Goal: Task Accomplishment & Management: Manage account settings

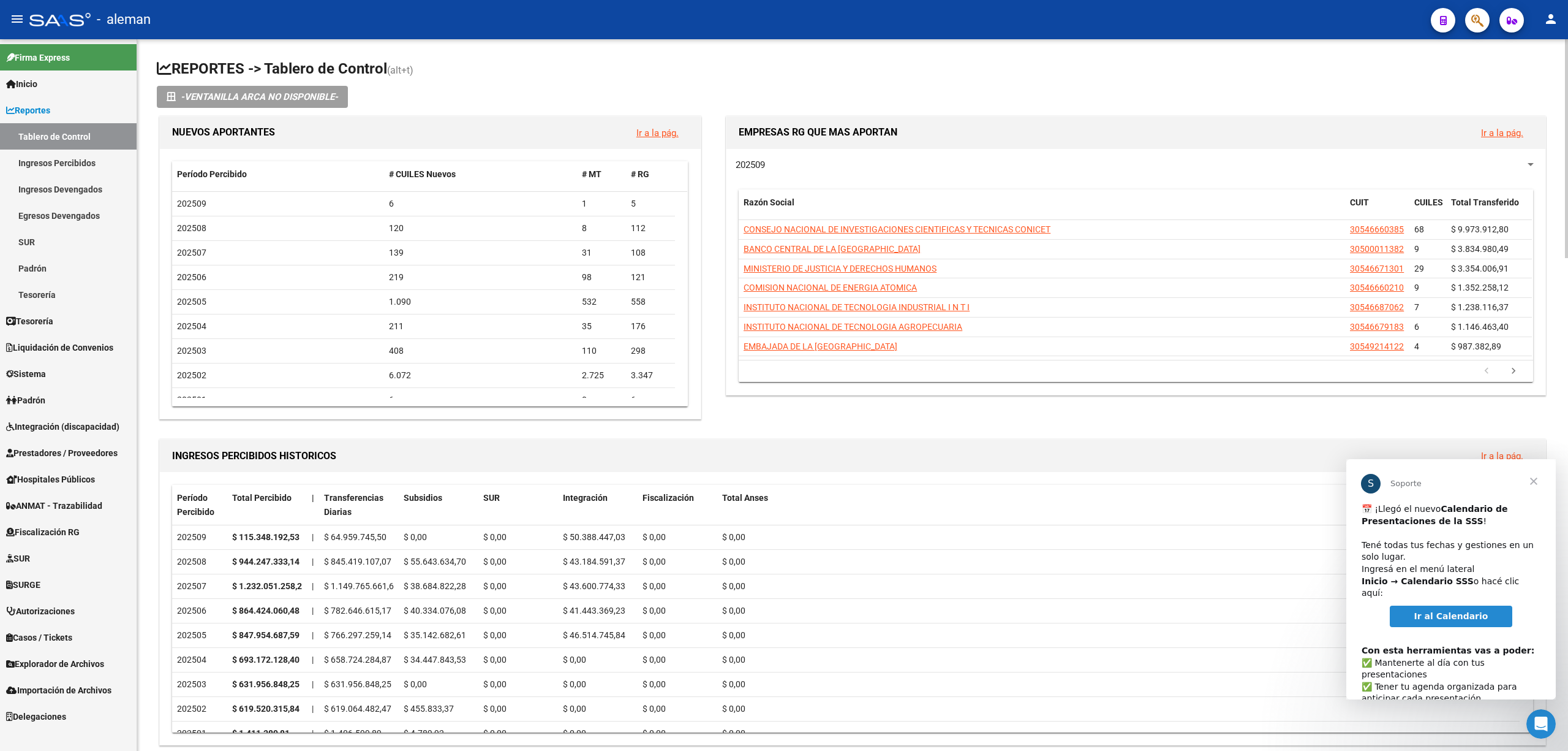
click at [1014, 519] on datatable-header-cell "Total Anses" at bounding box center [1119, 505] width 803 height 40
click at [1534, 478] on span "Cerrar" at bounding box center [1534, 481] width 44 height 44
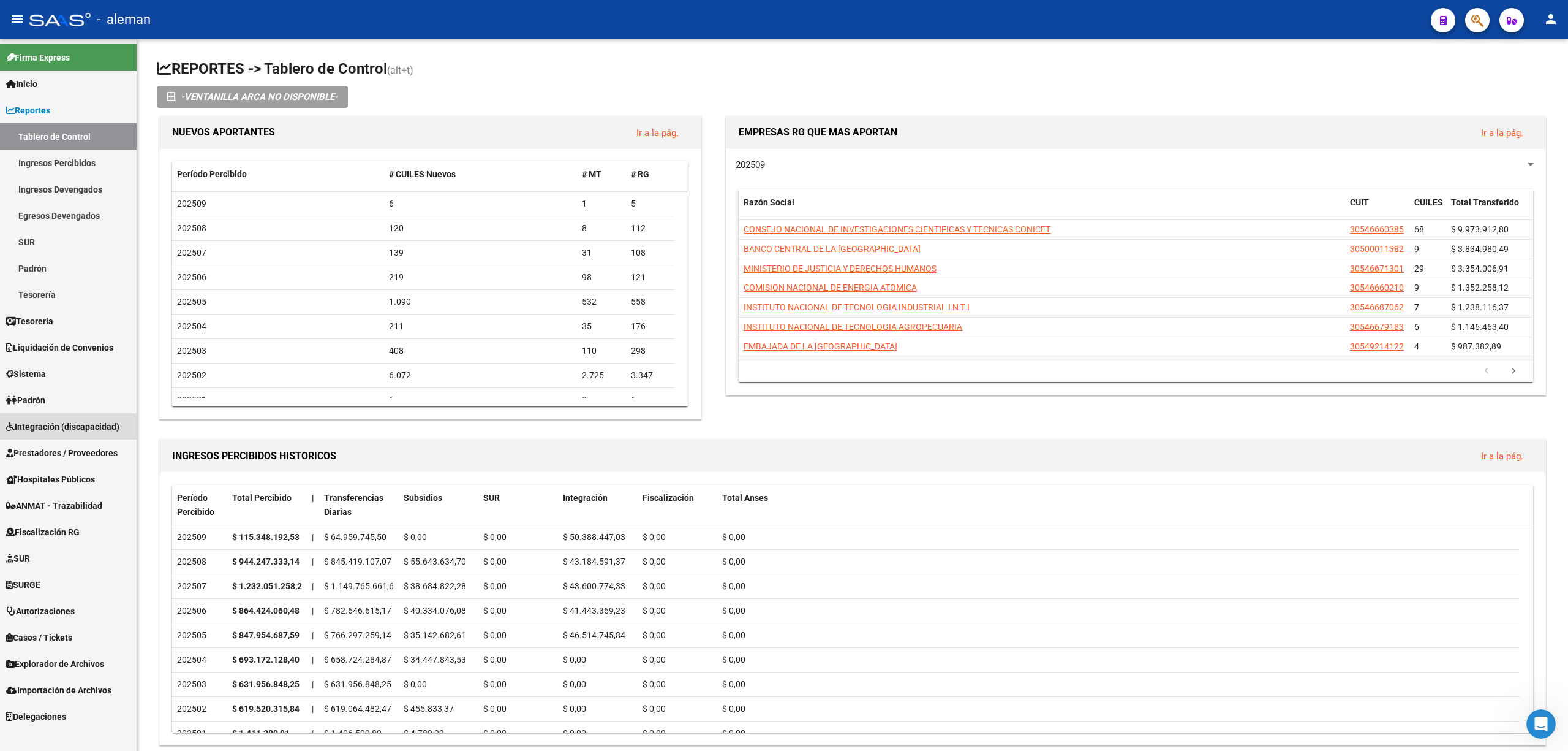
click at [47, 425] on span "Integración (discapacidad)" at bounding box center [63, 427] width 113 height 14
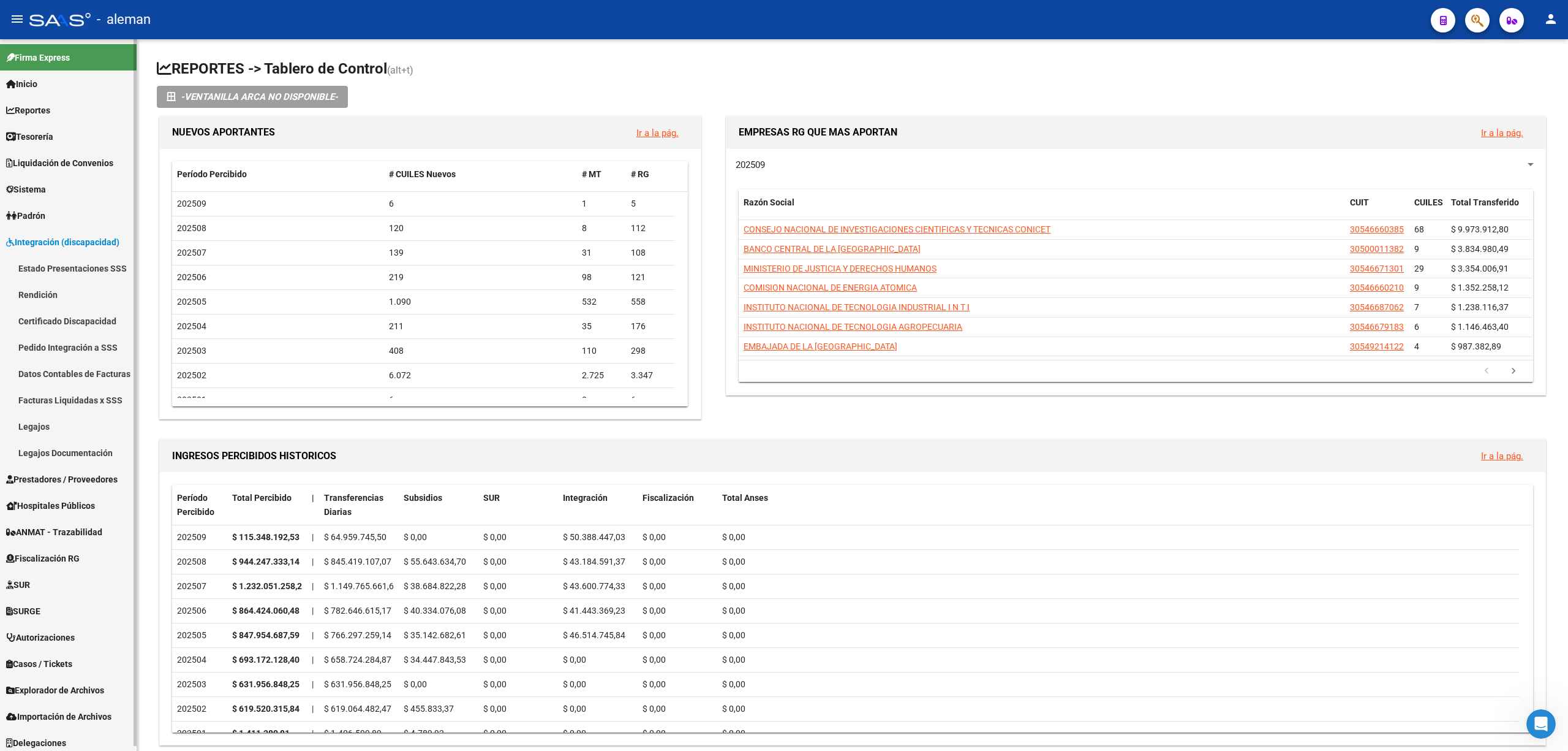
click at [43, 478] on span "Prestadores / Proveedores" at bounding box center [62, 479] width 111 height 14
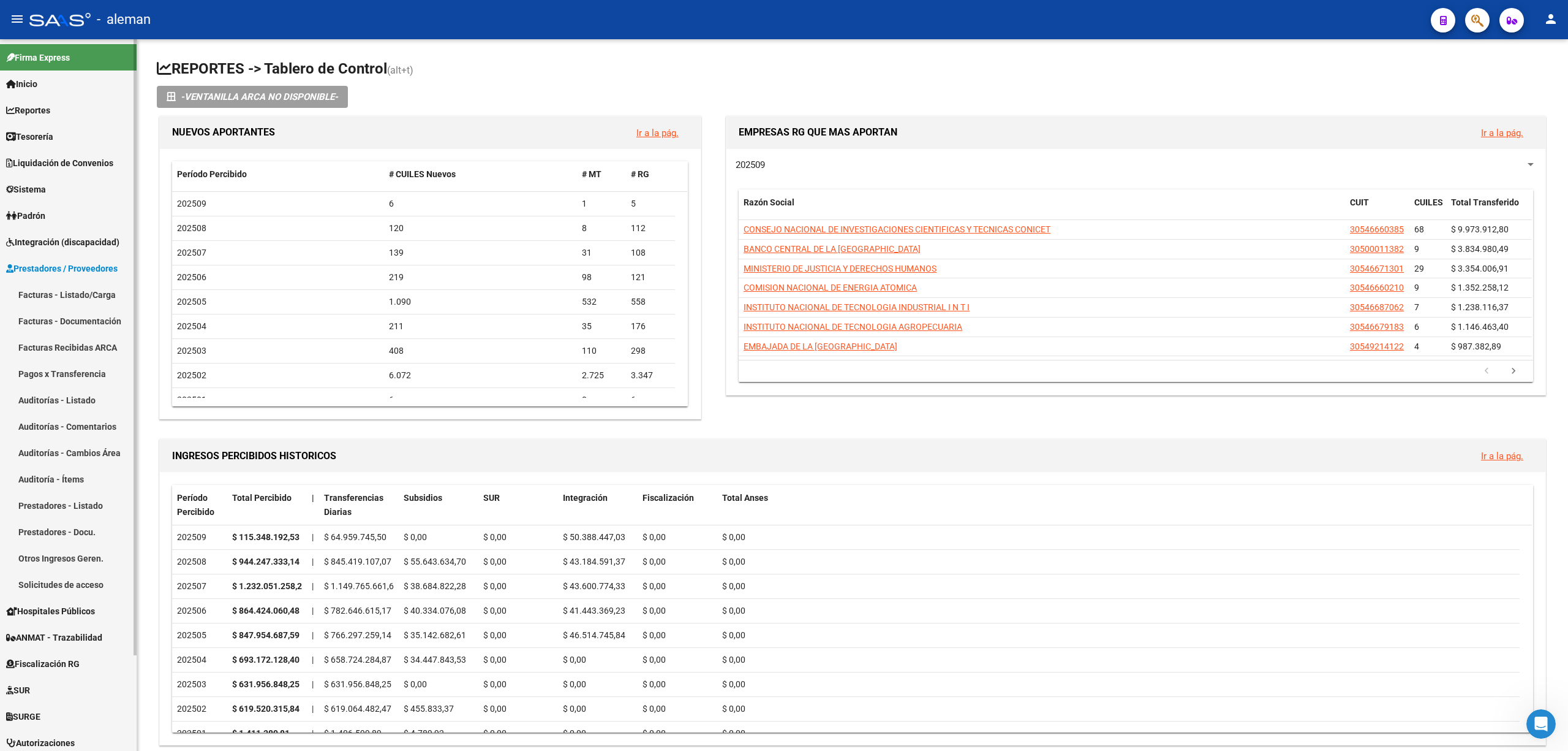
click at [71, 283] on link "Facturas - Listado/Carga" at bounding box center [68, 294] width 137 height 26
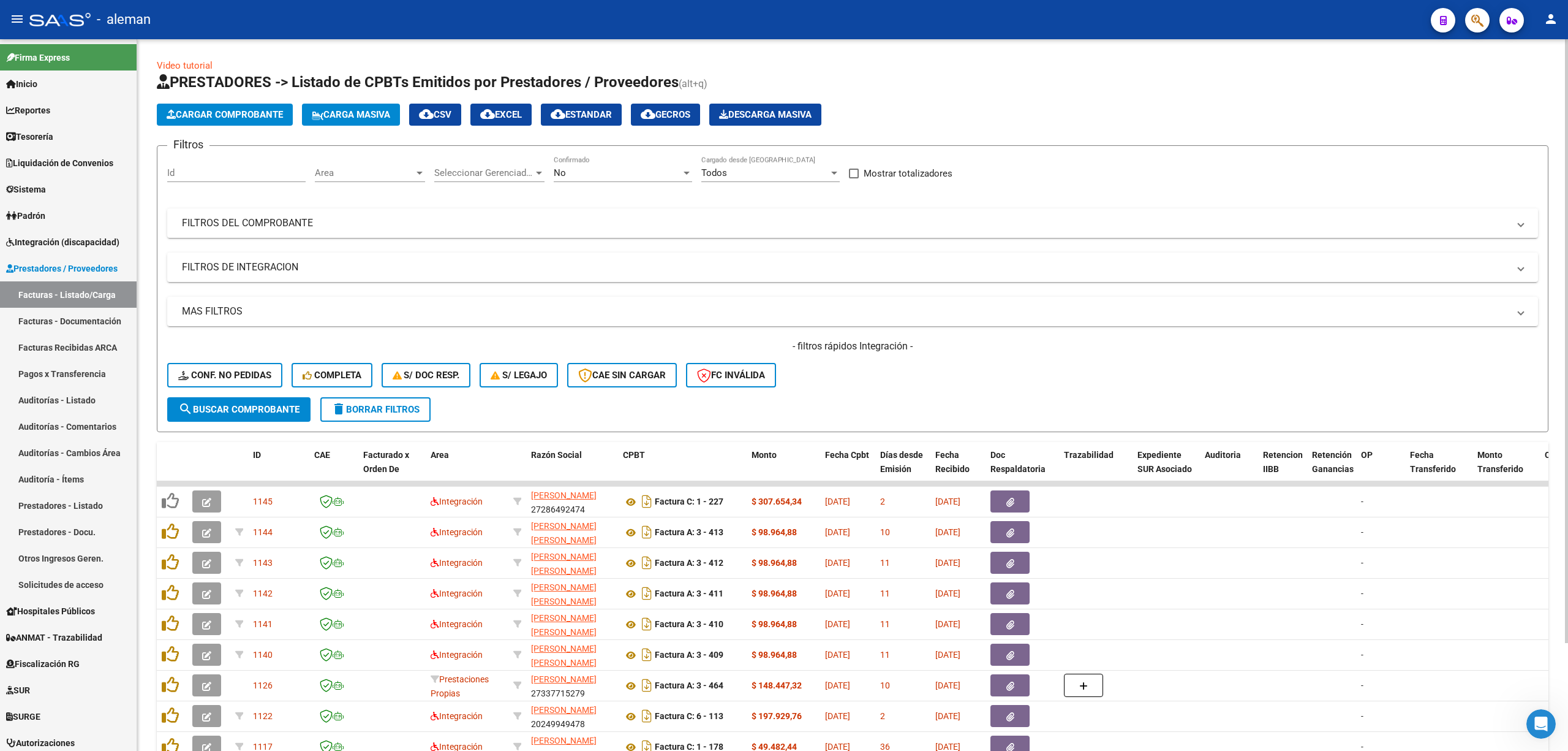
click at [420, 170] on div at bounding box center [419, 173] width 11 height 10
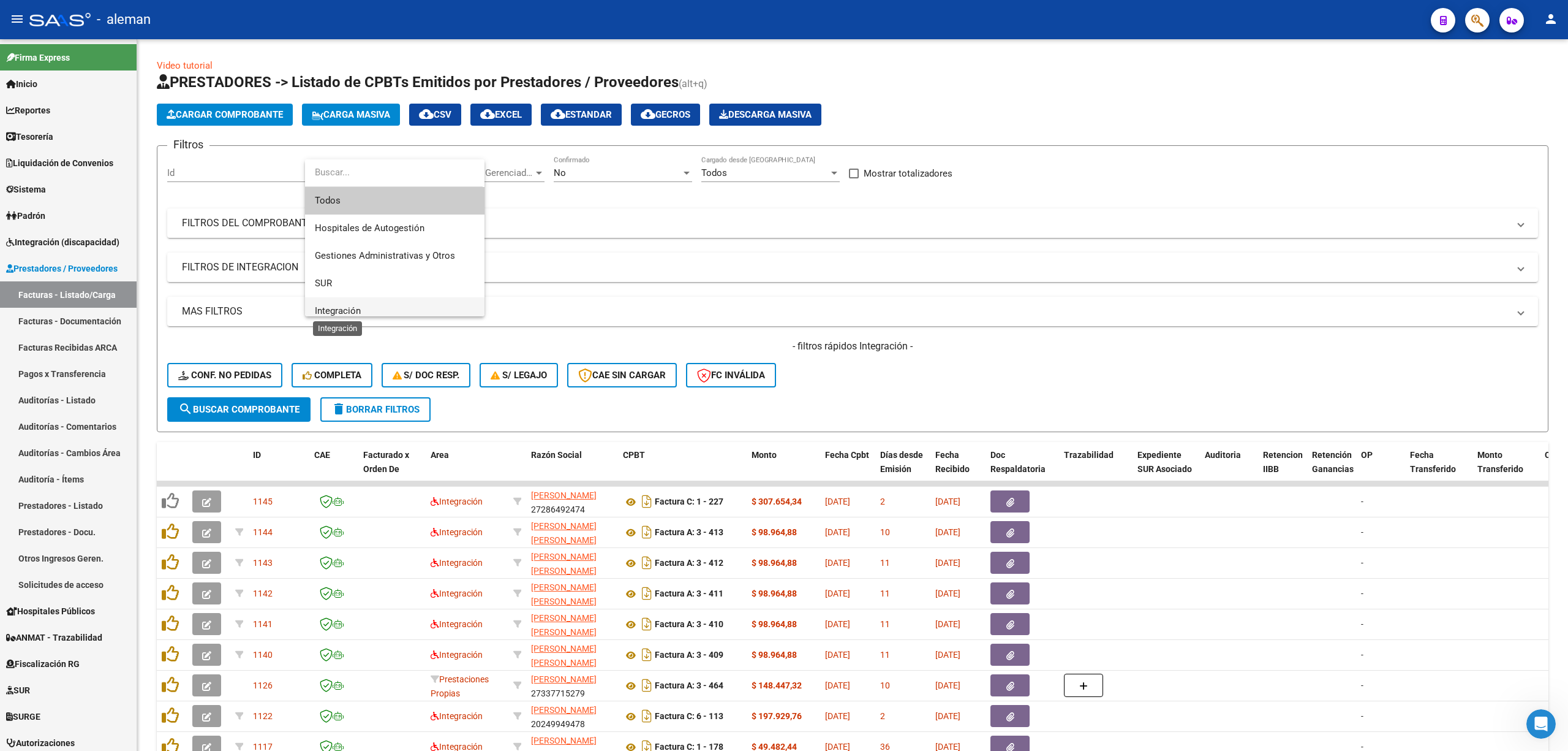
click at [349, 306] on span "Integración" at bounding box center [338, 311] width 46 height 11
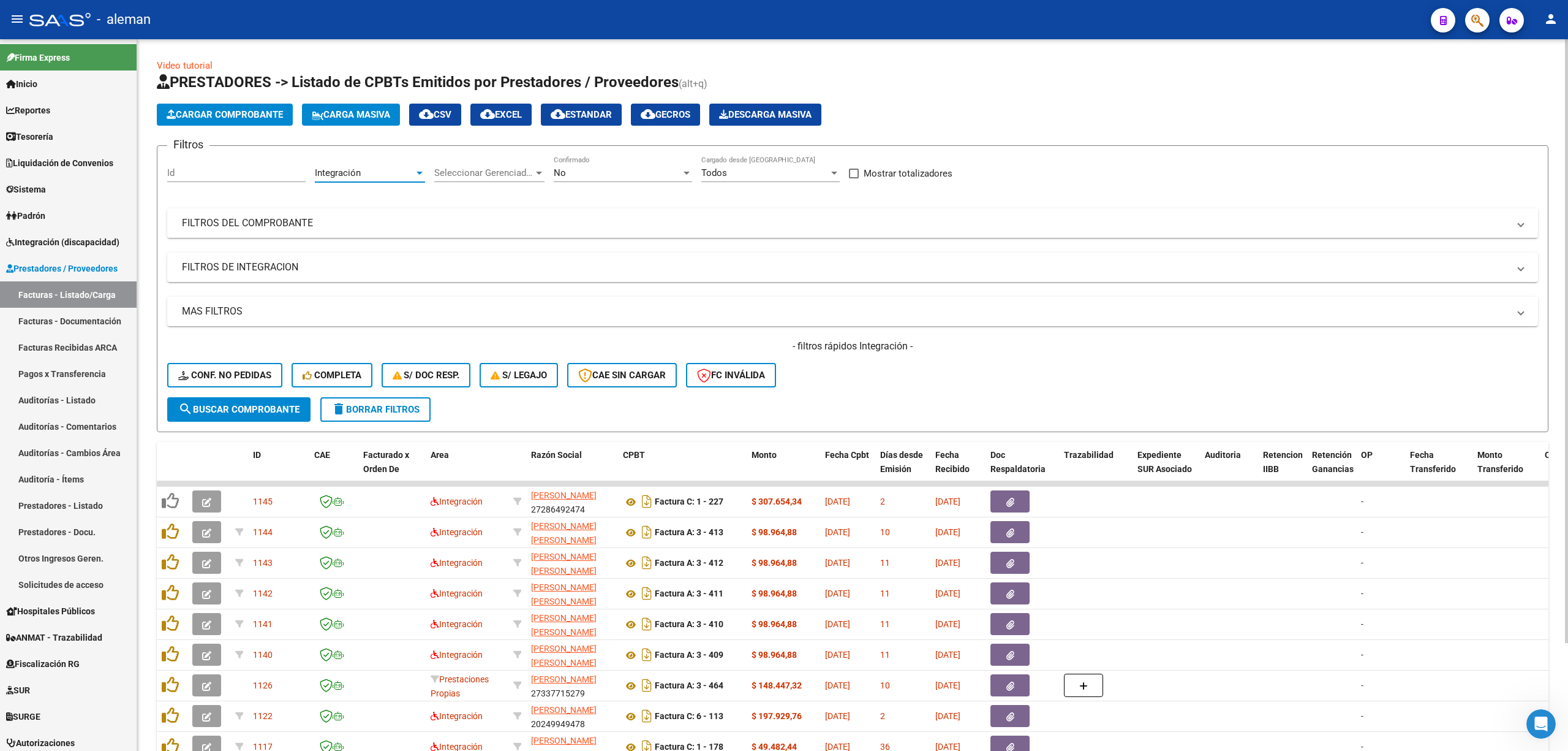
scroll to position [8, 0]
click at [272, 412] on span "search Buscar Comprobante" at bounding box center [238, 409] width 121 height 11
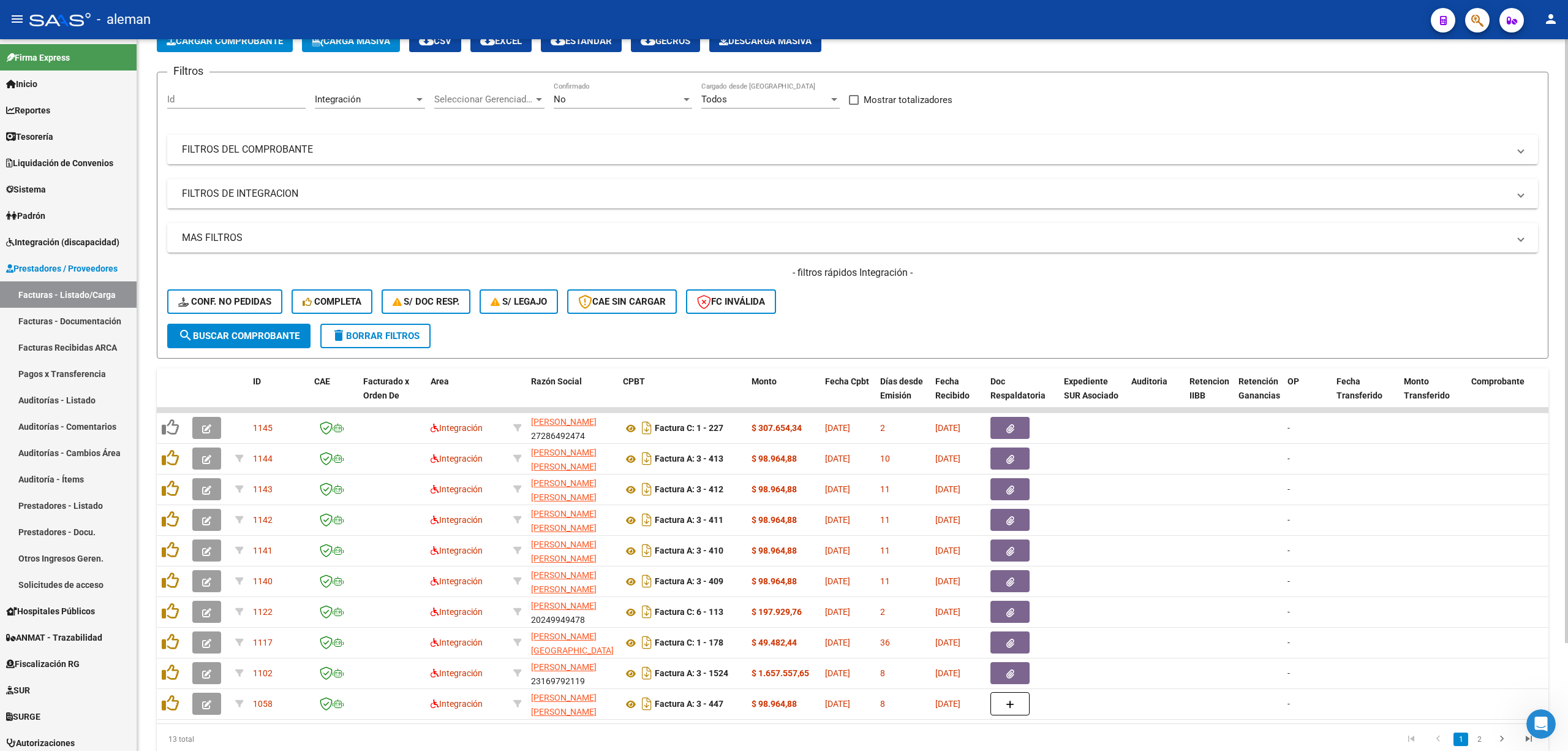
scroll to position [46, 0]
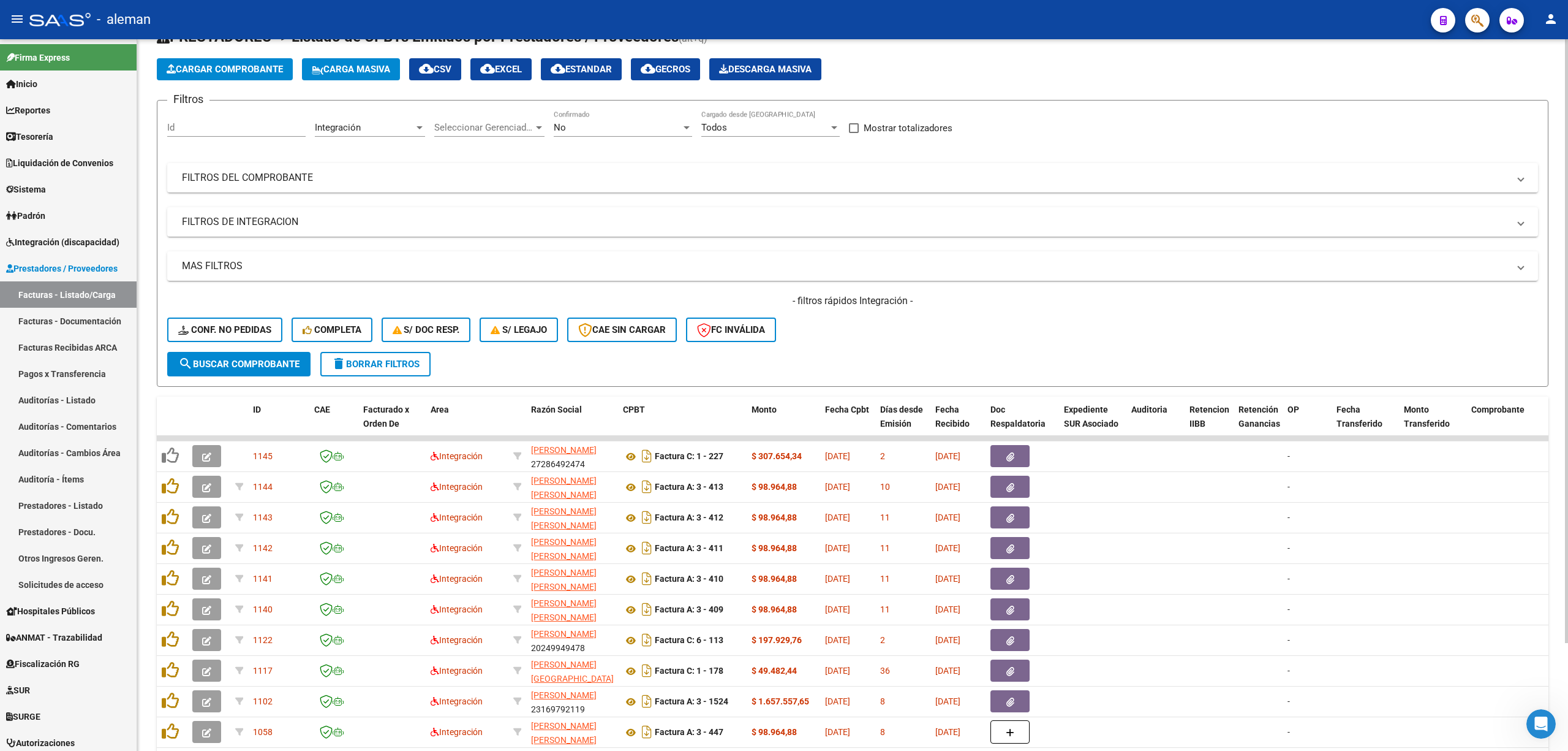
click at [521, 76] on button "cloud_download EXCEL" at bounding box center [500, 69] width 61 height 22
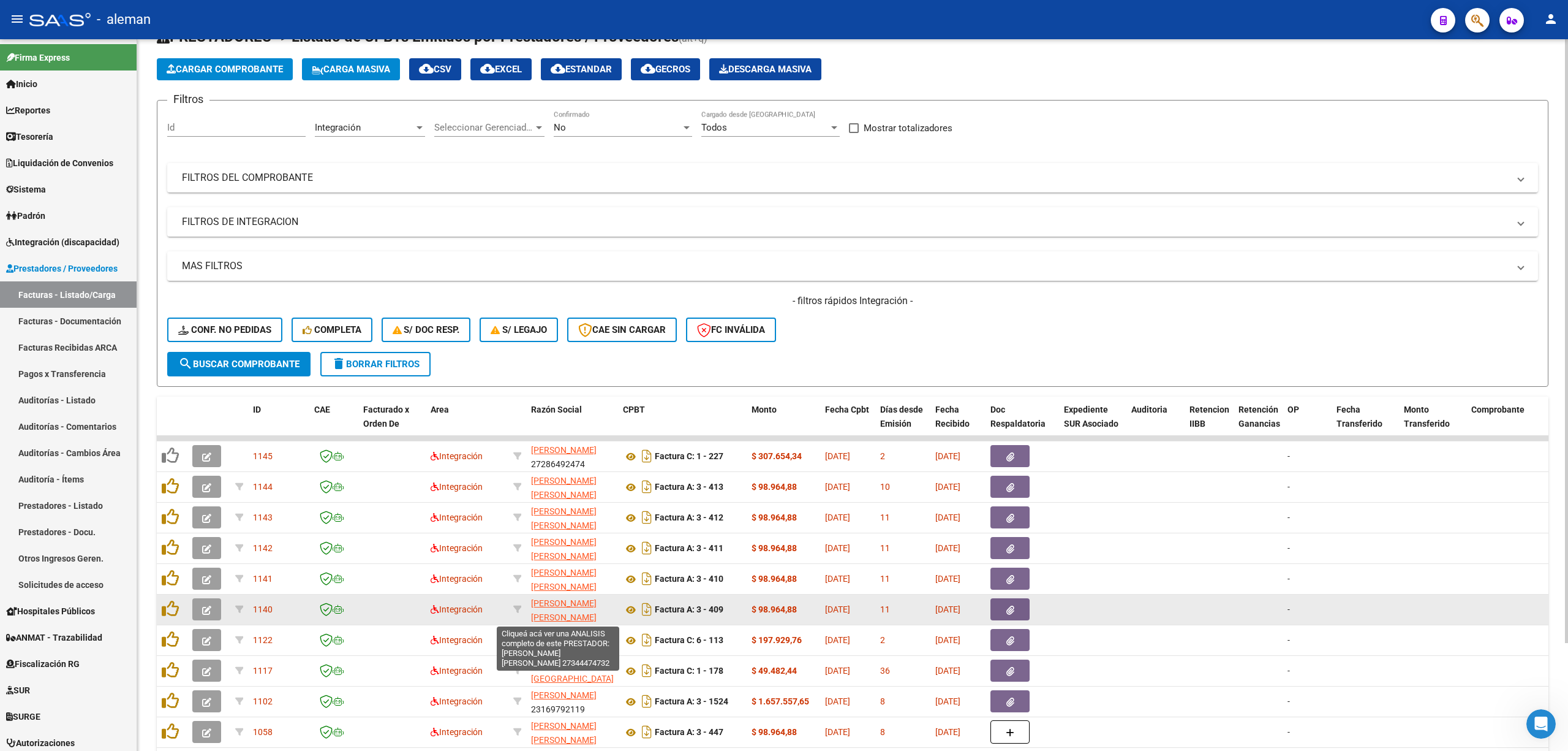
click at [553, 606] on span "[PERSON_NAME] [PERSON_NAME]" at bounding box center [564, 610] width 66 height 24
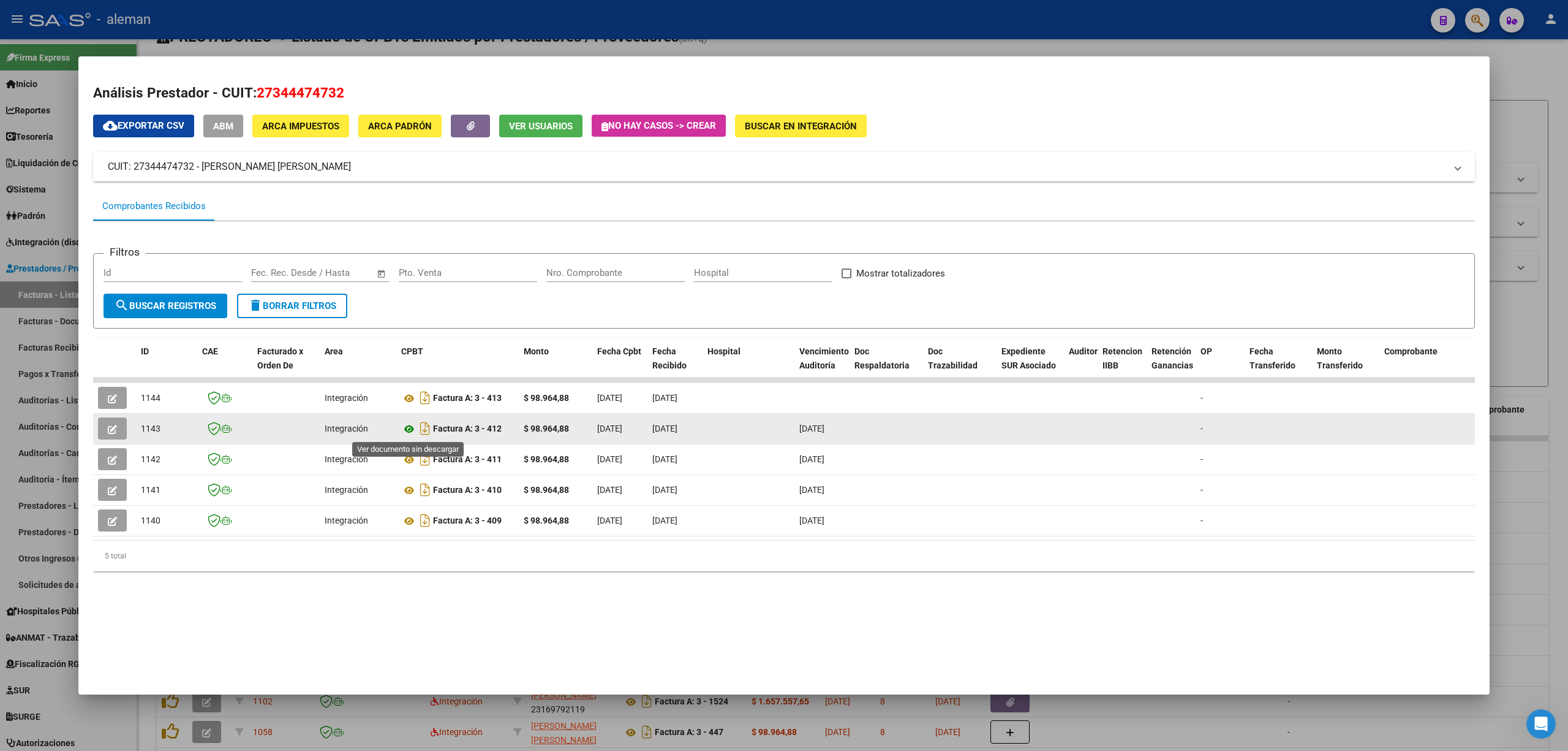
click at [412, 428] on icon at bounding box center [408, 429] width 16 height 15
click at [407, 424] on icon at bounding box center [408, 429] width 16 height 15
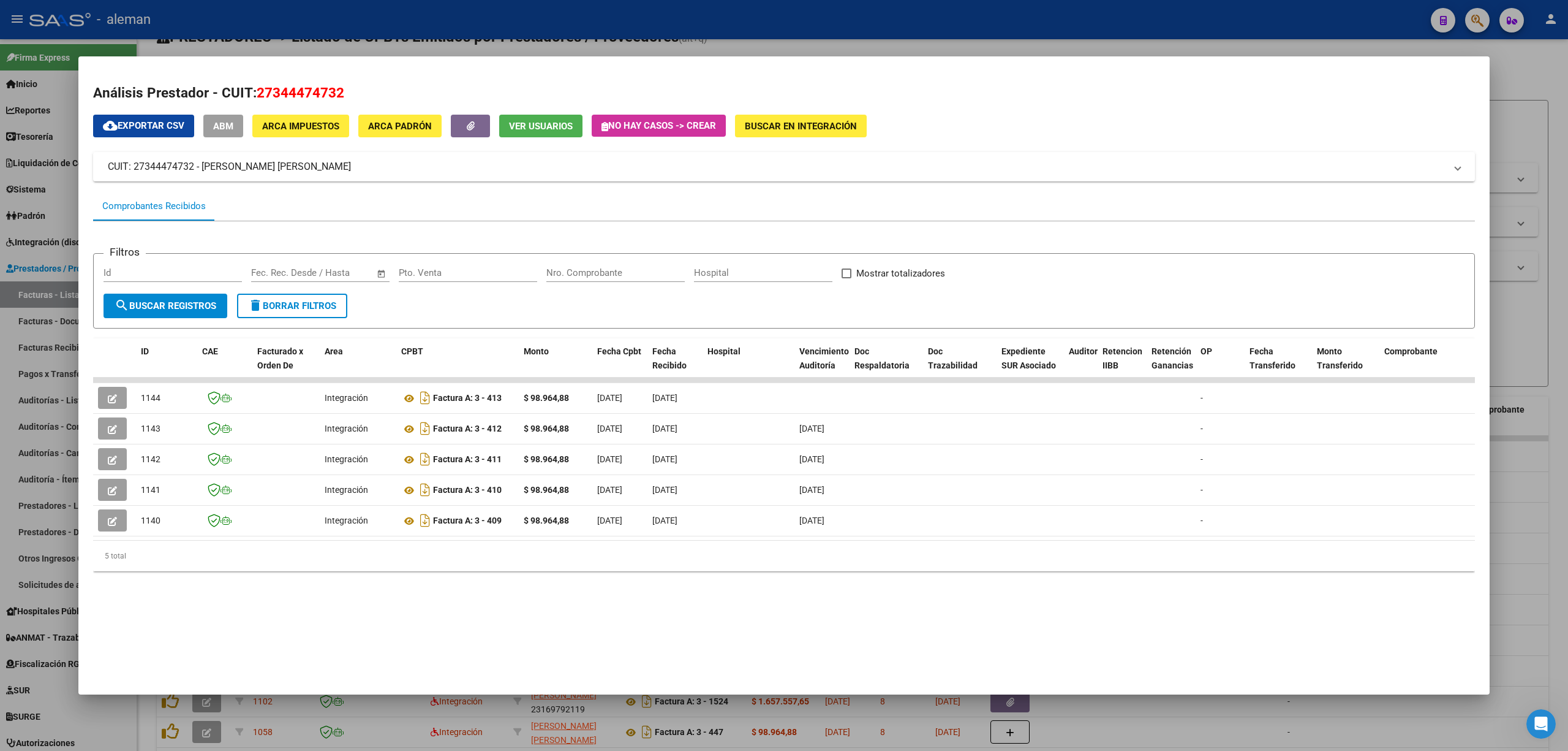
click at [1546, 424] on div at bounding box center [784, 376] width 1568 height 751
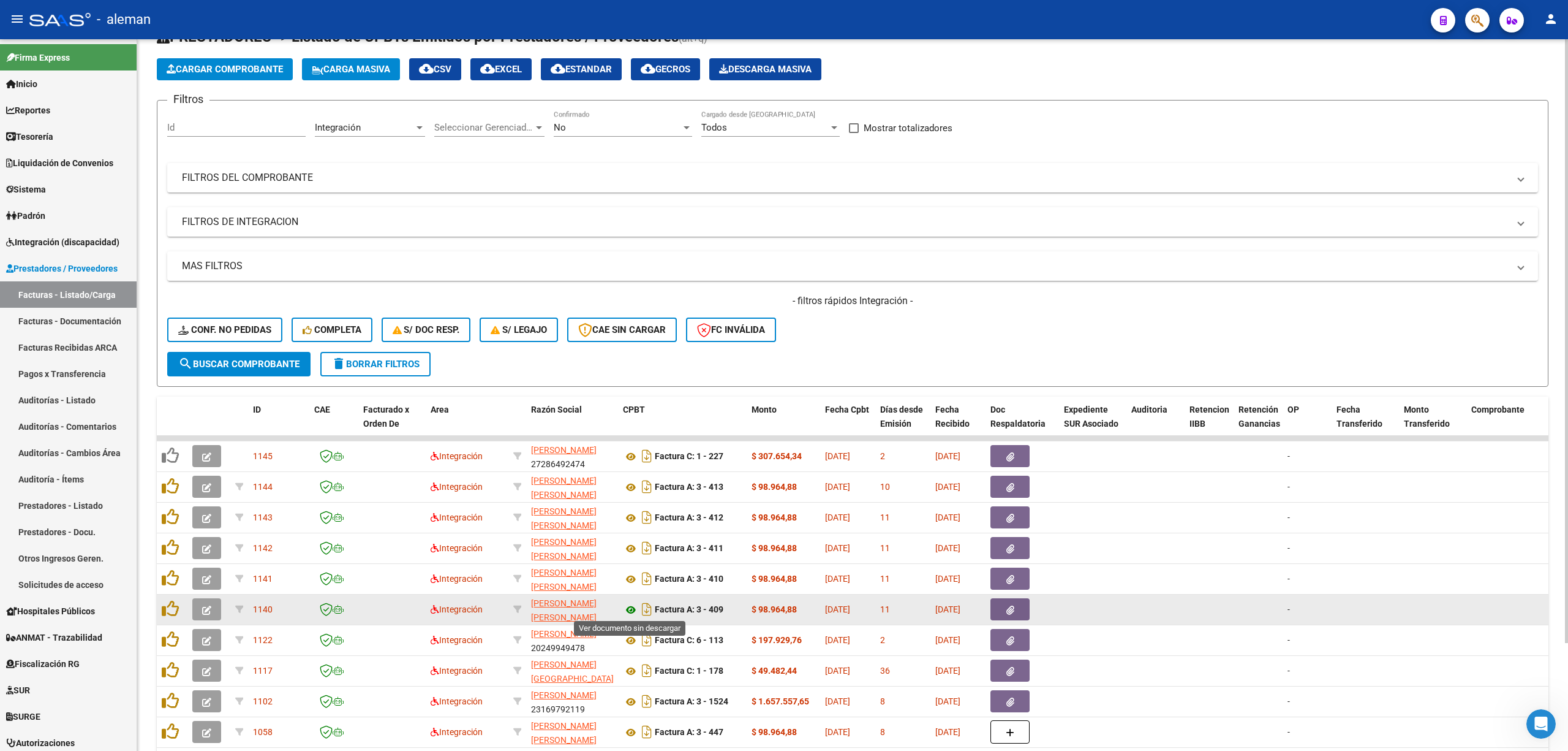
click at [628, 611] on icon at bounding box center [630, 609] width 16 height 15
click at [1006, 608] on icon "button" at bounding box center [1010, 610] width 8 height 9
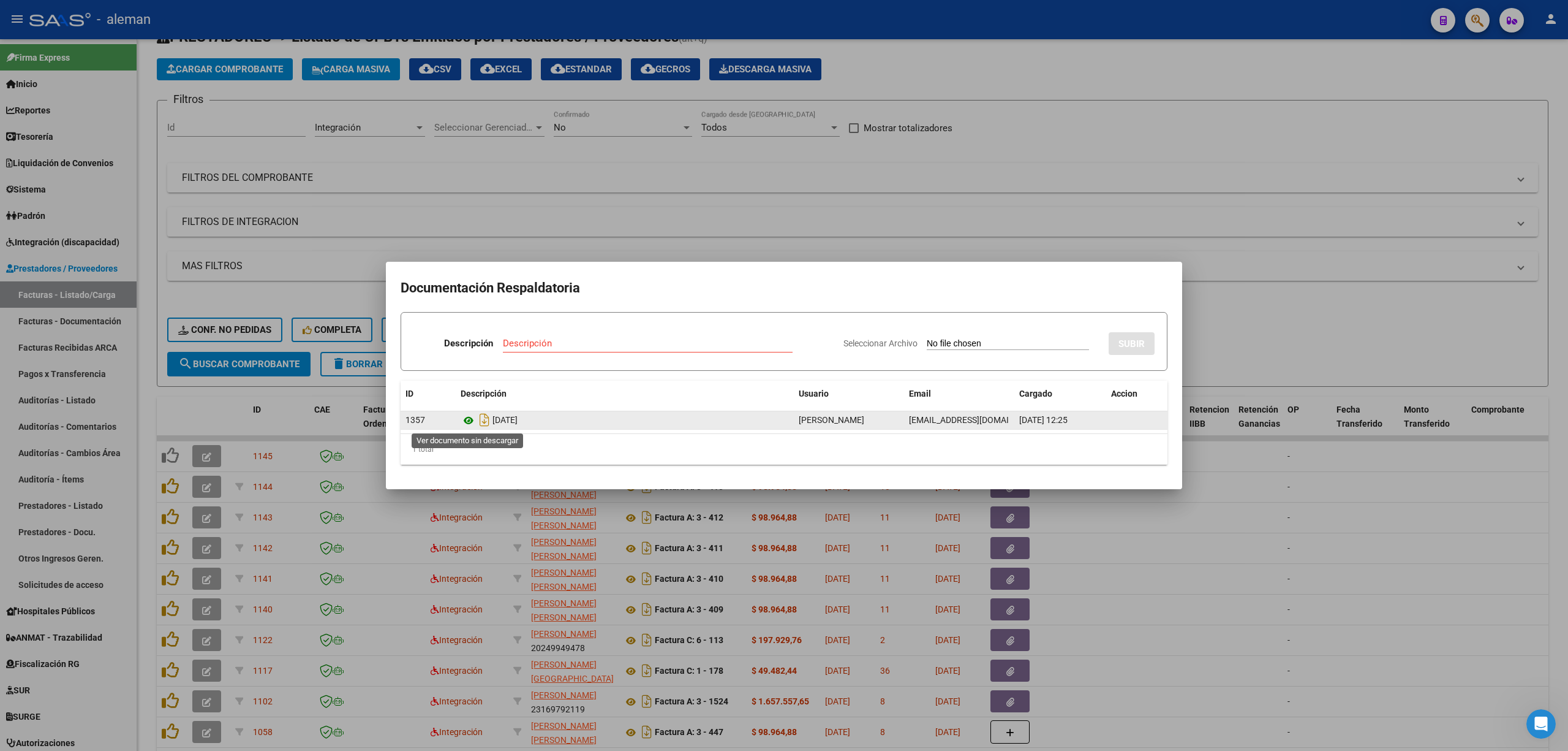
click at [468, 422] on icon at bounding box center [468, 420] width 16 height 15
click at [1121, 569] on div at bounding box center [784, 376] width 1568 height 751
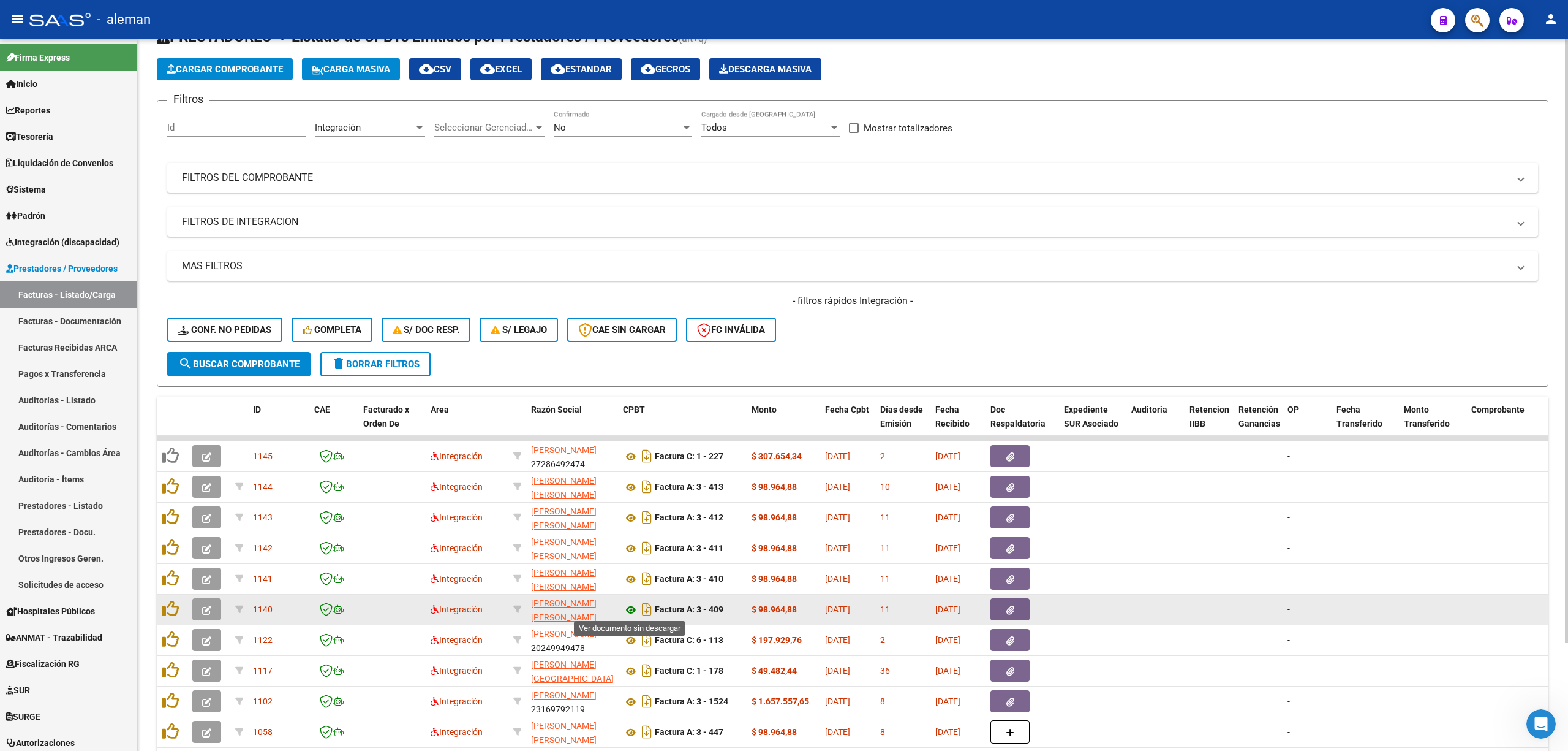
click at [627, 604] on icon at bounding box center [630, 609] width 16 height 15
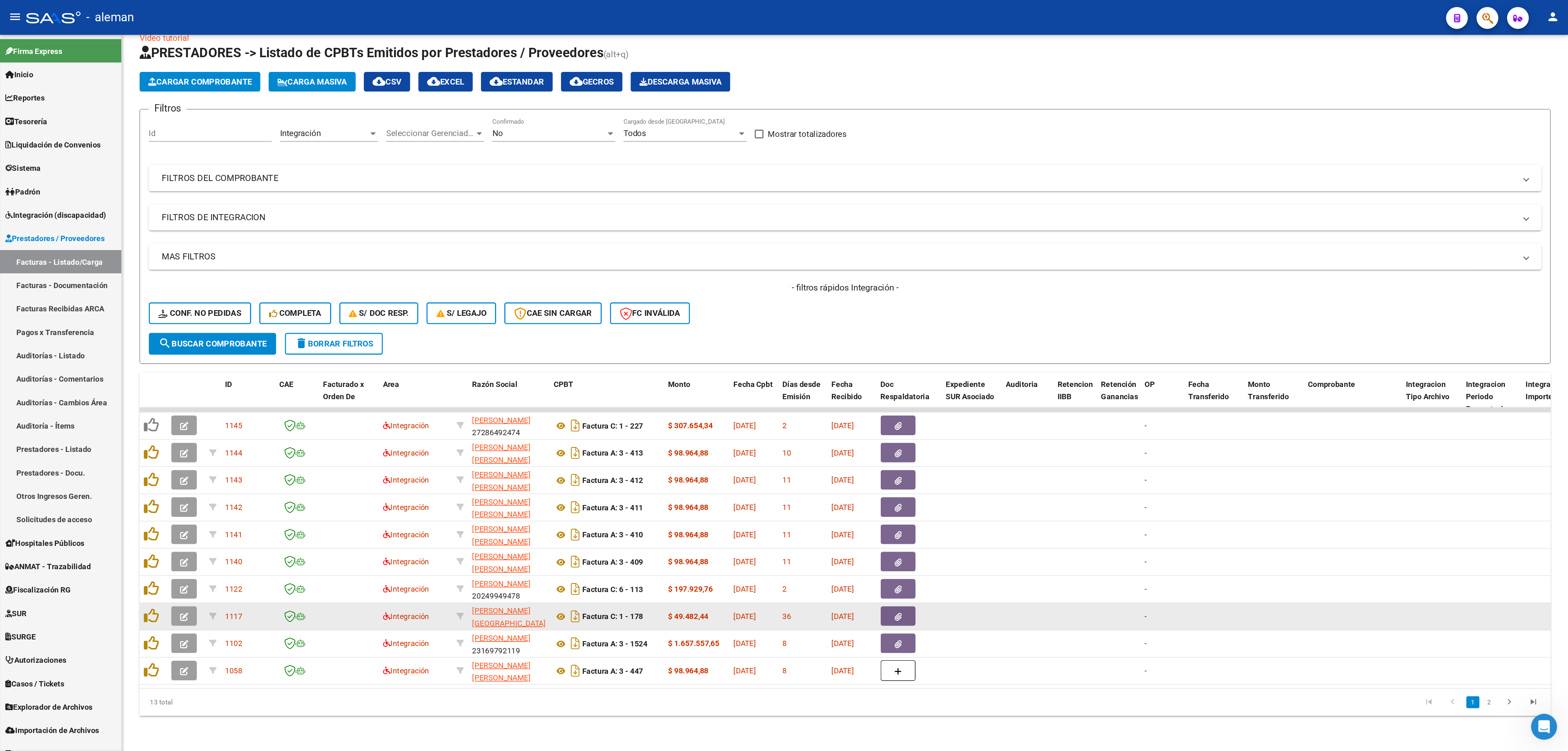
scroll to position [0, 0]
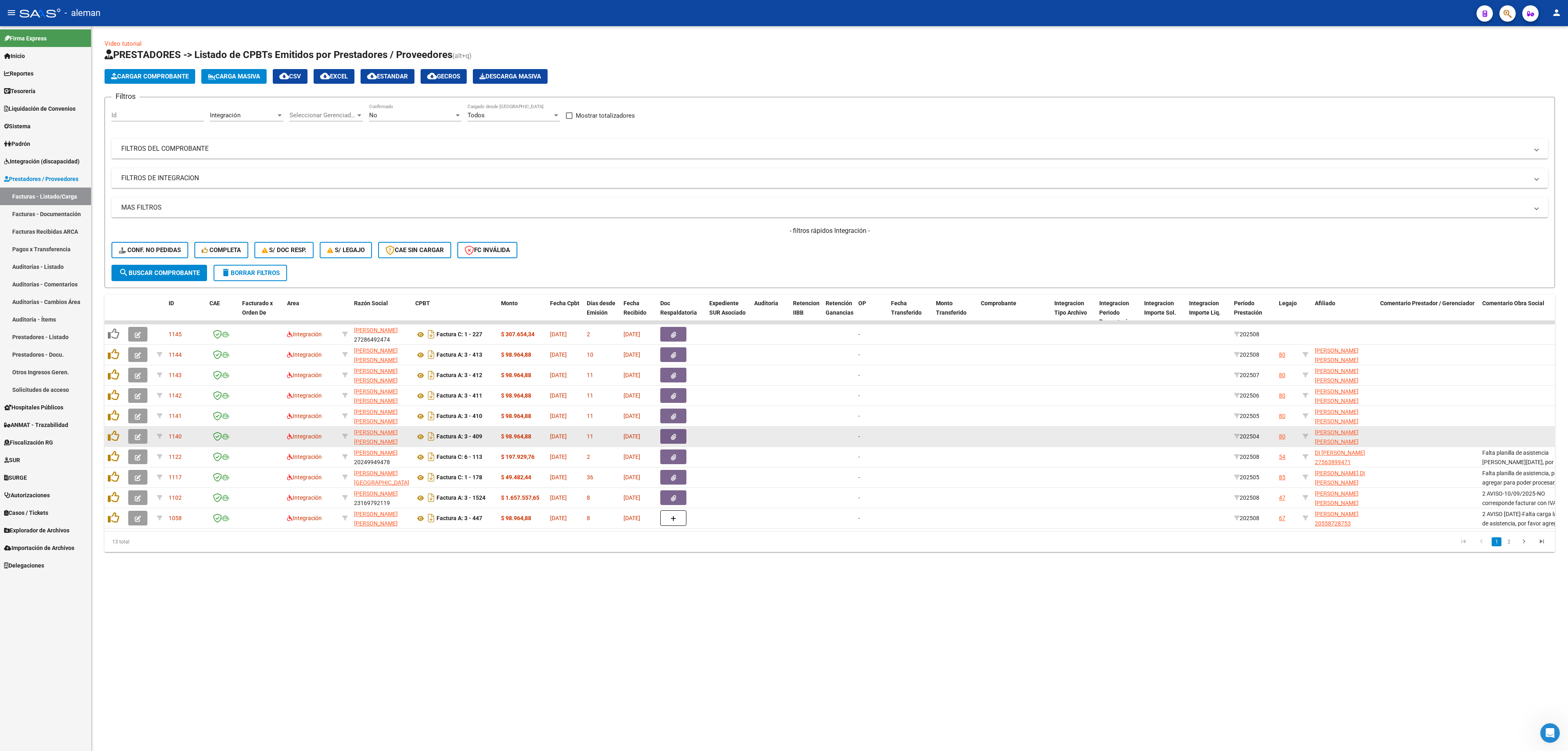
click at [1045, 440] on div "80" at bounding box center [1282, 436] width 7 height 9
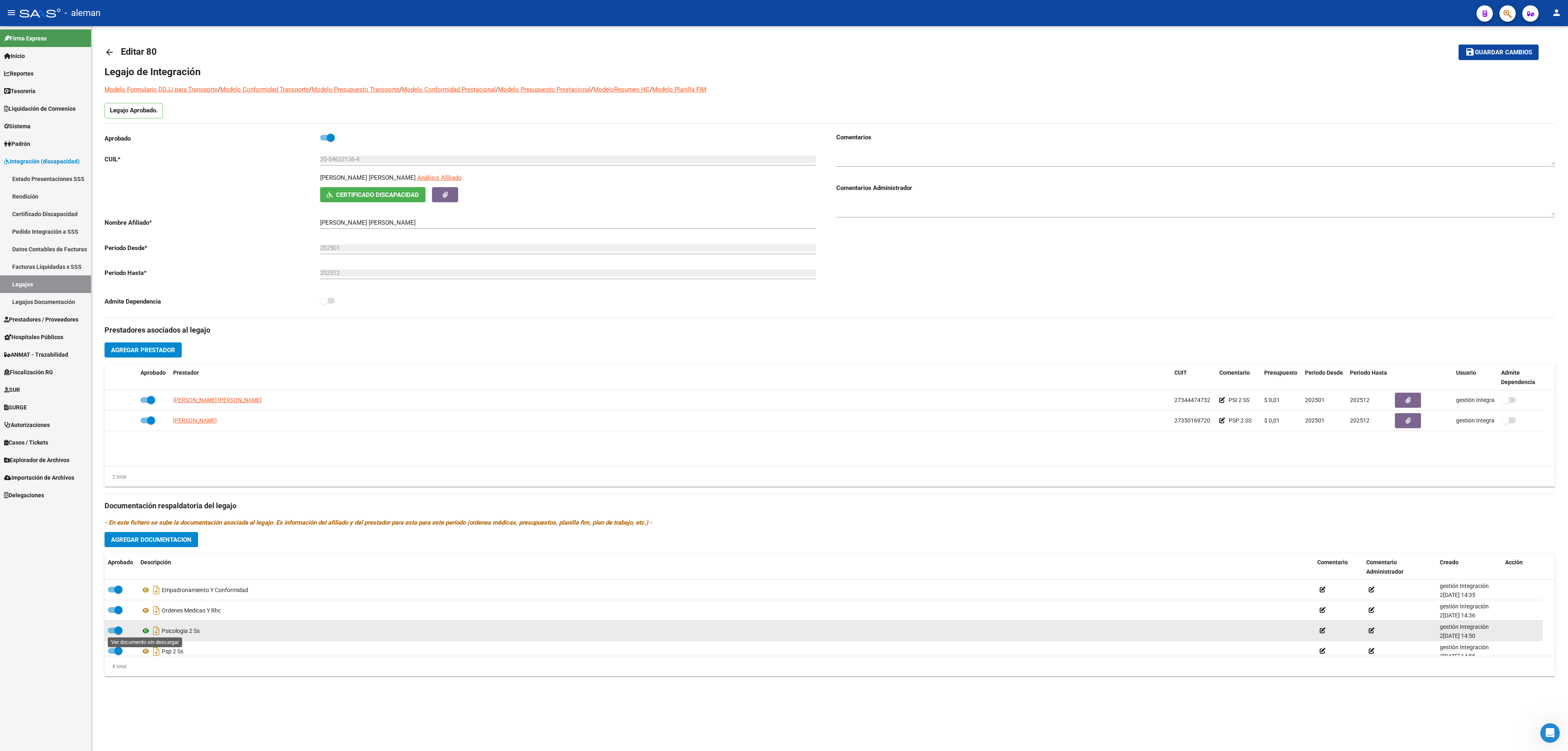
click at [146, 500] on icon at bounding box center [145, 631] width 10 height 10
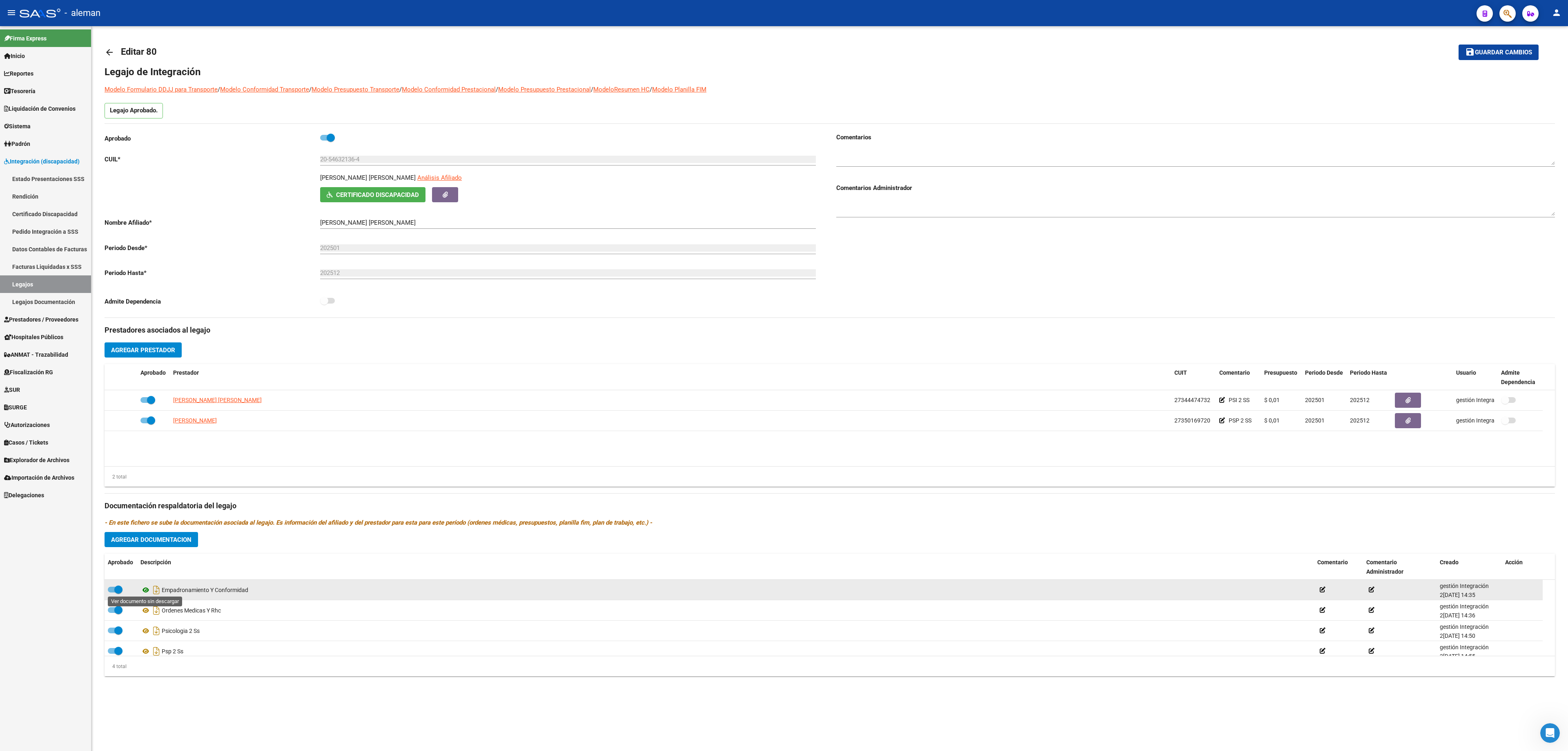
click at [142, 500] on icon at bounding box center [145, 590] width 10 height 10
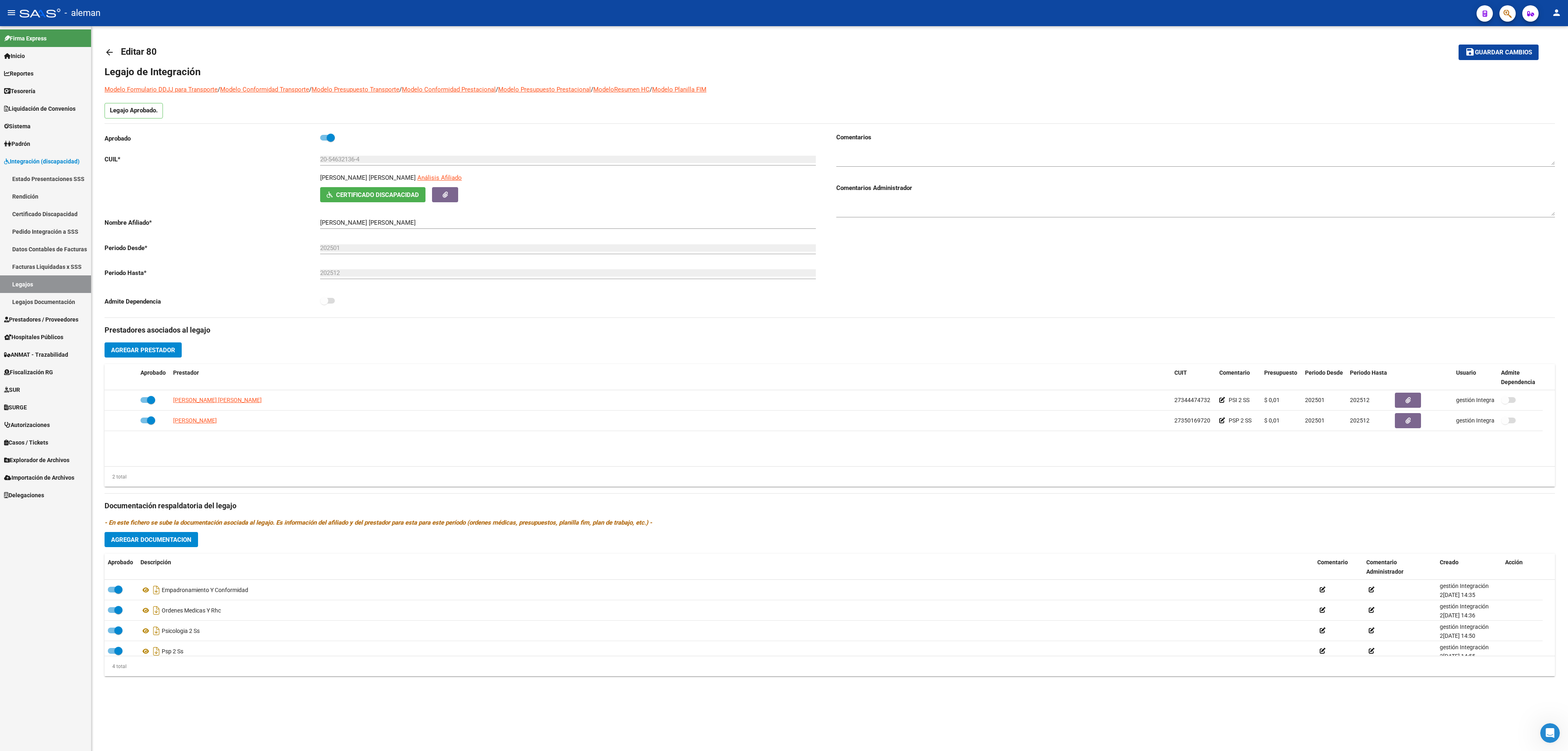
click at [108, 52] on mat-icon "arrow_back" at bounding box center [110, 52] width 10 height 10
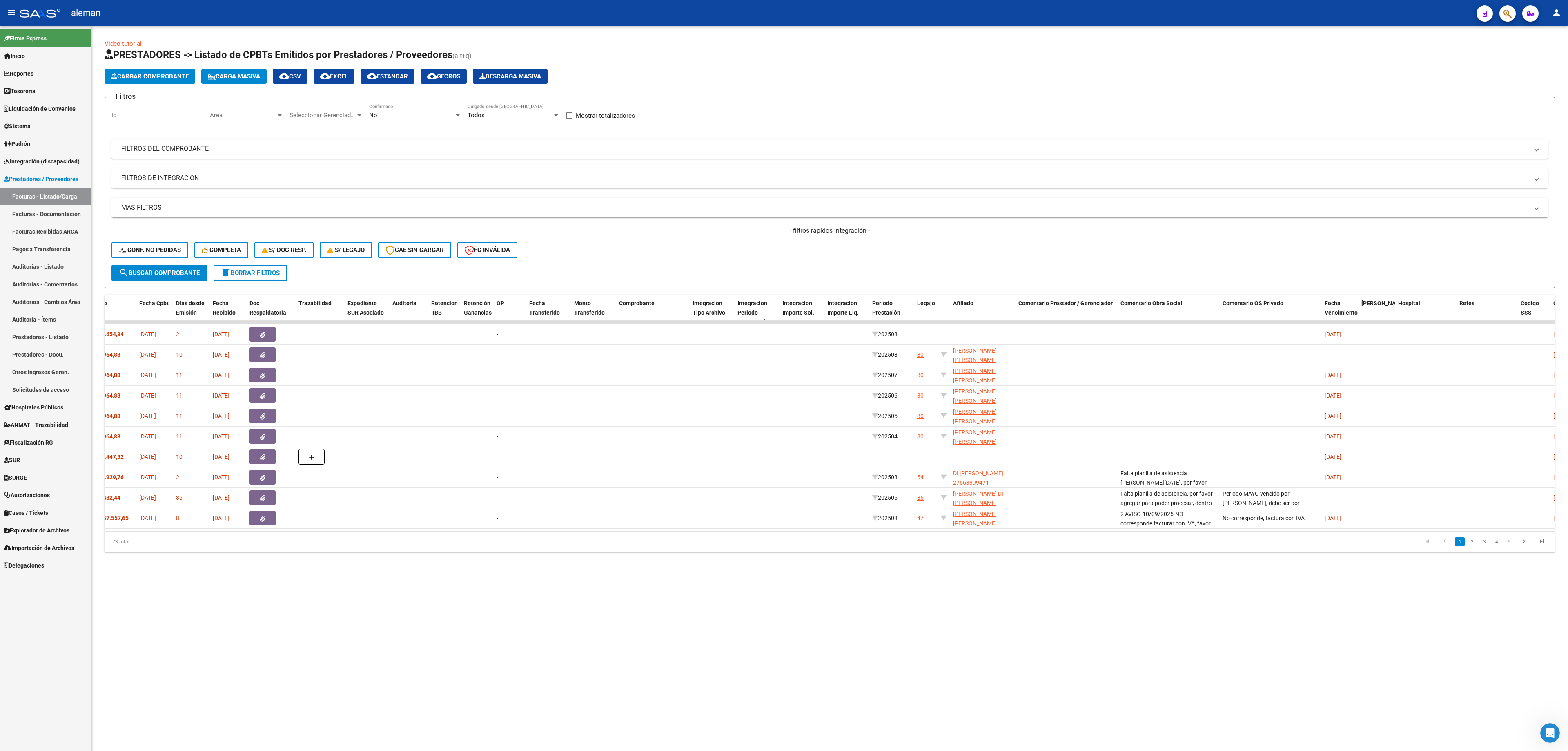
scroll to position [0, 494]
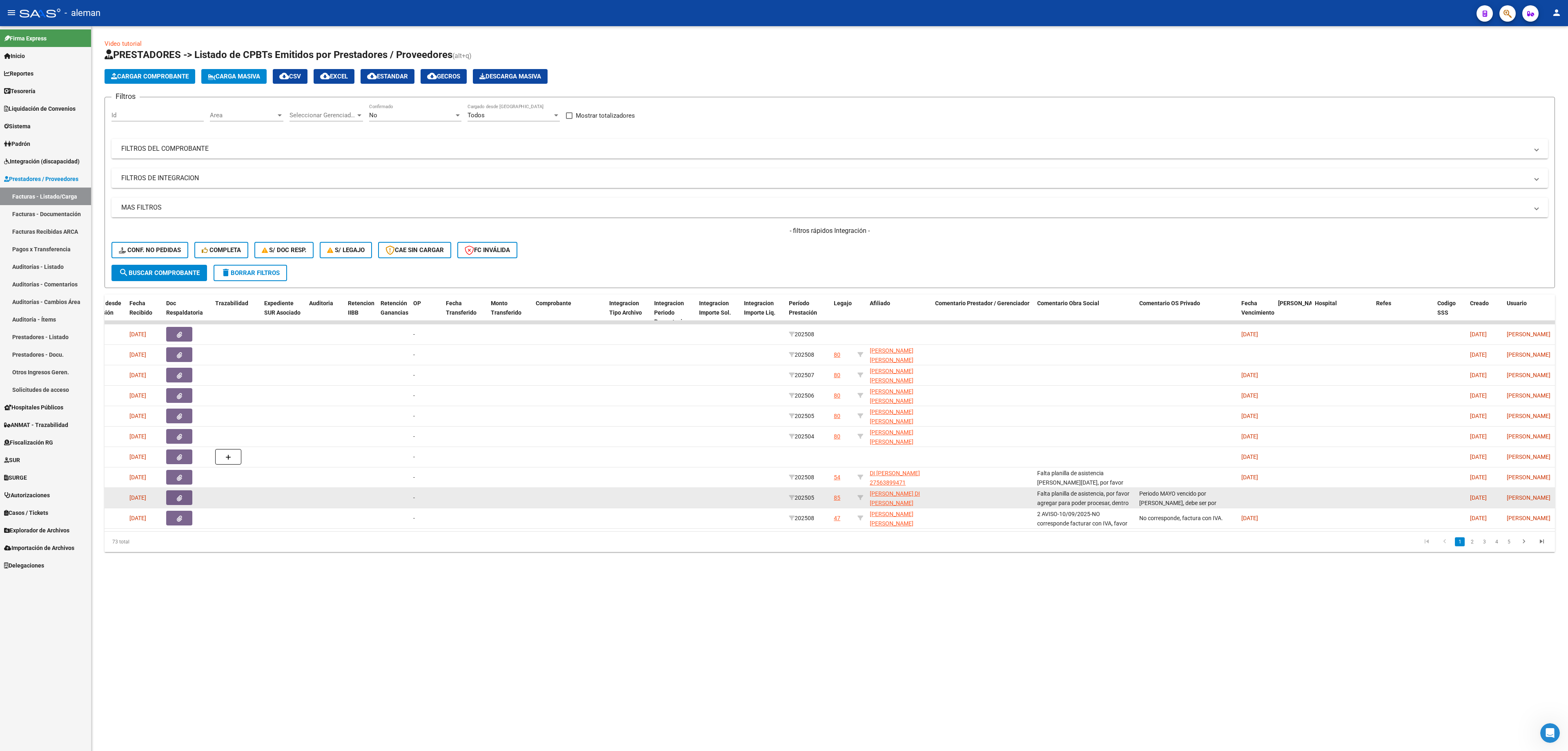
click at [1045, 493] on datatable-body-cell "Periodo MAYO vencido por [PERSON_NAME], debe ser por reintegro" at bounding box center [1187, 498] width 102 height 20
click at [1045, 493] on span "Periodo MAYO vencido por [PERSON_NAME], debe ser por reintegro" at bounding box center [1178, 503] width 77 height 26
drag, startPoint x: 1139, startPoint y: 493, endPoint x: 1245, endPoint y: 506, distance: 106.8
click at [1045, 500] on div "1117 Integración [PERSON_NAME] 27406414103 Factura C: 1 - 178 $ 49.482,44 [DATE…" at bounding box center [663, 498] width 2105 height 21
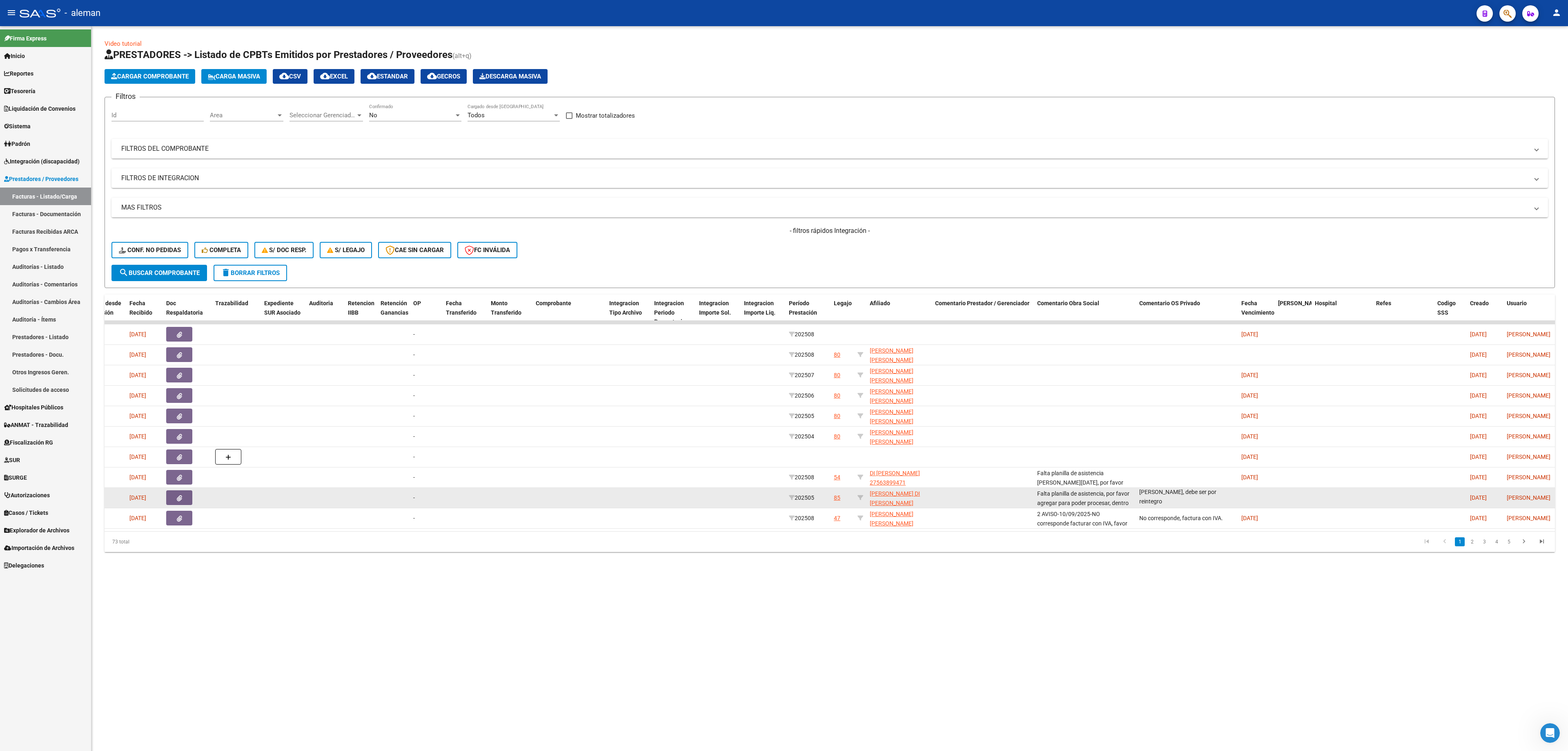
copy div "Periodo MAYO vencido por [PERSON_NAME], debe ser por reintegro"
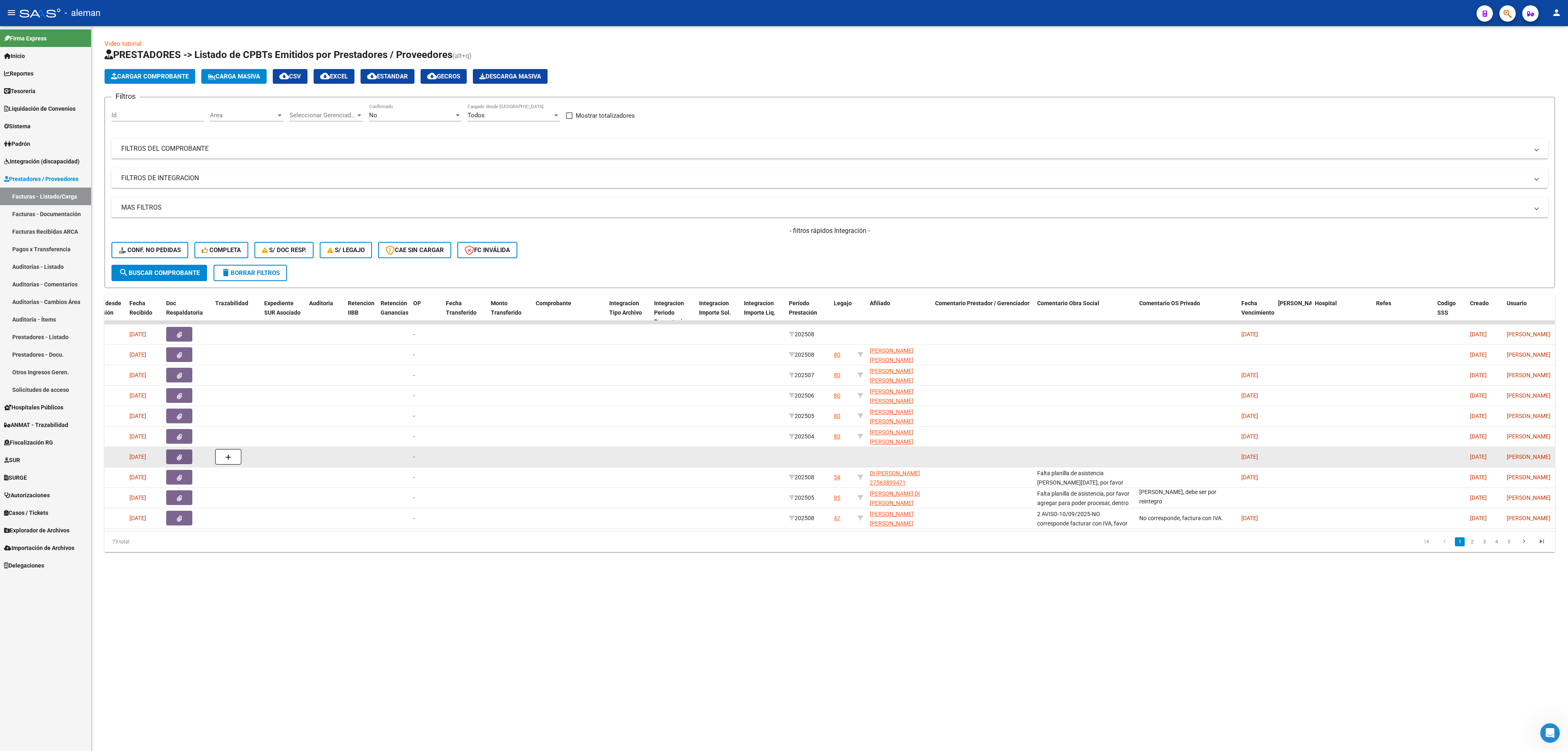
click at [1045, 464] on datatable-body-cell at bounding box center [1187, 457] width 102 height 20
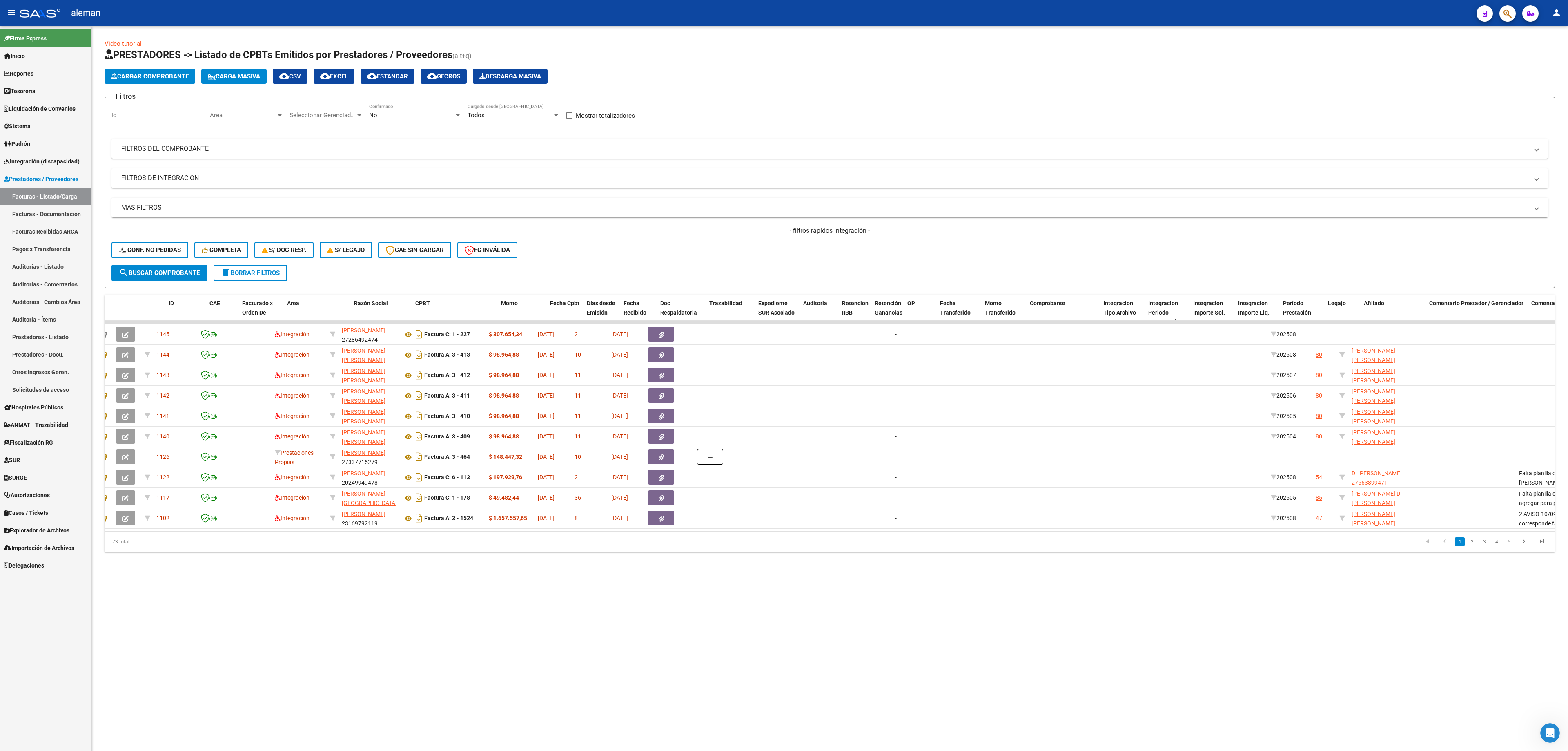
scroll to position [0, 0]
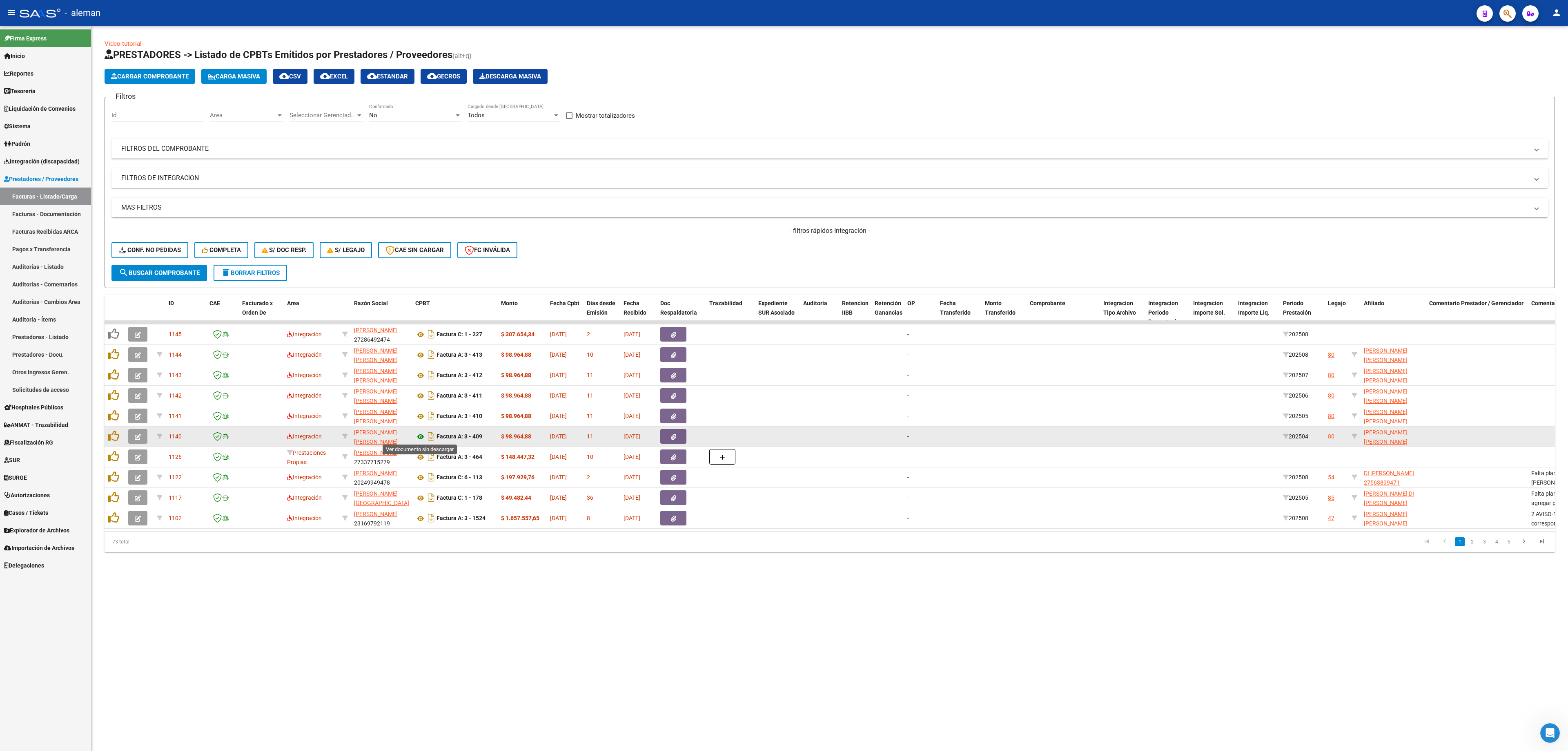
click at [421, 439] on icon at bounding box center [420, 437] width 10 height 10
click at [137, 434] on icon "button" at bounding box center [138, 437] width 6 height 6
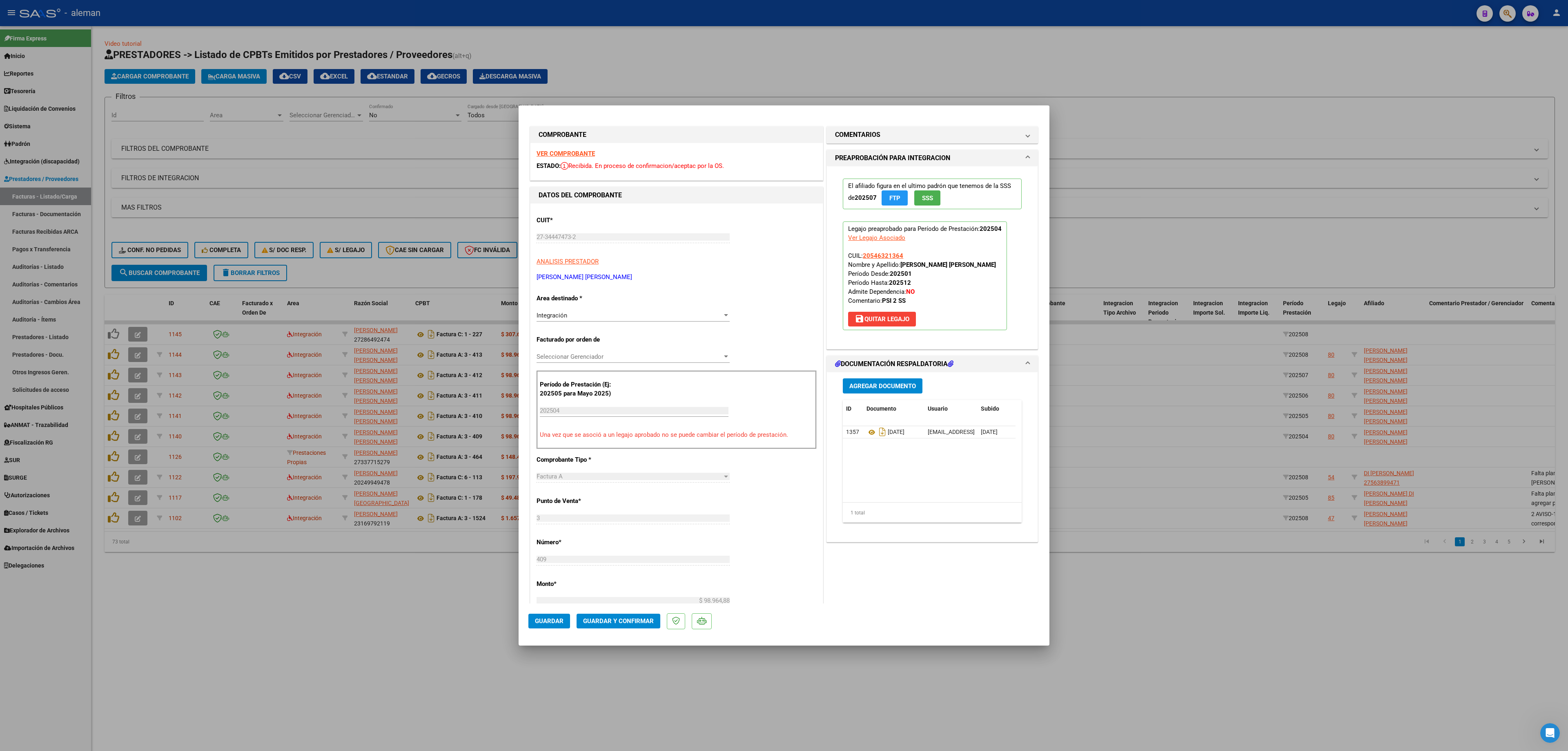
click at [1026, 158] on span at bounding box center [1027, 158] width 3 height 10
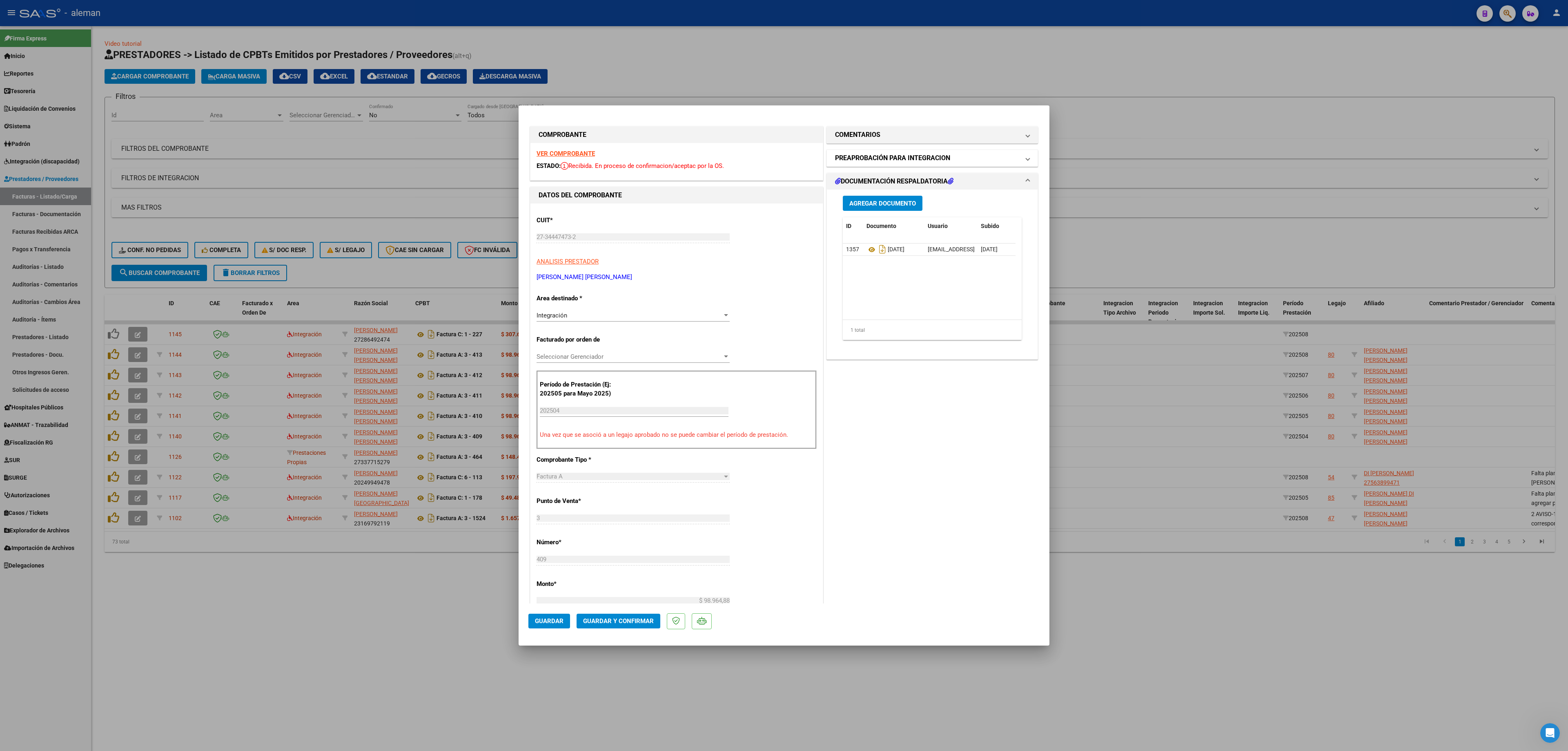
click at [1010, 160] on span "PREAPROBACIÓN PARA INTEGRACION" at bounding box center [931, 158] width 191 height 10
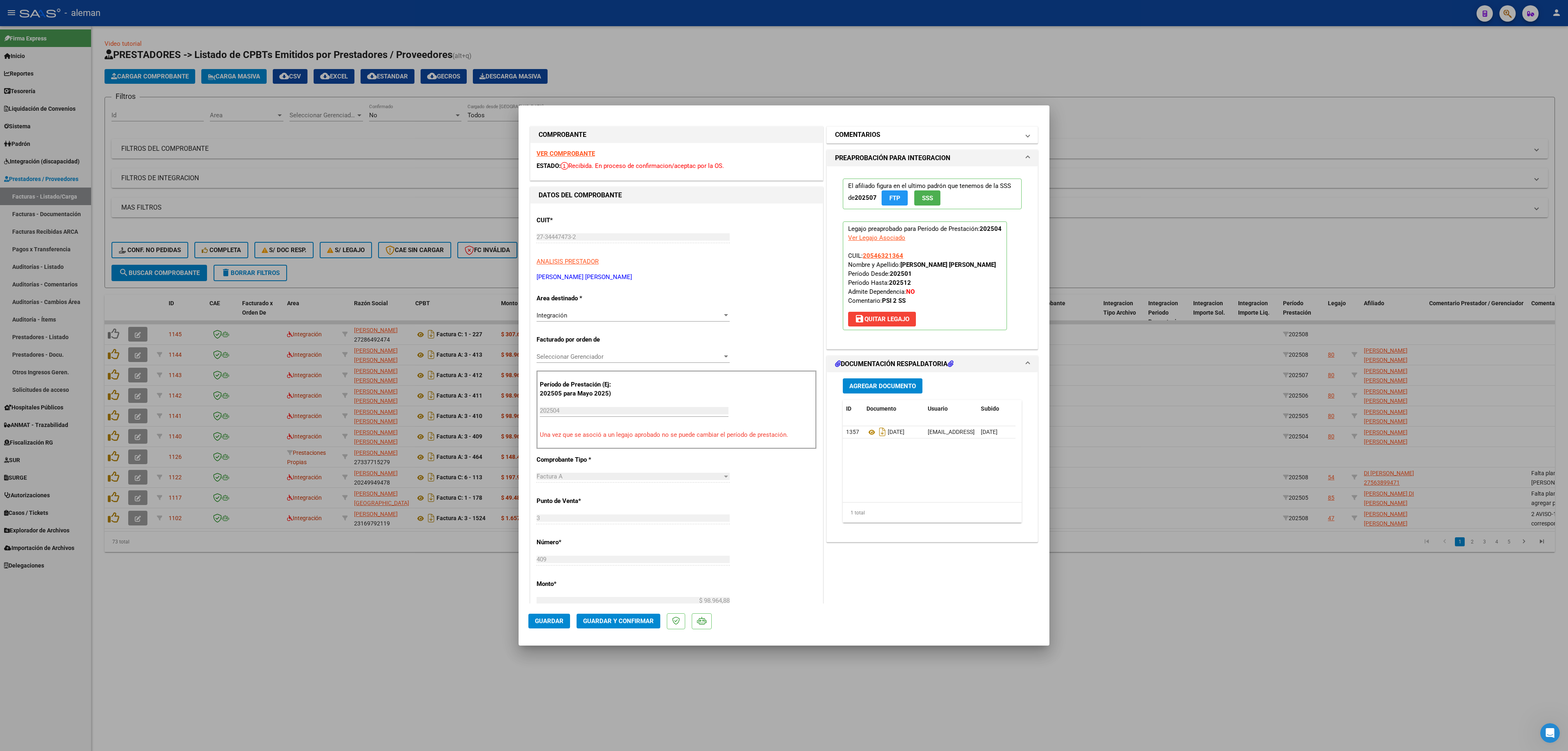
click at [1026, 138] on span at bounding box center [1027, 135] width 3 height 10
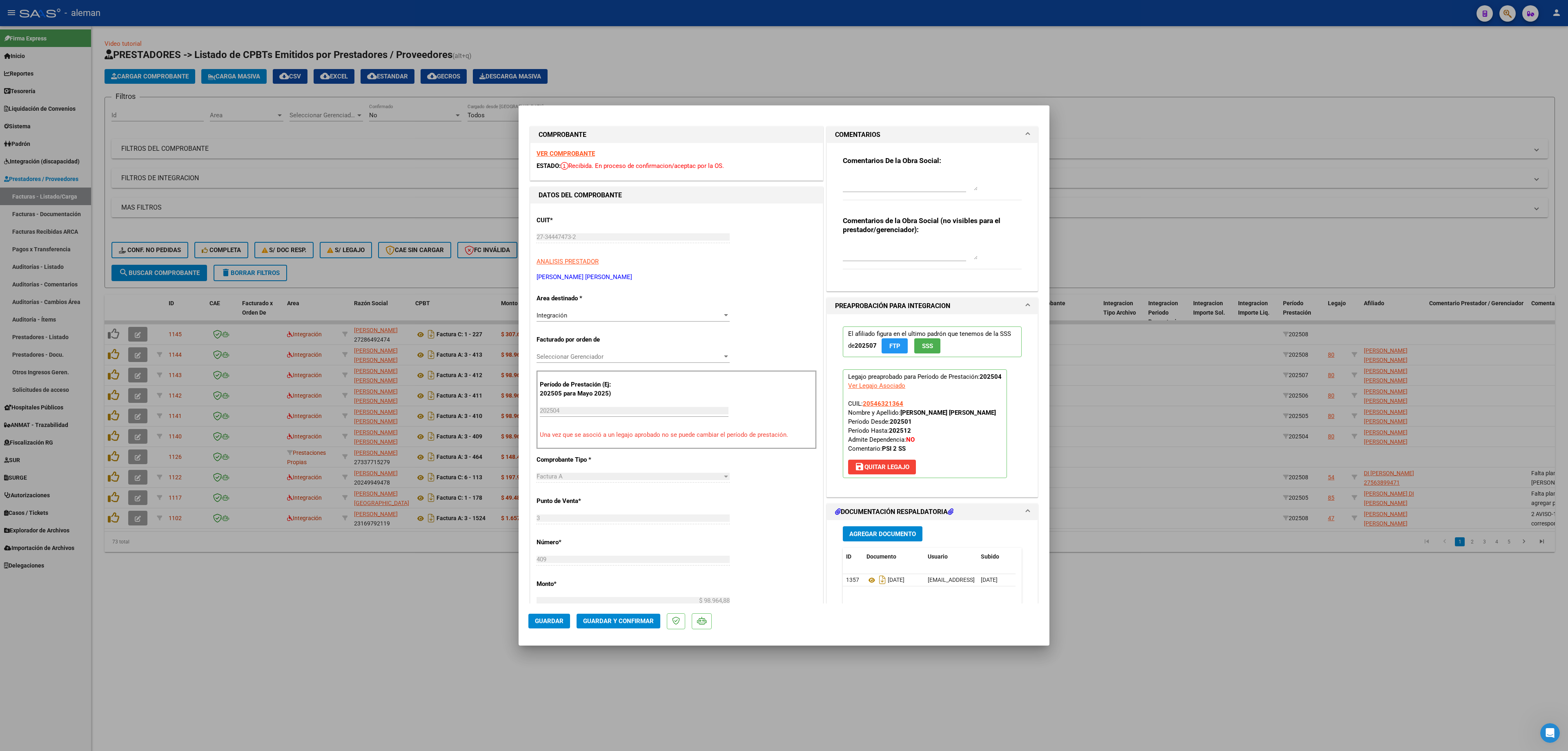
click at [885, 256] on textarea at bounding box center [910, 251] width 135 height 16
paste textarea "Periodo MAYO vencido por [PERSON_NAME], debe ser por reintegro"
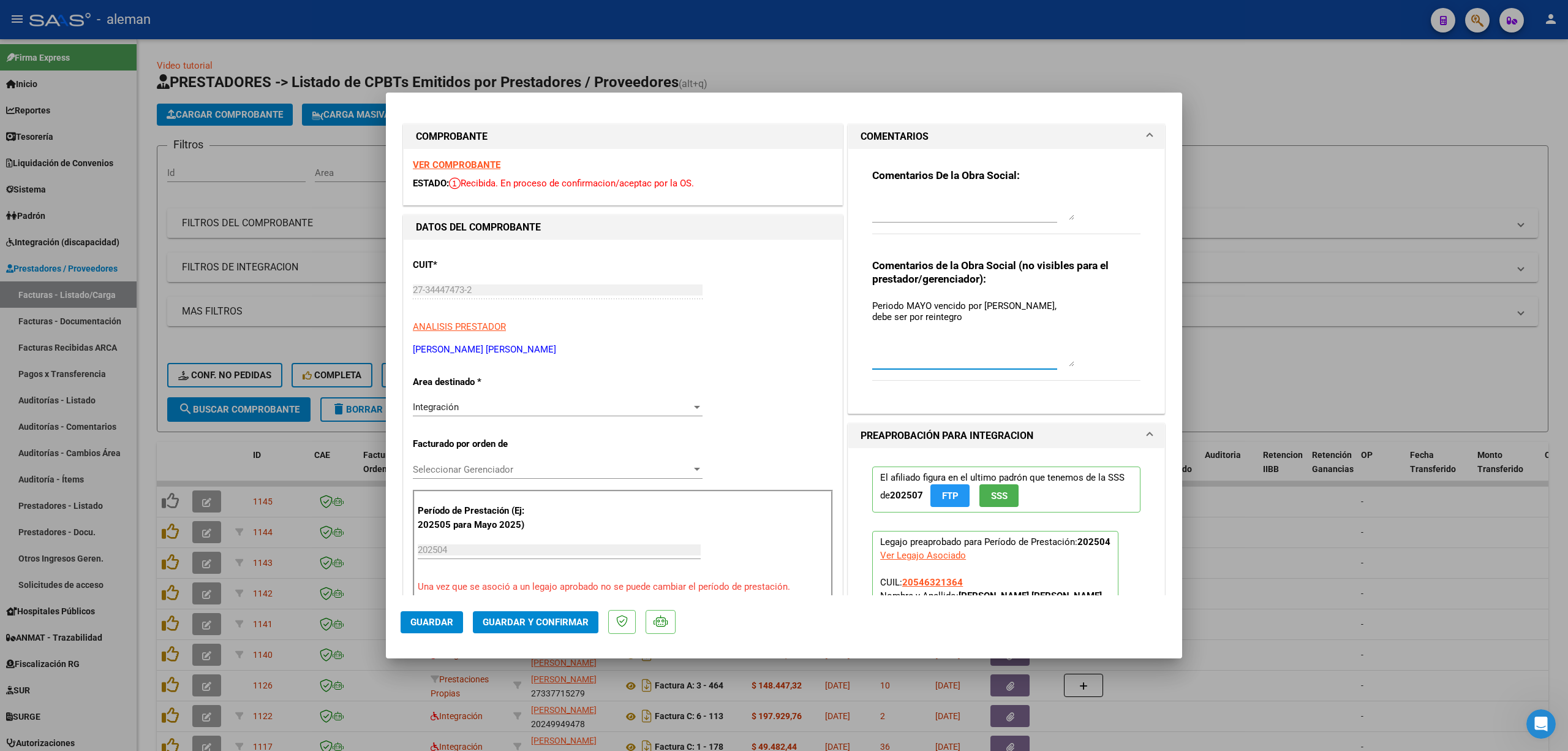
drag, startPoint x: 1062, startPoint y: 319, endPoint x: 1093, endPoint y: 362, distance: 53.0
click at [1093, 362] on div "Comentarios de la Obra Social (no visibles para el prestador/gerenciador): Peri…" at bounding box center [1006, 326] width 268 height 135
click at [900, 310] on textarea "Periodo MAYO vencido por [PERSON_NAME], debe ser por reintegro" at bounding box center [973, 333] width 202 height 68
click at [1007, 317] on textarea "Periodo ABRIL vencido por [PERSON_NAME], debe ser por [PERSON_NAME]" at bounding box center [973, 333] width 202 height 68
type textarea "Periodo ABRIL vencido por [PERSON_NAME], debe ser por [PERSON_NAME]."
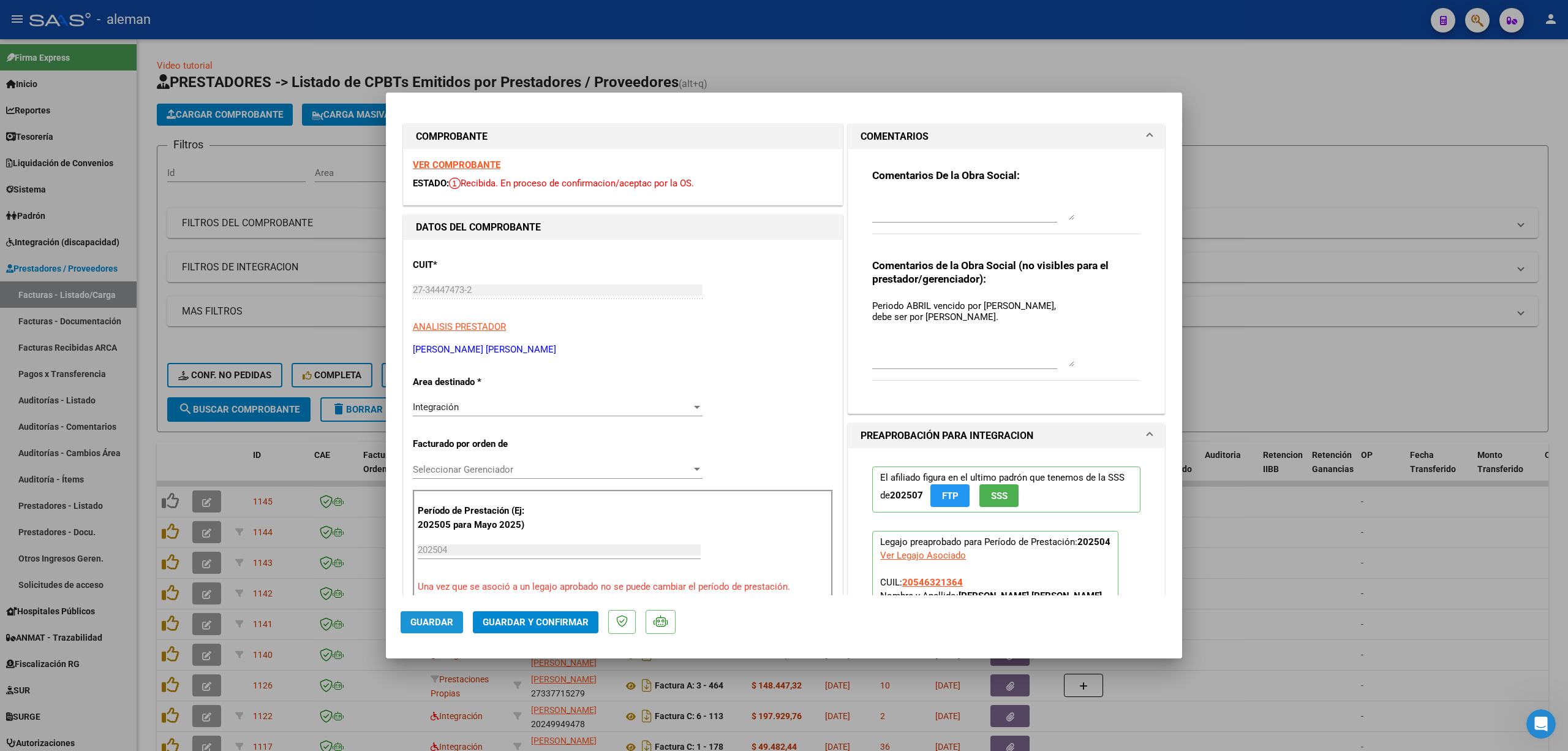
click at [434, 628] on button "Guardar" at bounding box center [432, 622] width 62 height 22
click at [1248, 565] on div at bounding box center [784, 376] width 1568 height 751
type input "$ 0,00"
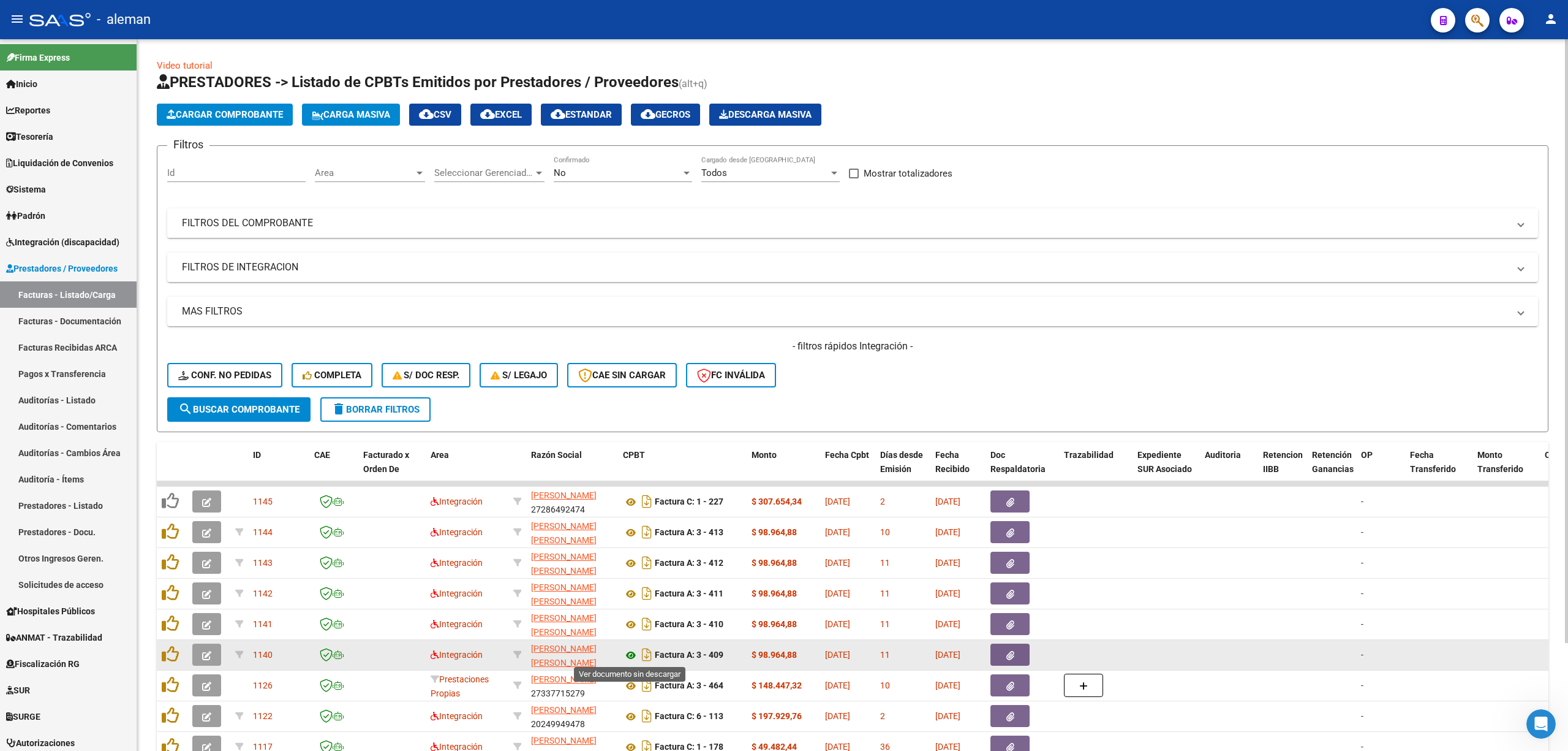
click at [628, 651] on icon at bounding box center [630, 655] width 16 height 15
click at [214, 652] on button "button" at bounding box center [207, 654] width 29 height 22
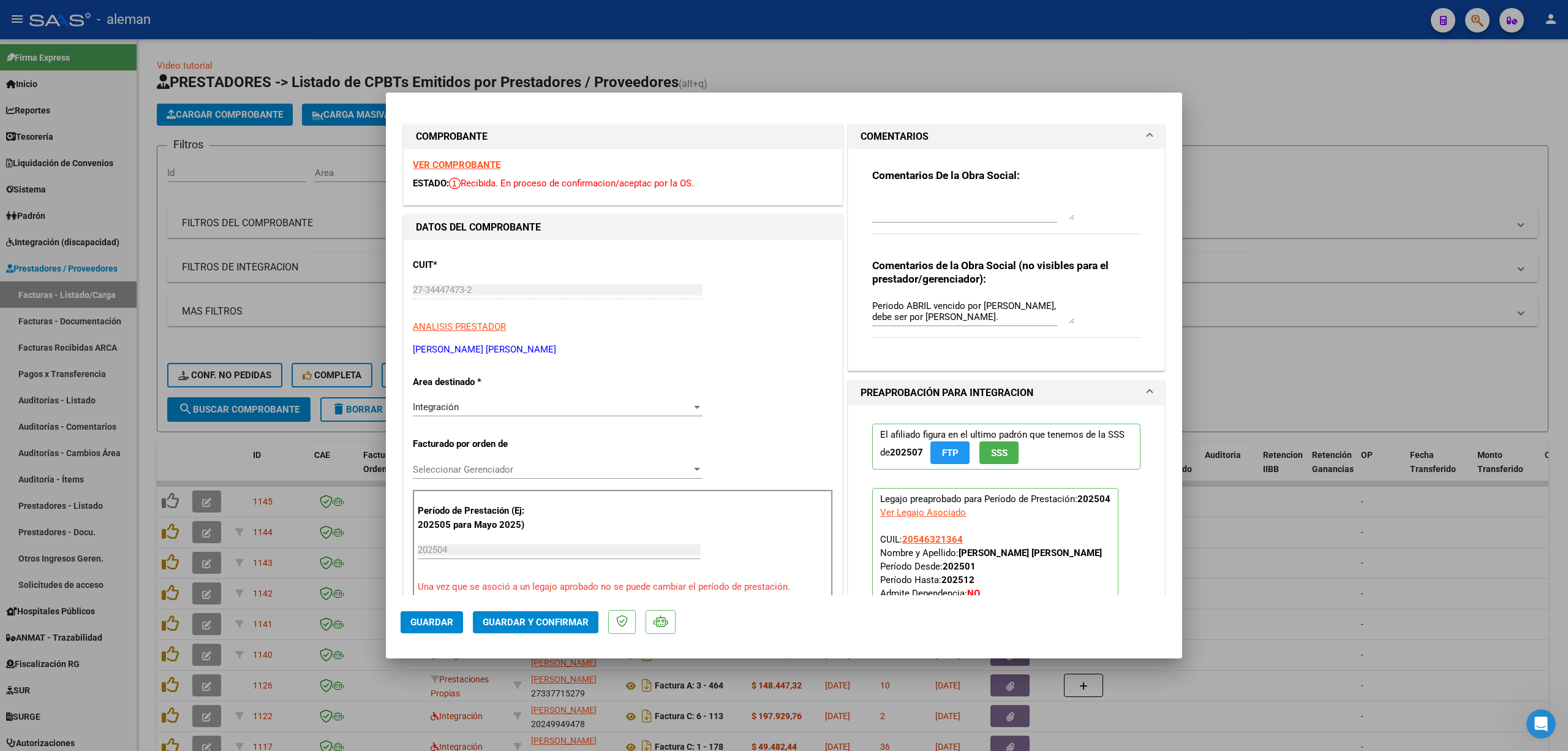
click at [697, 410] on div at bounding box center [697, 407] width 11 height 10
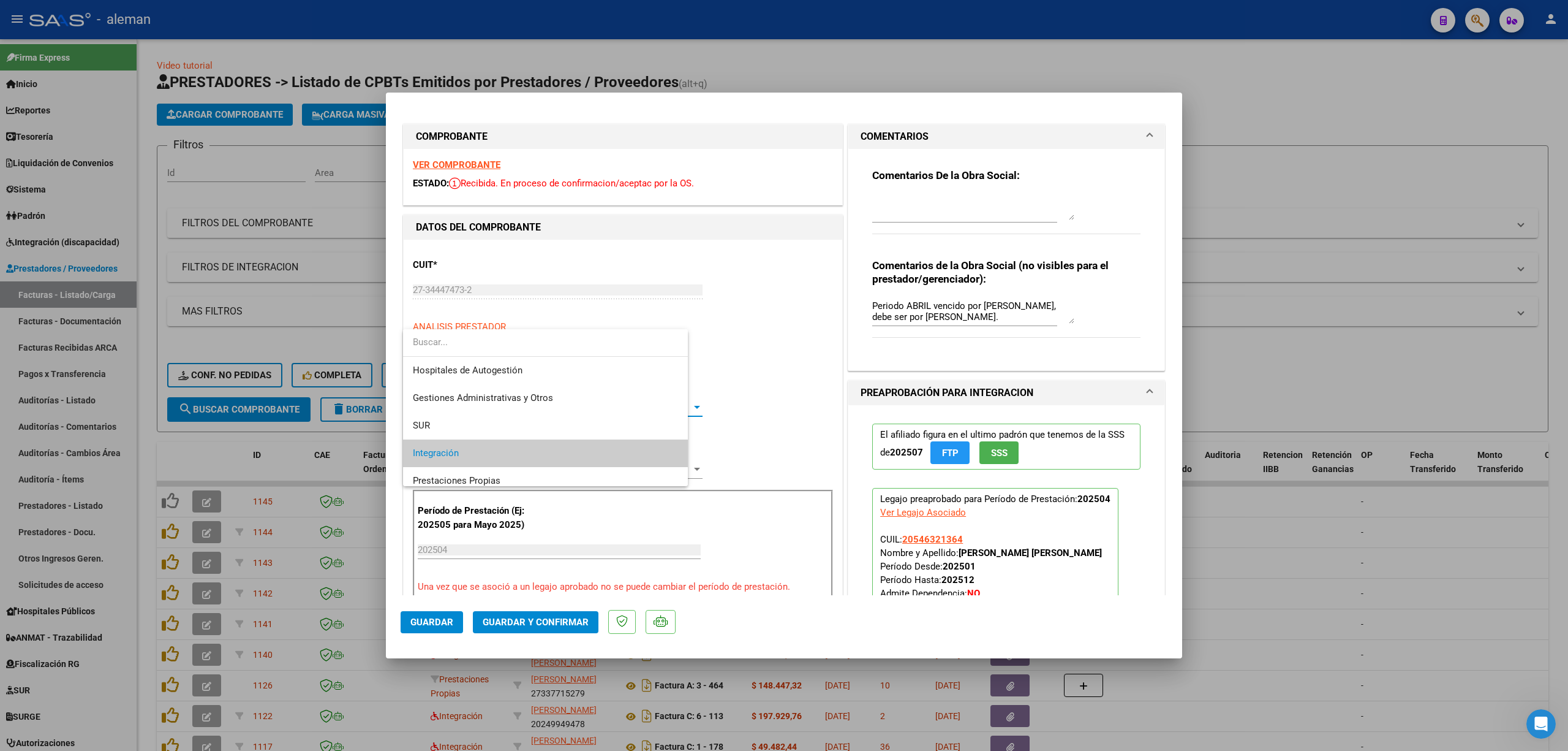
scroll to position [46, 0]
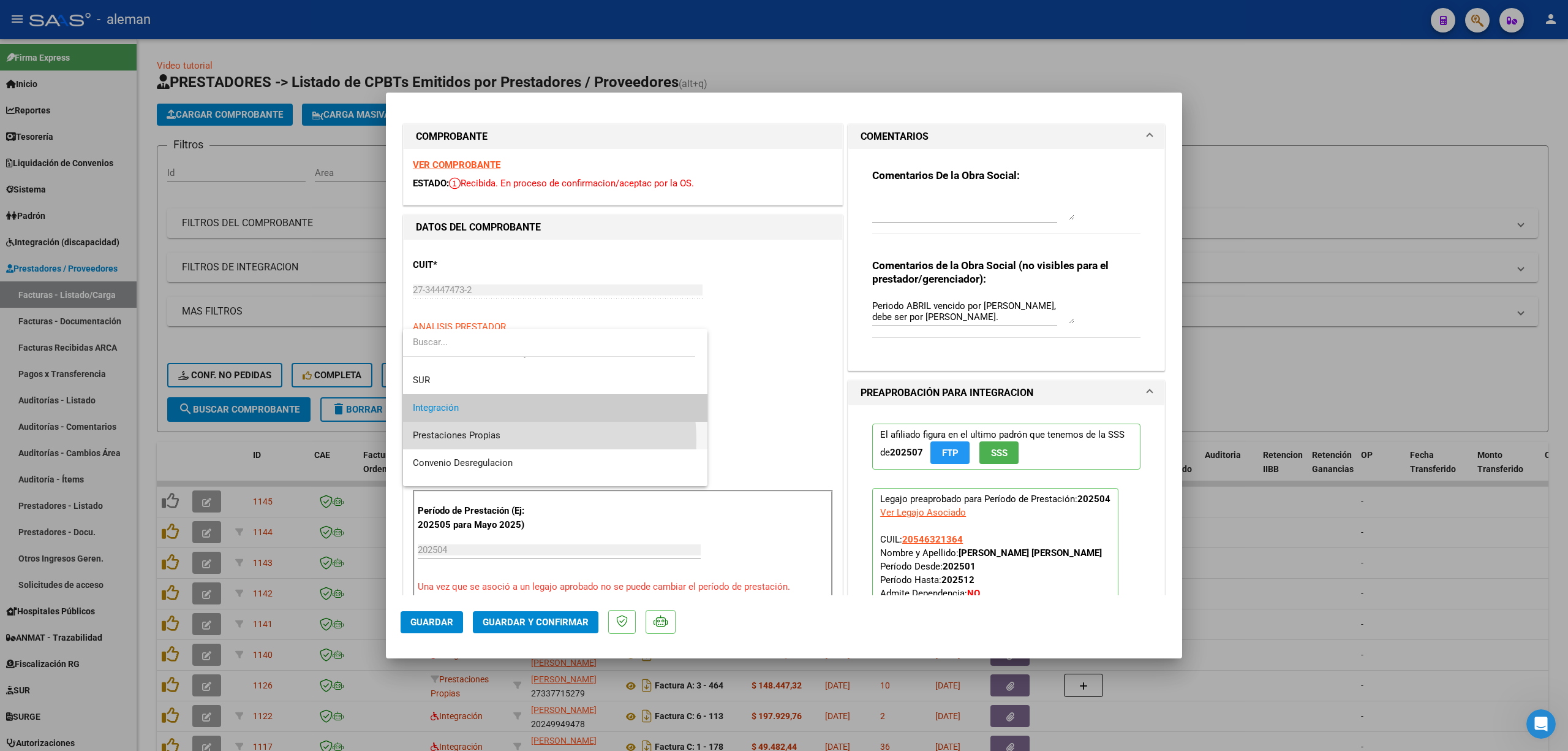
click at [522, 439] on span "Prestaciones Propias" at bounding box center [555, 436] width 285 height 27
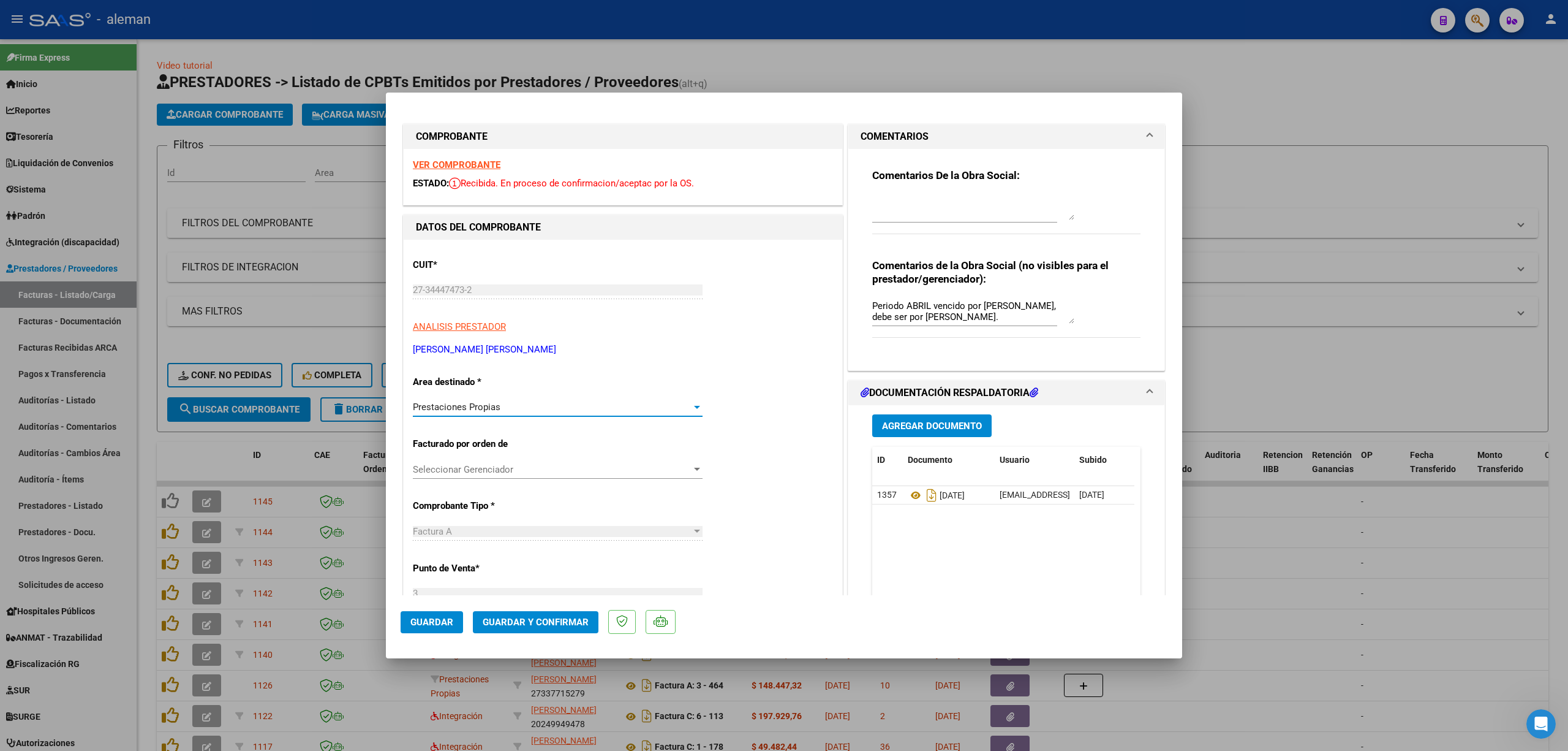
click at [437, 617] on span "Guardar" at bounding box center [431, 622] width 43 height 11
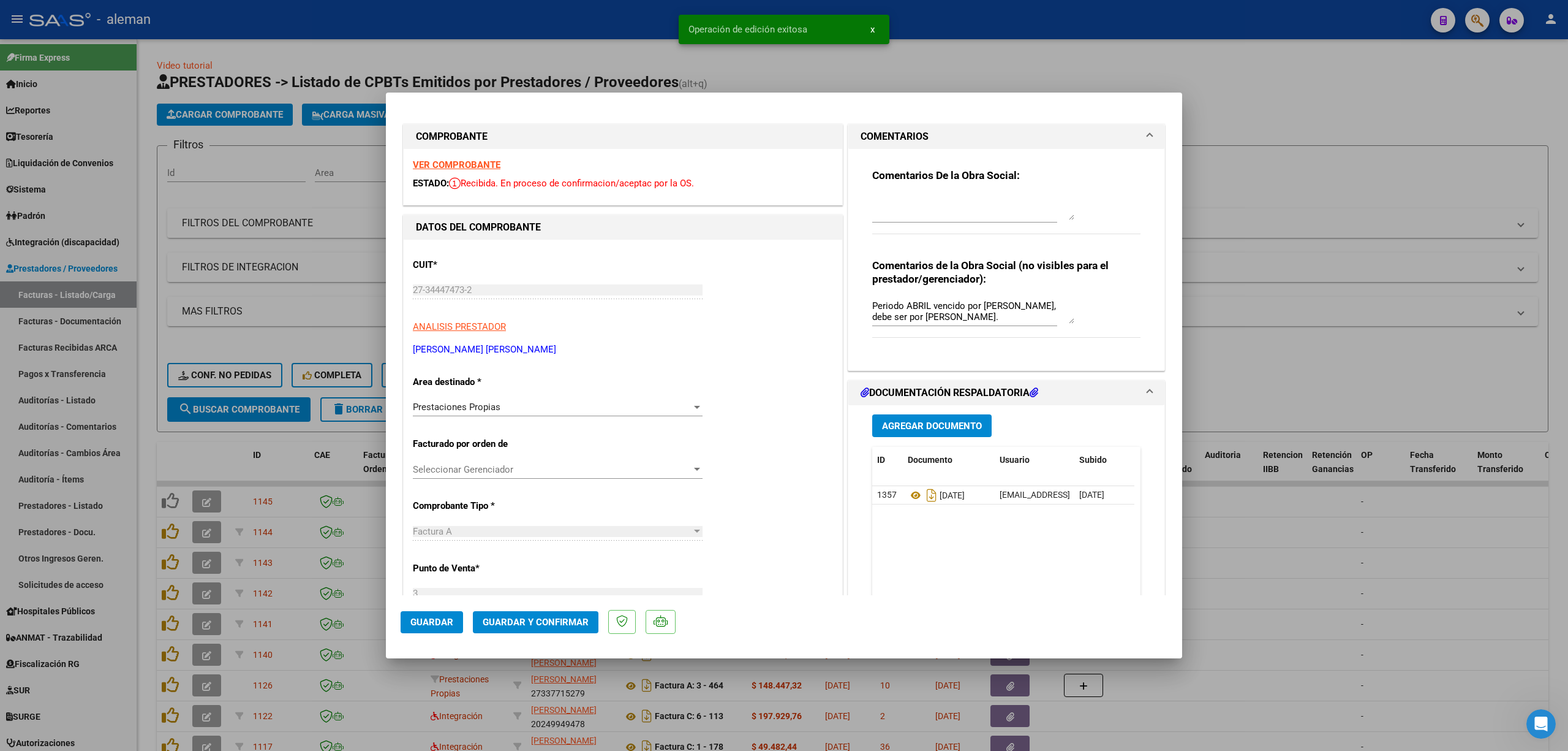
click at [1213, 597] on div at bounding box center [784, 376] width 1568 height 751
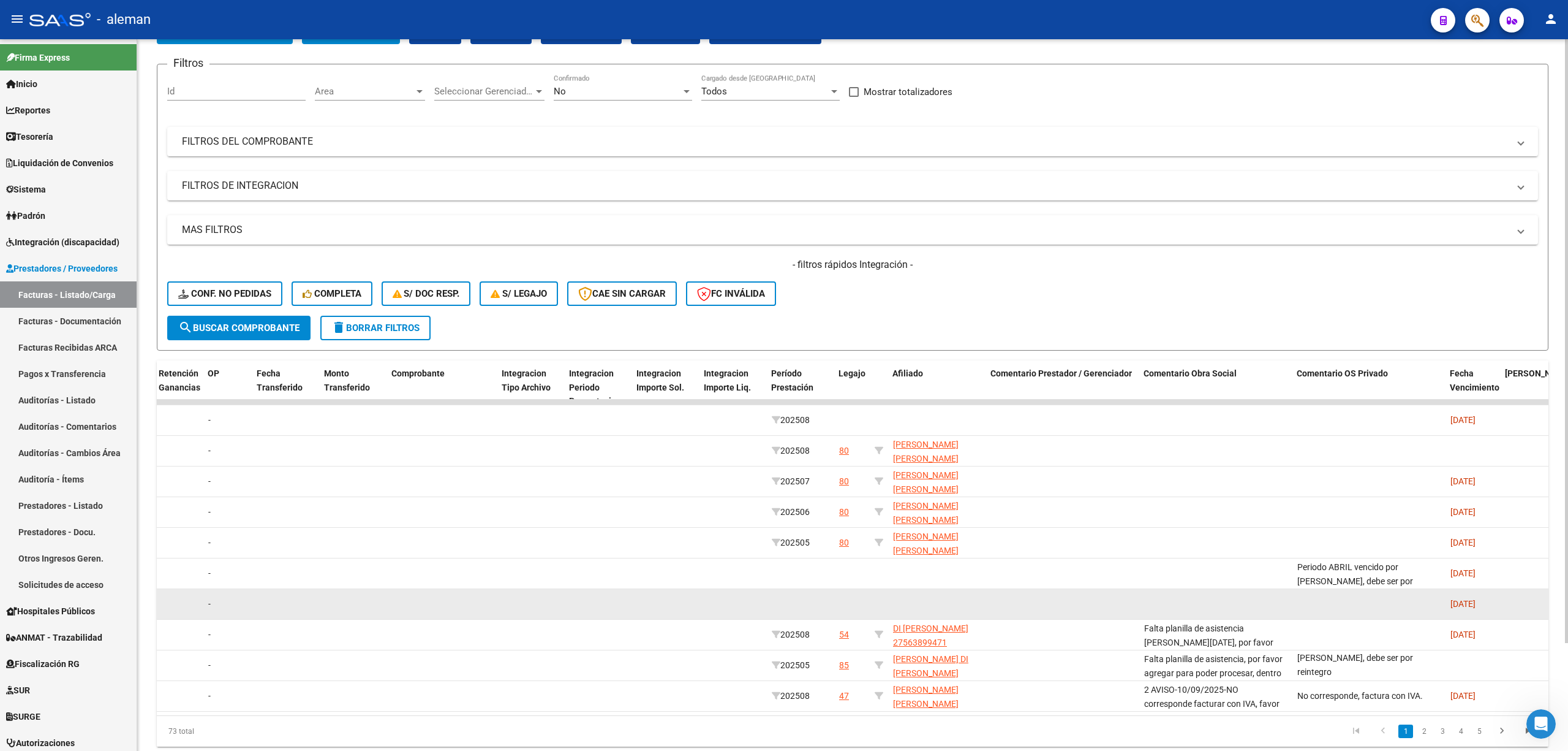
scroll to position [16, 0]
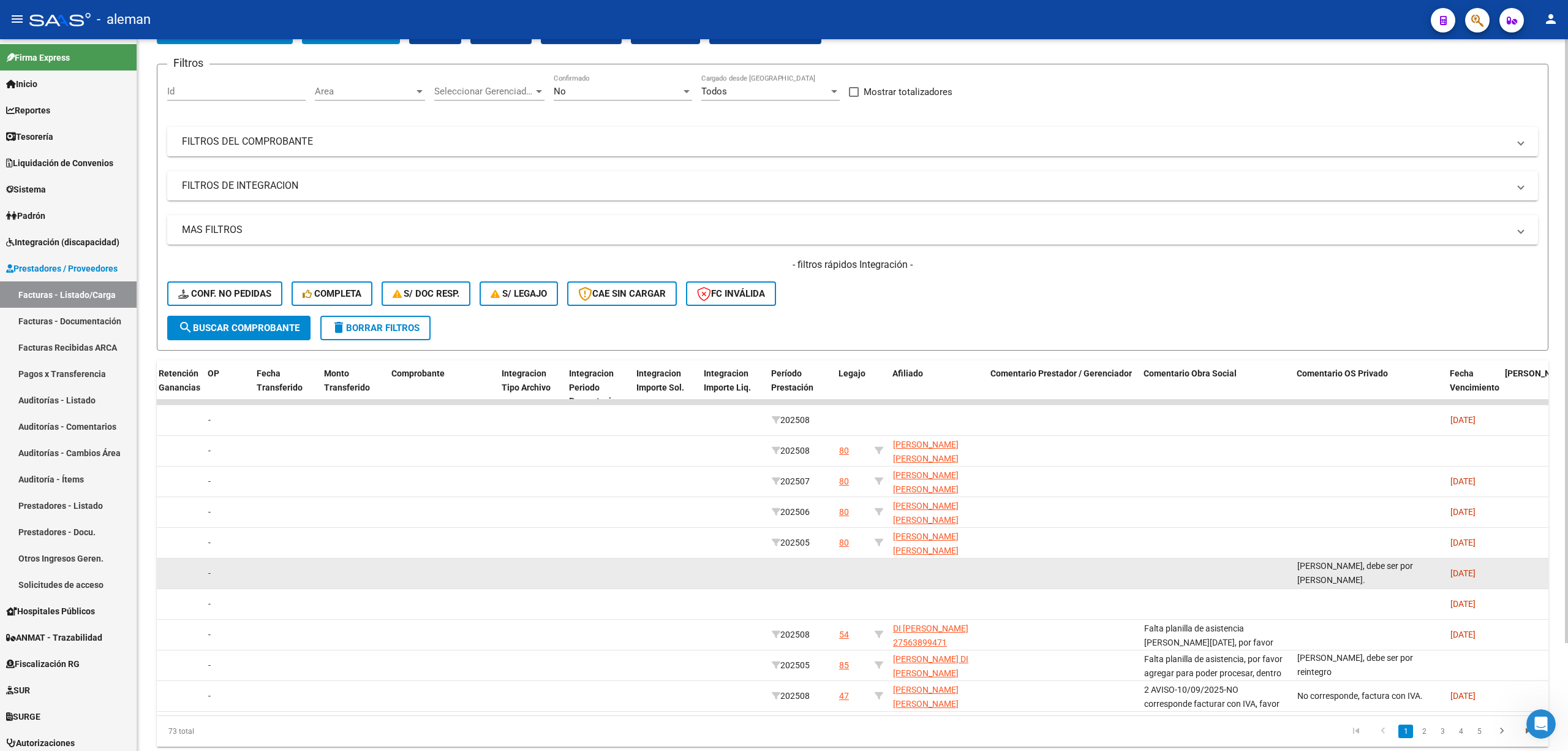
drag, startPoint x: 1294, startPoint y: 571, endPoint x: 1380, endPoint y: 582, distance: 86.7
click at [1380, 582] on datatable-body-cell "Periodo ABRIL vencido por [PERSON_NAME], debe ser por [PERSON_NAME]." at bounding box center [1369, 573] width 153 height 30
copy span "Periodo ABRIL vencido por [PERSON_NAME], debe ser por [PERSON_NAME]."
click at [604, 574] on datatable-body-cell at bounding box center [599, 573] width 68 height 30
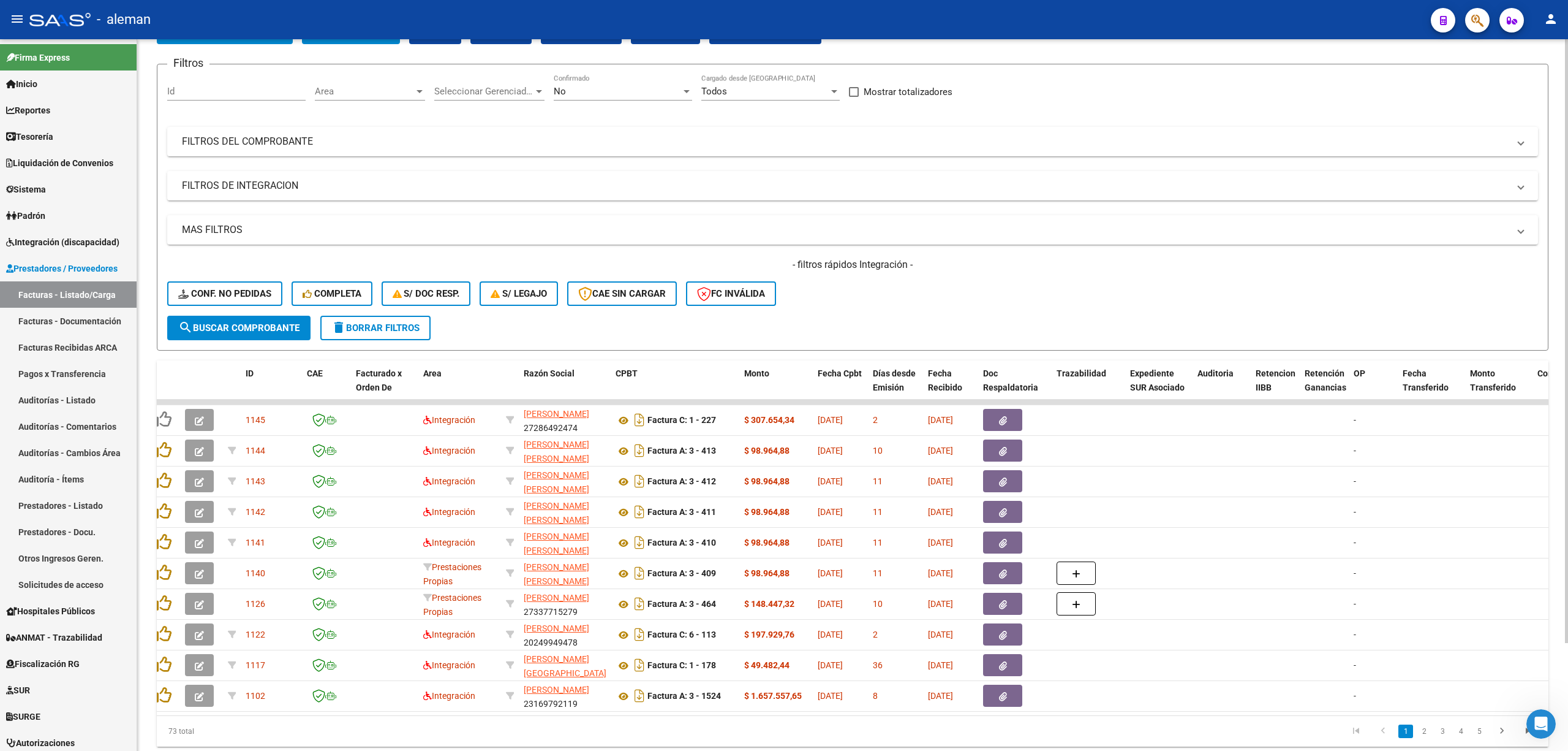
scroll to position [0, 0]
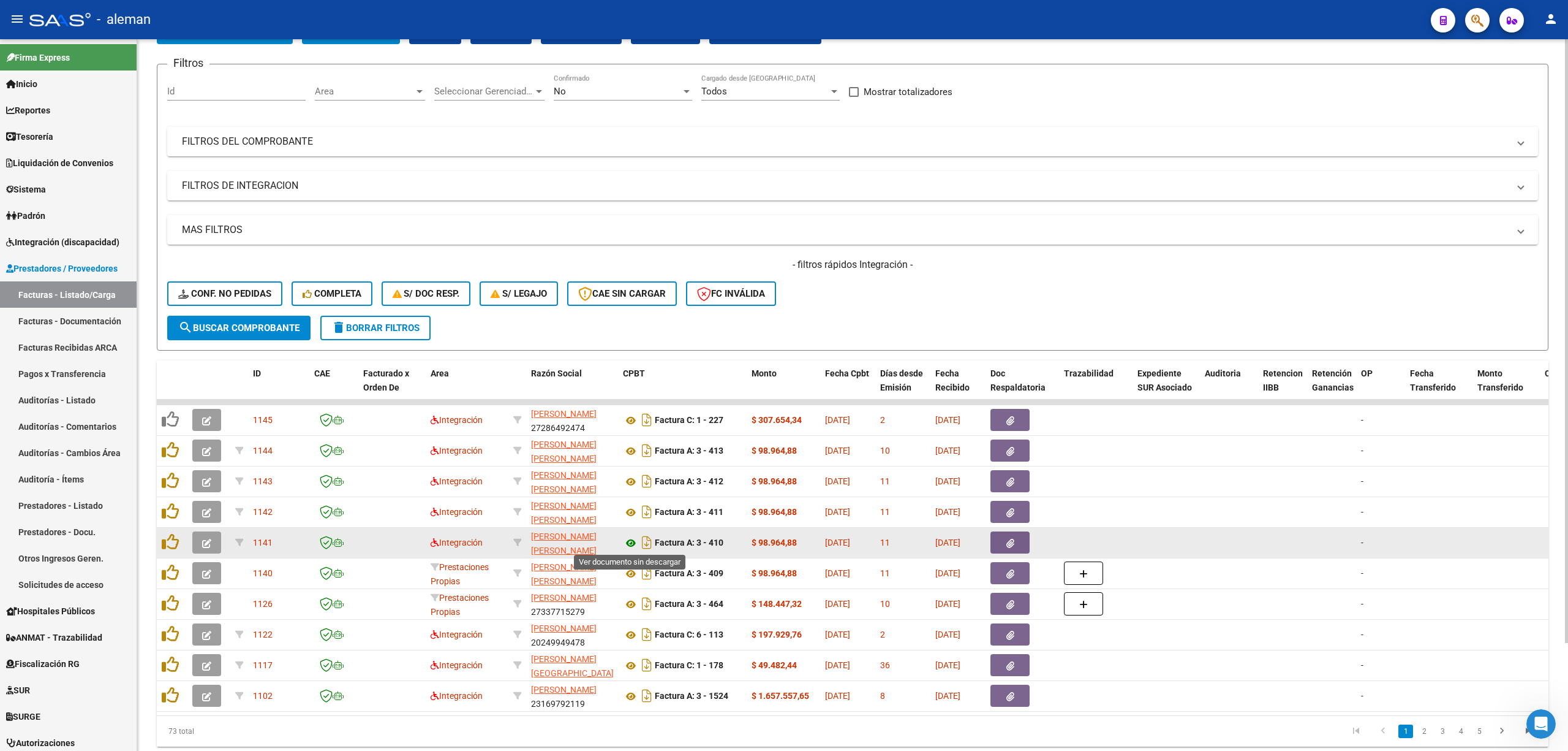
click at [635, 543] on icon at bounding box center [630, 543] width 16 height 15
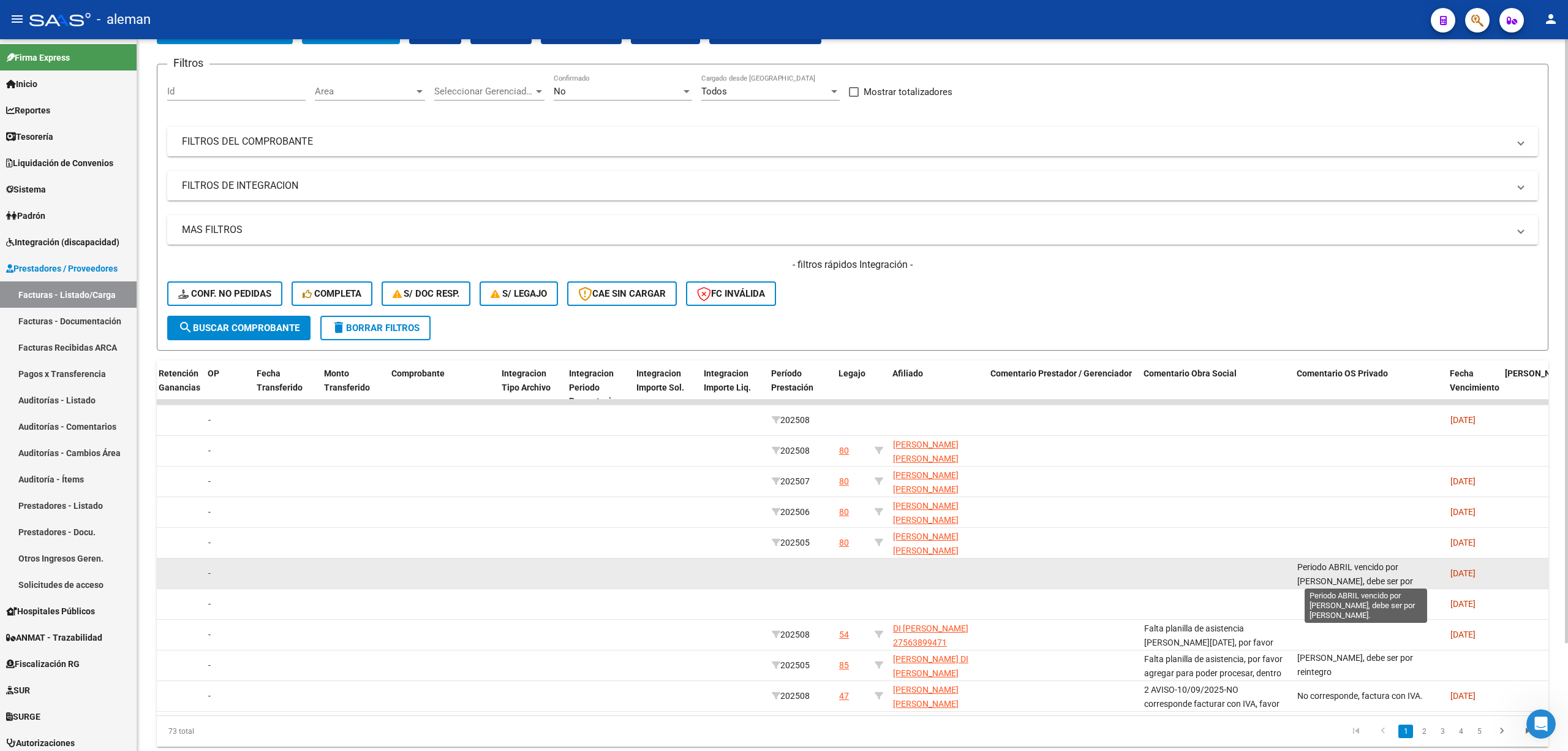
drag, startPoint x: 1298, startPoint y: 565, endPoint x: 1371, endPoint y: 565, distance: 73.0
click at [1371, 565] on span "Periodo ABRIL vencido por [PERSON_NAME], debe ser por [PERSON_NAME]." at bounding box center [1355, 581] width 116 height 38
drag, startPoint x: 1296, startPoint y: 566, endPoint x: 1405, endPoint y: 584, distance: 110.5
click at [1405, 584] on datatable-body-cell "Periodo ABRIL vencido por [PERSON_NAME], debe ser por [PERSON_NAME]." at bounding box center [1369, 573] width 153 height 30
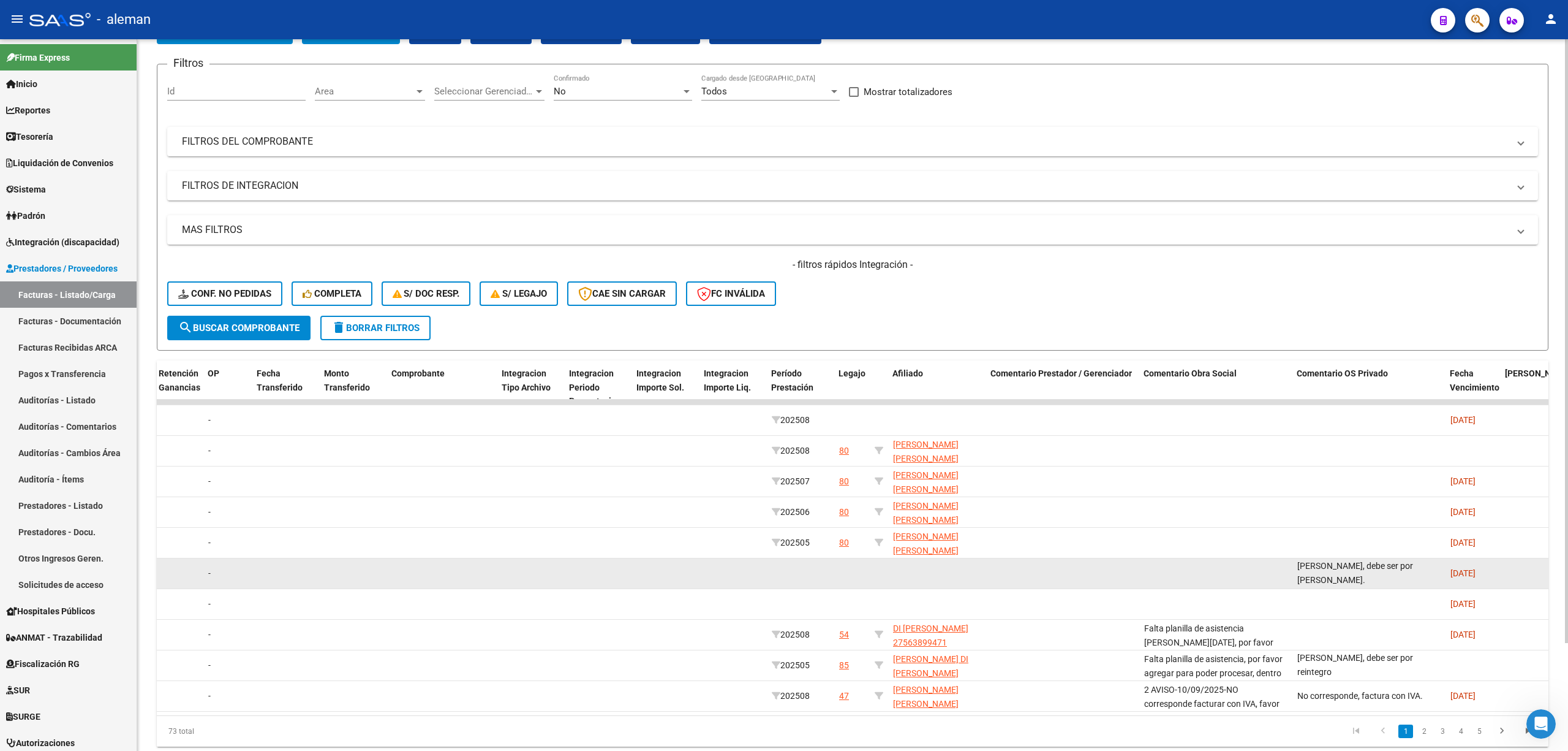
copy span "Periodo ABRIL vencido por [PERSON_NAME], debe ser por [PERSON_NAME]."
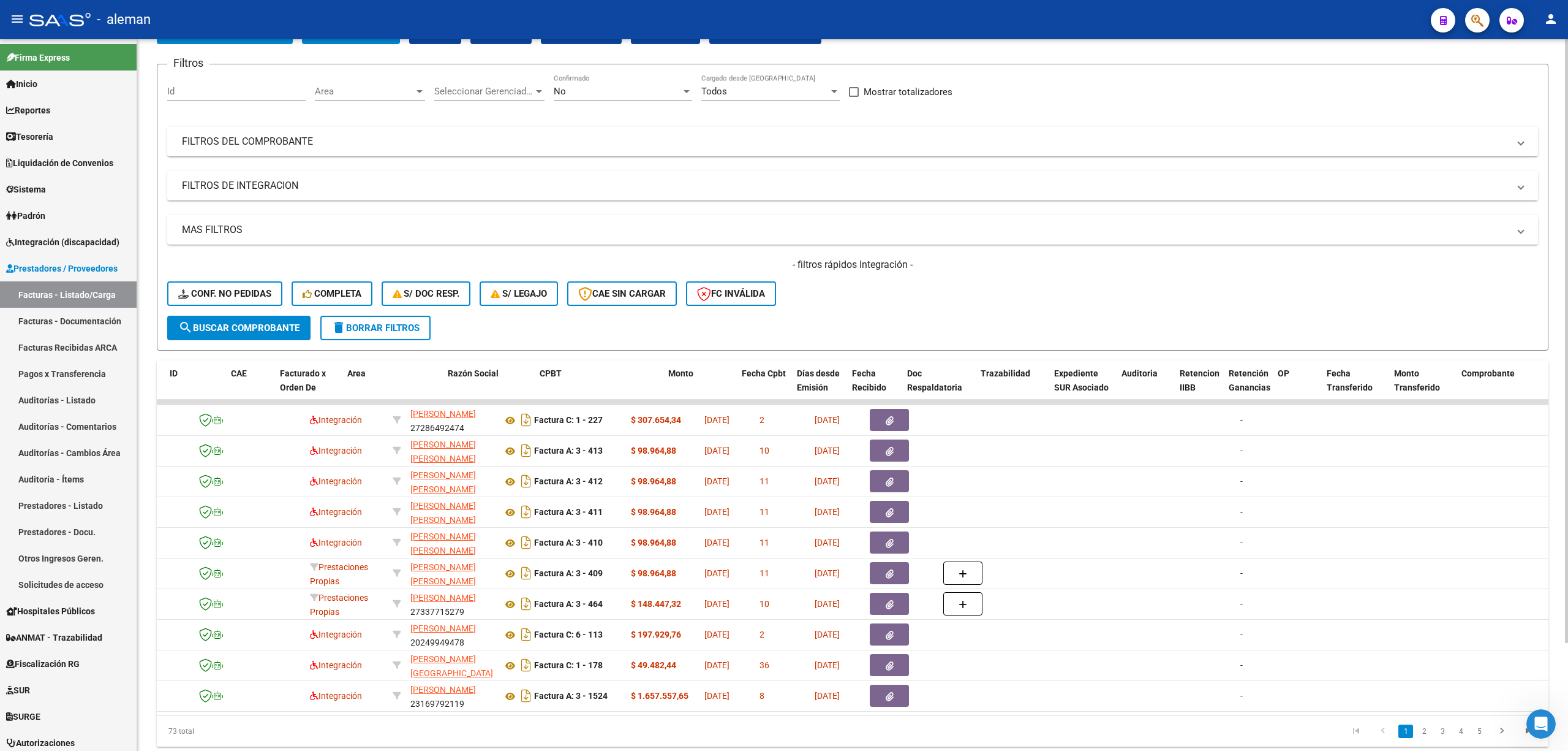
scroll to position [0, 0]
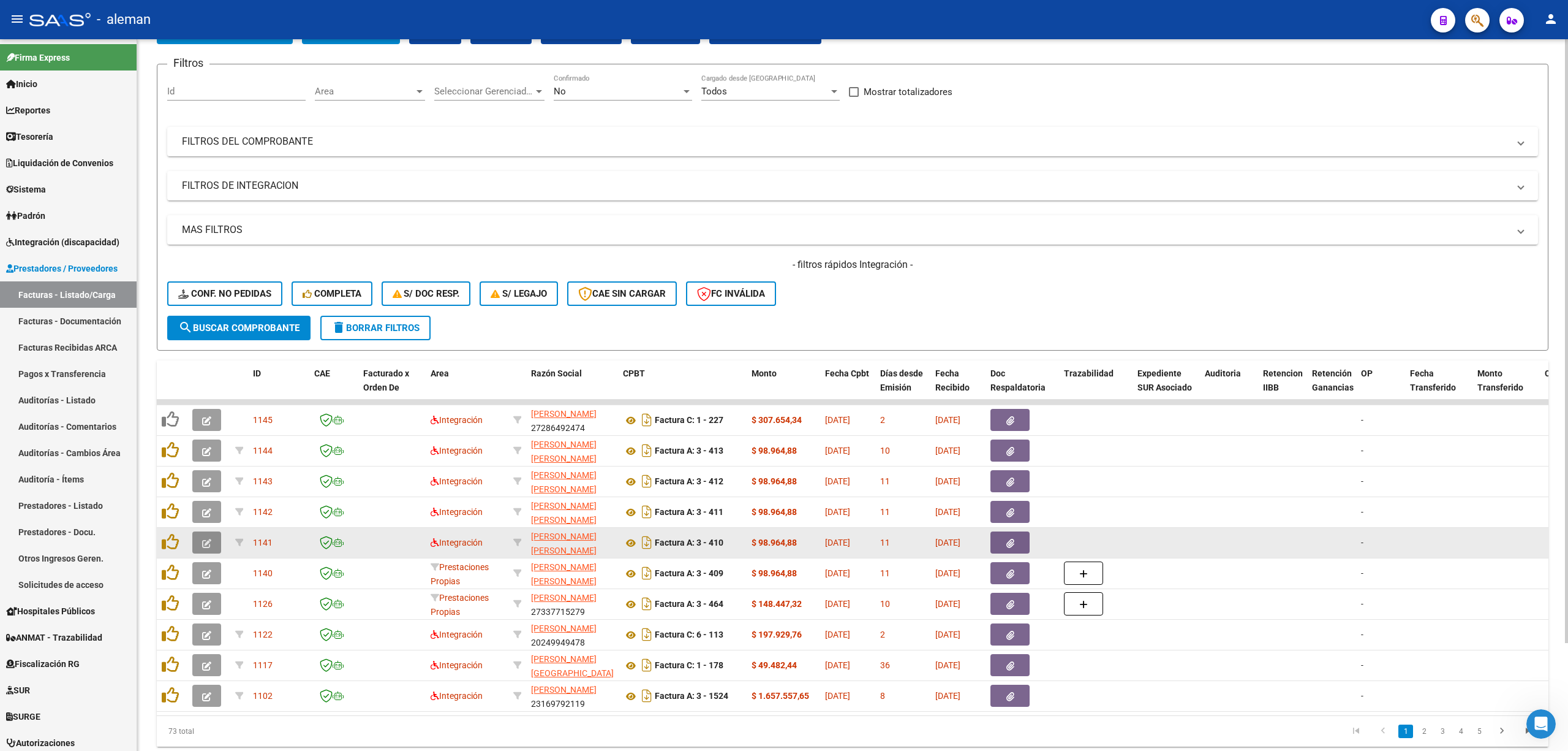
click at [209, 543] on icon "button" at bounding box center [206, 544] width 9 height 9
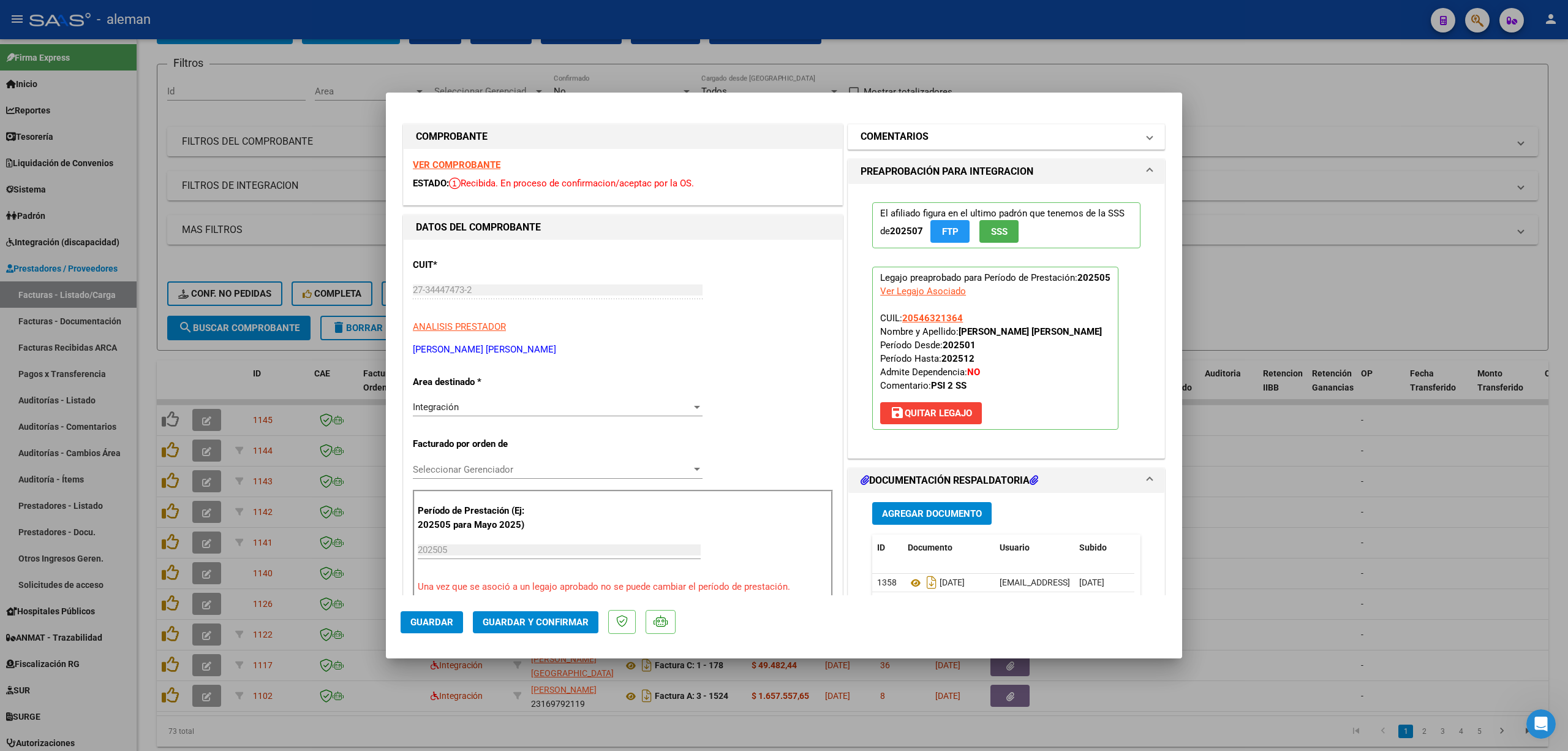
drag, startPoint x: 1132, startPoint y: 138, endPoint x: 1120, endPoint y: 138, distance: 12.0
click at [1132, 137] on span "COMENTARIOS" at bounding box center [1005, 137] width 287 height 15
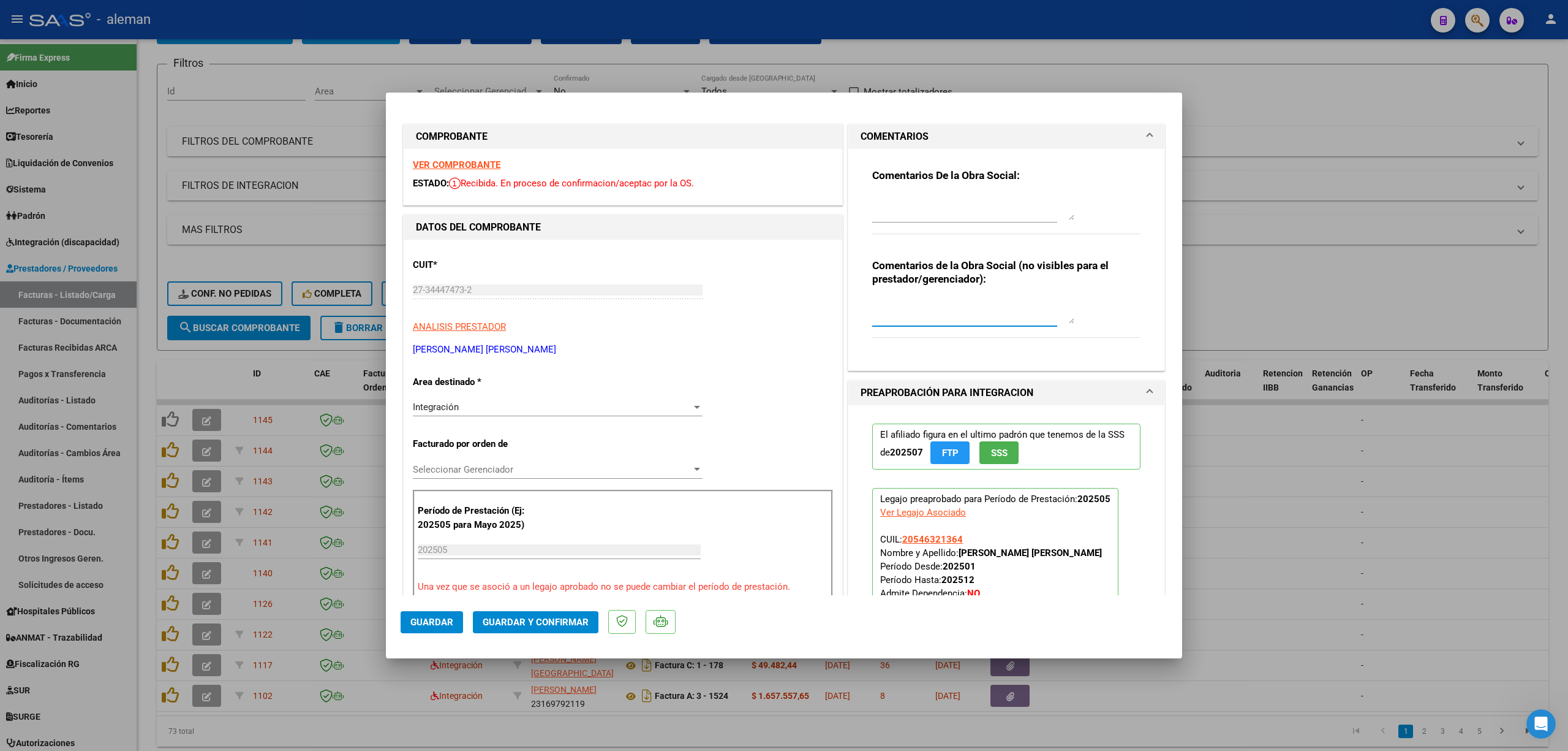
click at [956, 315] on textarea at bounding box center [973, 311] width 202 height 25
paste textarea "Periodo ABRIL vencido por [PERSON_NAME], debe ser por [PERSON_NAME]."
click at [898, 304] on textarea "Periodo ABRIL vencido por [PERSON_NAME], debe ser por [PERSON_NAME]." at bounding box center [973, 311] width 202 height 25
click at [962, 304] on textarea "Periodo MAYO vencido por [PERSON_NAME], debe ser por reintegro." at bounding box center [973, 311] width 202 height 25
type textarea "Periodo MAYO vencido no pasa por Mecanismo de Integracion, debe ser por reinteg…"
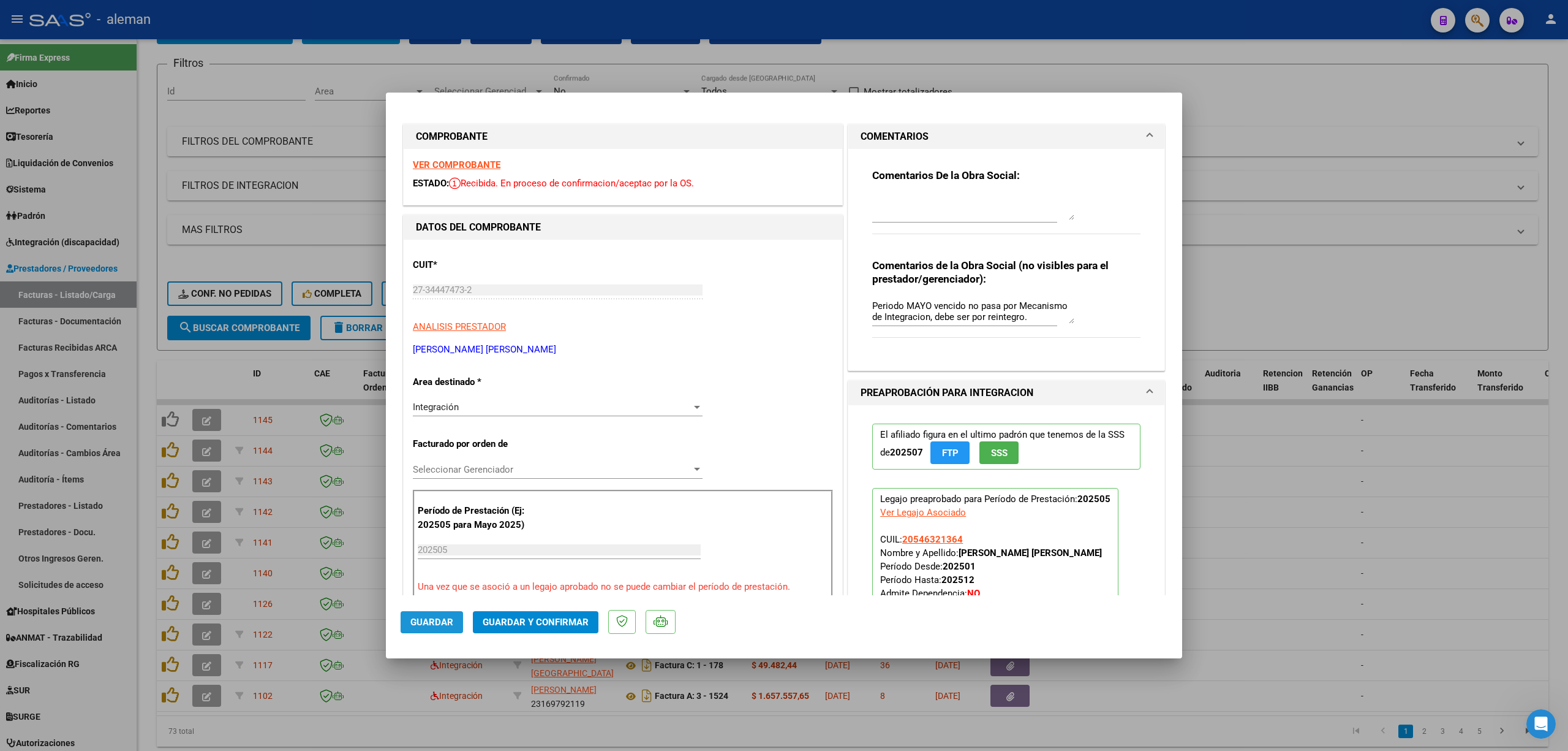
click at [434, 621] on span "Guardar" at bounding box center [431, 622] width 43 height 11
click at [1322, 507] on div at bounding box center [784, 376] width 1568 height 751
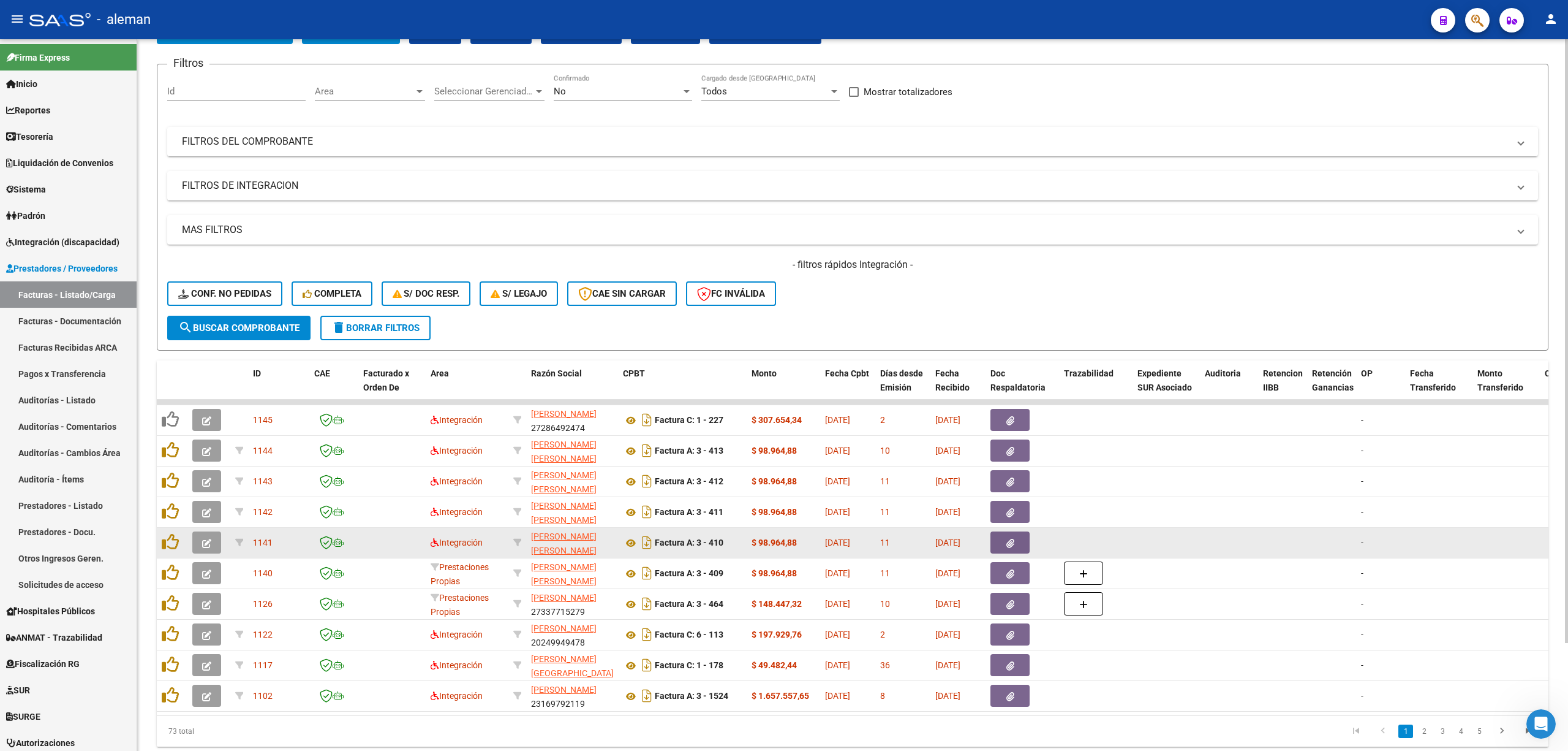
click at [212, 534] on button "button" at bounding box center [207, 543] width 29 height 22
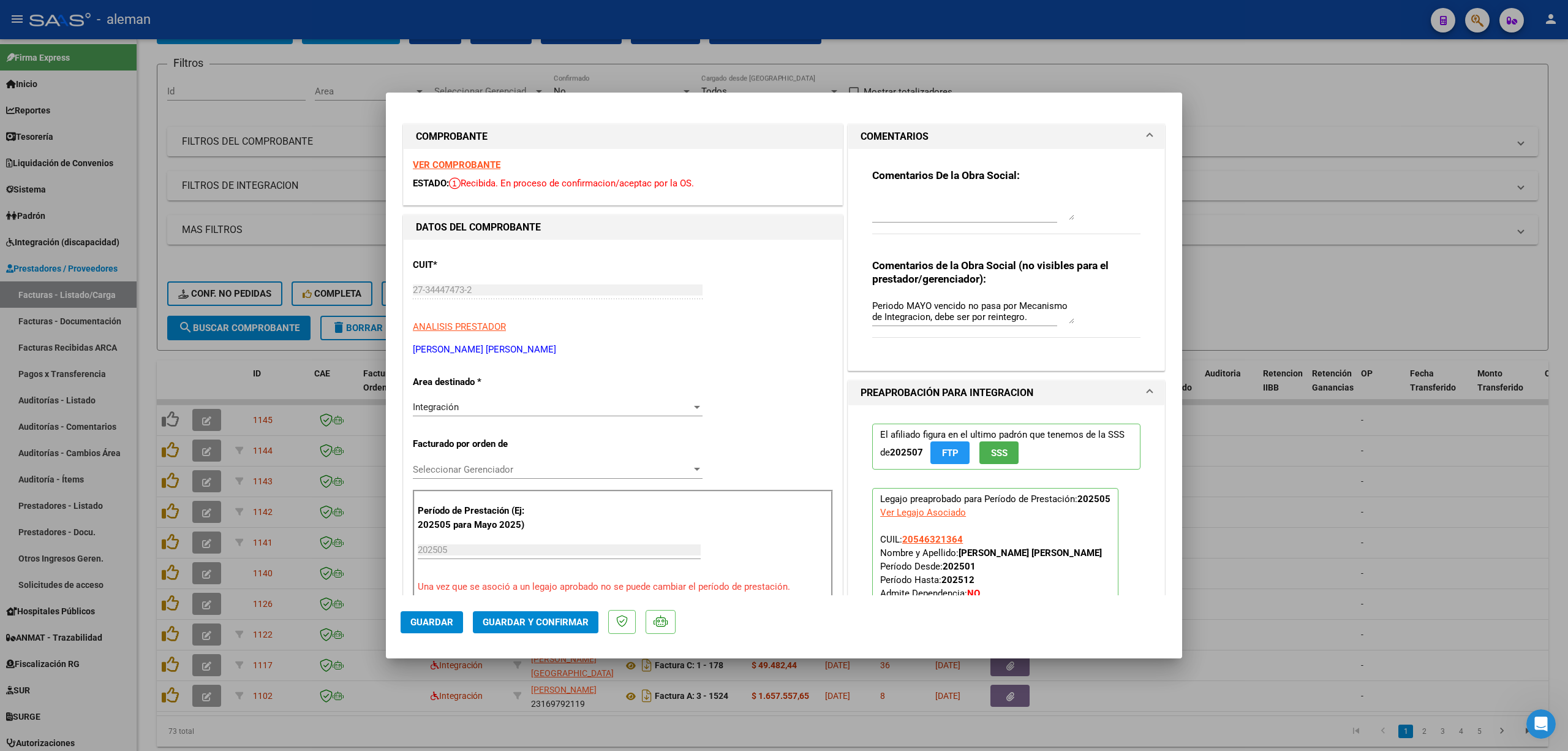
click at [694, 406] on div at bounding box center [697, 407] width 6 height 3
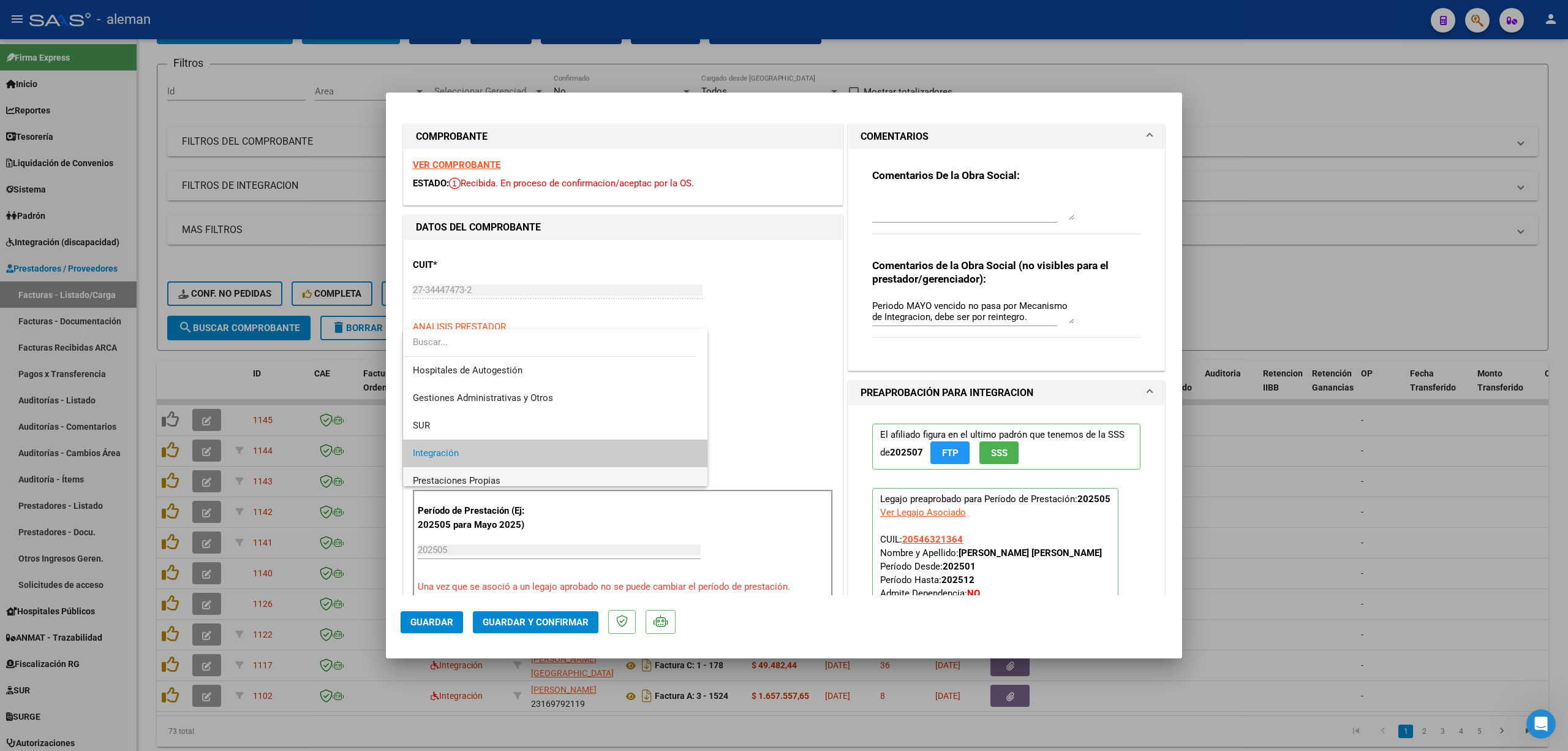
scroll to position [46, 0]
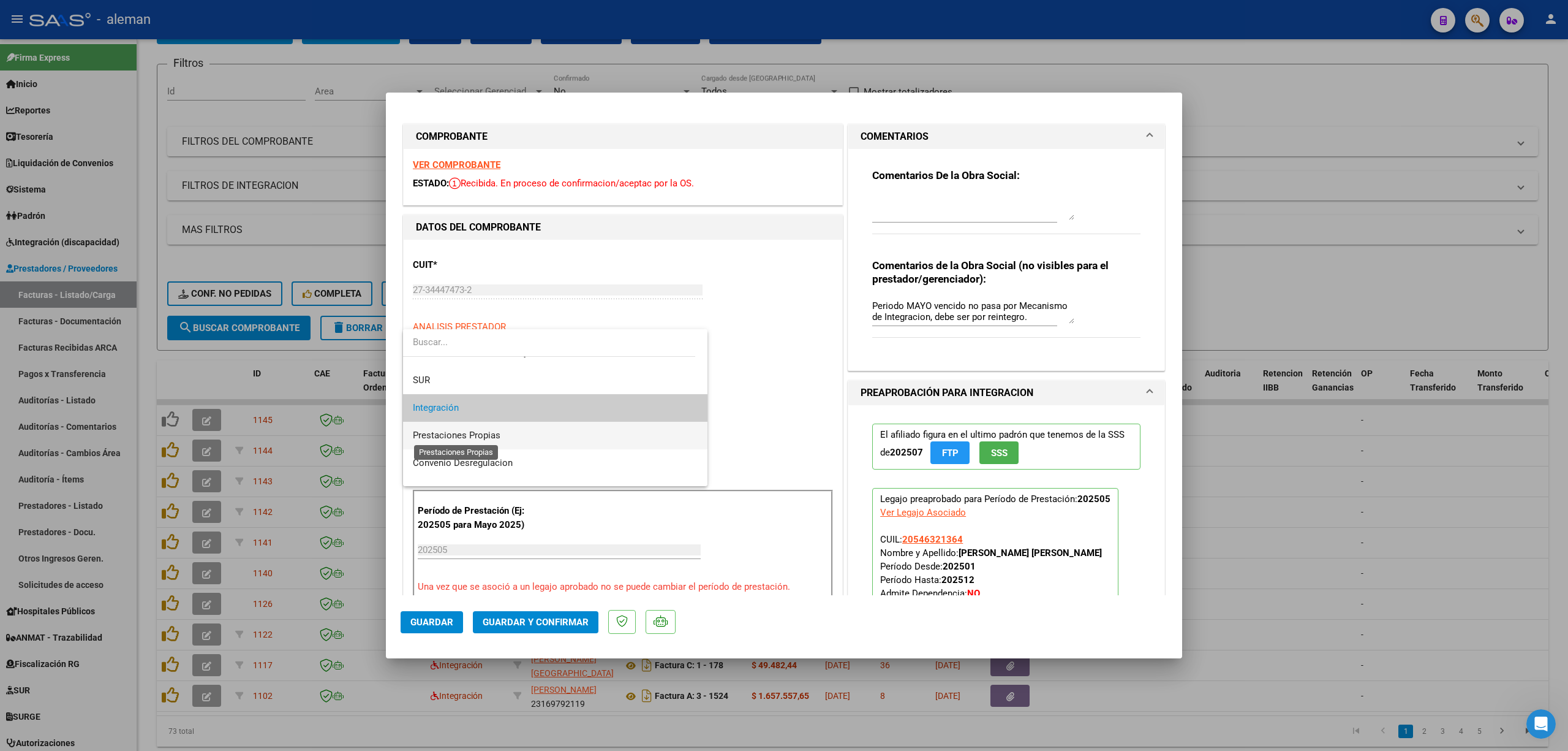
click at [479, 437] on span "Prestaciones Propias" at bounding box center [457, 435] width 88 height 11
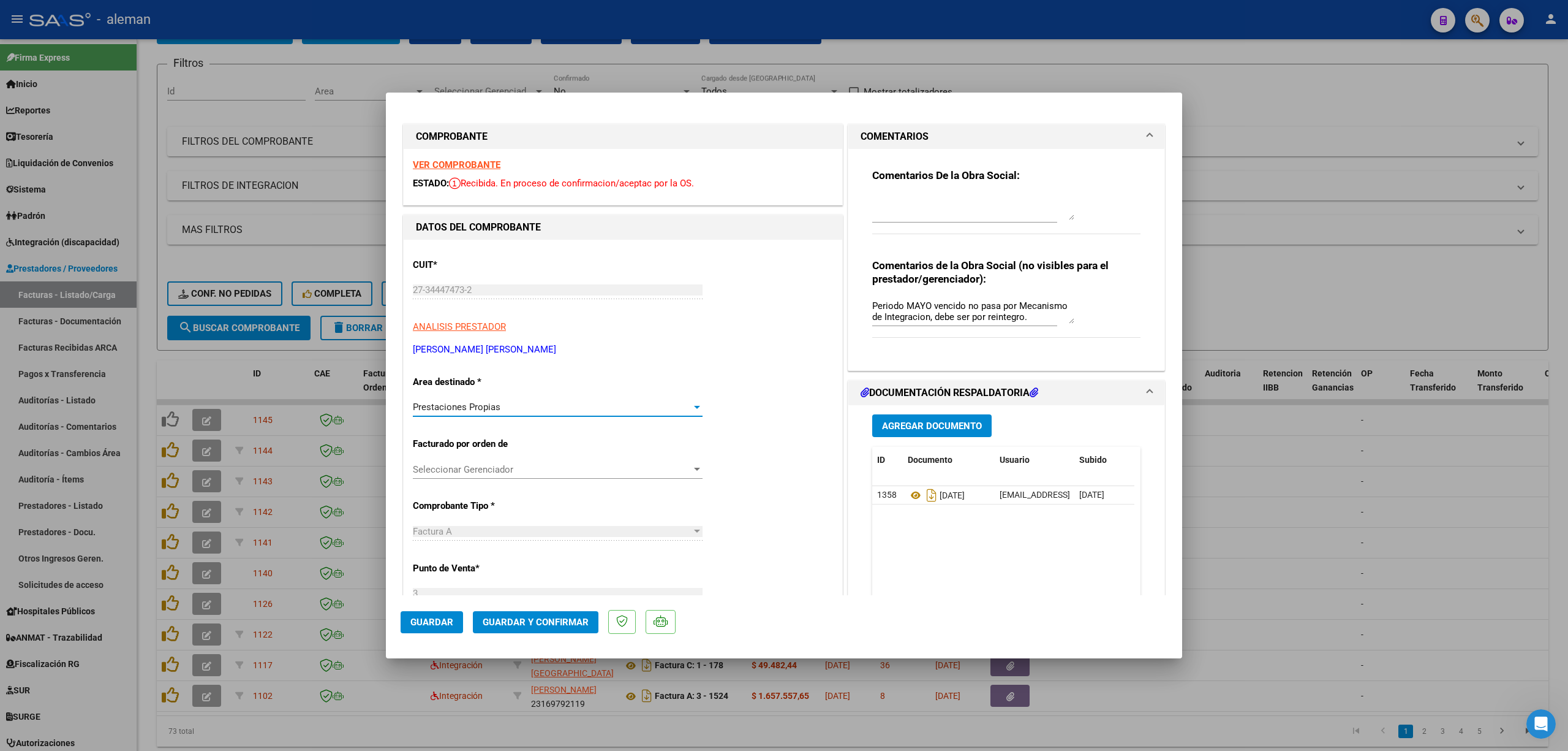
click at [435, 625] on span "Guardar" at bounding box center [431, 622] width 43 height 11
click at [1285, 589] on div at bounding box center [784, 376] width 1568 height 751
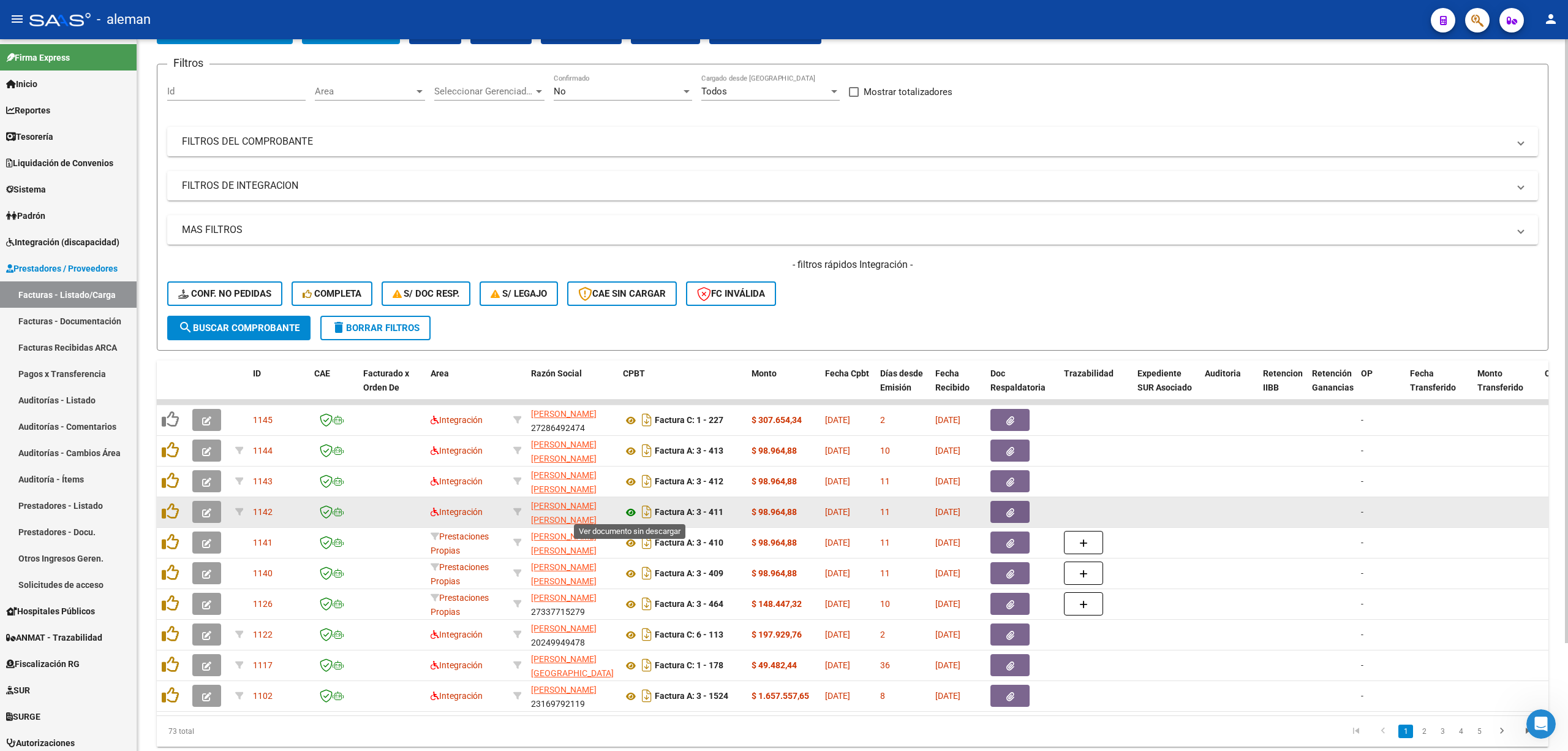
click at [631, 513] on icon at bounding box center [630, 513] width 16 height 15
click at [1016, 509] on button "button" at bounding box center [1010, 512] width 39 height 22
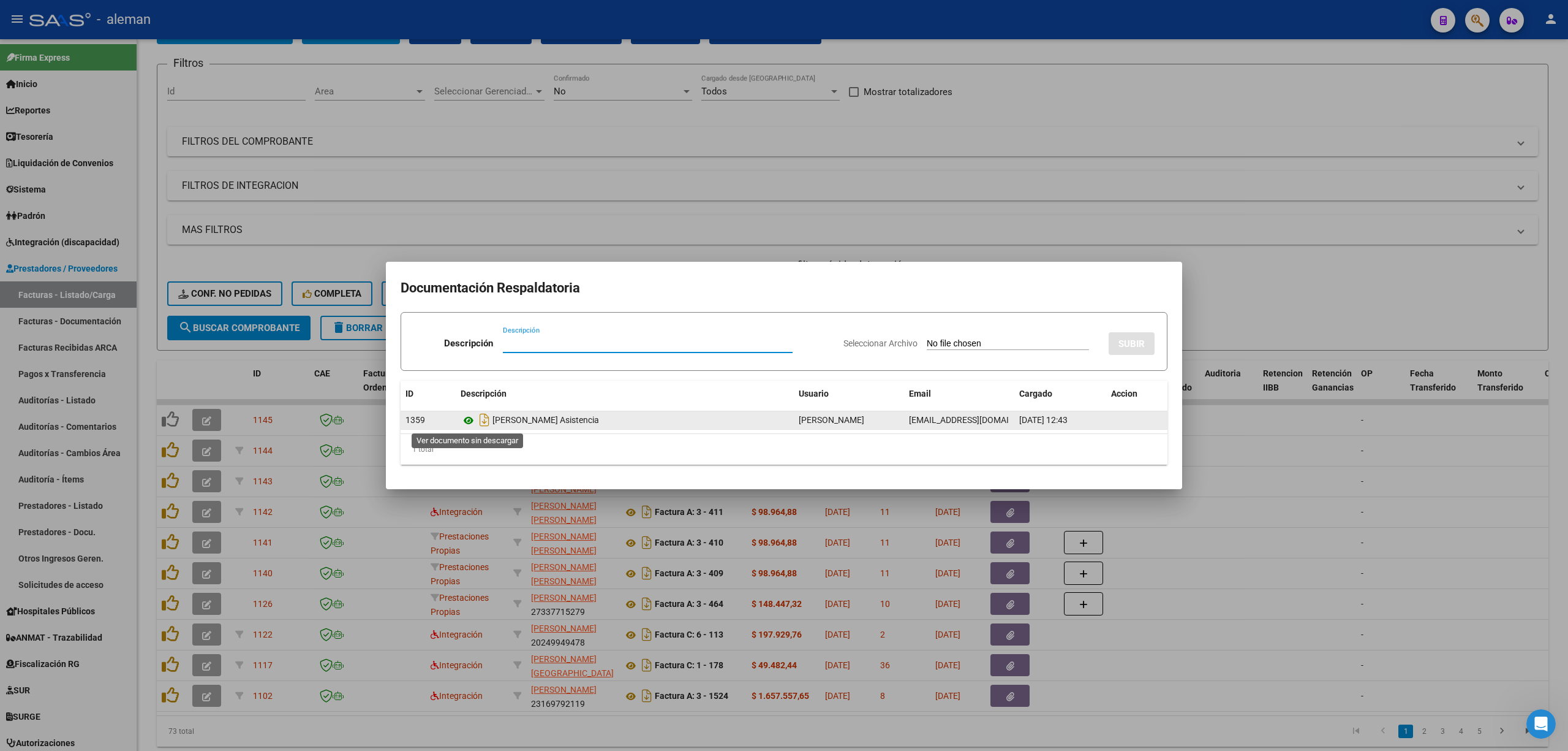
click at [468, 420] on icon at bounding box center [468, 420] width 16 height 15
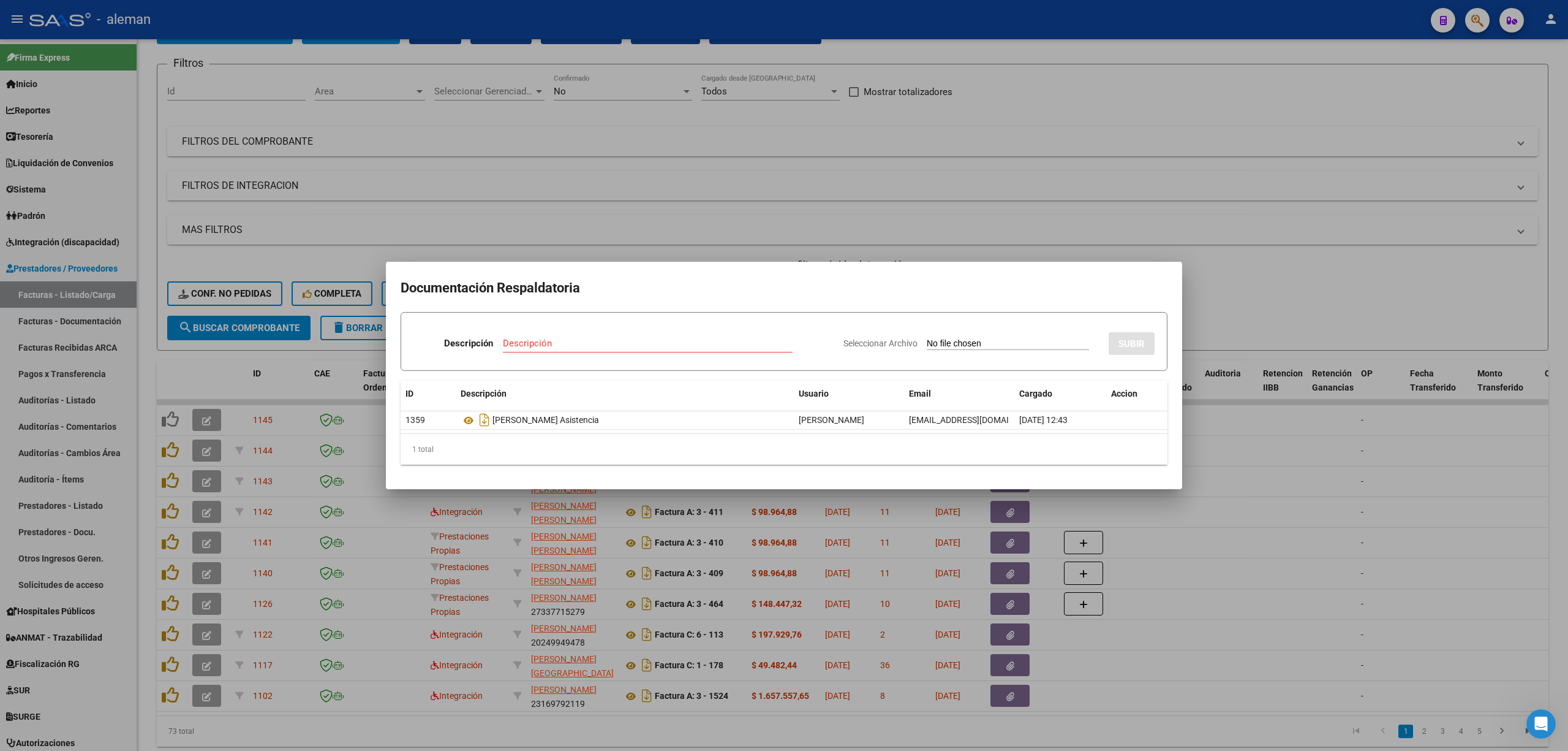
click at [1132, 532] on div at bounding box center [784, 376] width 1568 height 751
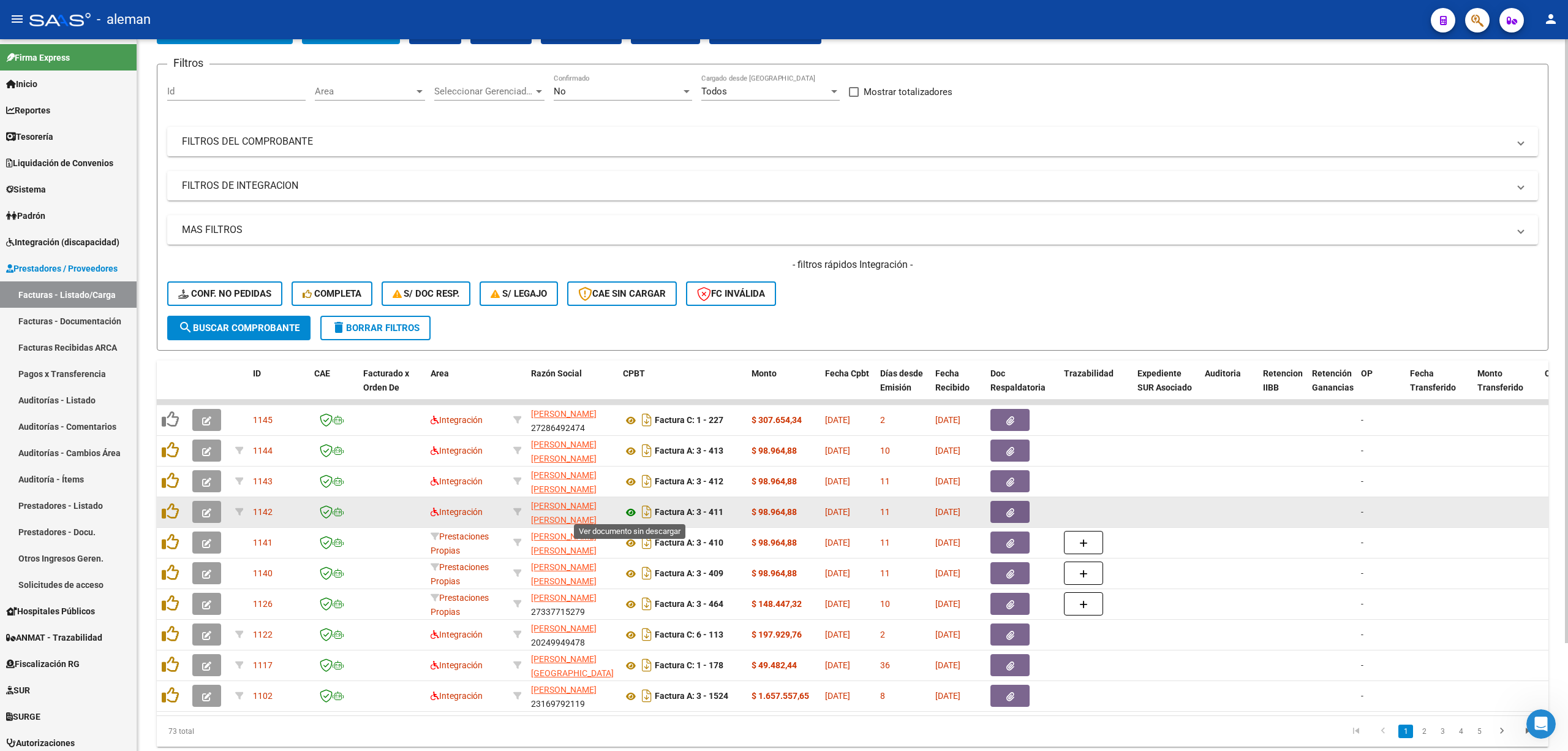
click at [633, 508] on icon at bounding box center [630, 513] width 16 height 15
click at [201, 506] on button "button" at bounding box center [207, 512] width 29 height 22
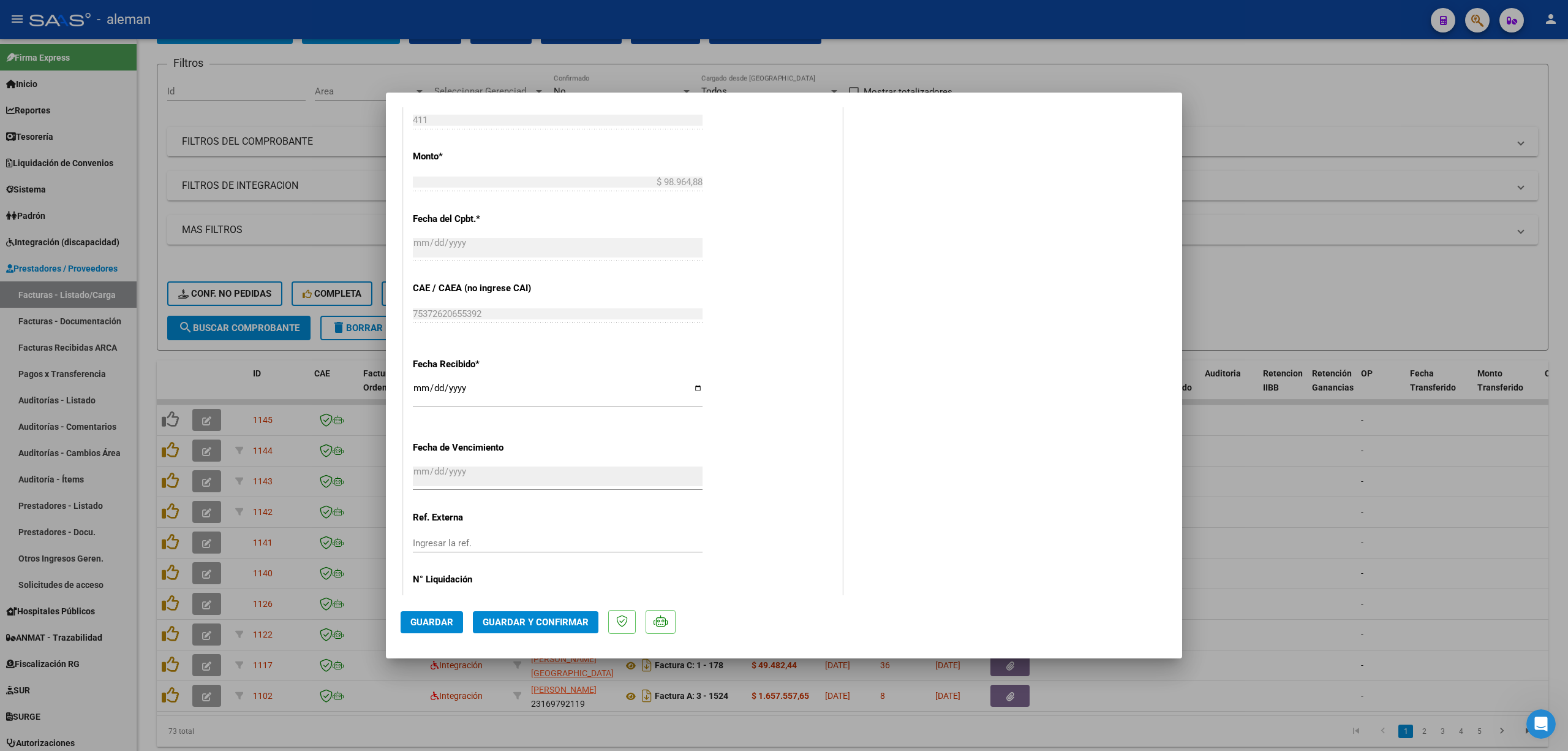
scroll to position [697, 0]
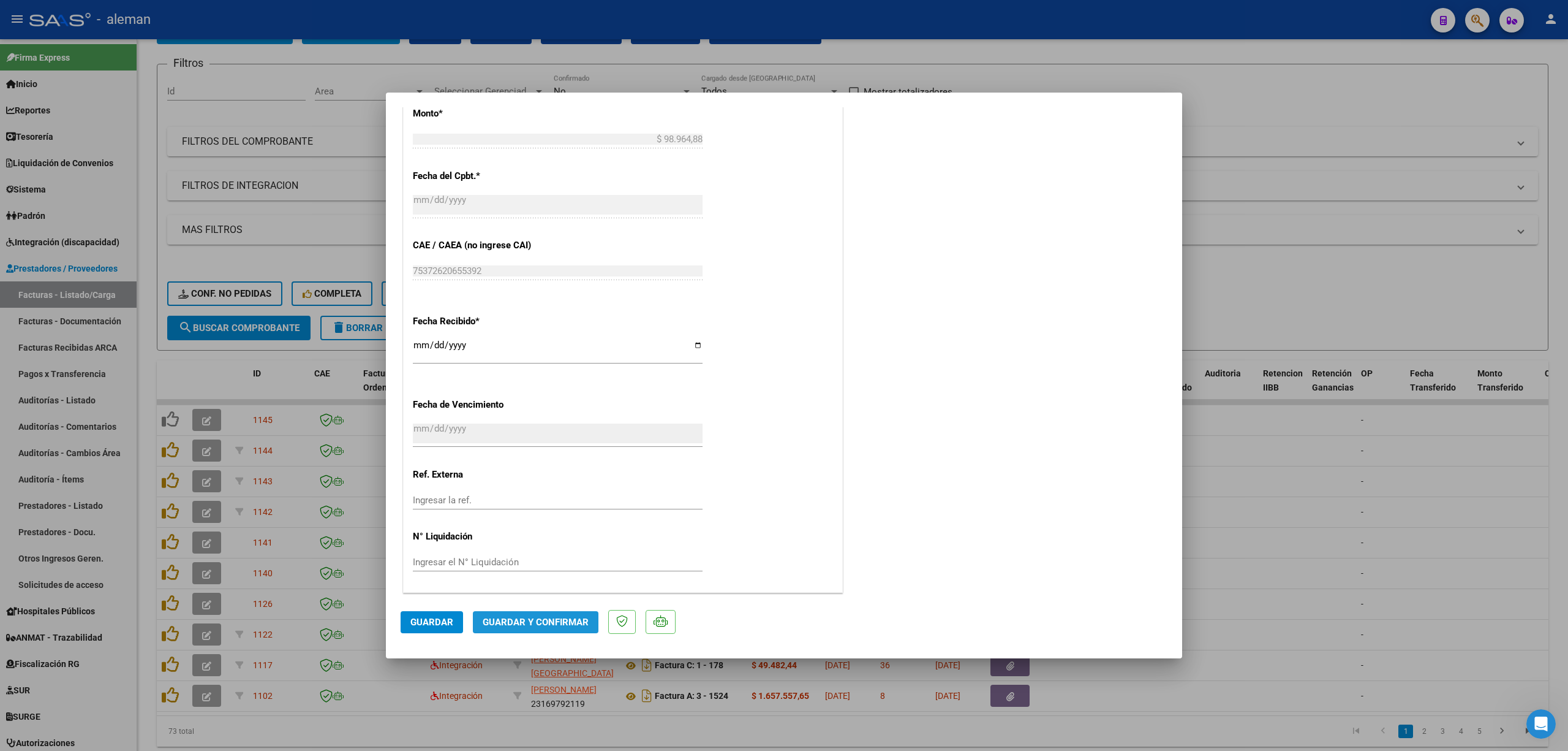
click at [574, 621] on span "Guardar y Confirmar" at bounding box center [536, 622] width 106 height 11
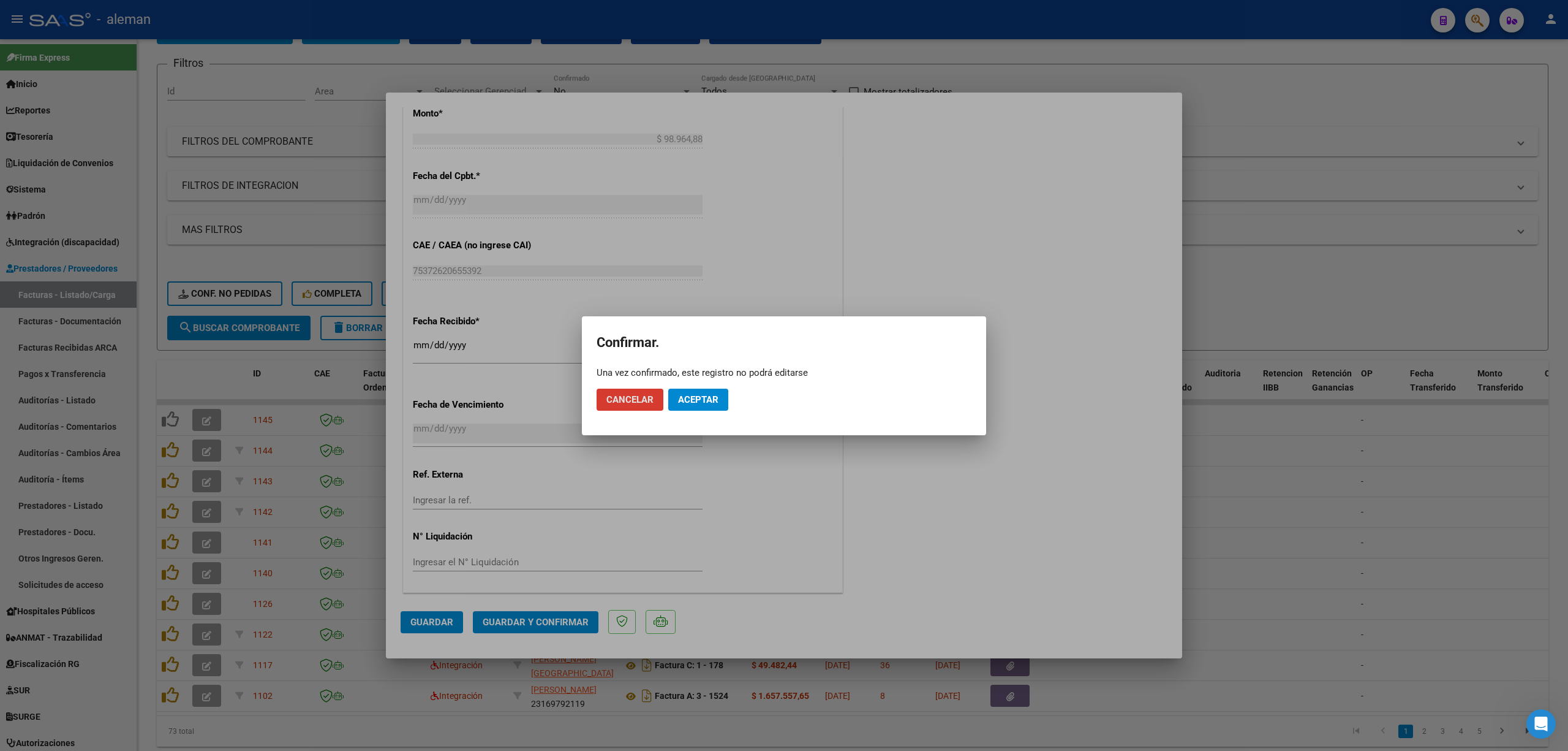
click at [699, 405] on span "Aceptar" at bounding box center [699, 399] width 40 height 11
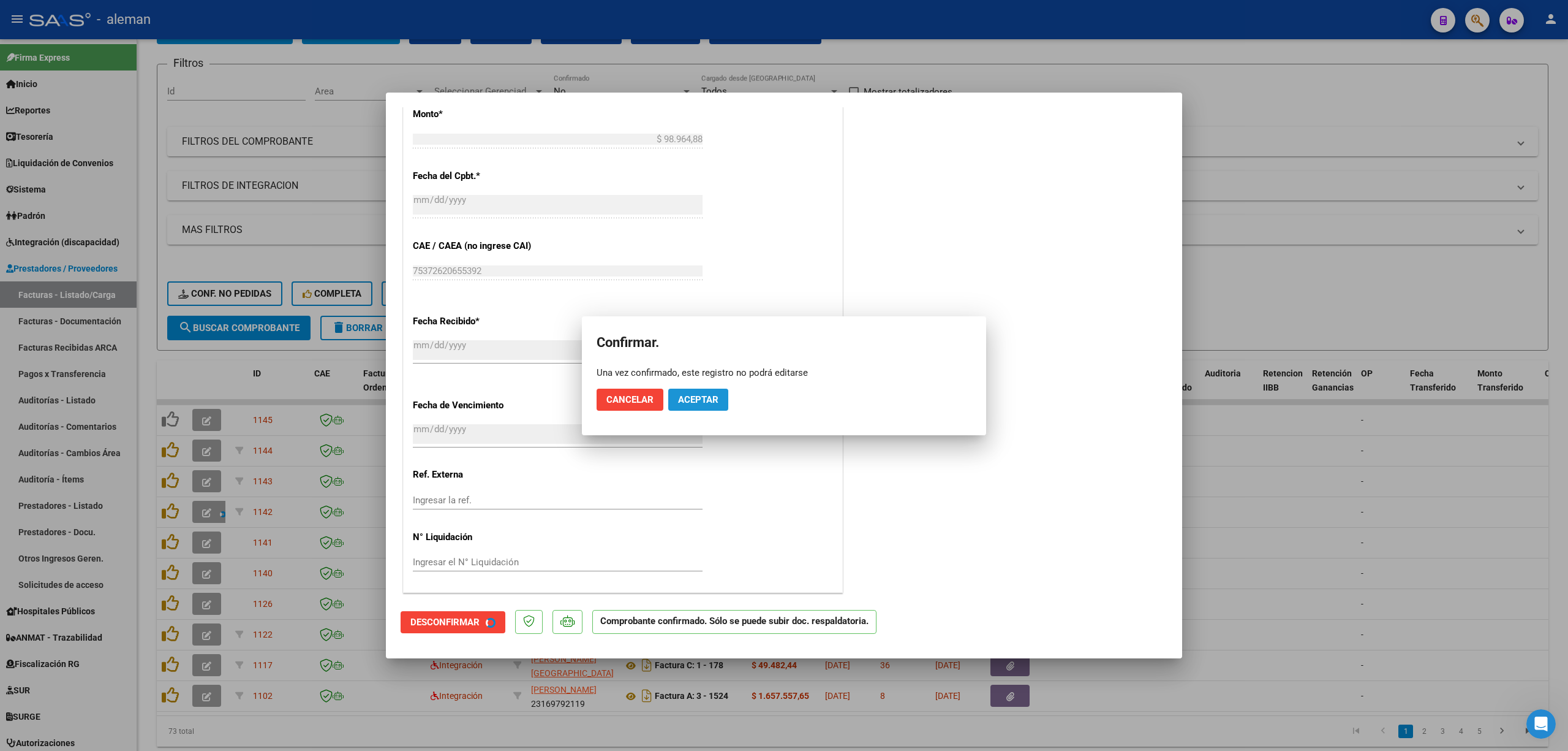
scroll to position [621, 0]
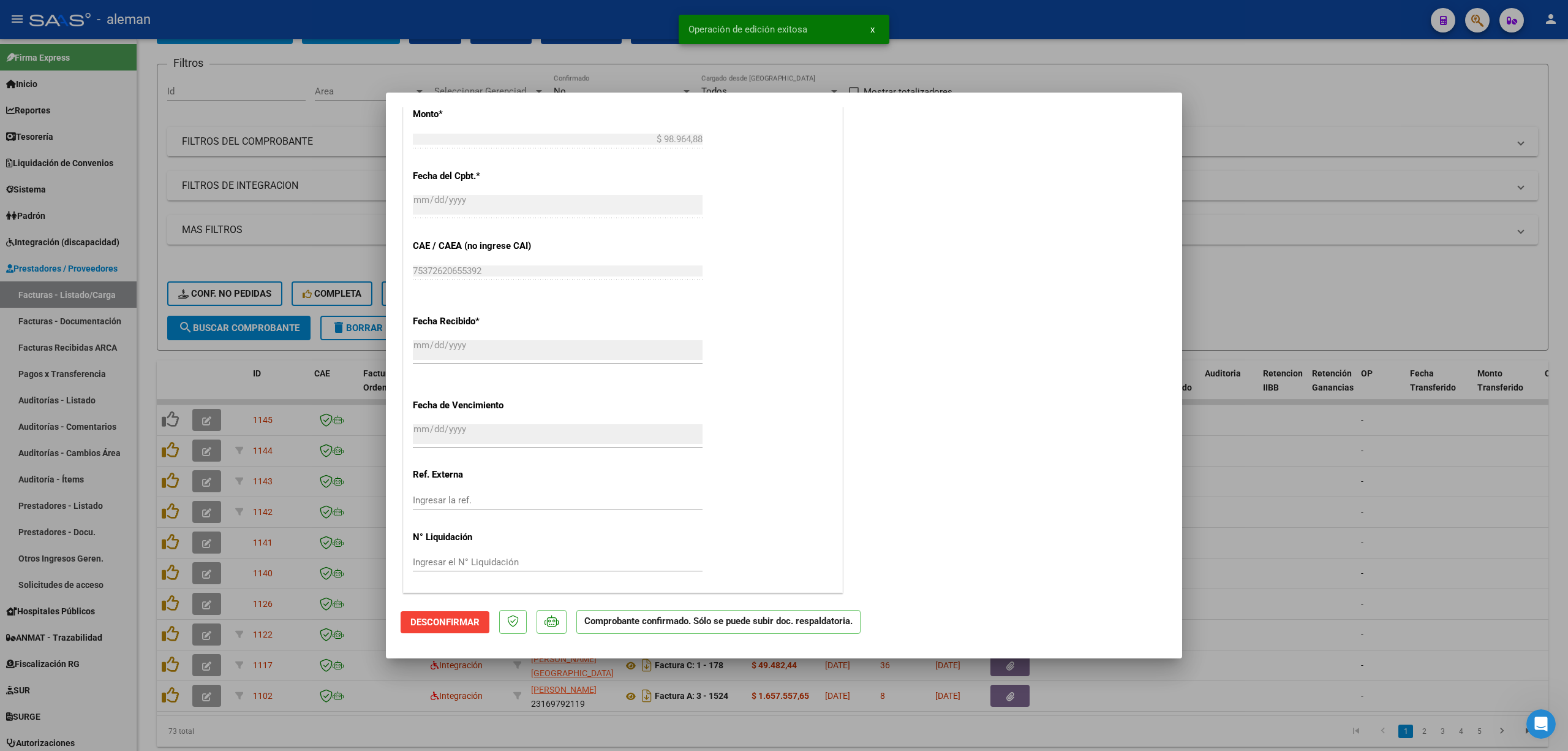
click at [1311, 486] on div at bounding box center [784, 376] width 1568 height 751
type input "$ 0,00"
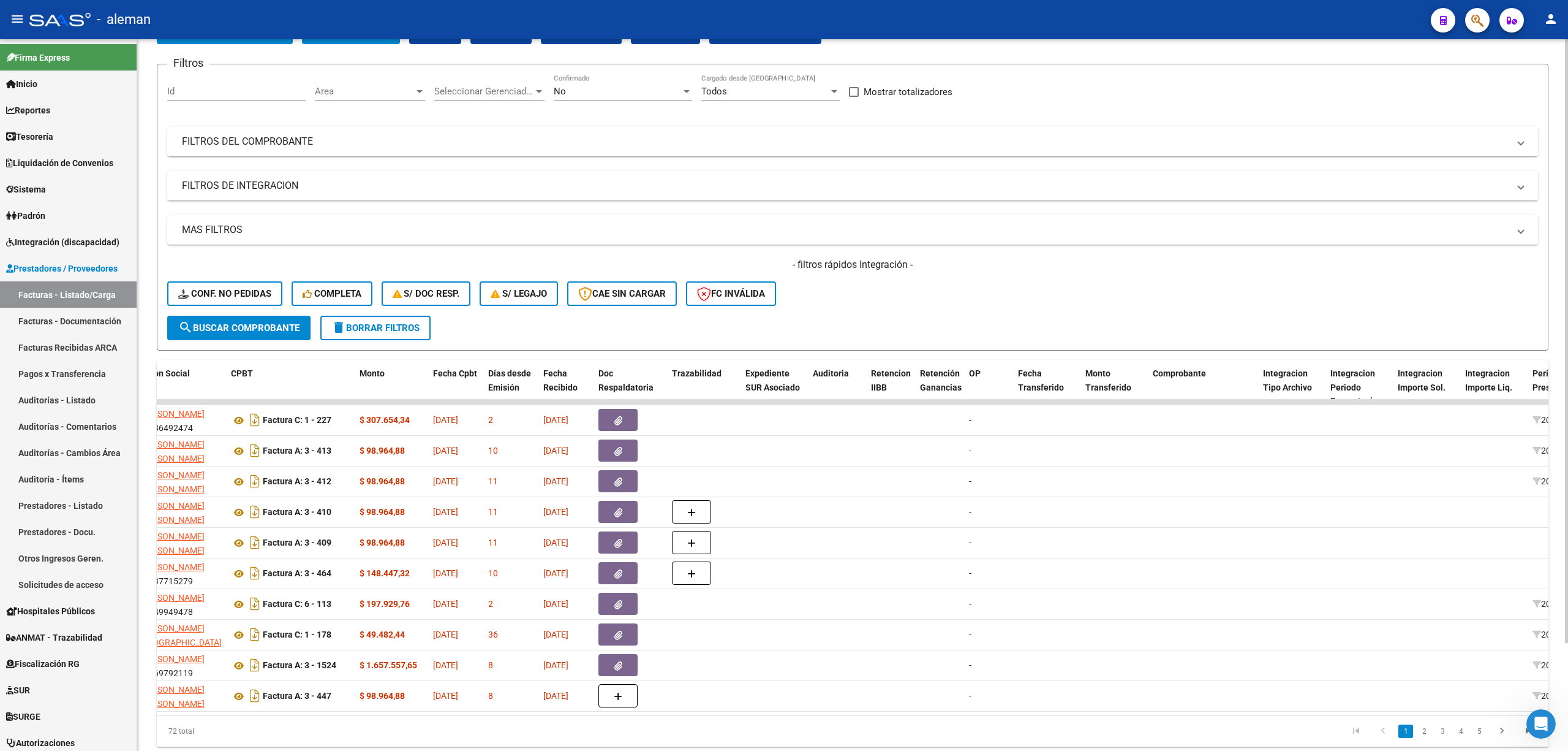
scroll to position [0, 642]
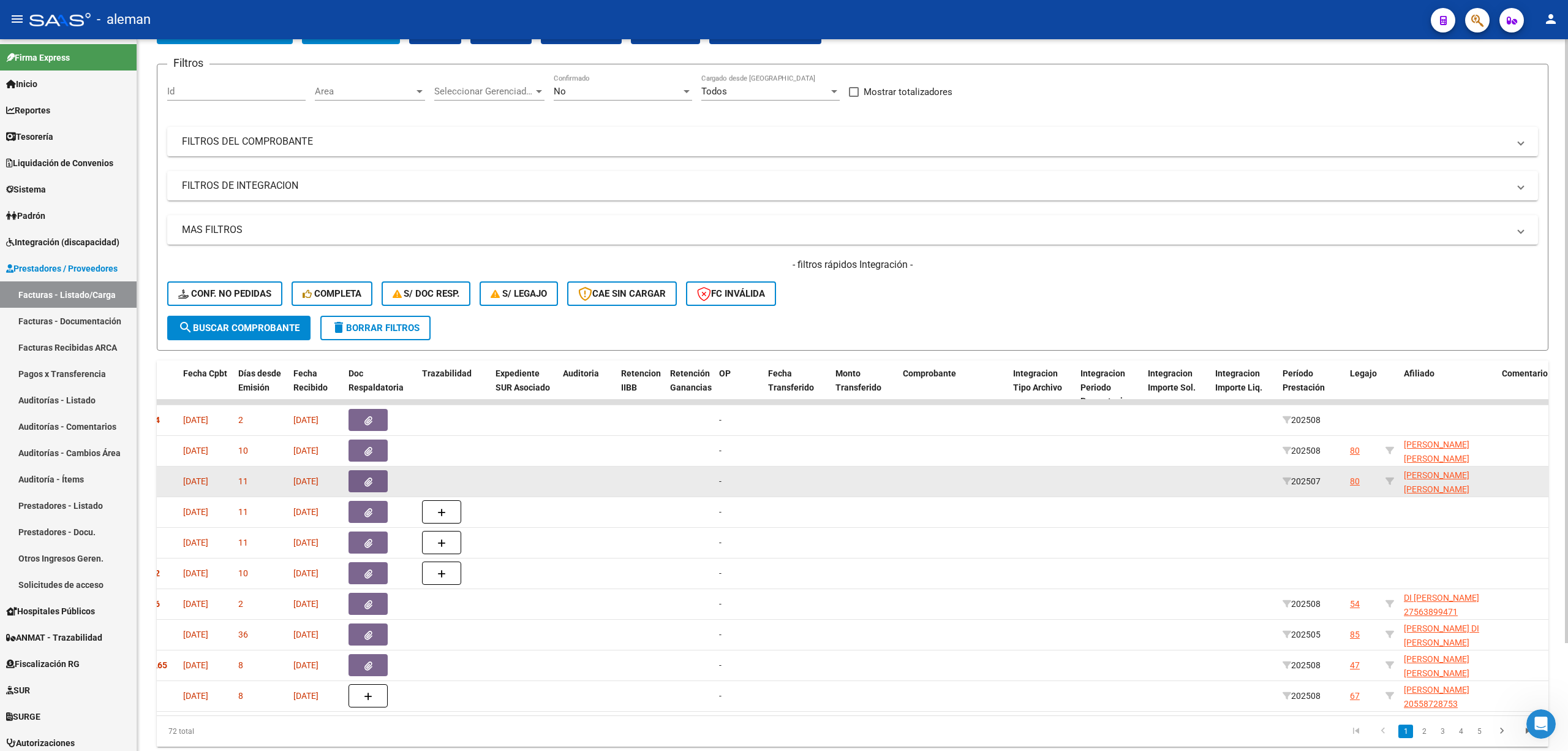
click at [1358, 484] on div "80" at bounding box center [1355, 481] width 10 height 14
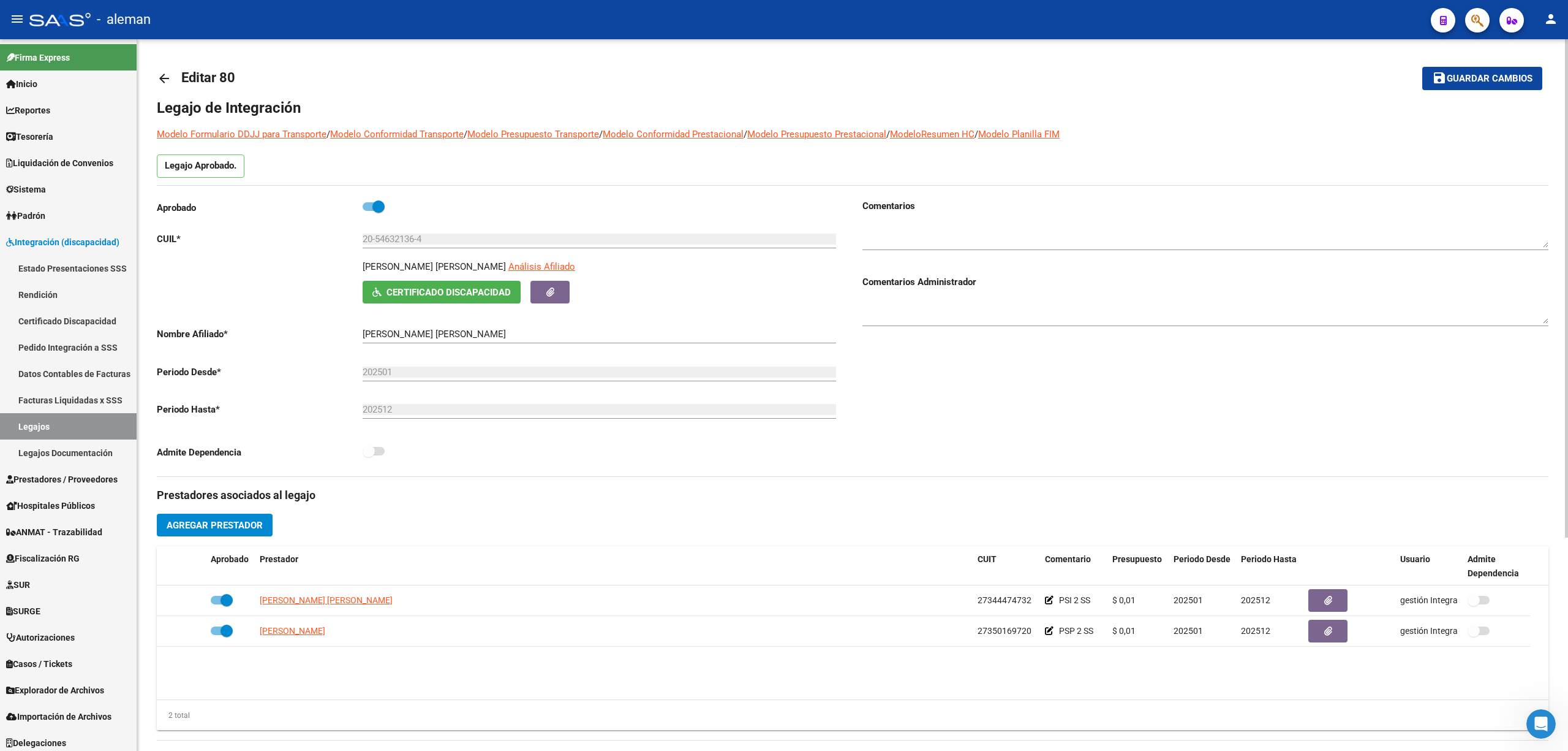
click at [164, 81] on mat-icon "arrow_back" at bounding box center [164, 79] width 15 height 15
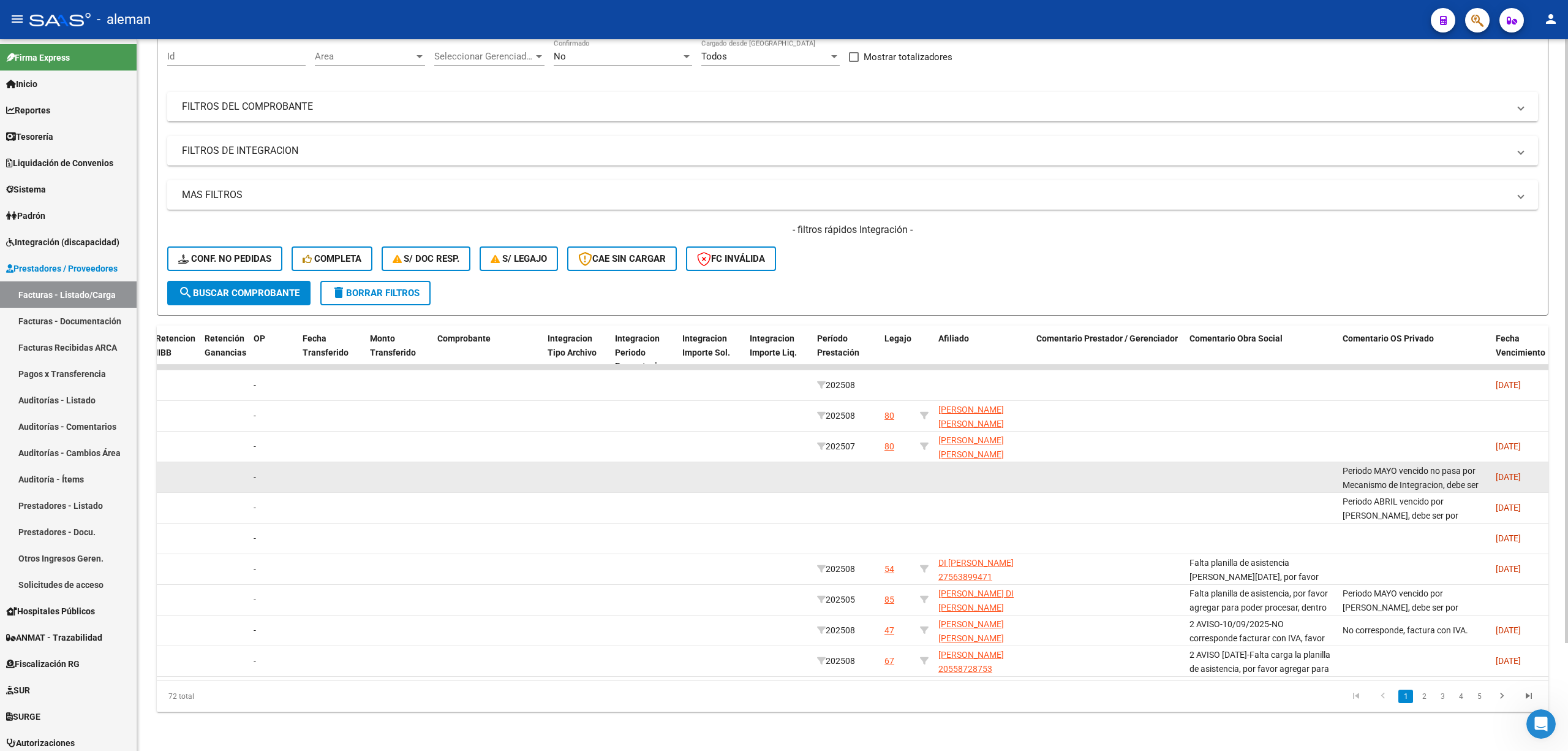
scroll to position [16, 0]
drag, startPoint x: 1341, startPoint y: 459, endPoint x: 1486, endPoint y: 477, distance: 146.1
click at [1486, 477] on datatable-body-cell "Periodo MAYO vencido no pasa por Mecanismo de Integracion, debe ser por reinteg…" at bounding box center [1415, 477] width 153 height 30
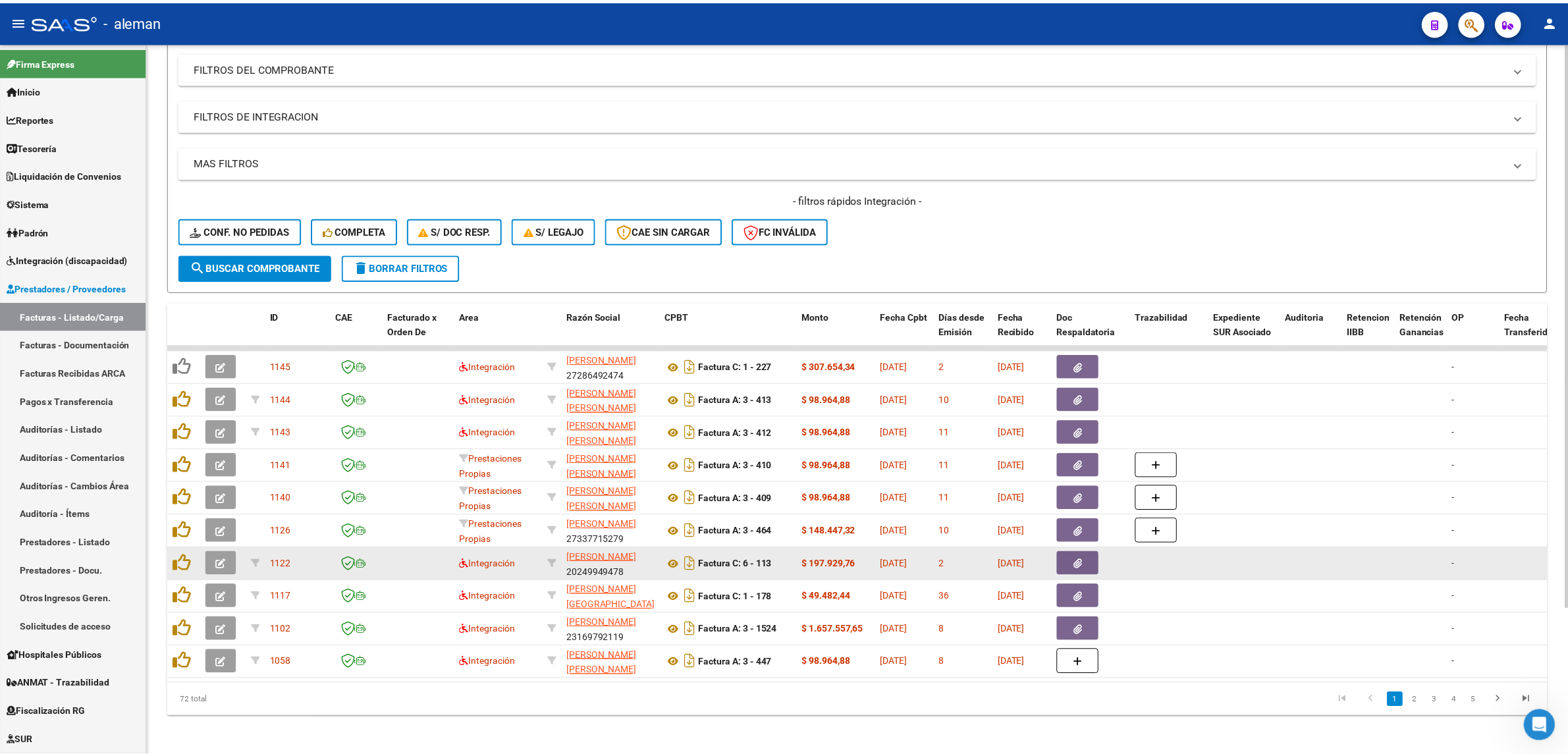
scroll to position [186, 0]
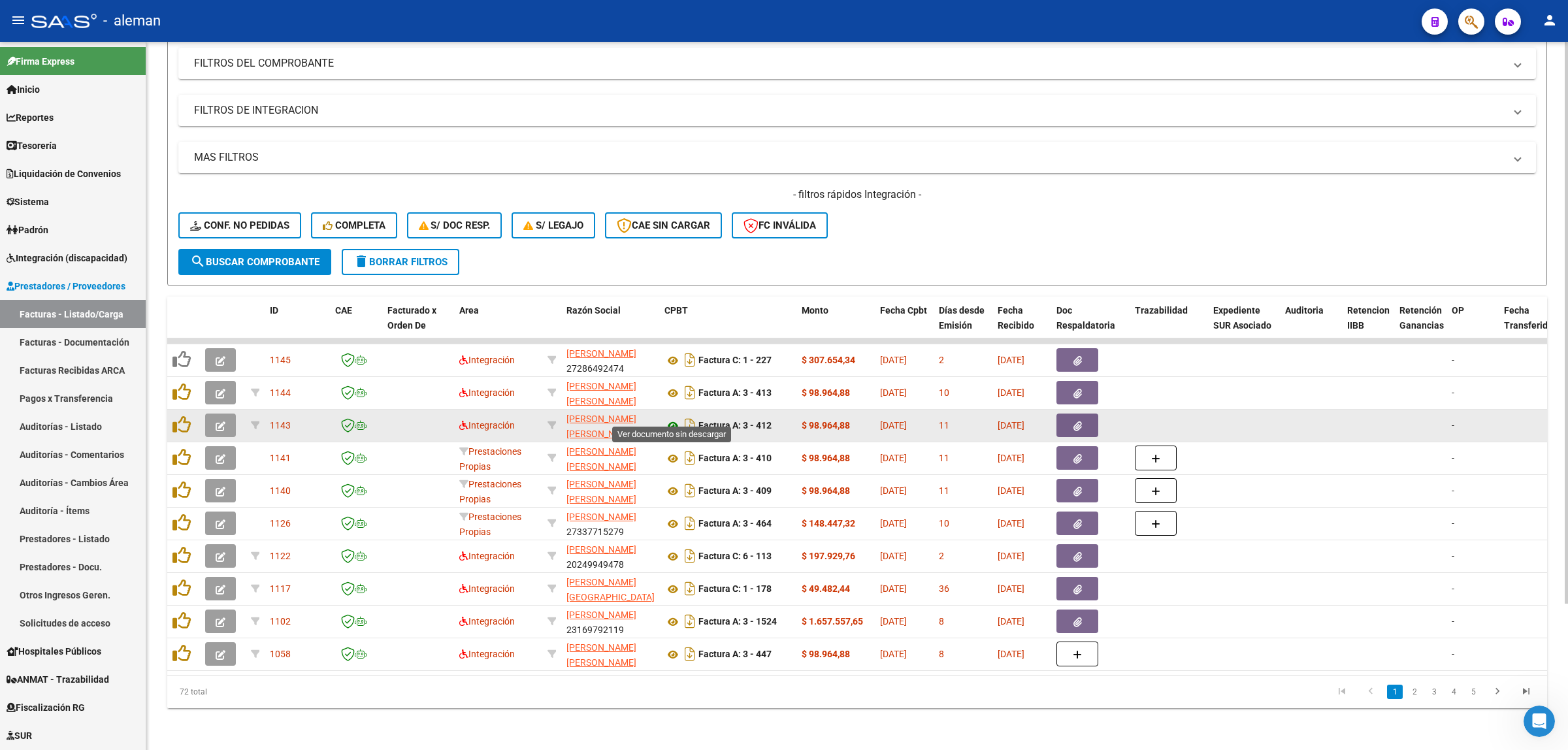
click at [670, 418] on icon at bounding box center [672, 426] width 17 height 16
click at [1068, 420] on button "button" at bounding box center [1077, 426] width 42 height 23
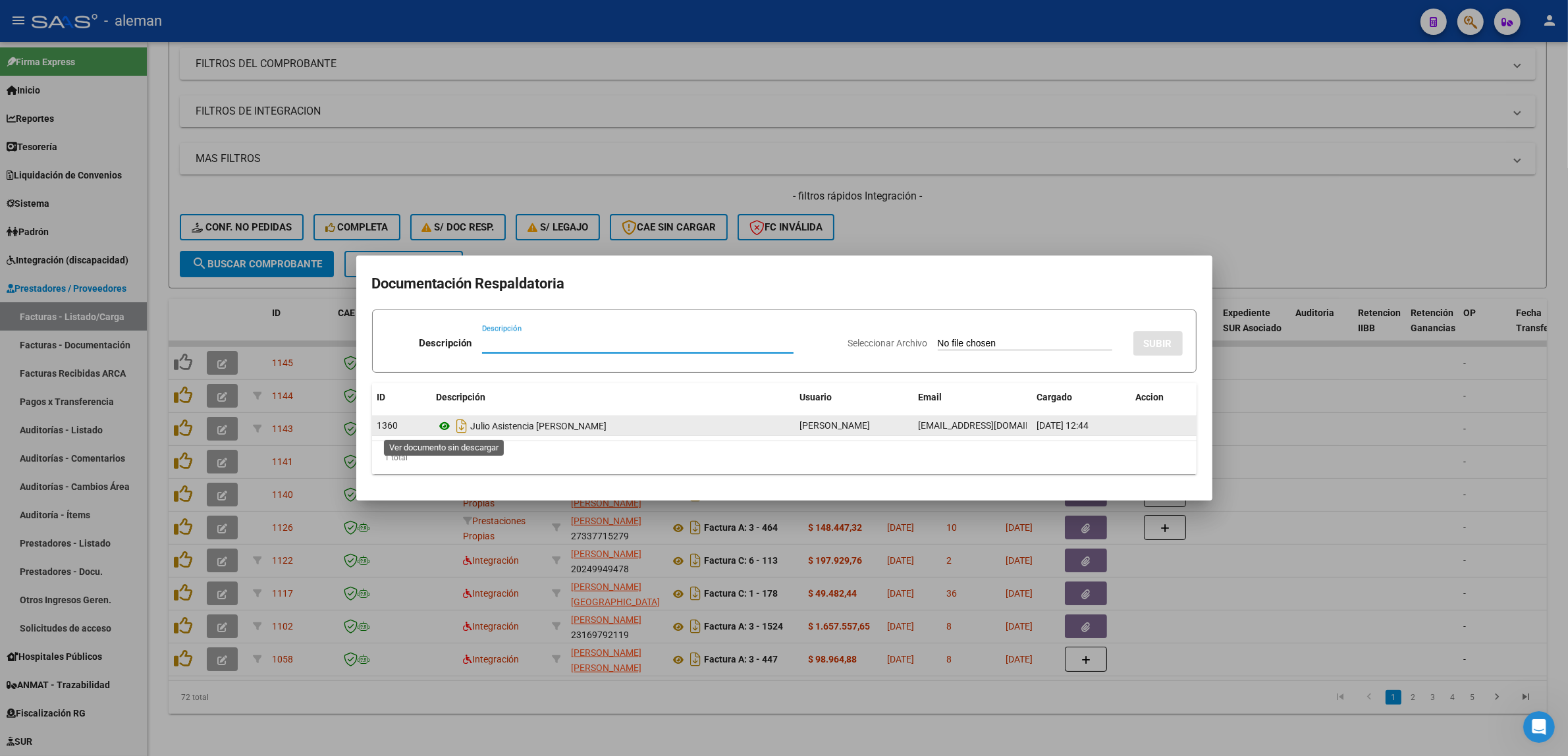
click at [443, 426] on icon at bounding box center [445, 426] width 17 height 16
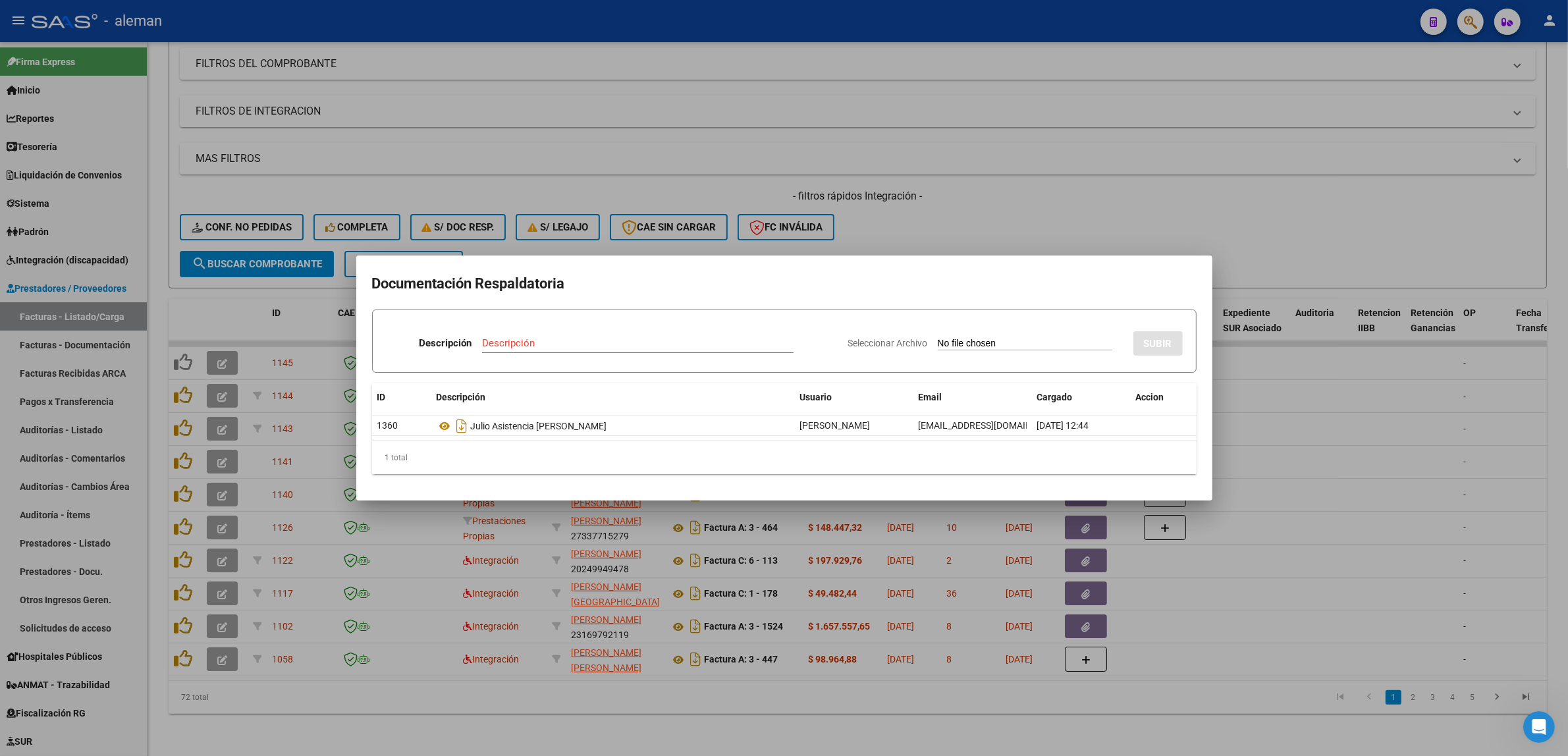
click at [1337, 448] on div at bounding box center [784, 378] width 1568 height 756
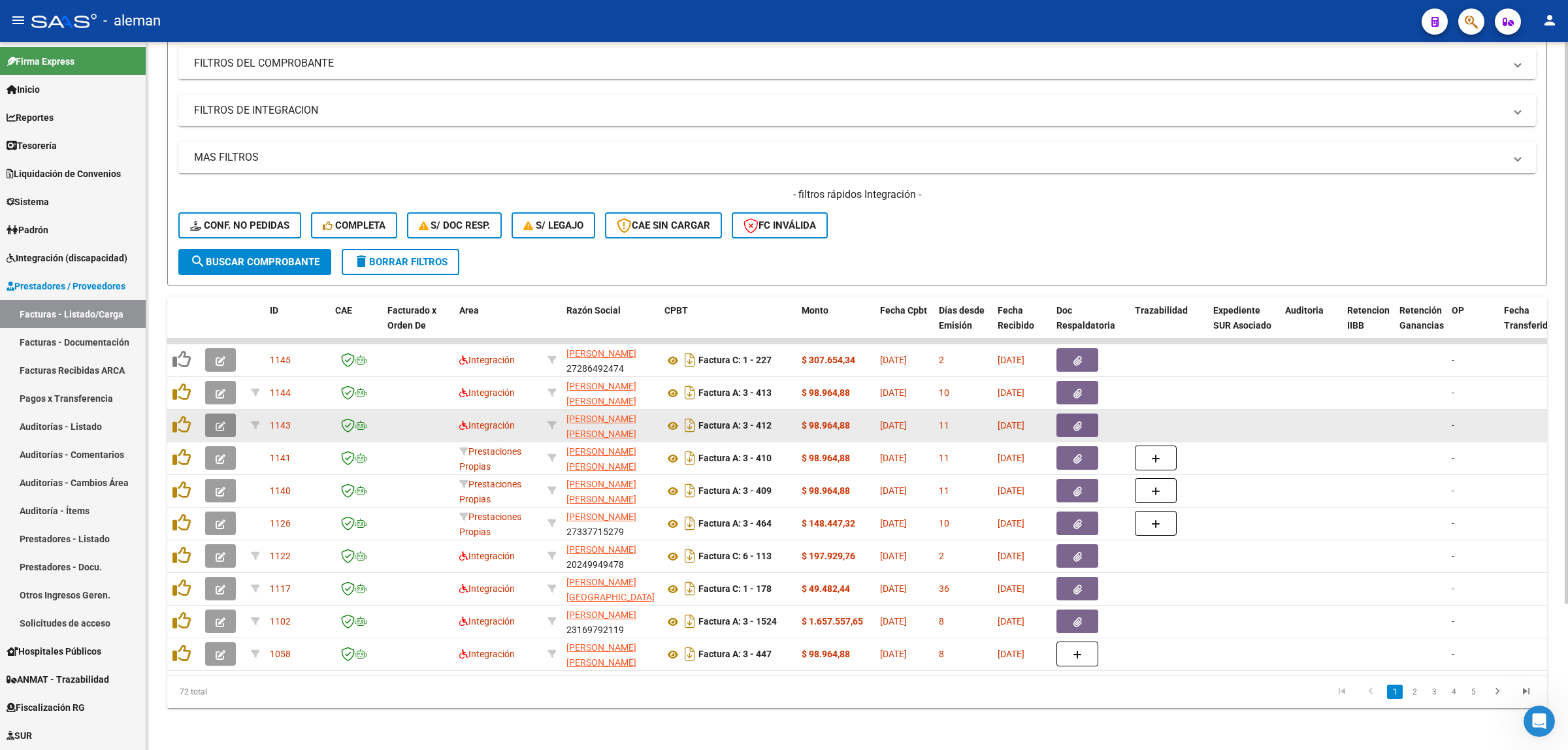
click at [221, 422] on icon "button" at bounding box center [220, 427] width 10 height 10
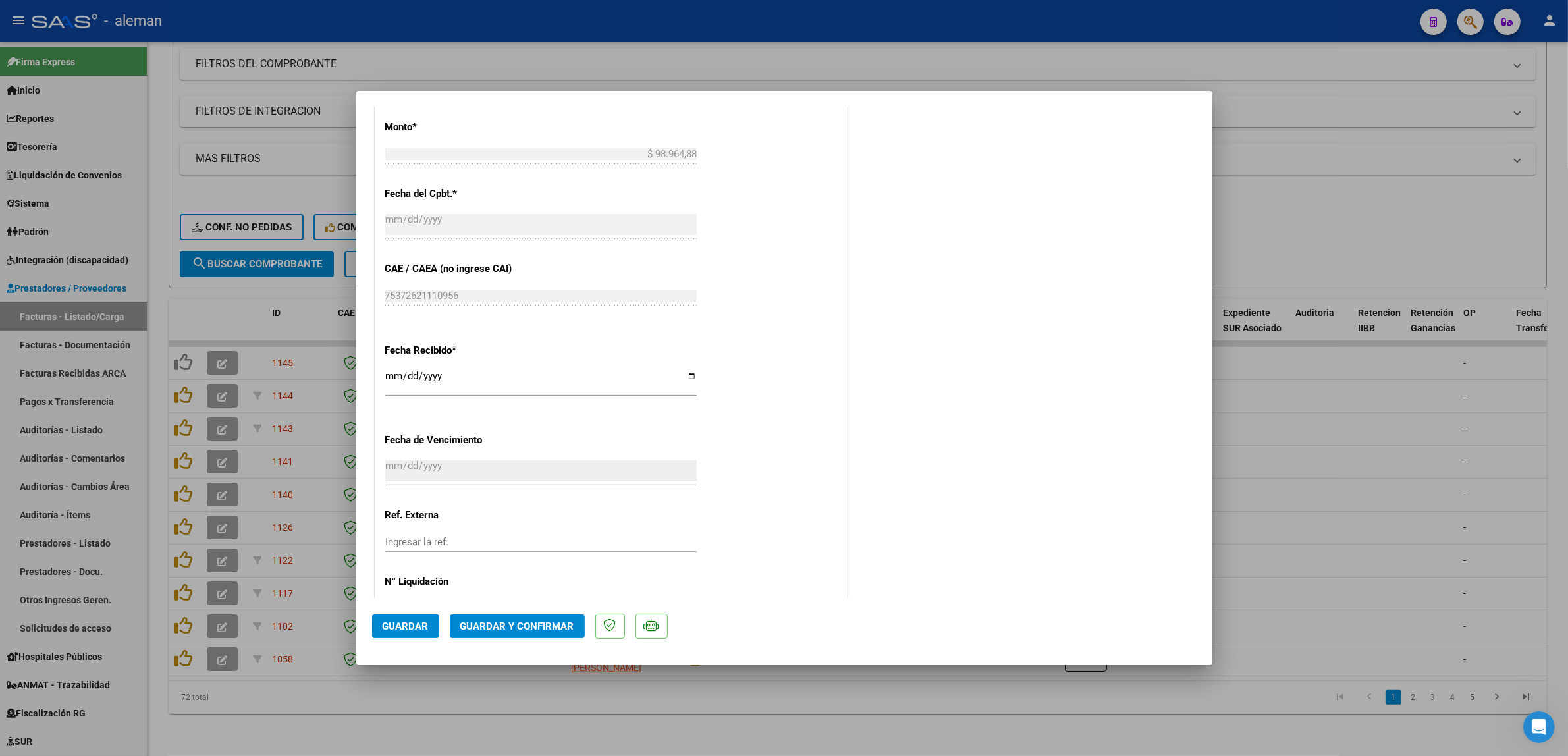
scroll to position [741, 0]
click at [534, 620] on button "Guardar y Confirmar" at bounding box center [517, 626] width 135 height 24
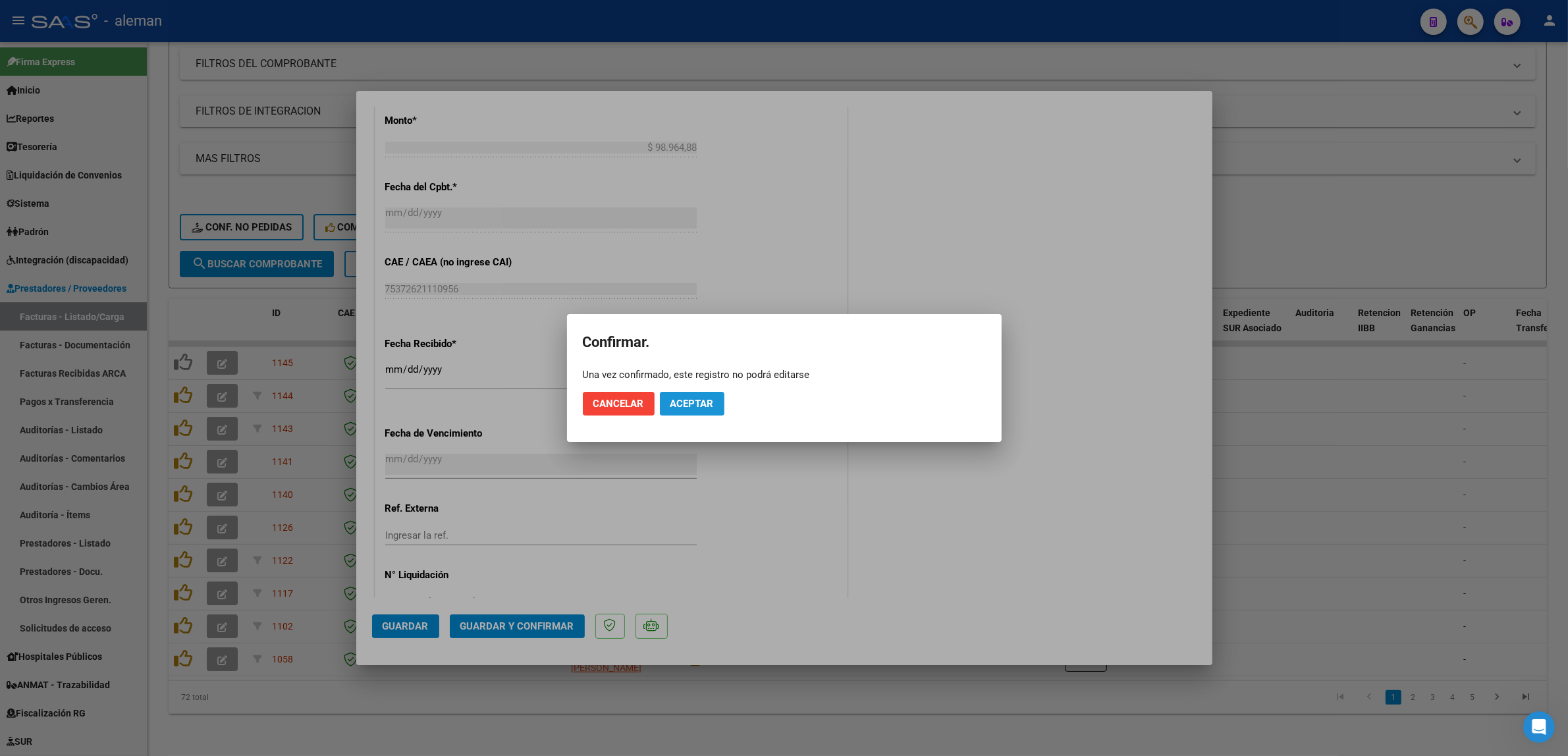
click at [712, 405] on span "Aceptar" at bounding box center [692, 404] width 43 height 12
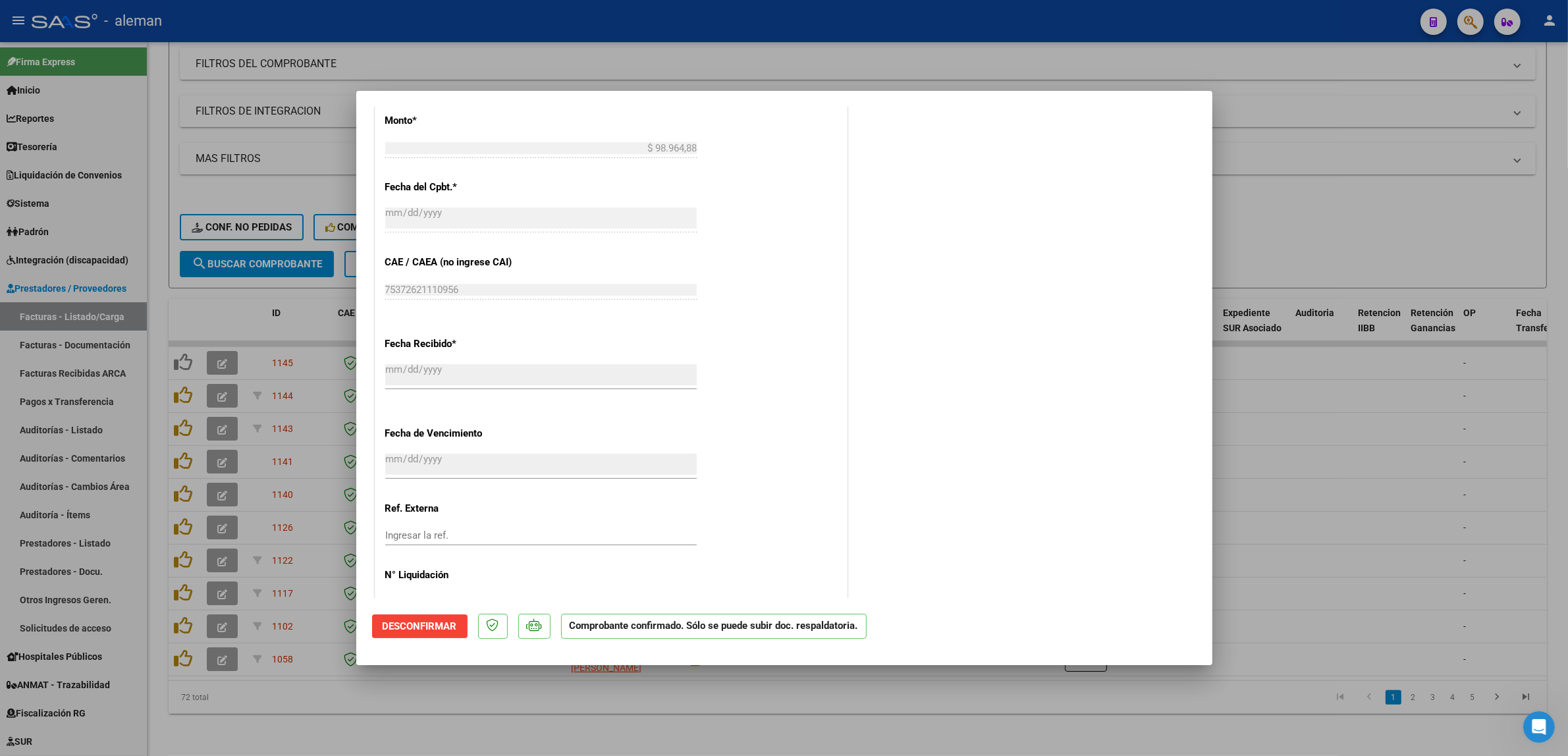
click at [1309, 485] on div at bounding box center [784, 378] width 1568 height 756
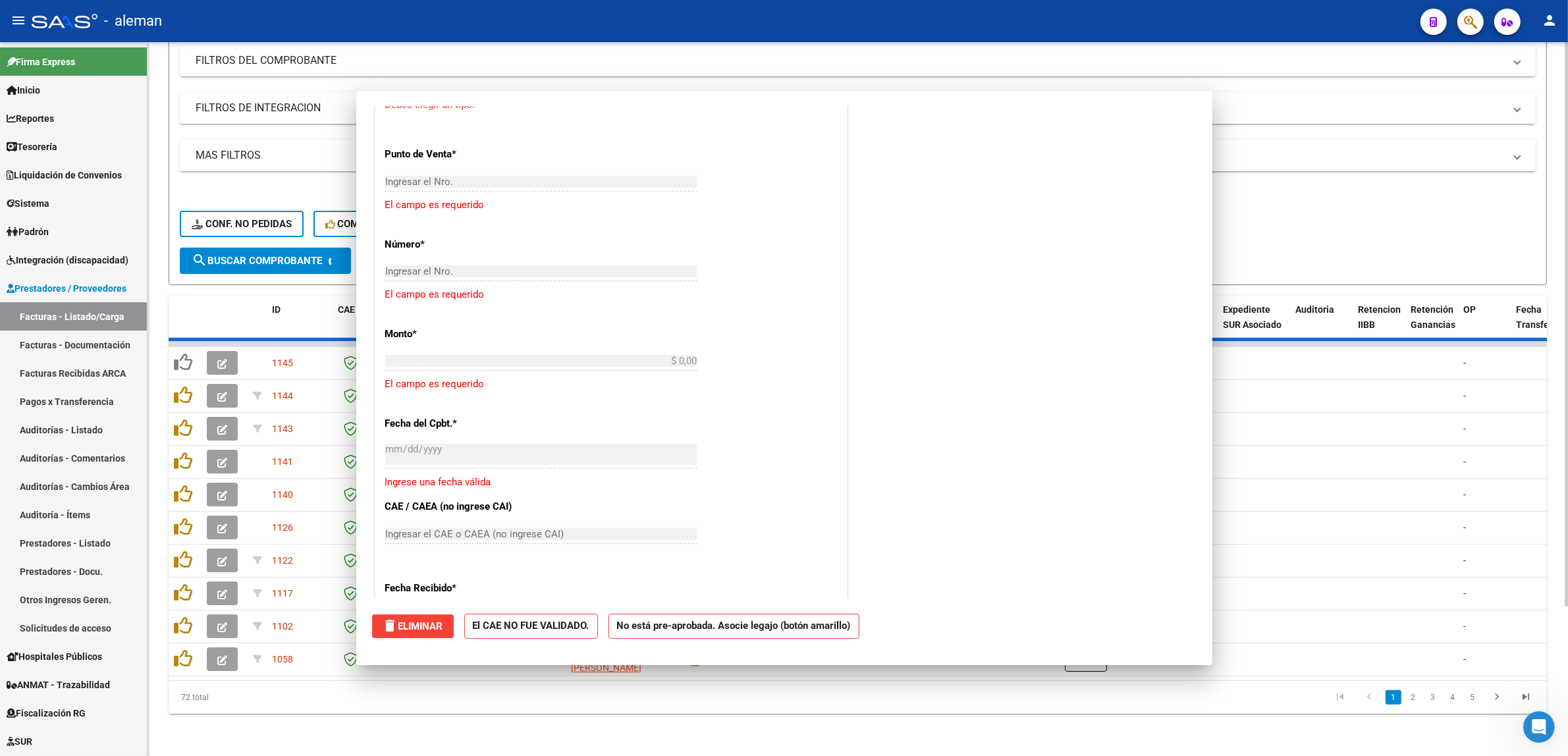
scroll to position [0, 0]
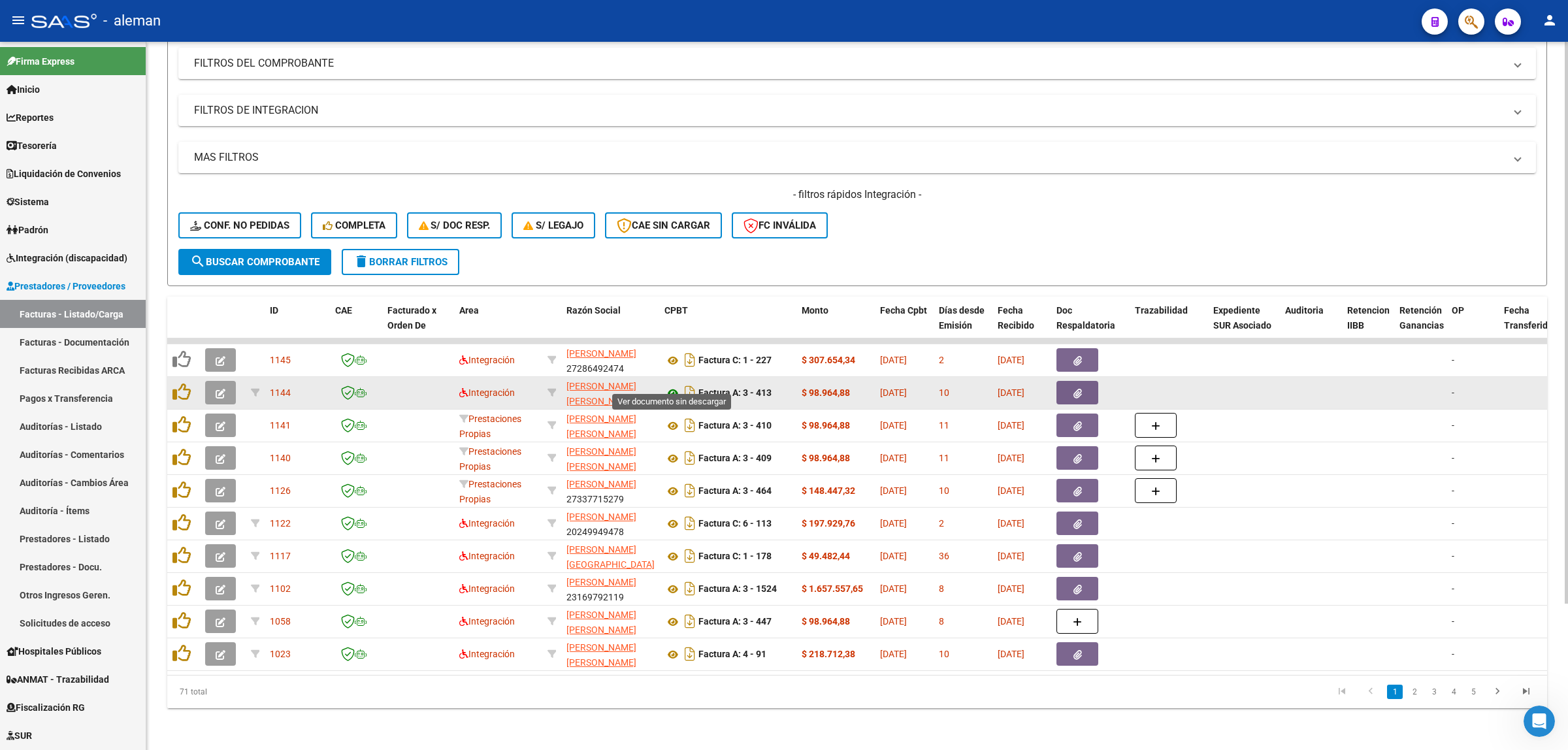
click at [670, 386] on icon at bounding box center [672, 394] width 17 height 16
click at [1089, 381] on button "button" at bounding box center [1077, 393] width 42 height 23
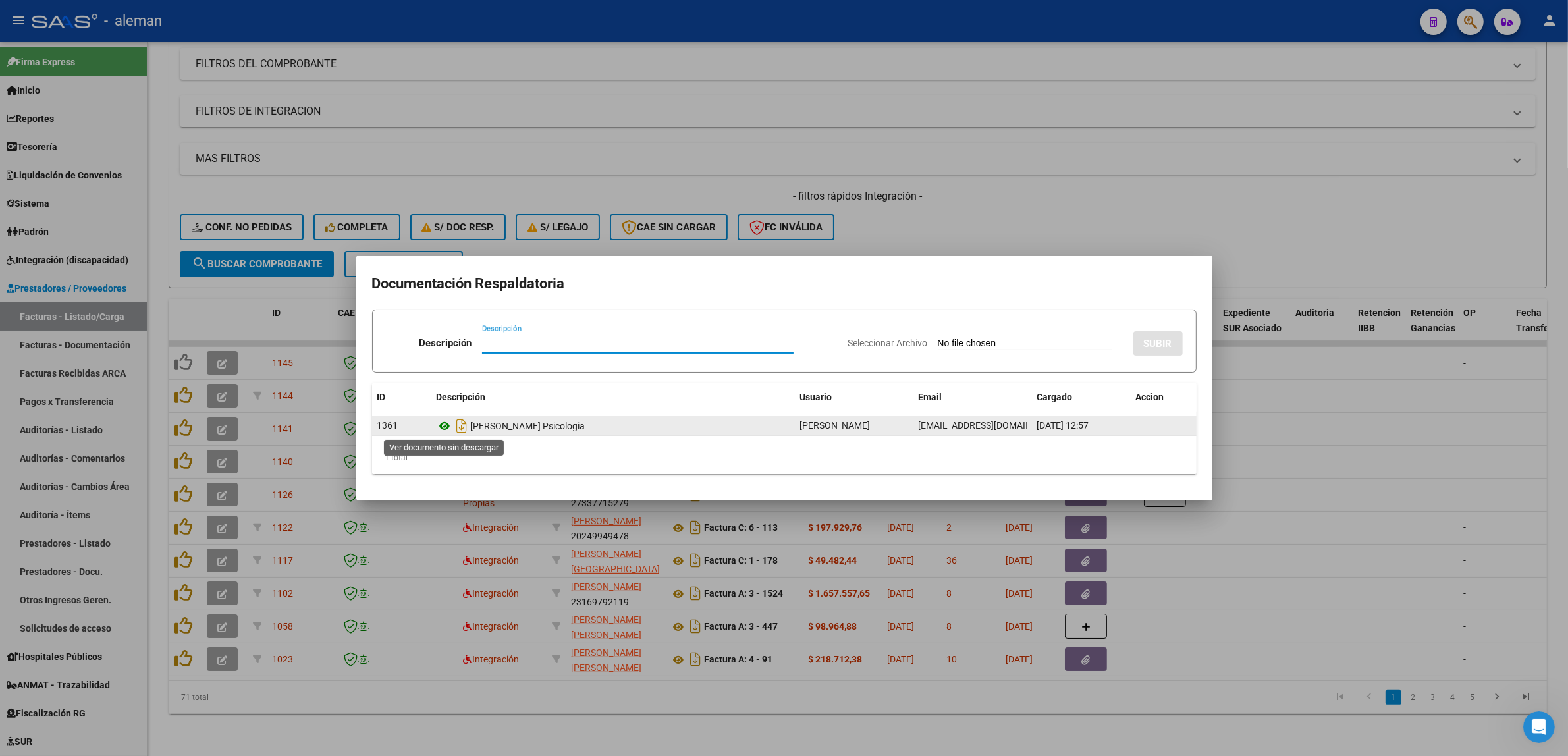
click at [445, 429] on icon at bounding box center [445, 426] width 17 height 16
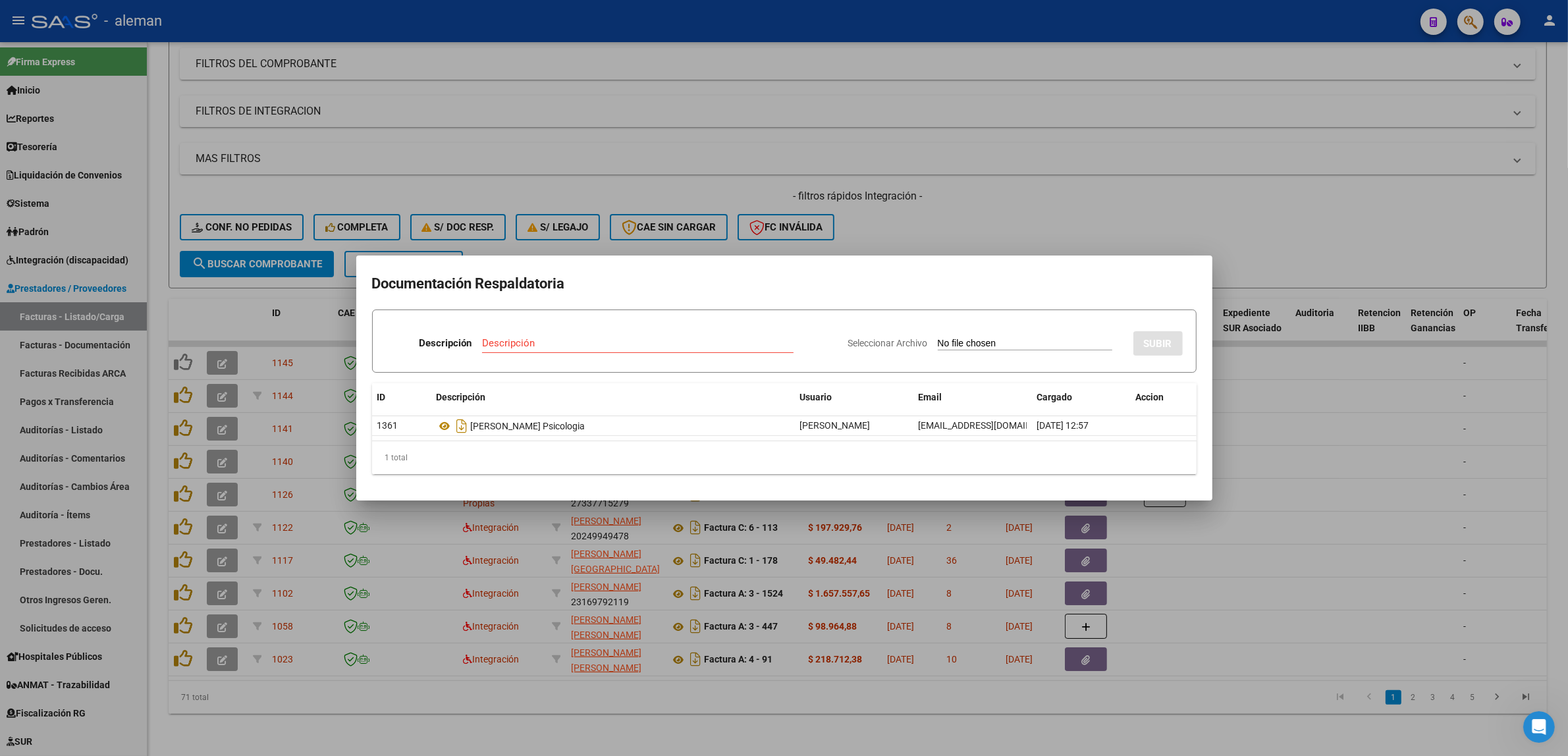
click at [1274, 437] on div at bounding box center [784, 378] width 1568 height 756
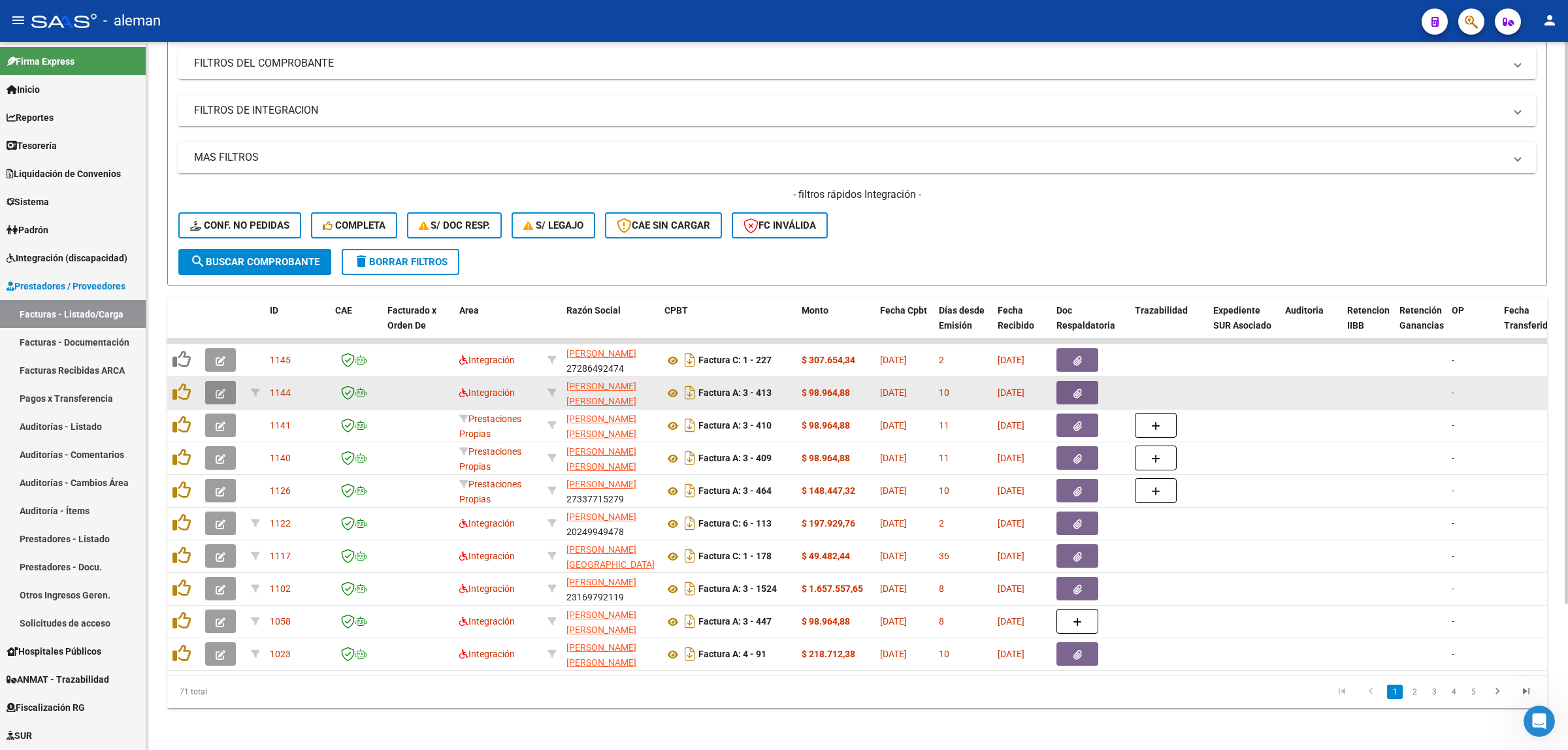
click at [219, 389] on icon "button" at bounding box center [220, 394] width 10 height 10
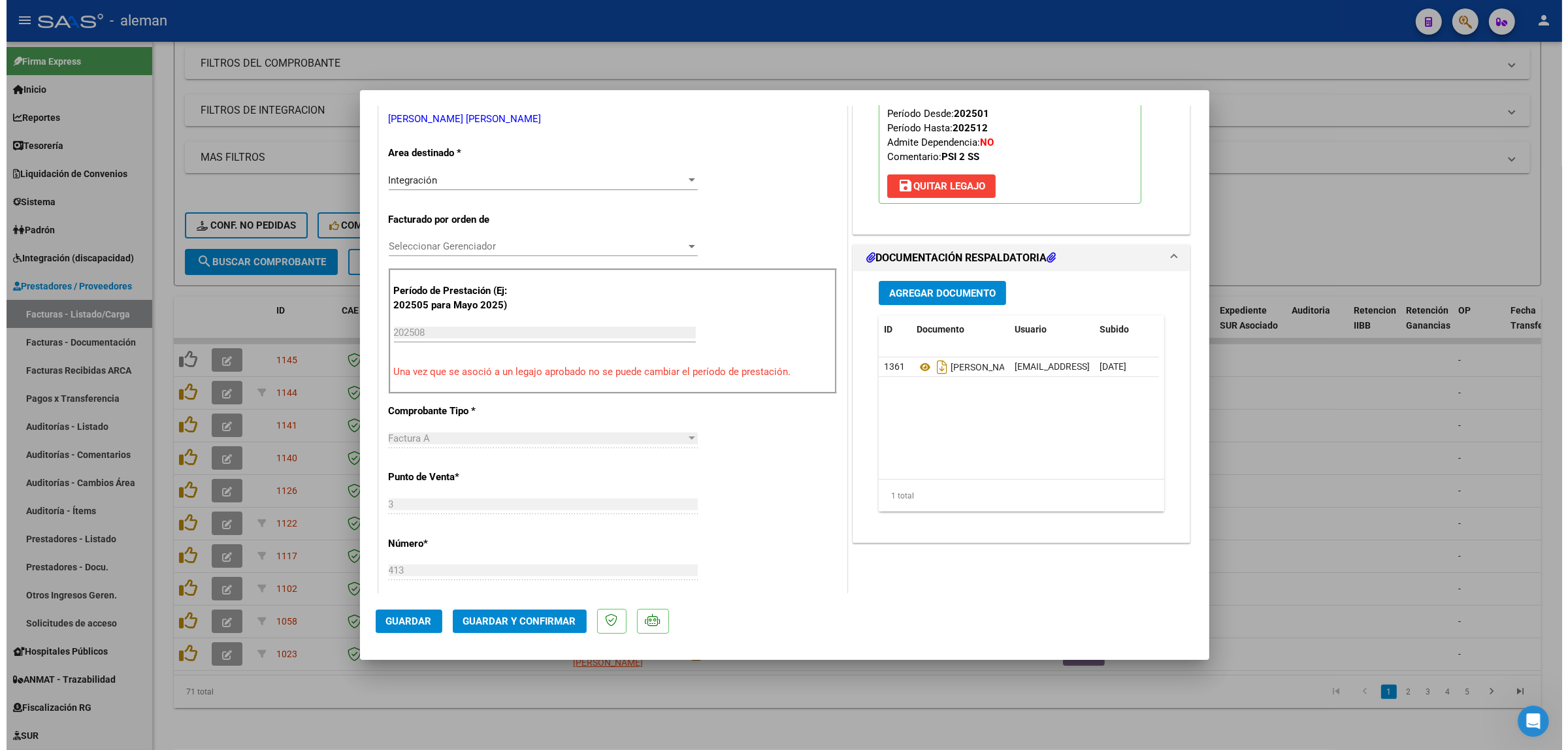
scroll to position [326, 0]
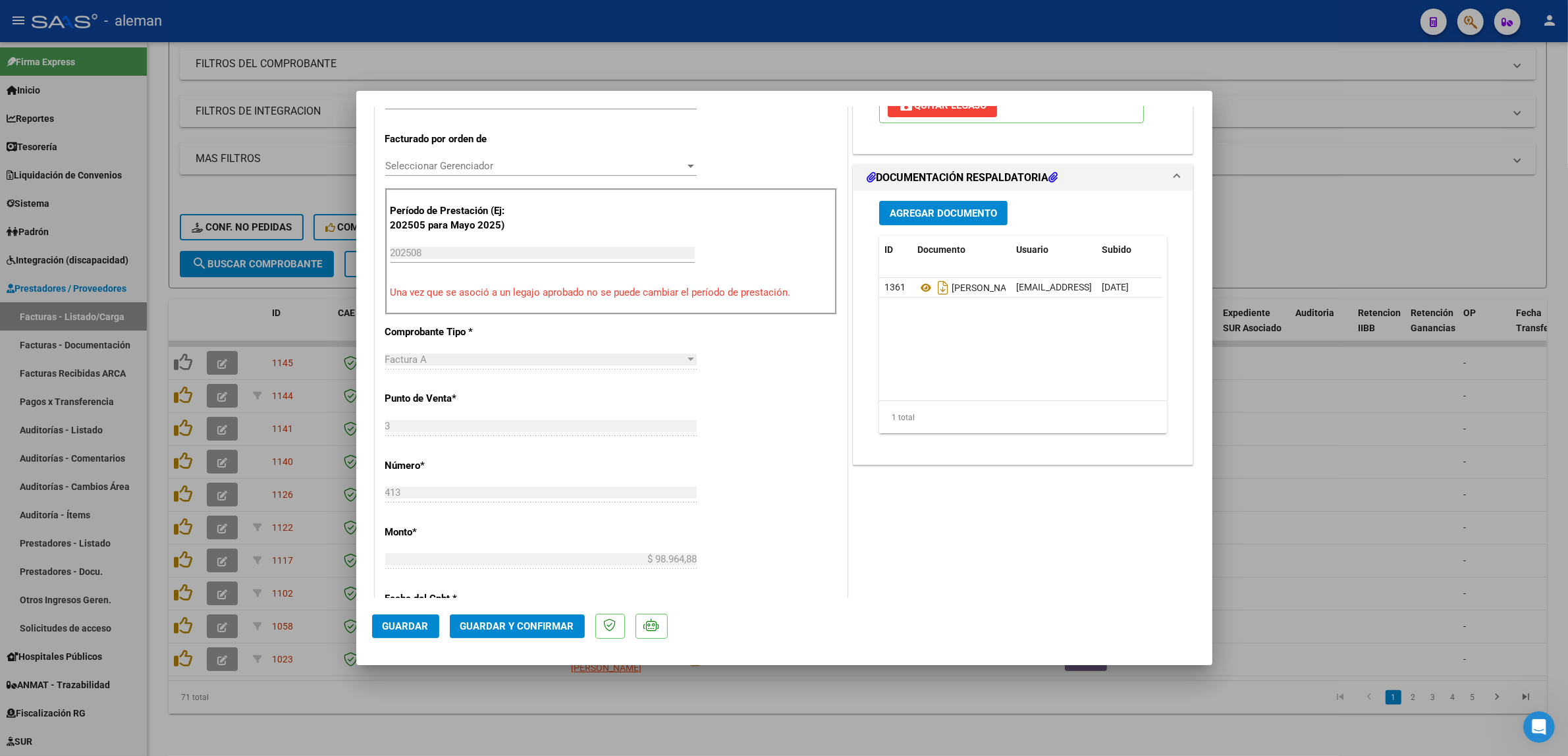
click at [542, 626] on span "Guardar y Confirmar" at bounding box center [517, 626] width 114 height 12
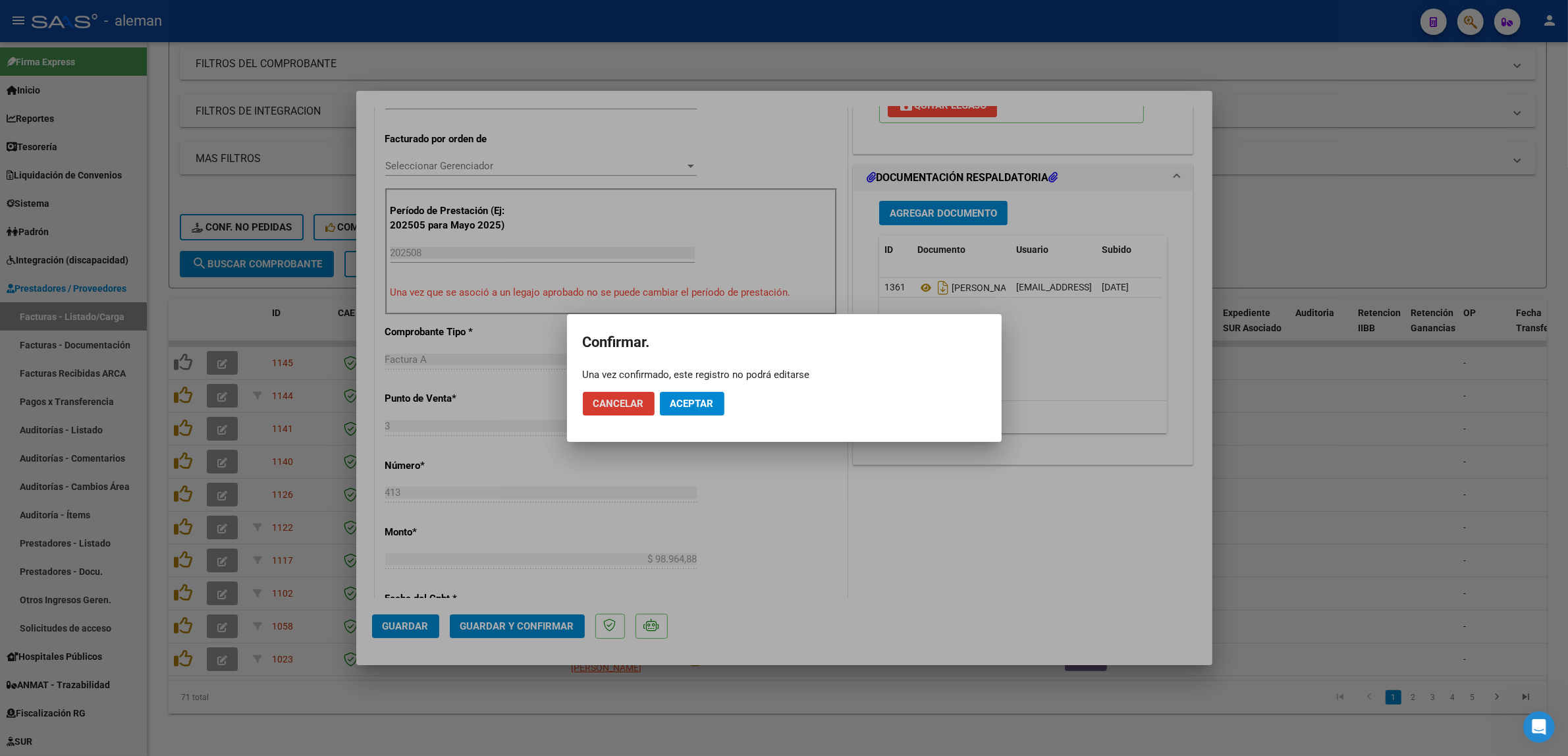
click at [700, 395] on button "Aceptar" at bounding box center [692, 404] width 65 height 24
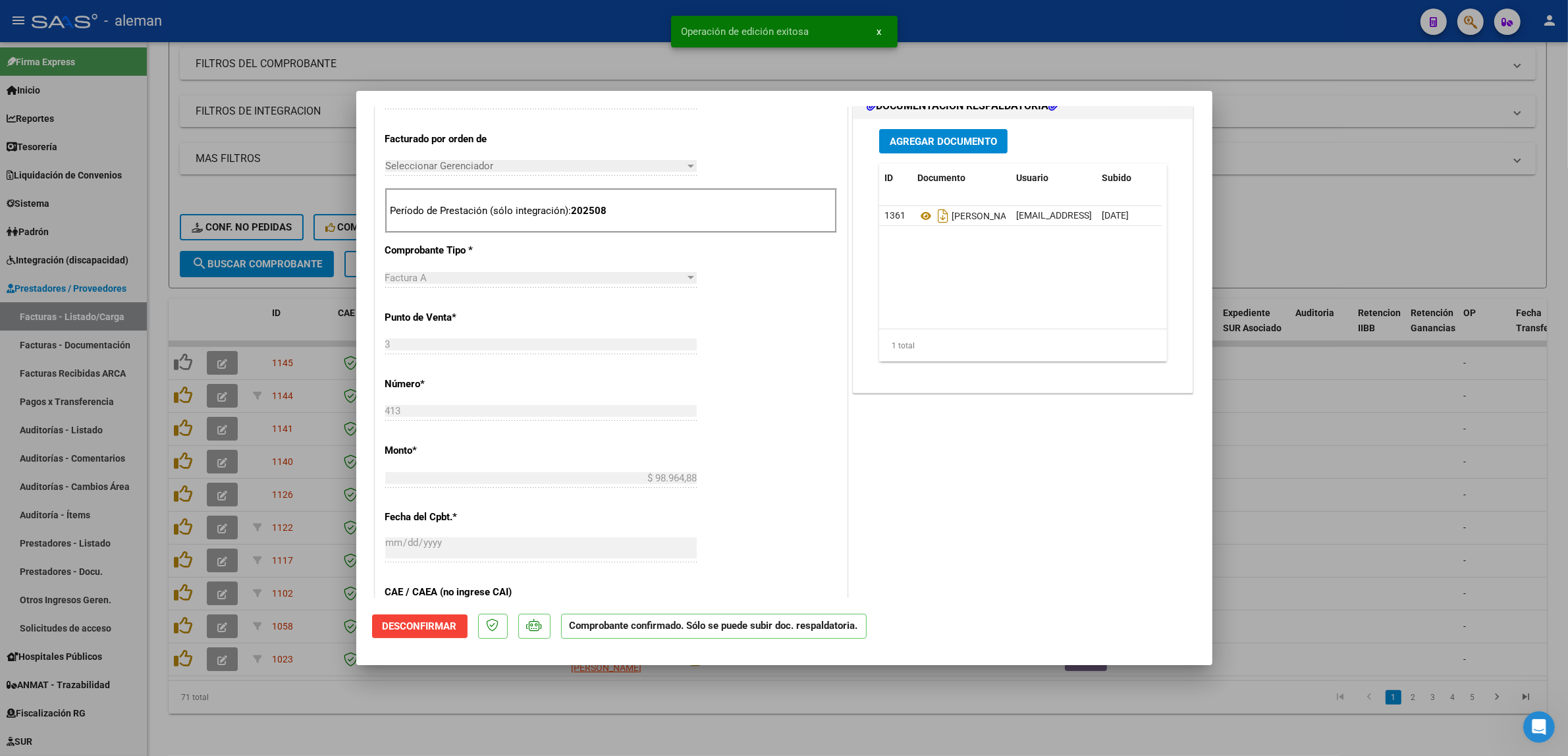
click at [1355, 429] on div at bounding box center [784, 378] width 1568 height 756
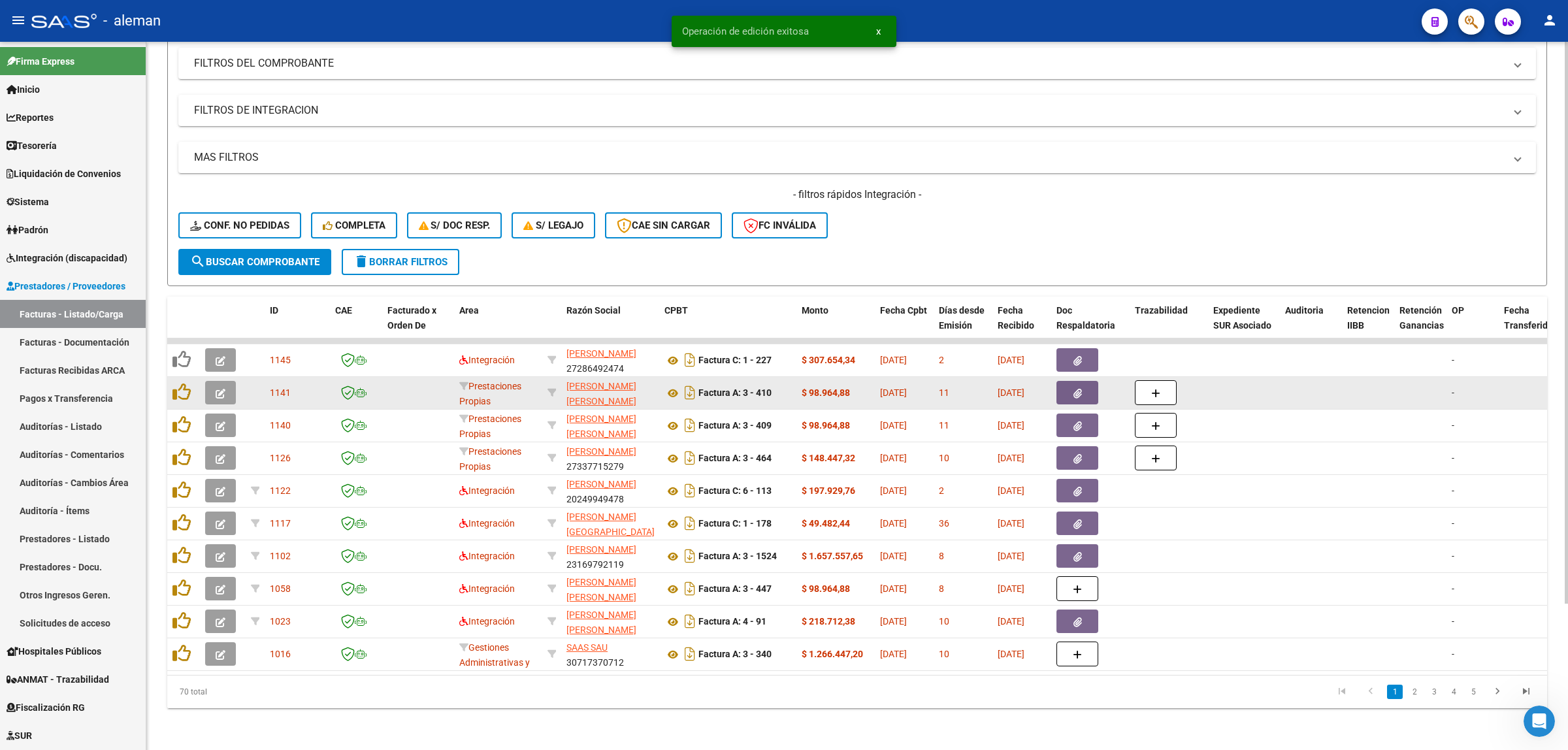
scroll to position [0, 0]
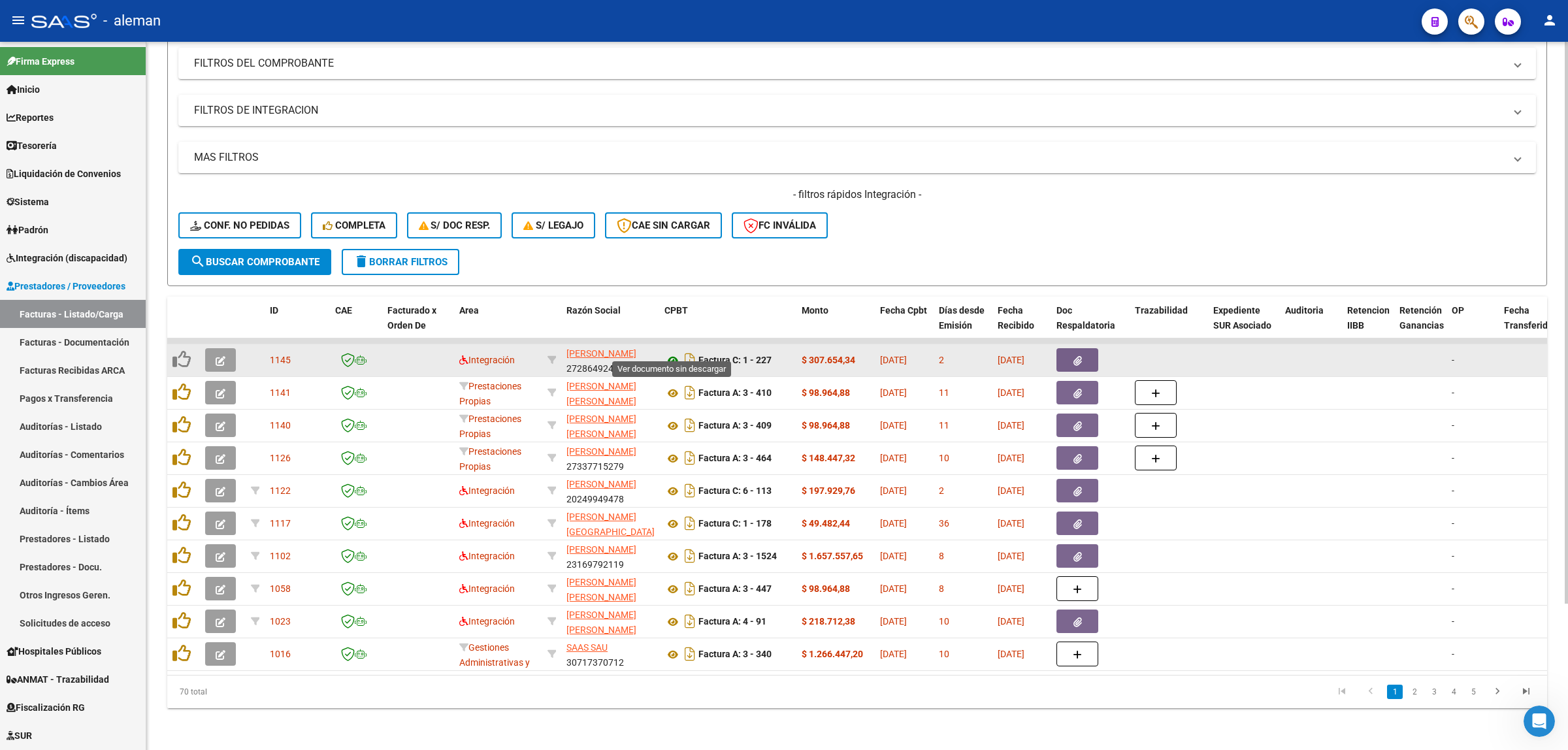
click at [670, 353] on icon at bounding box center [672, 360] width 17 height 16
click at [1089, 349] on button "button" at bounding box center [1077, 360] width 42 height 23
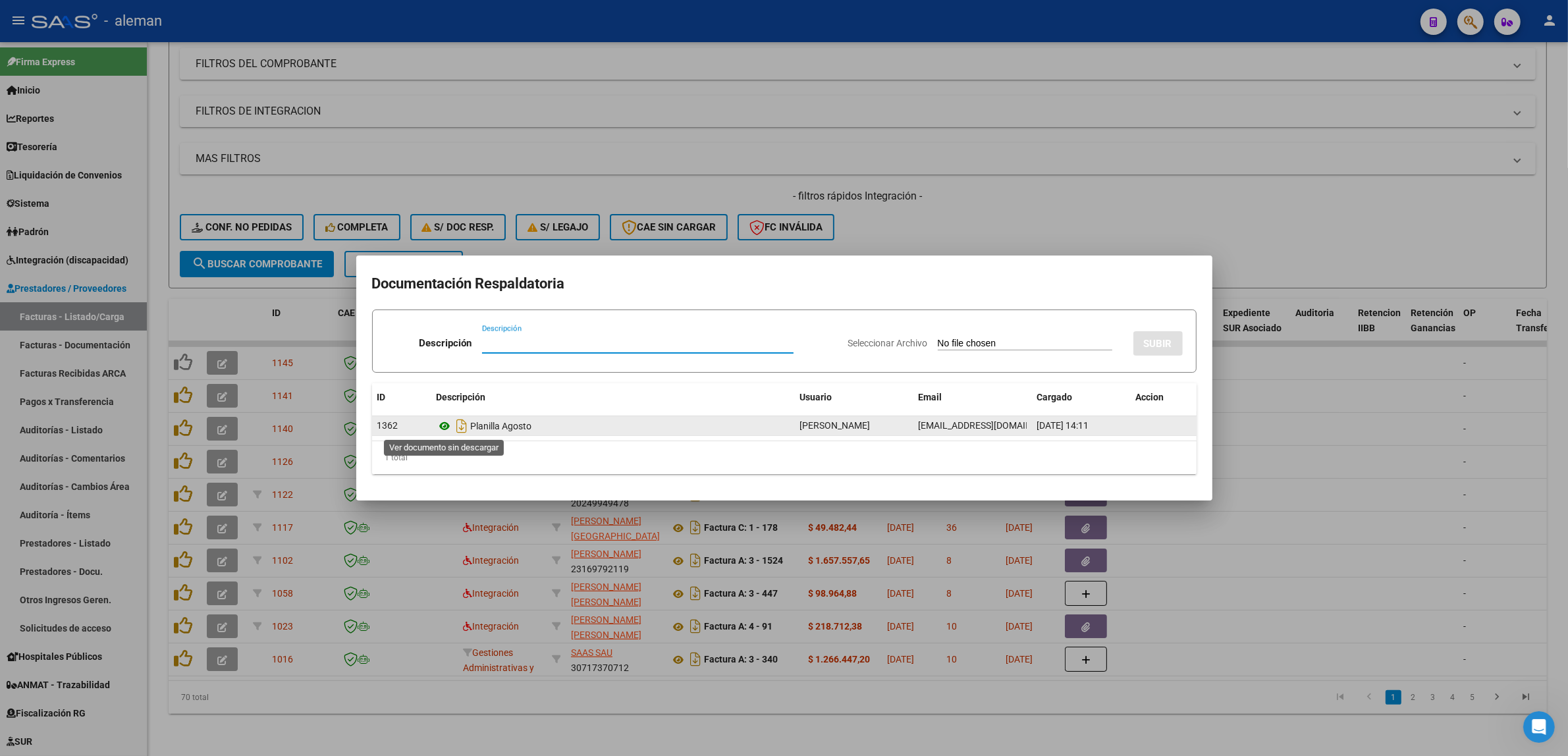
click at [443, 423] on icon at bounding box center [445, 426] width 17 height 16
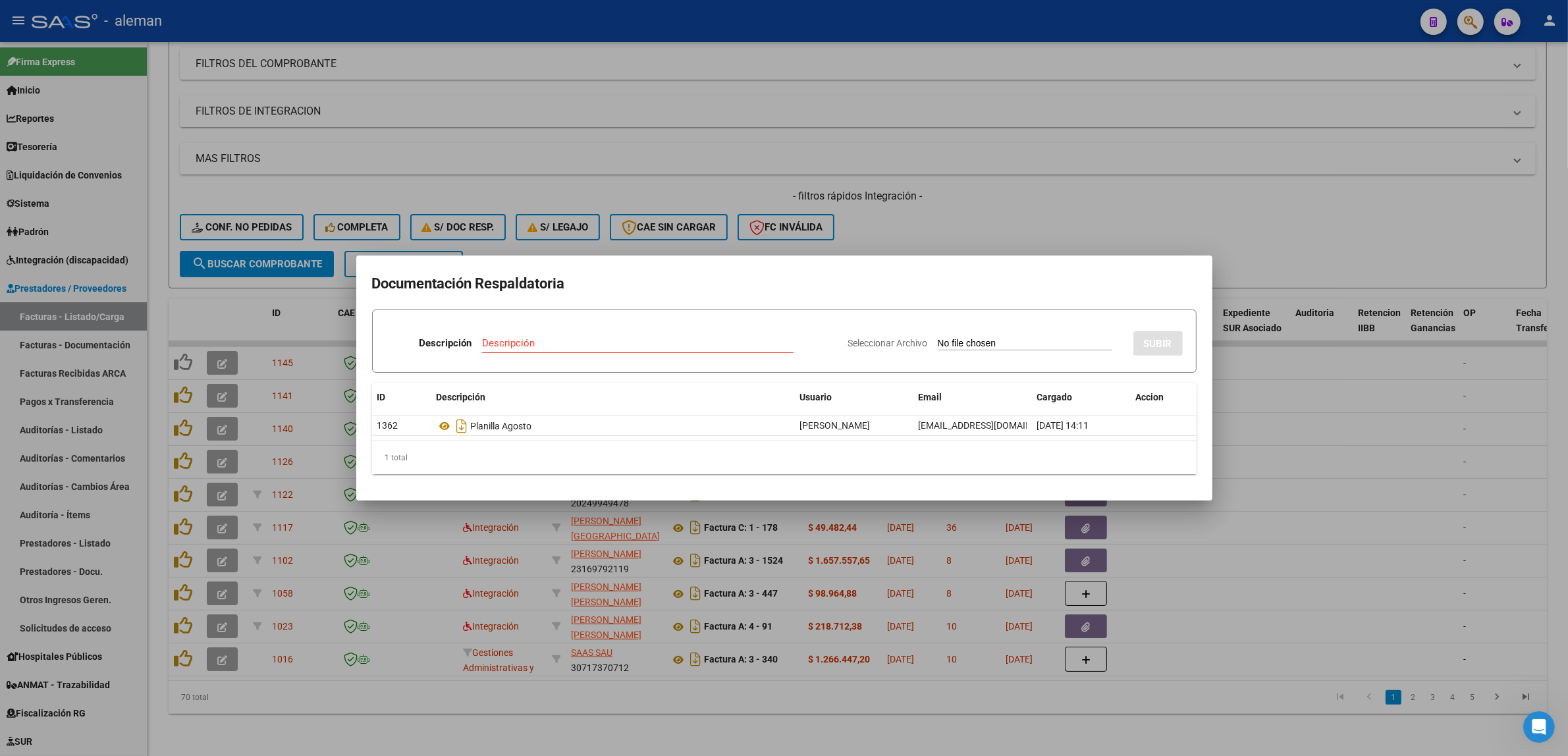
click at [1270, 381] on div at bounding box center [784, 378] width 1568 height 756
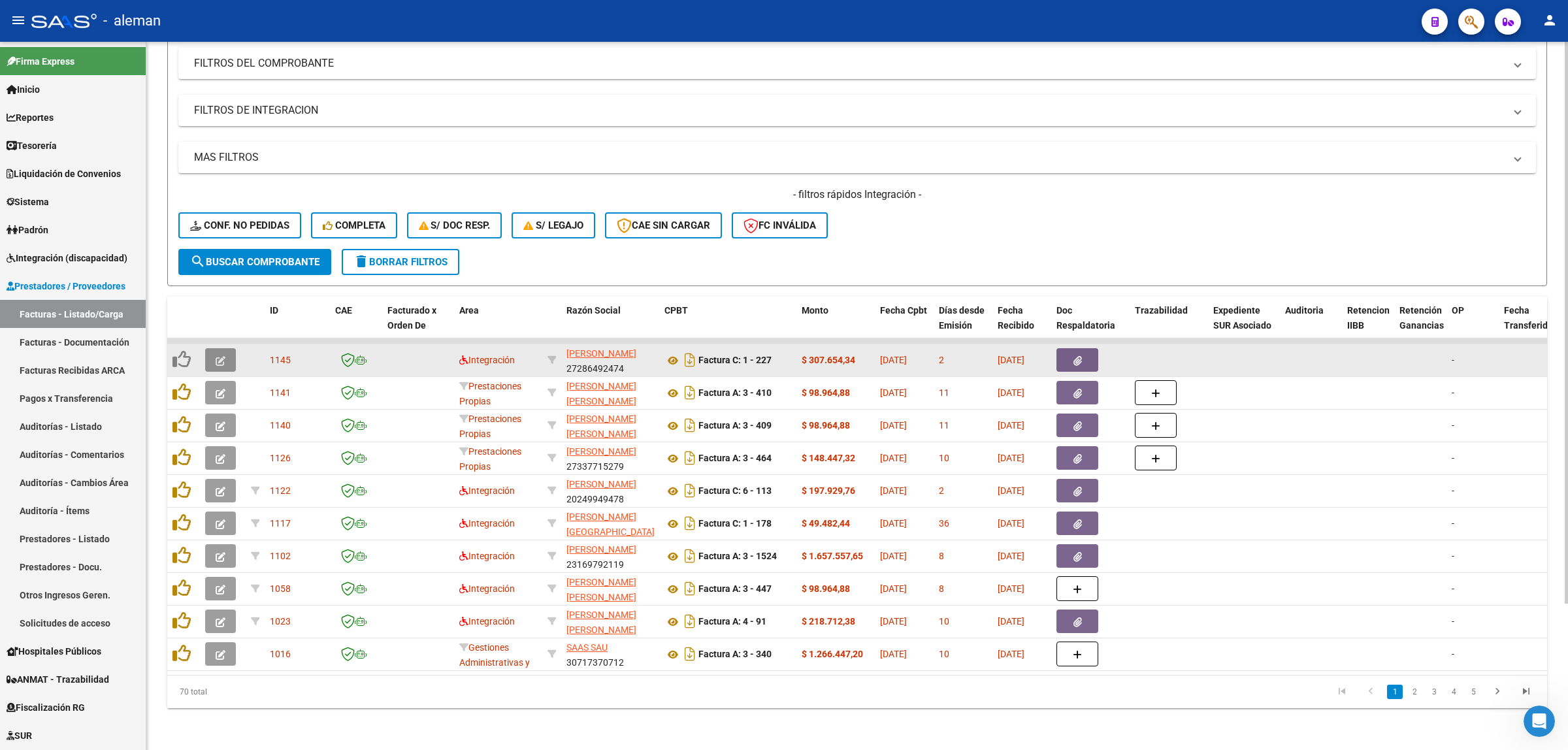
click at [229, 352] on button "button" at bounding box center [221, 360] width 31 height 23
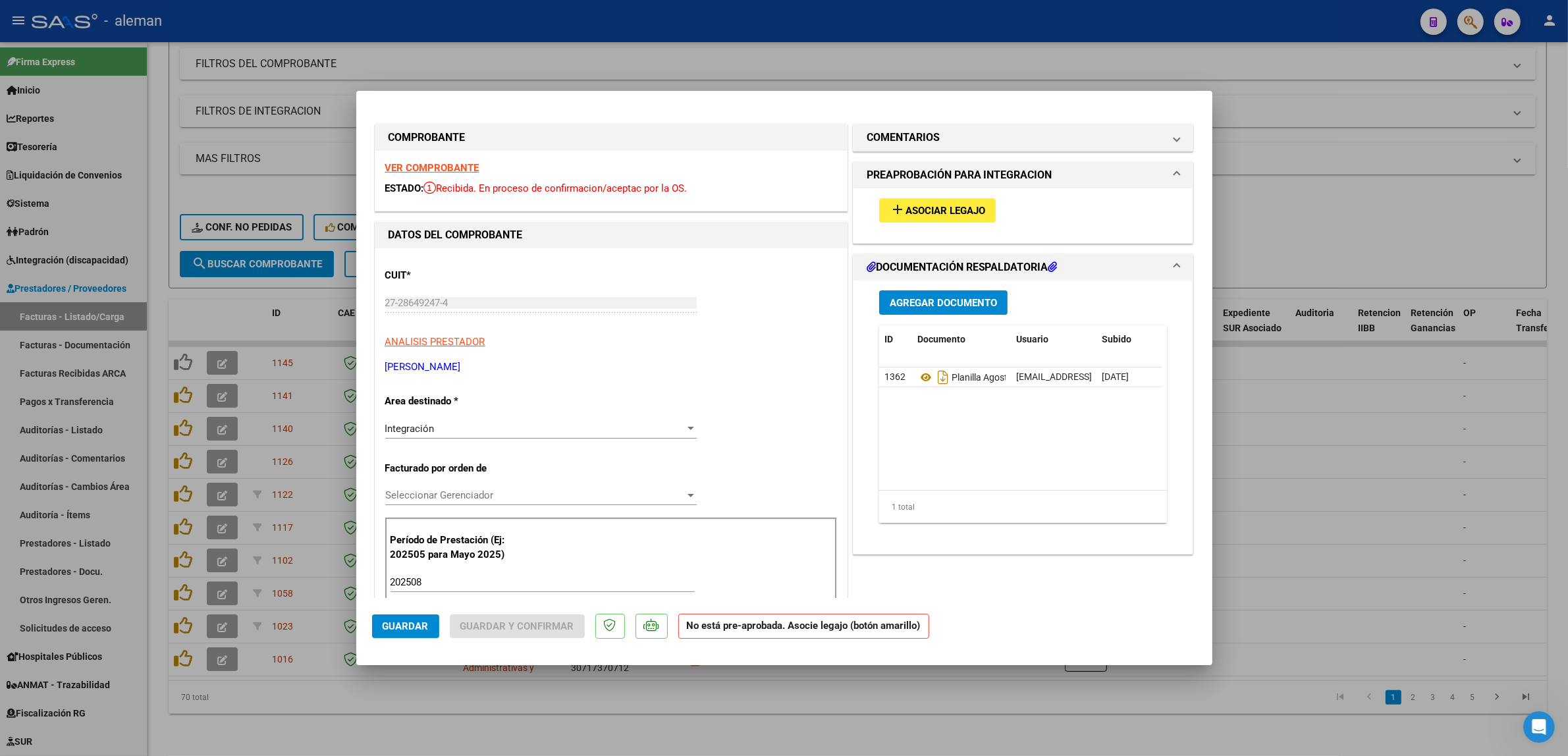
click at [1344, 377] on div at bounding box center [784, 378] width 1568 height 756
type input "$ 0,00"
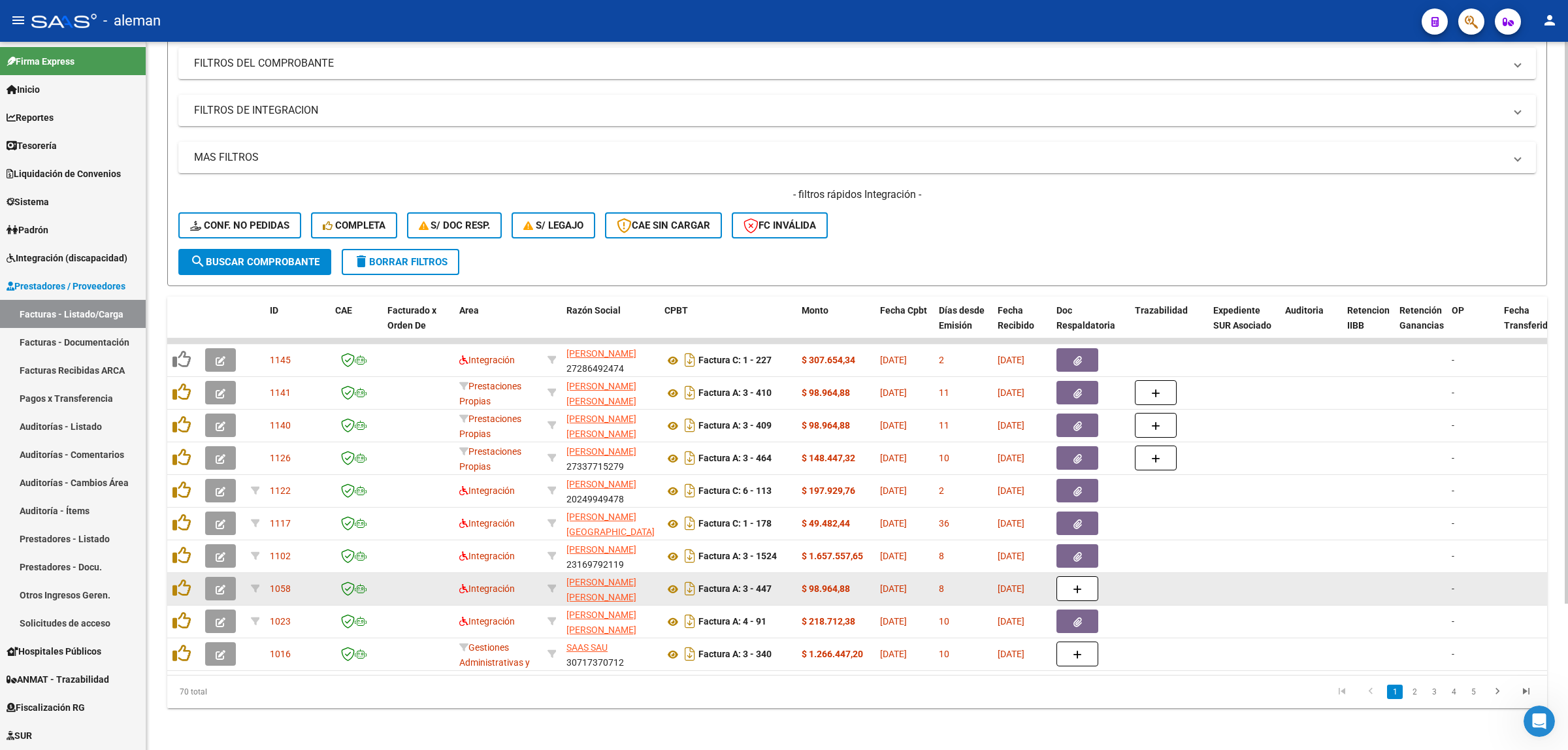
click at [1219, 573] on datatable-body-cell at bounding box center [1244, 588] width 72 height 32
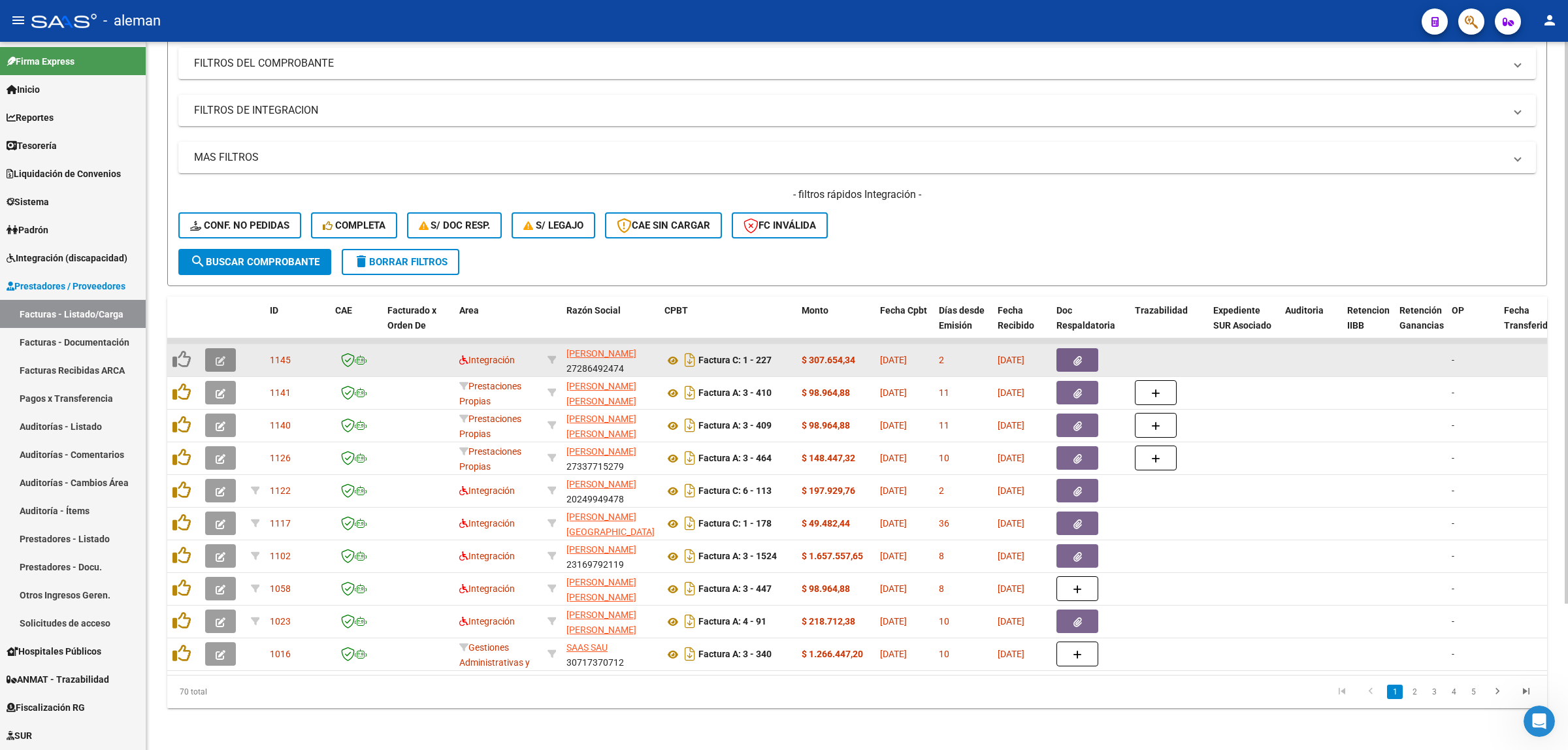
click at [213, 349] on button "button" at bounding box center [221, 360] width 31 height 23
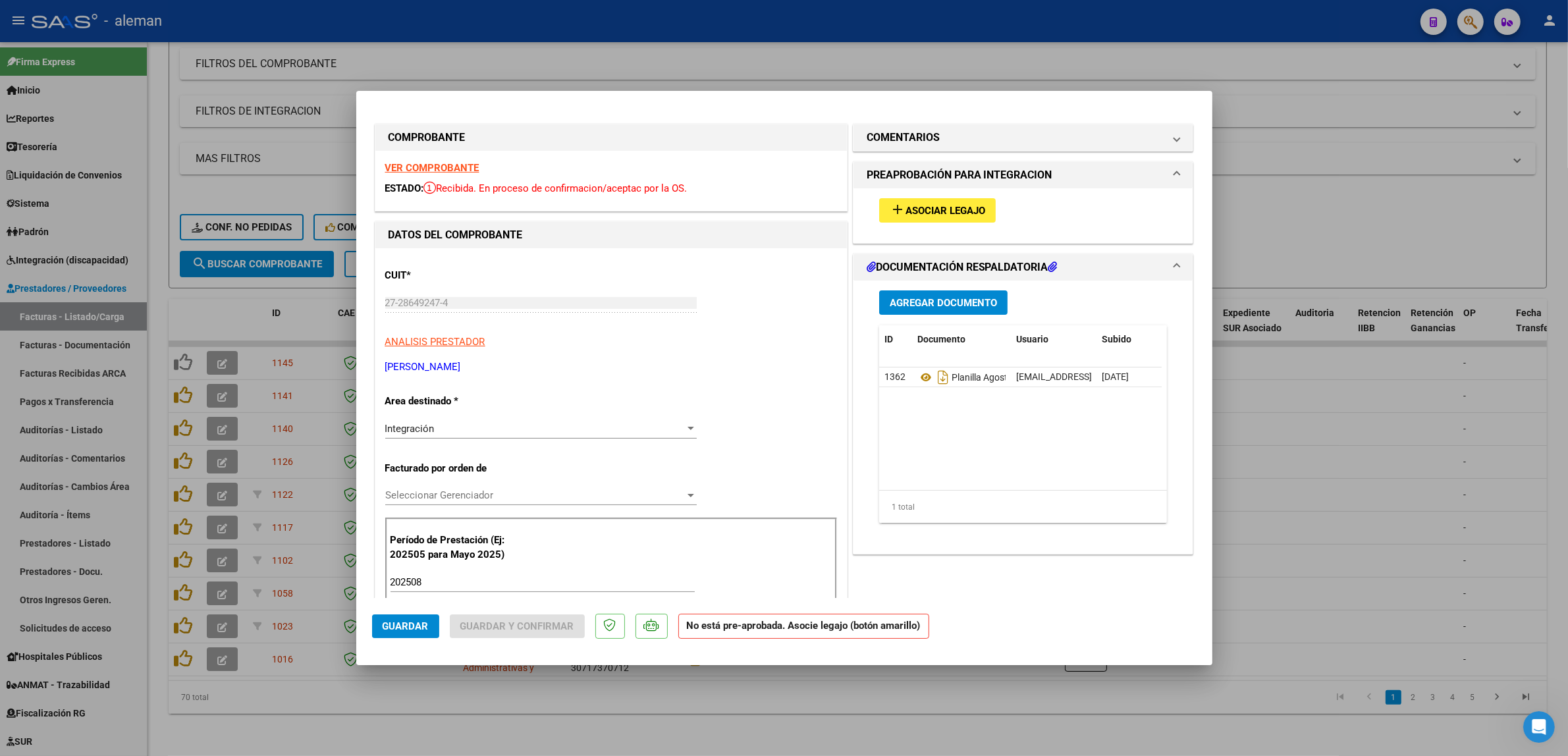
click at [1281, 374] on div at bounding box center [784, 378] width 1568 height 756
type input "$ 0,00"
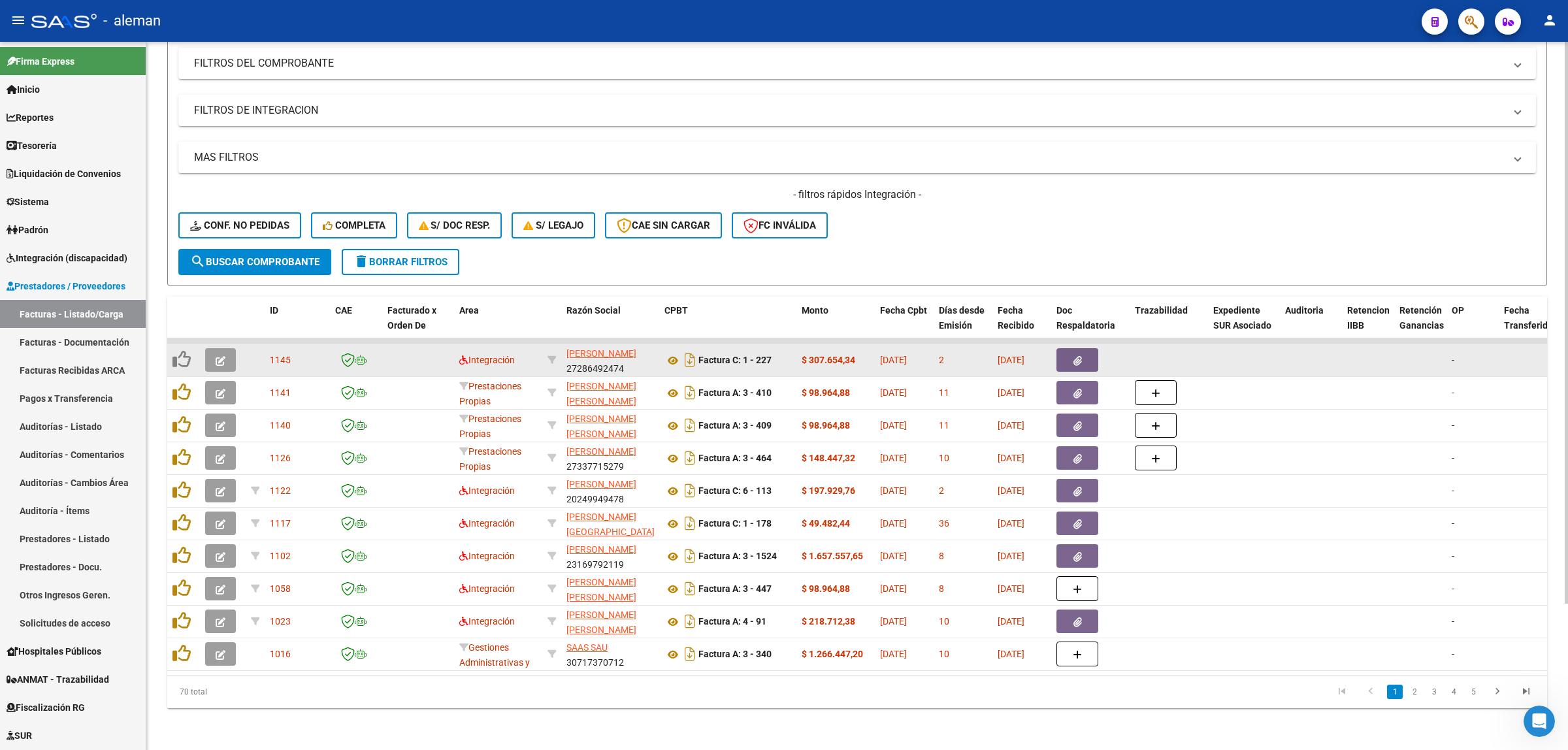
click at [588, 347] on app-link-go-to "[PERSON_NAME]" at bounding box center [602, 354] width 70 height 15
click at [596, 349] on span "[PERSON_NAME]" at bounding box center [602, 354] width 70 height 11
type textarea "27286492474"
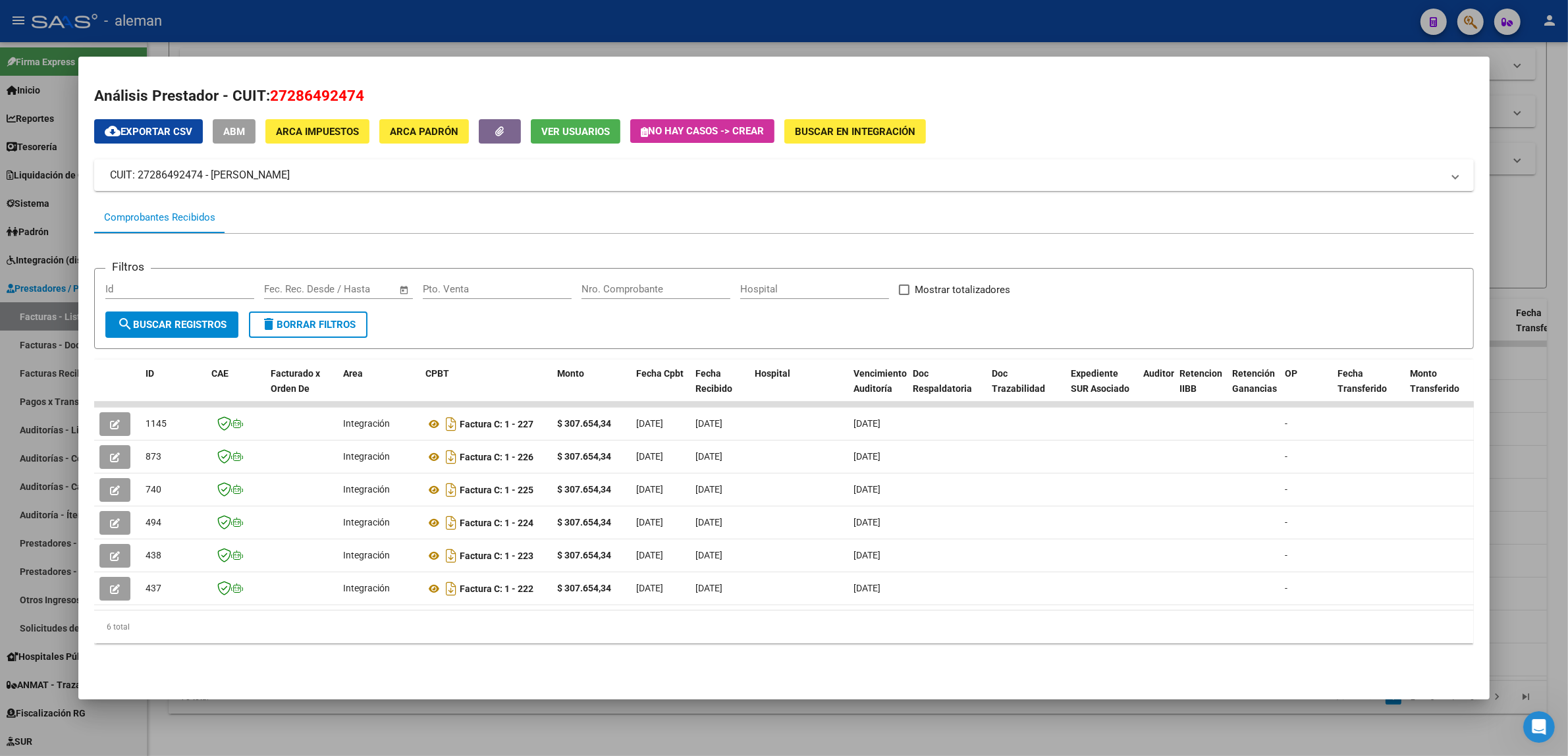
click at [1533, 376] on div at bounding box center [784, 378] width 1568 height 756
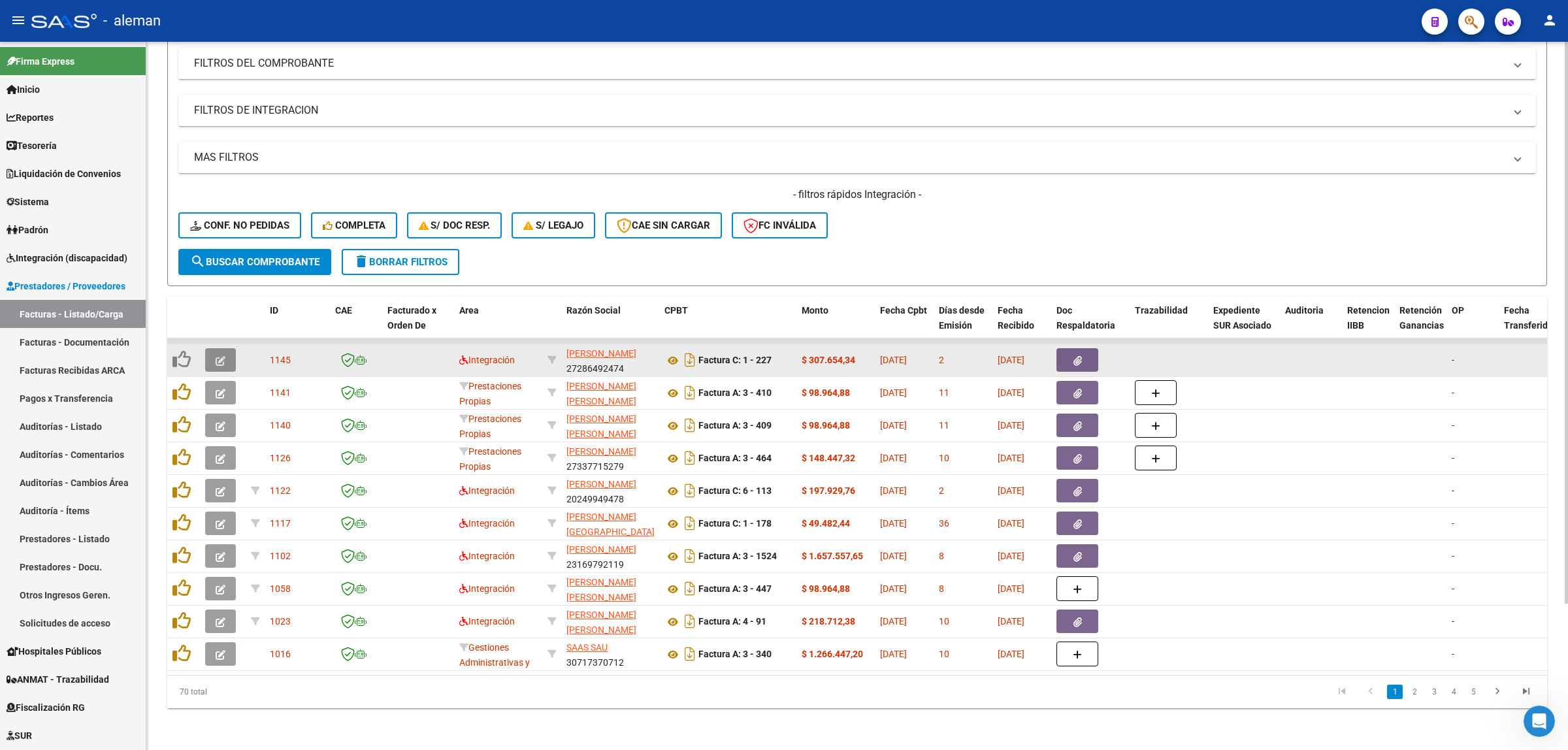
click at [229, 349] on button "button" at bounding box center [221, 360] width 31 height 23
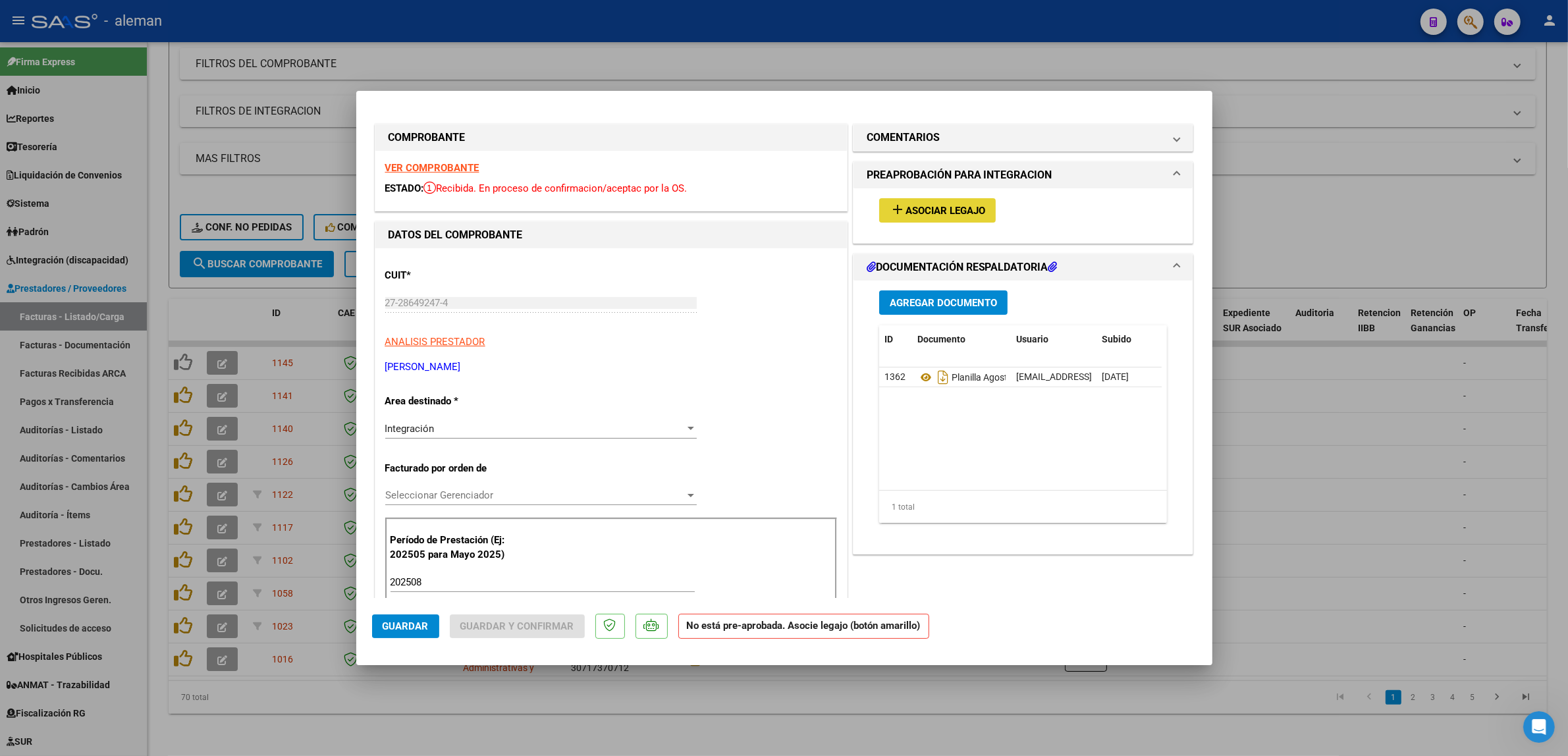
click at [936, 205] on span "Asociar Legajo" at bounding box center [945, 211] width 80 height 12
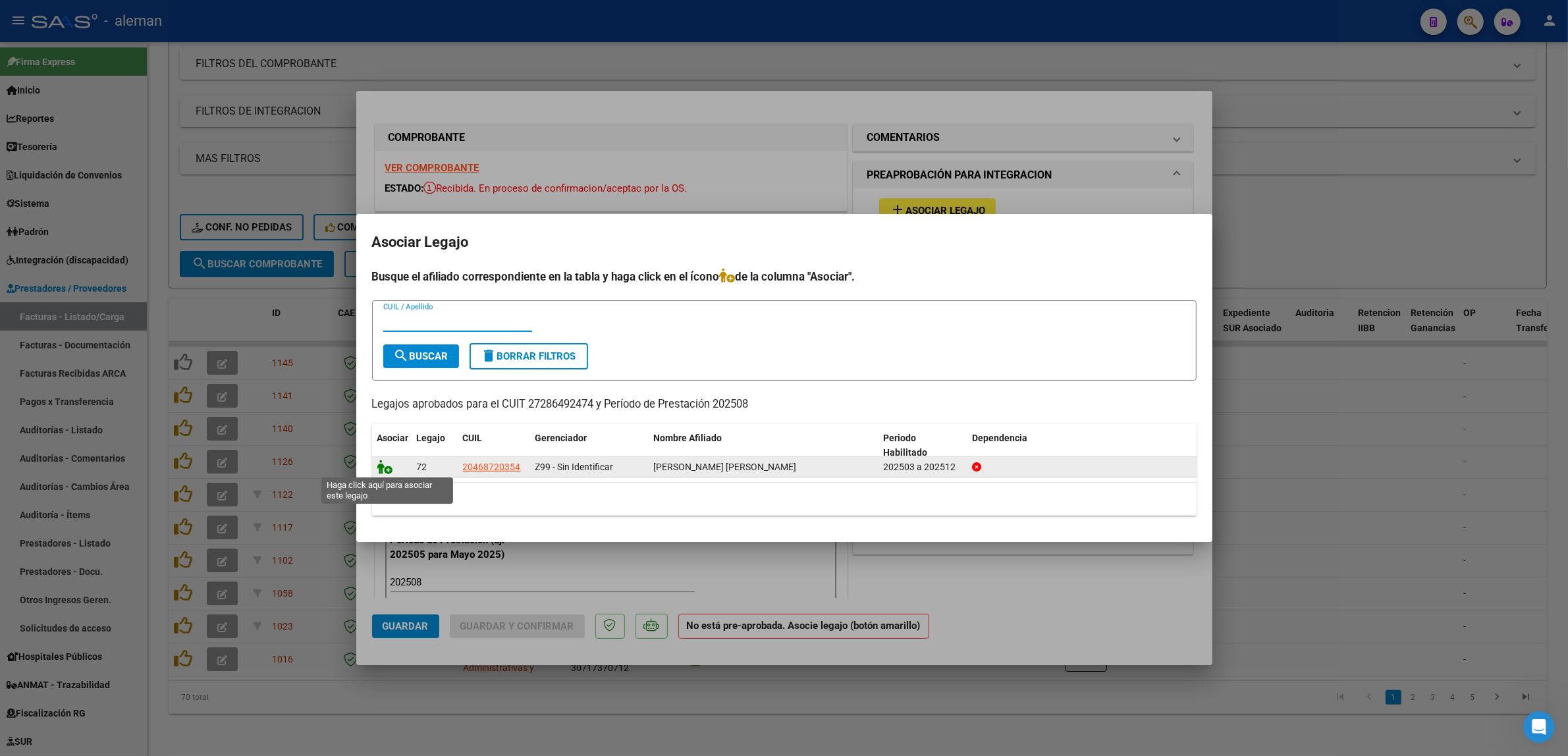
click at [389, 468] on icon at bounding box center [385, 466] width 16 height 15
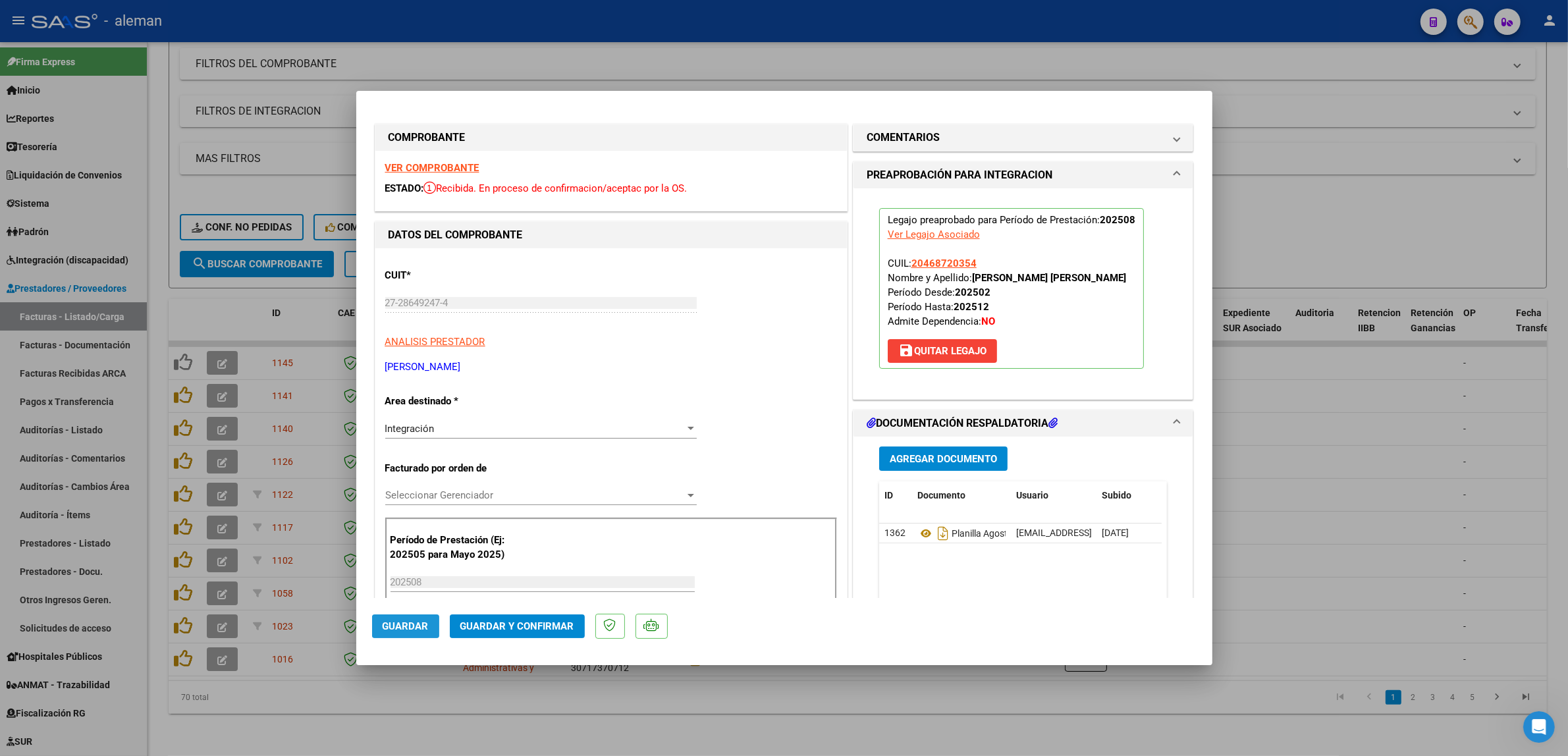
click at [419, 621] on span "Guardar" at bounding box center [406, 626] width 46 height 12
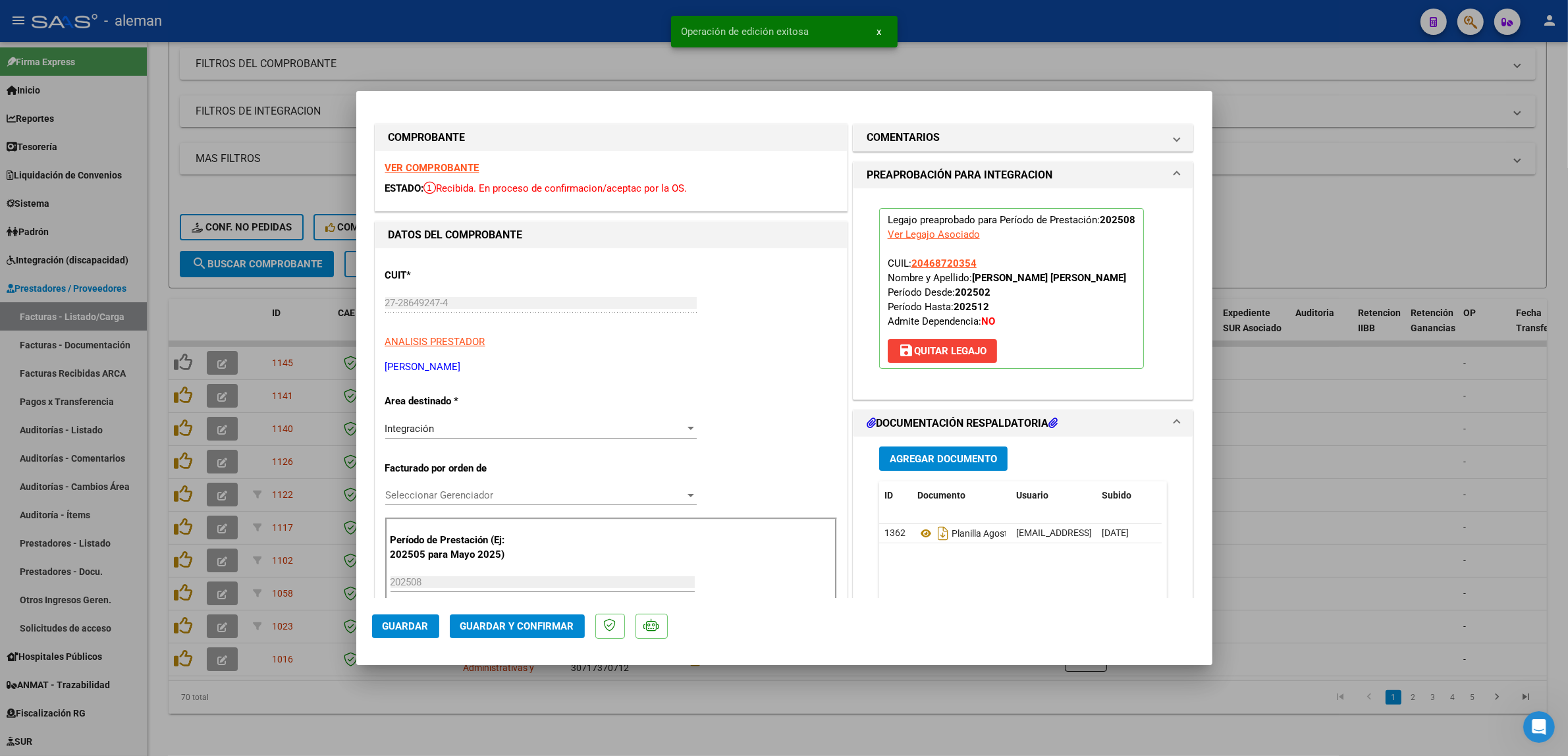
click at [1264, 374] on div at bounding box center [784, 378] width 1568 height 756
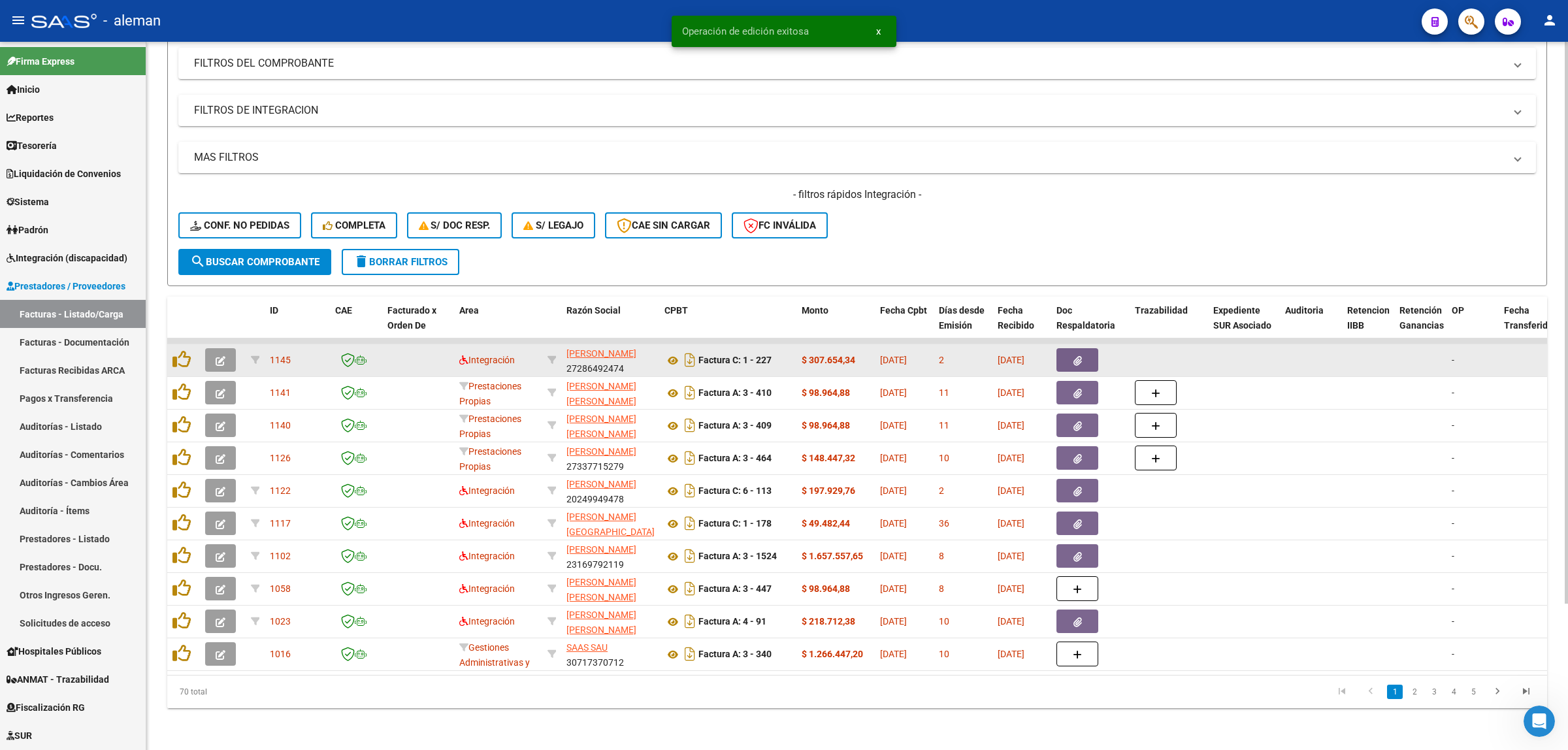
click at [227, 351] on button "button" at bounding box center [221, 360] width 31 height 23
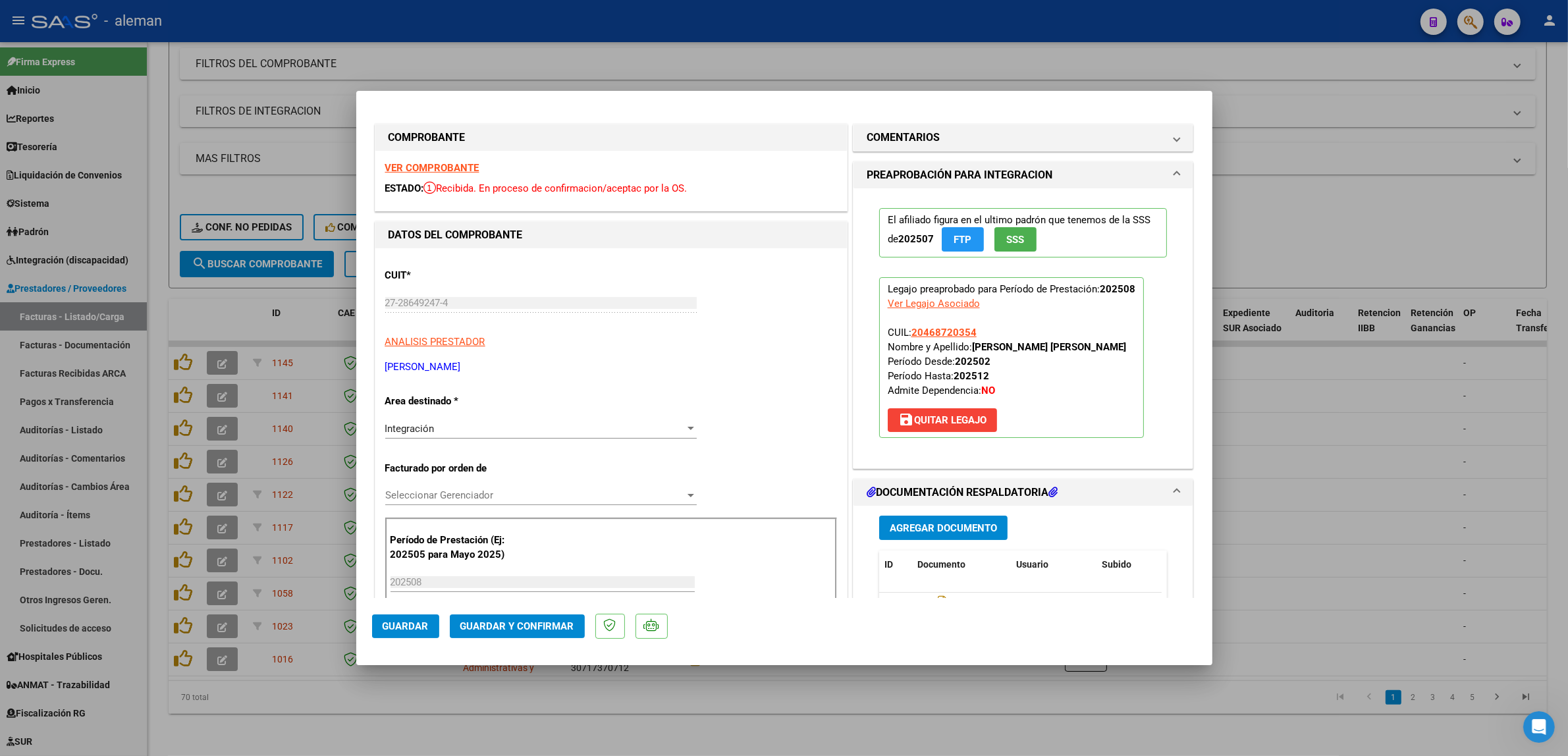
click at [535, 623] on span "Guardar y Confirmar" at bounding box center [517, 626] width 114 height 12
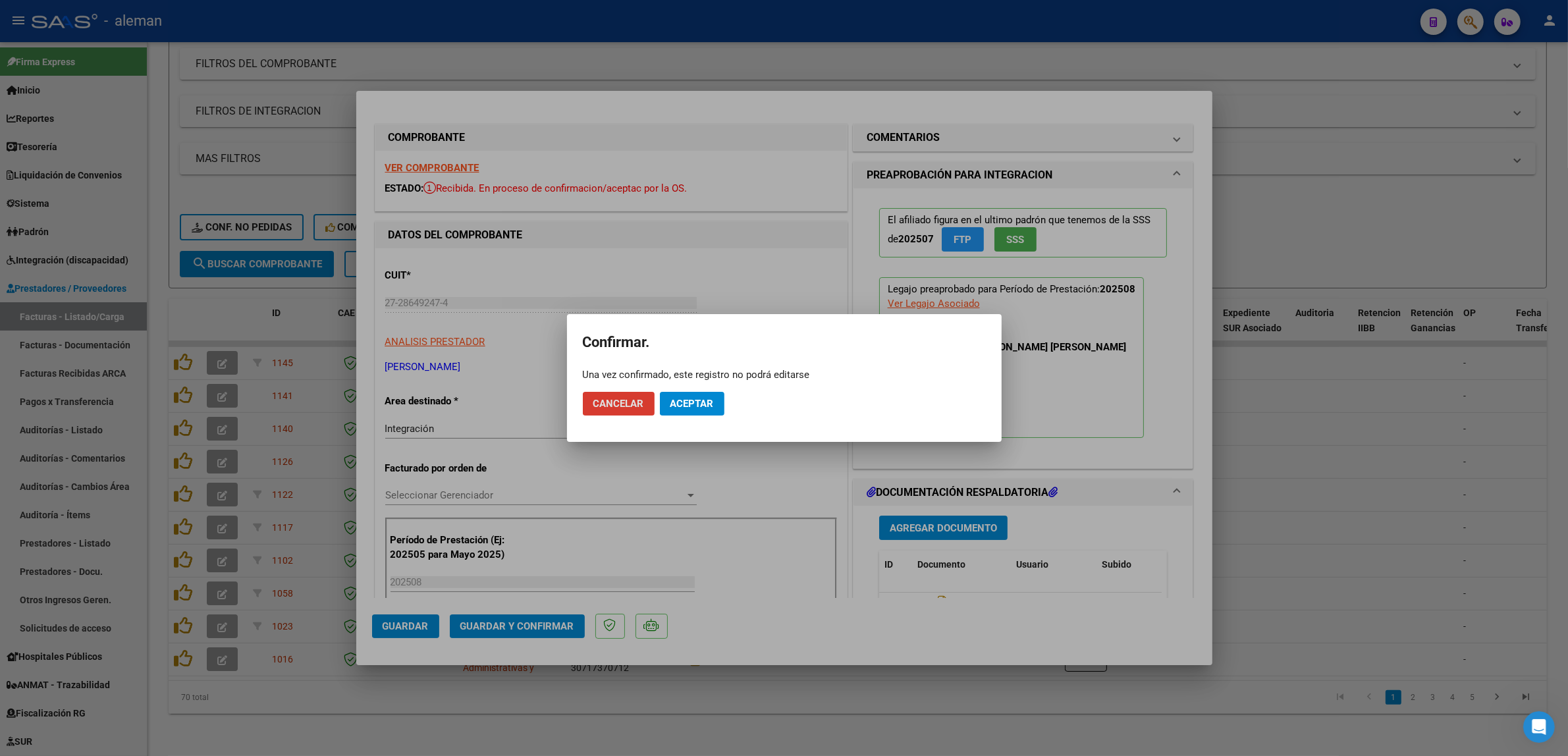
click at [696, 409] on span "Aceptar" at bounding box center [692, 404] width 43 height 12
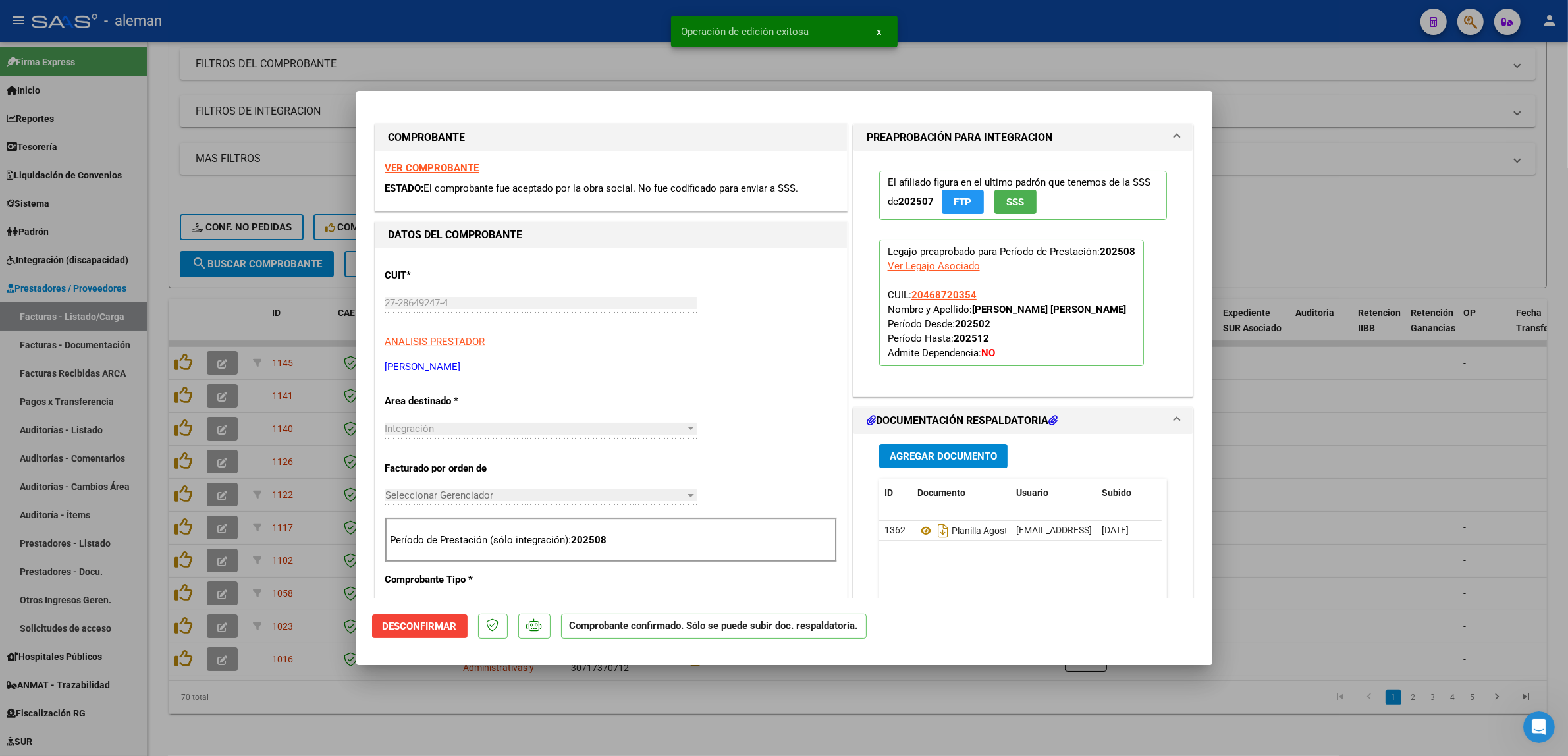
click at [1296, 398] on div at bounding box center [784, 378] width 1568 height 756
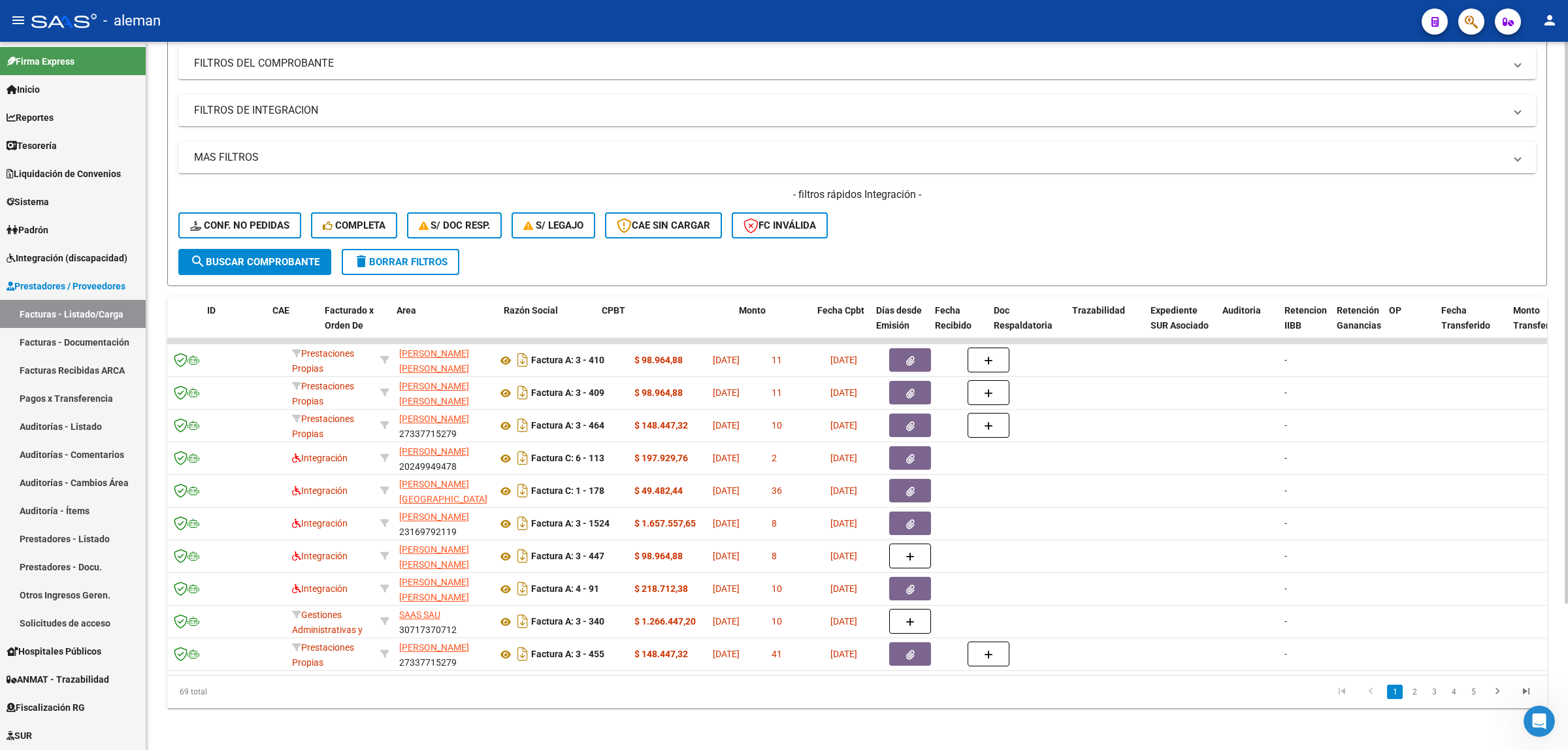
scroll to position [0, 62]
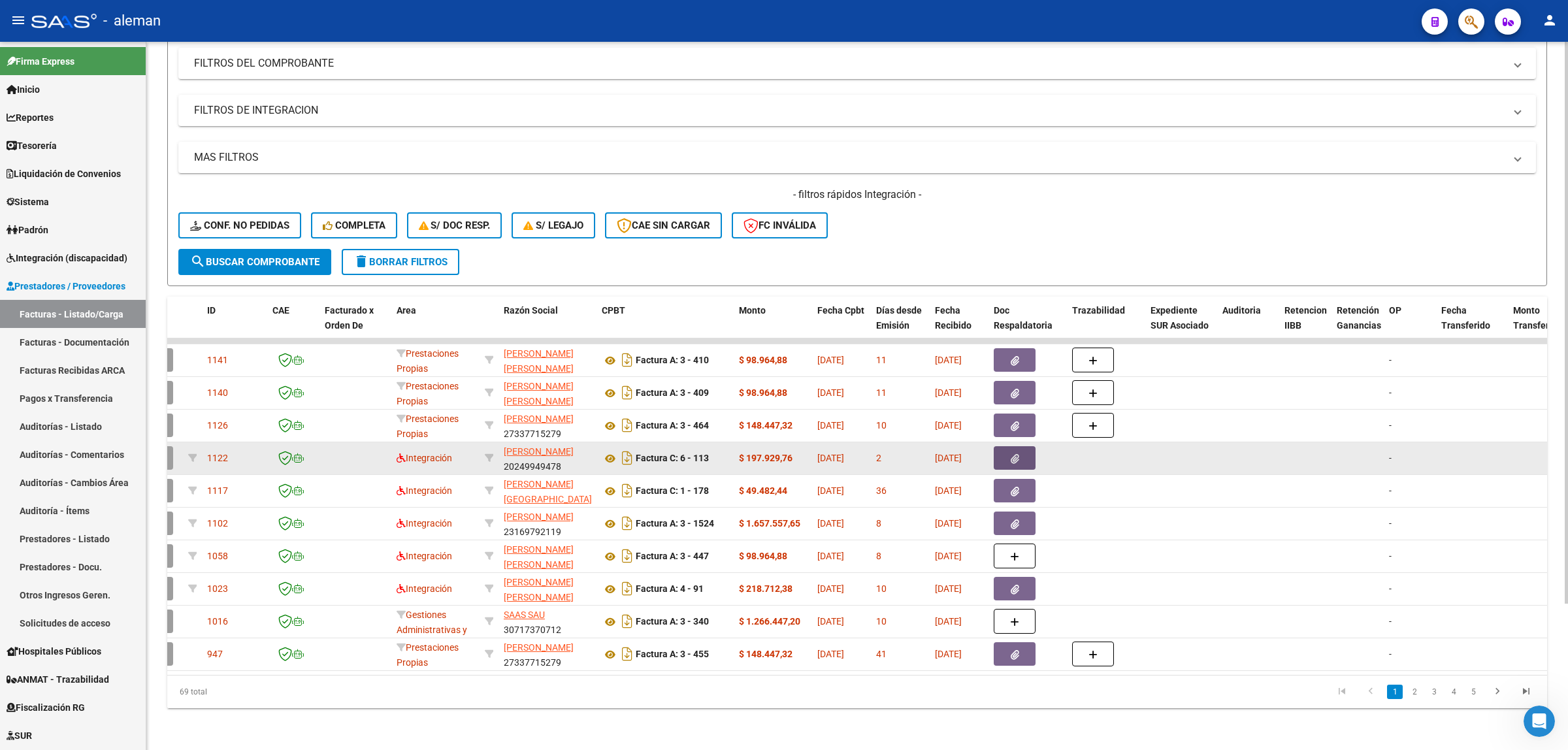
click at [1024, 452] on button "button" at bounding box center [1014, 458] width 42 height 23
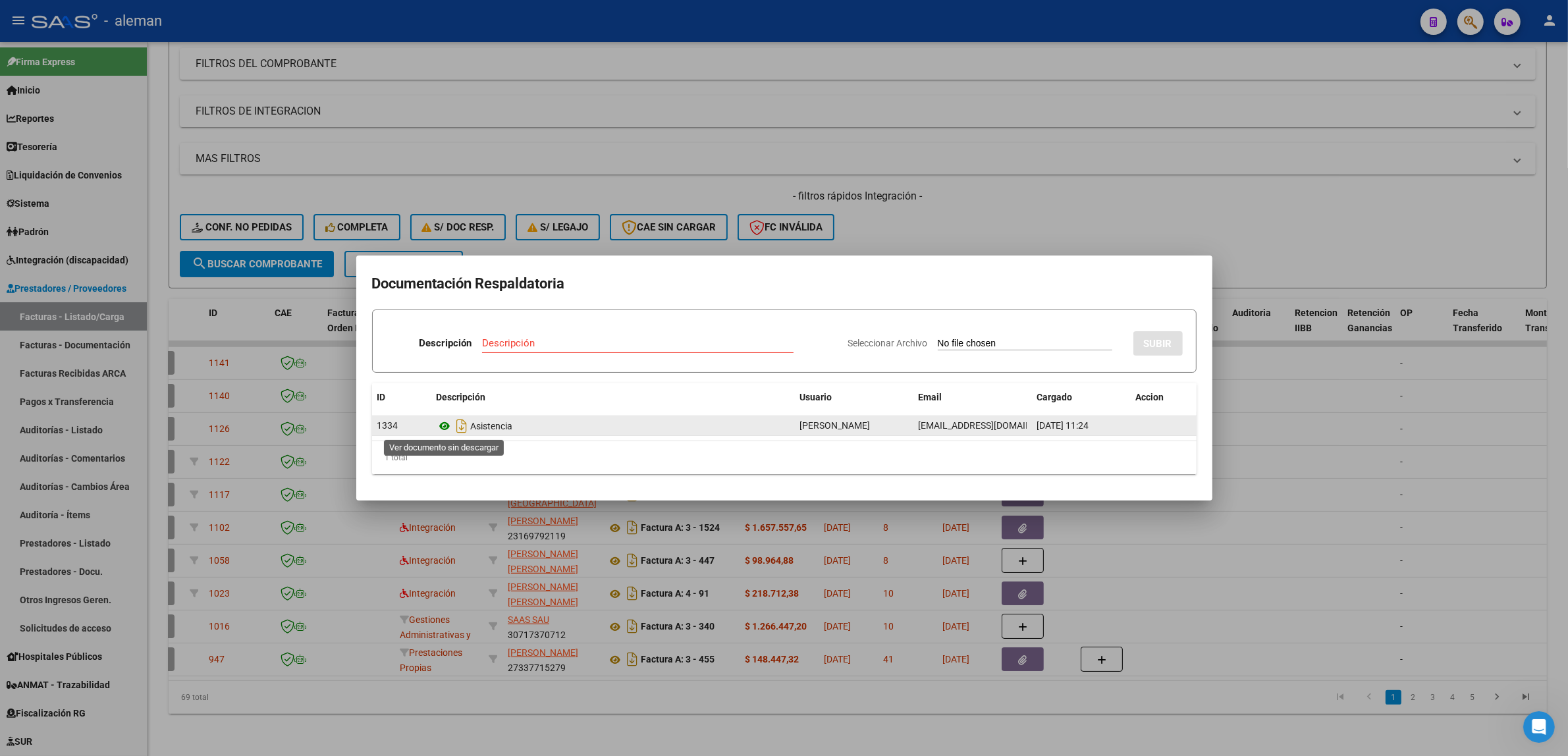
click at [448, 429] on icon at bounding box center [445, 426] width 17 height 16
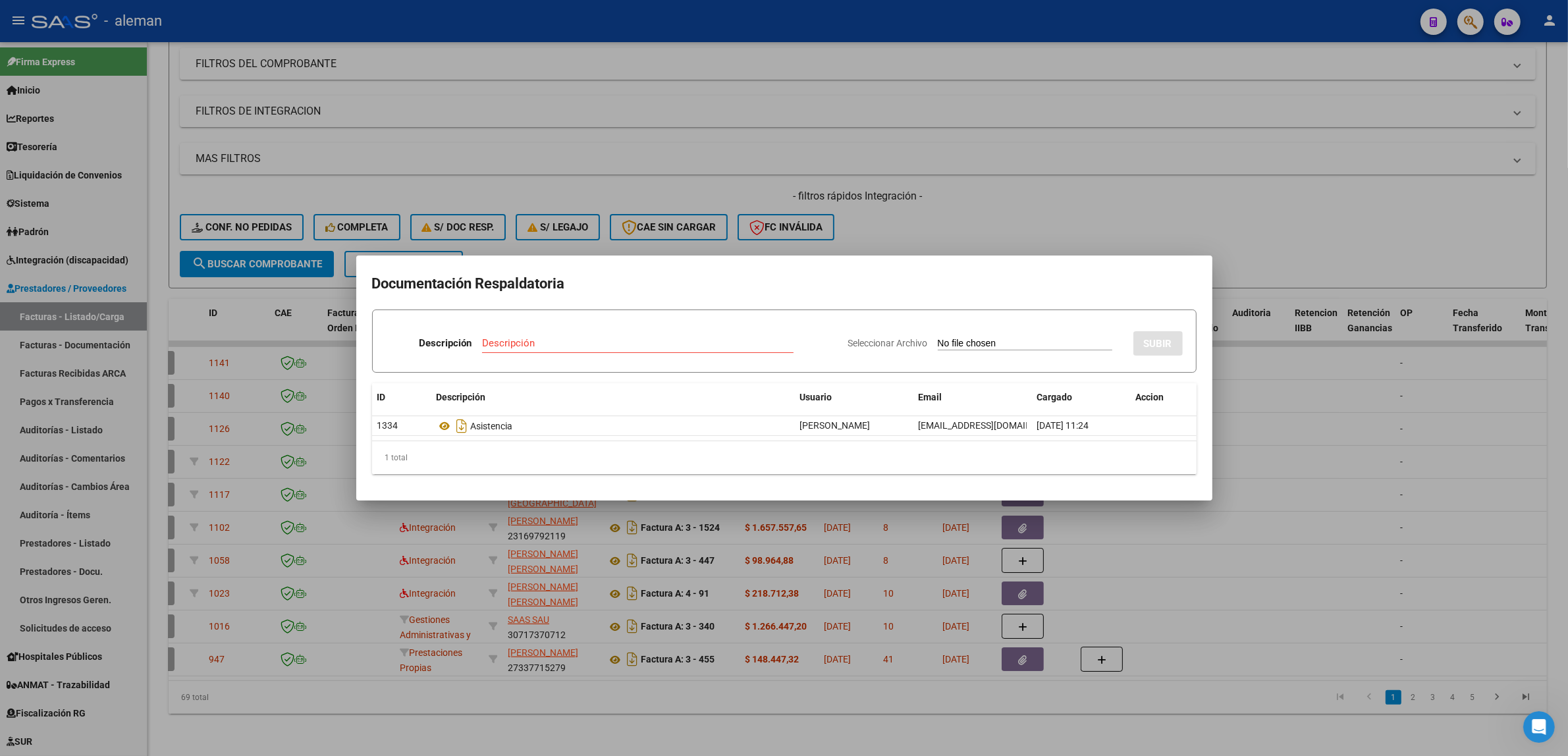
click at [1262, 435] on div at bounding box center [784, 378] width 1568 height 756
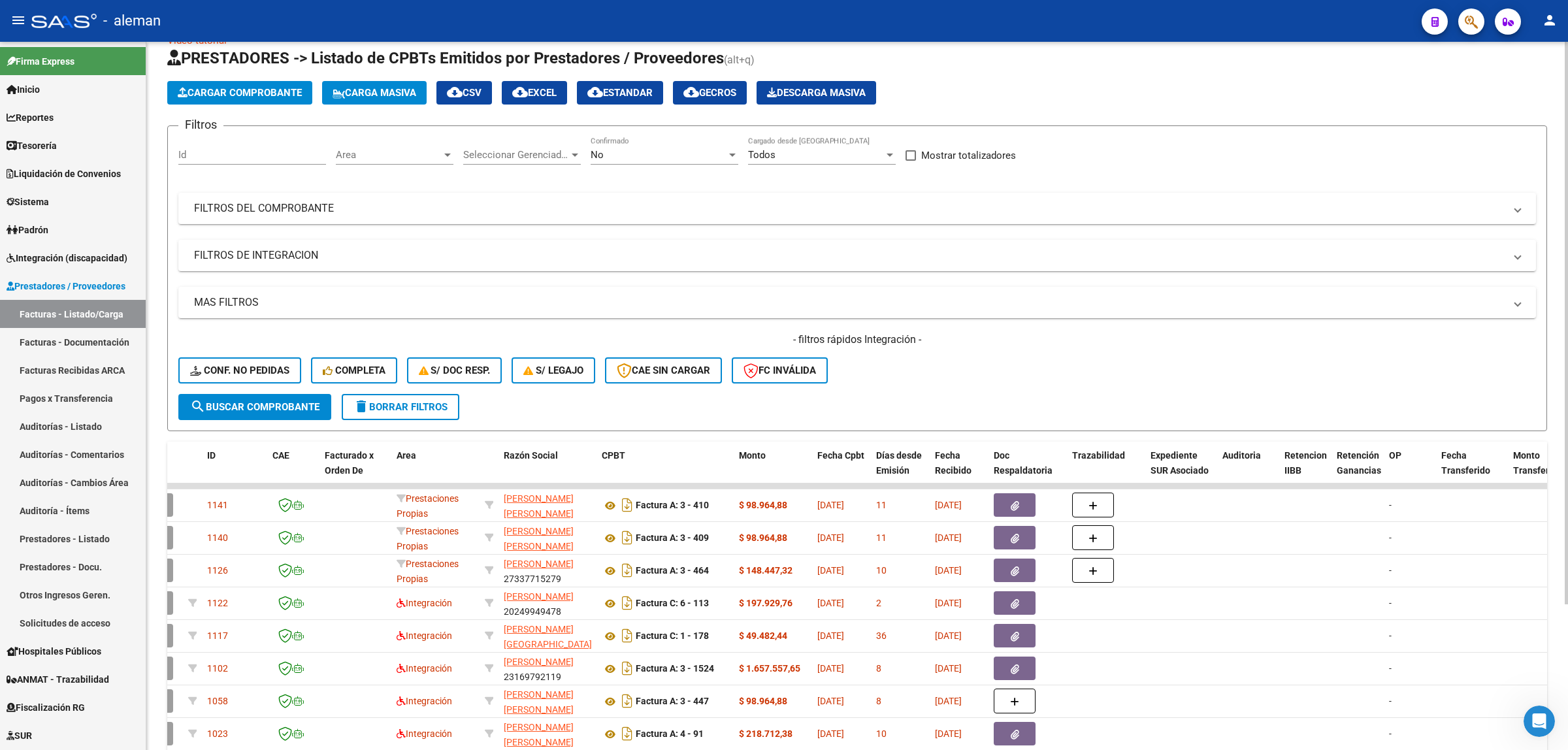
scroll to position [20, 0]
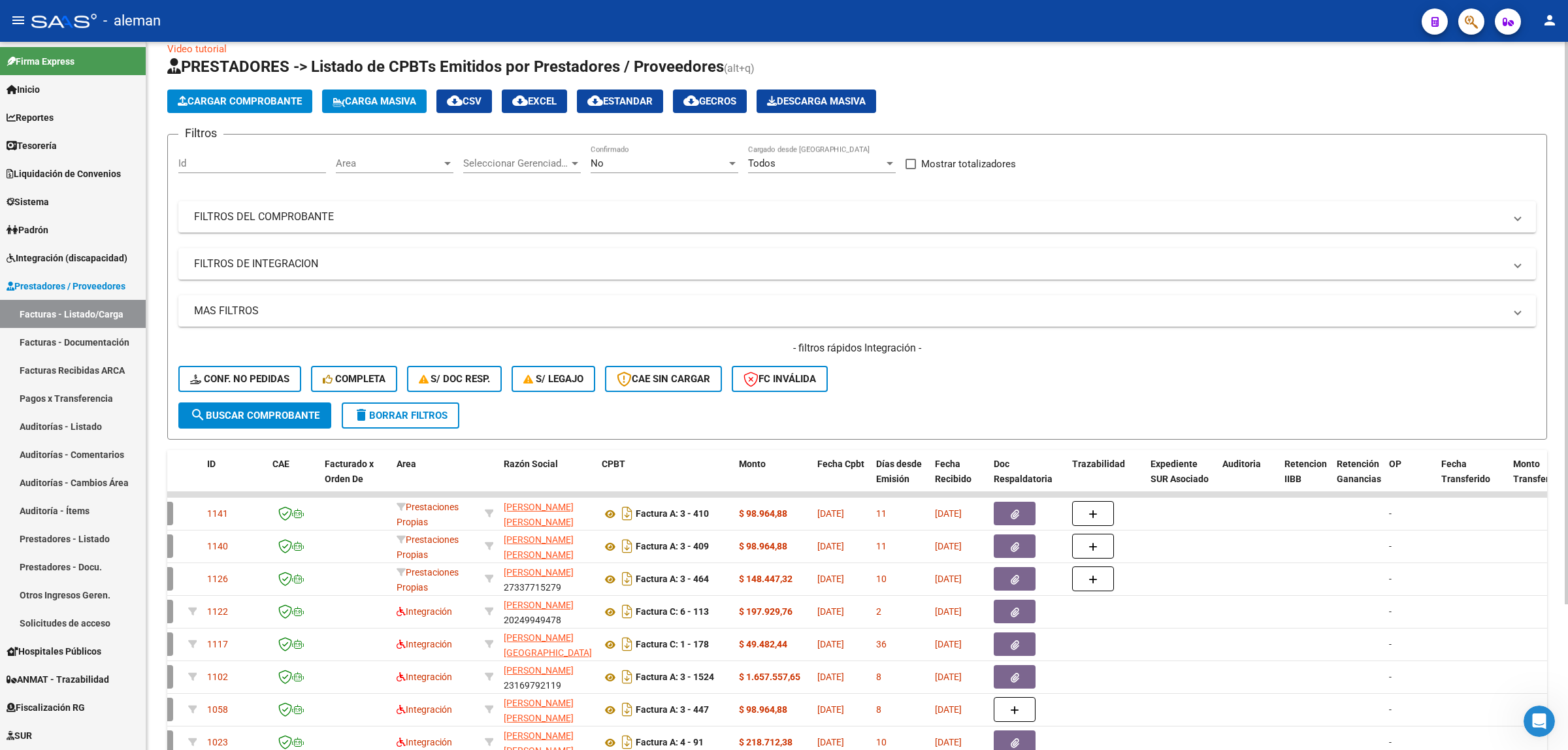
click at [448, 162] on div at bounding box center [447, 163] width 7 height 3
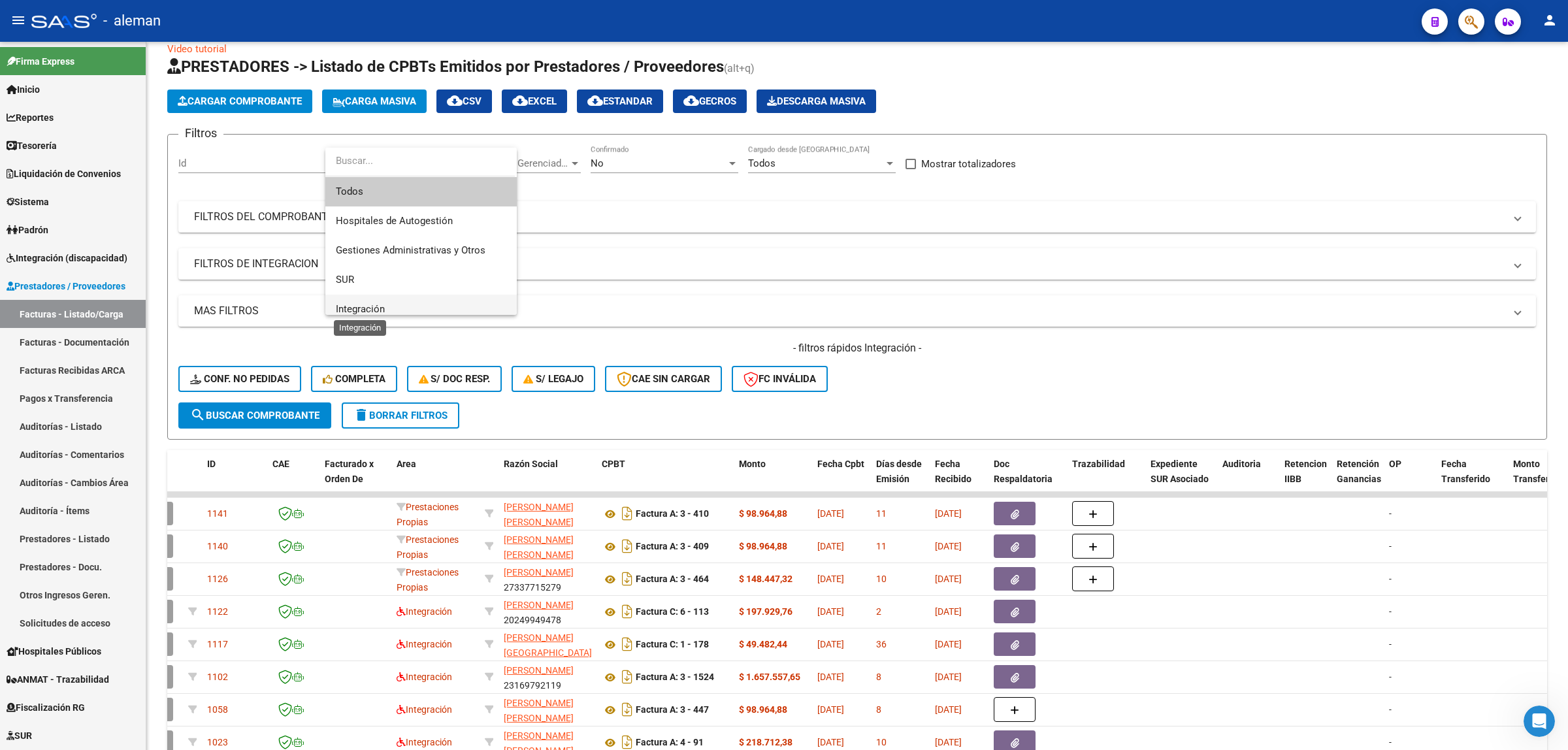
click at [383, 306] on span "Integración" at bounding box center [360, 309] width 49 height 12
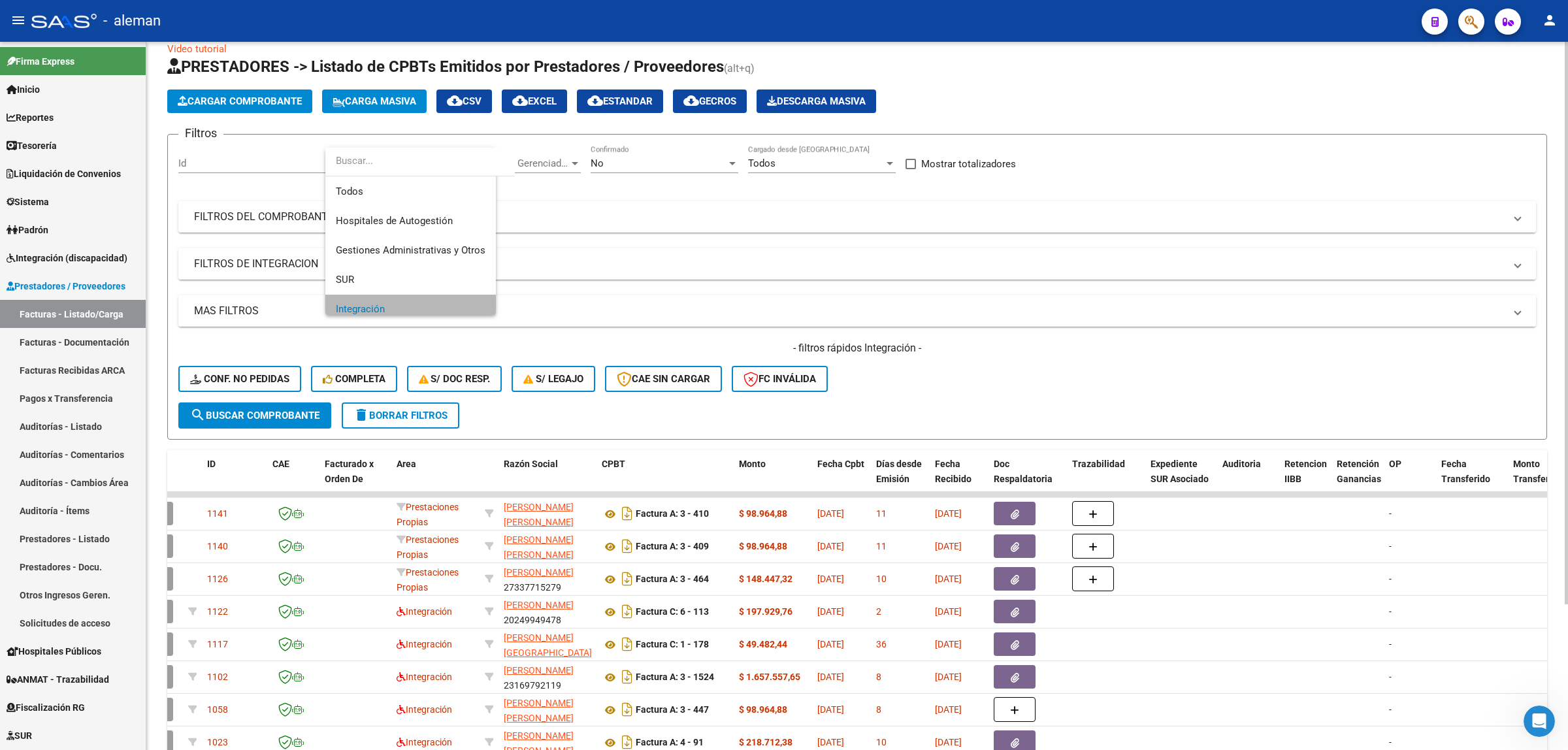
scroll to position [9, 0]
click at [282, 416] on span "search Buscar Comprobante" at bounding box center [254, 416] width 130 height 12
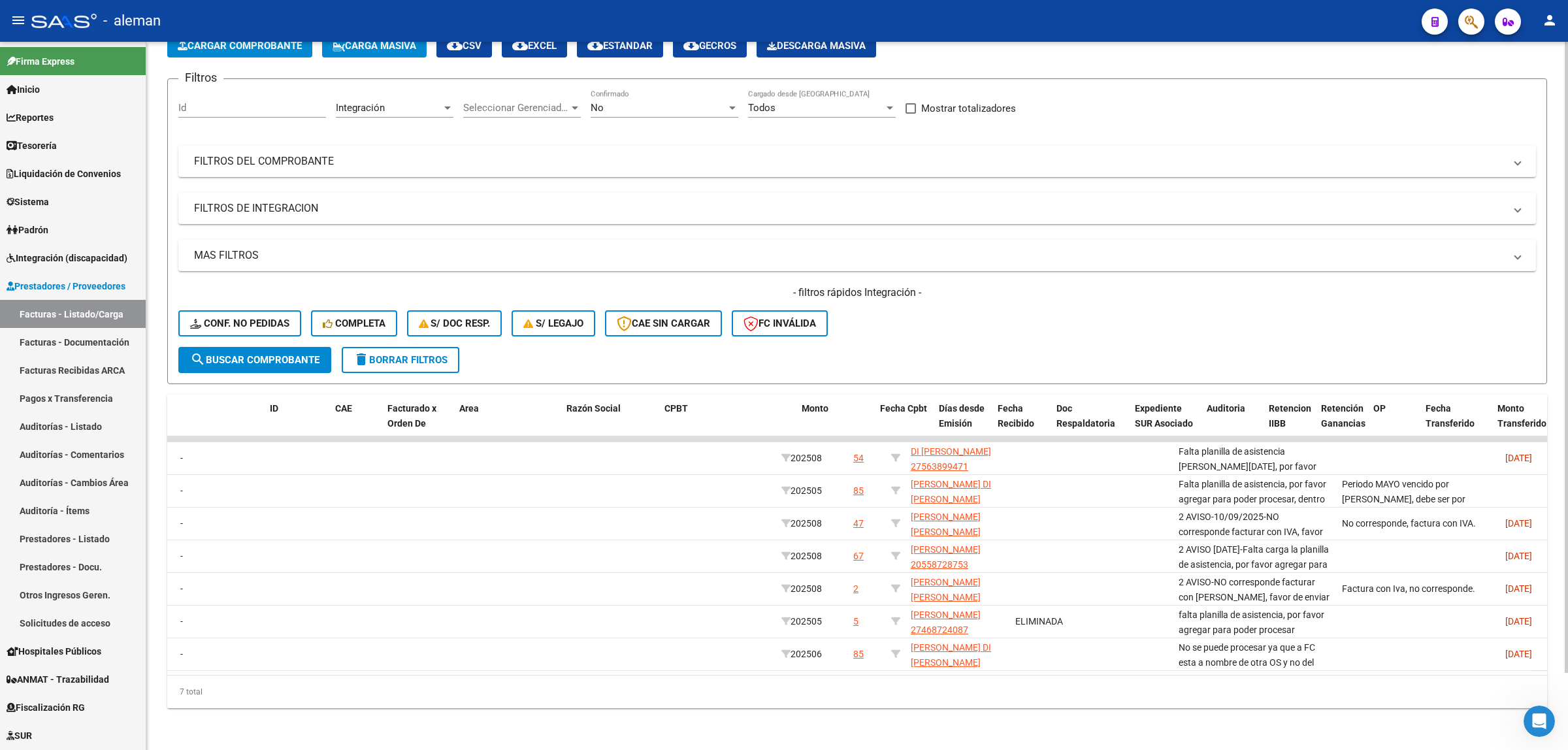
scroll to position [0, 0]
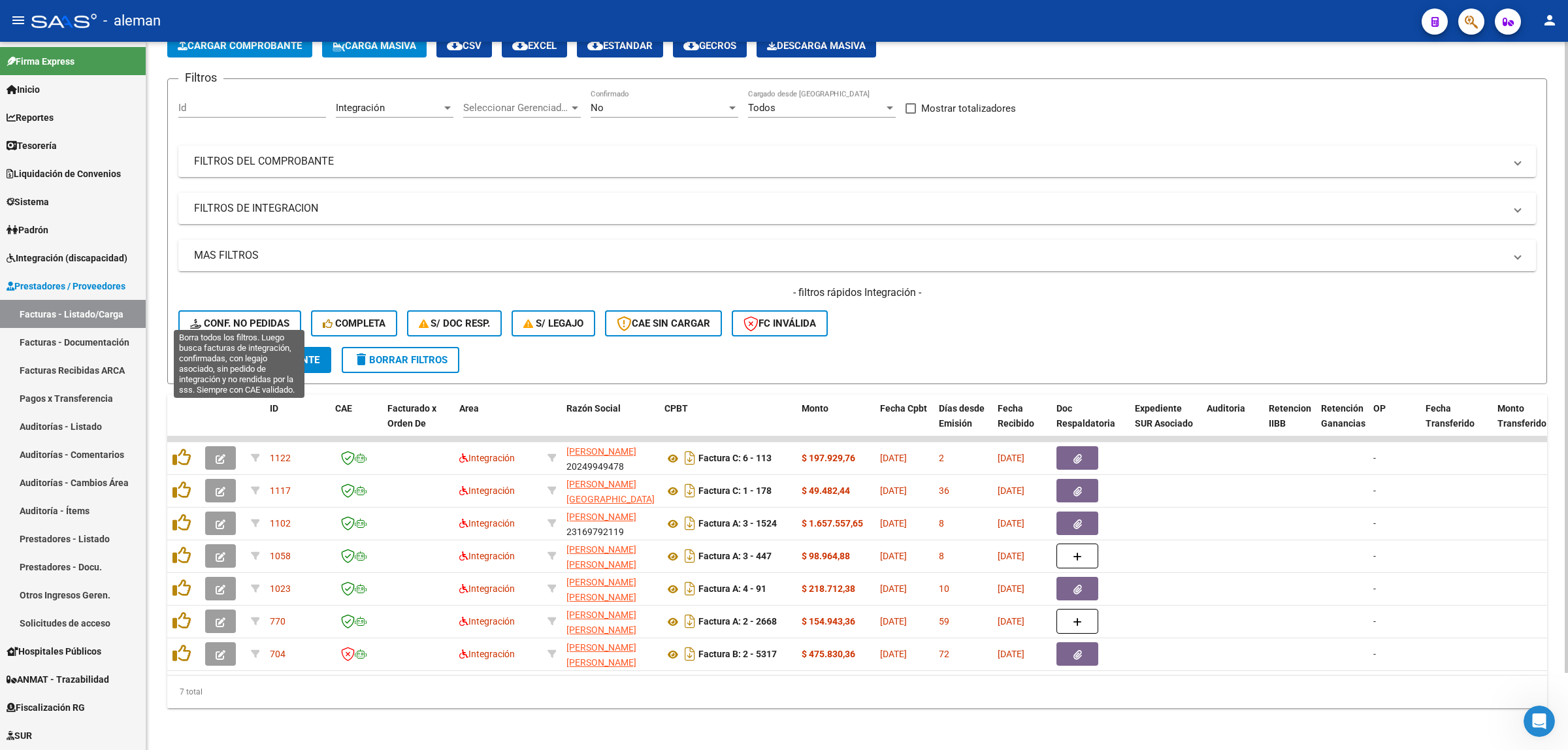
drag, startPoint x: 232, startPoint y: 311, endPoint x: 265, endPoint y: 341, distance: 44.6
click at [232, 318] on span "Conf. no pedidas" at bounding box center [240, 323] width 99 height 12
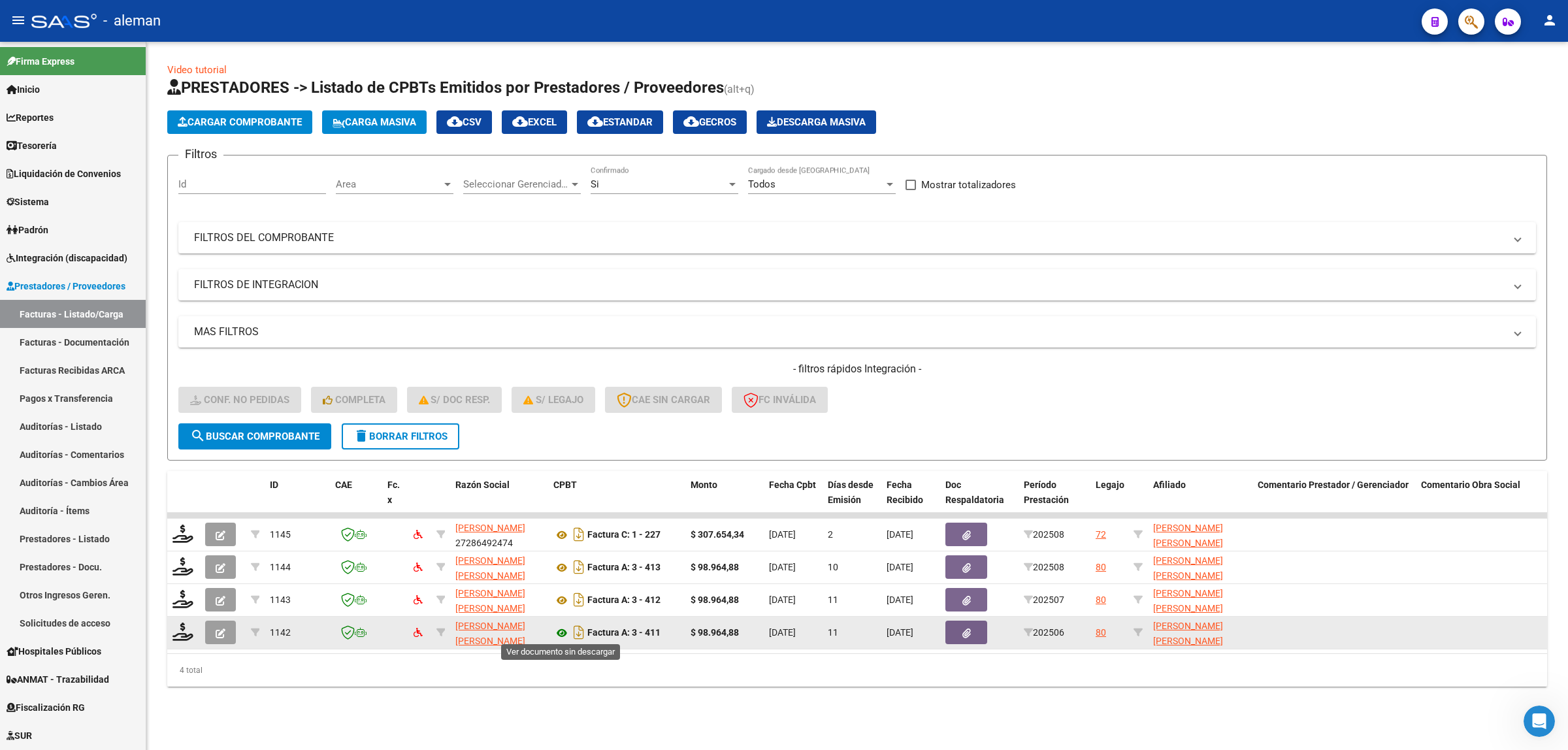
click at [563, 628] on icon at bounding box center [561, 633] width 17 height 16
click at [188, 630] on icon at bounding box center [182, 631] width 20 height 19
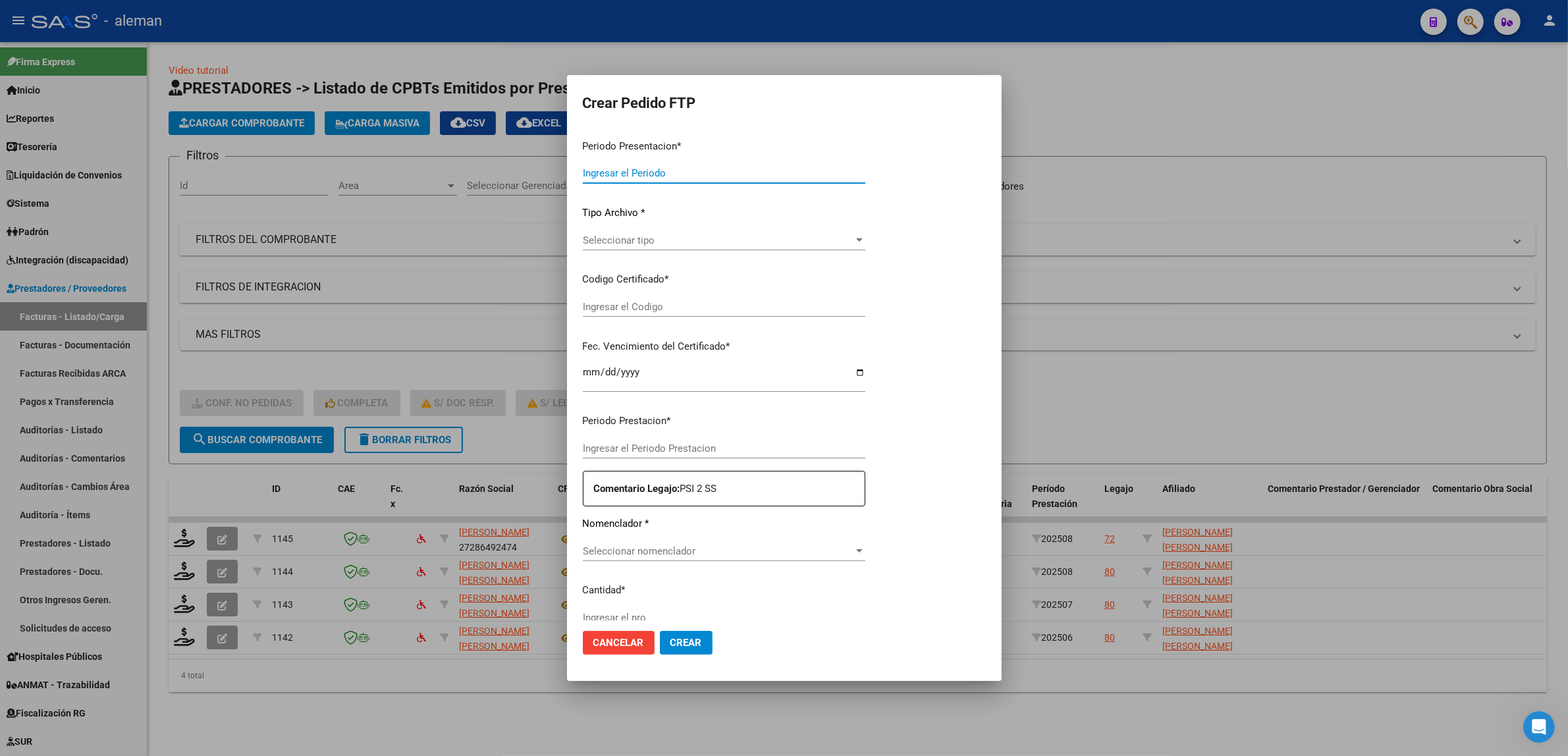
type input "202508"
type input "202506"
type input "$ 98.964,88"
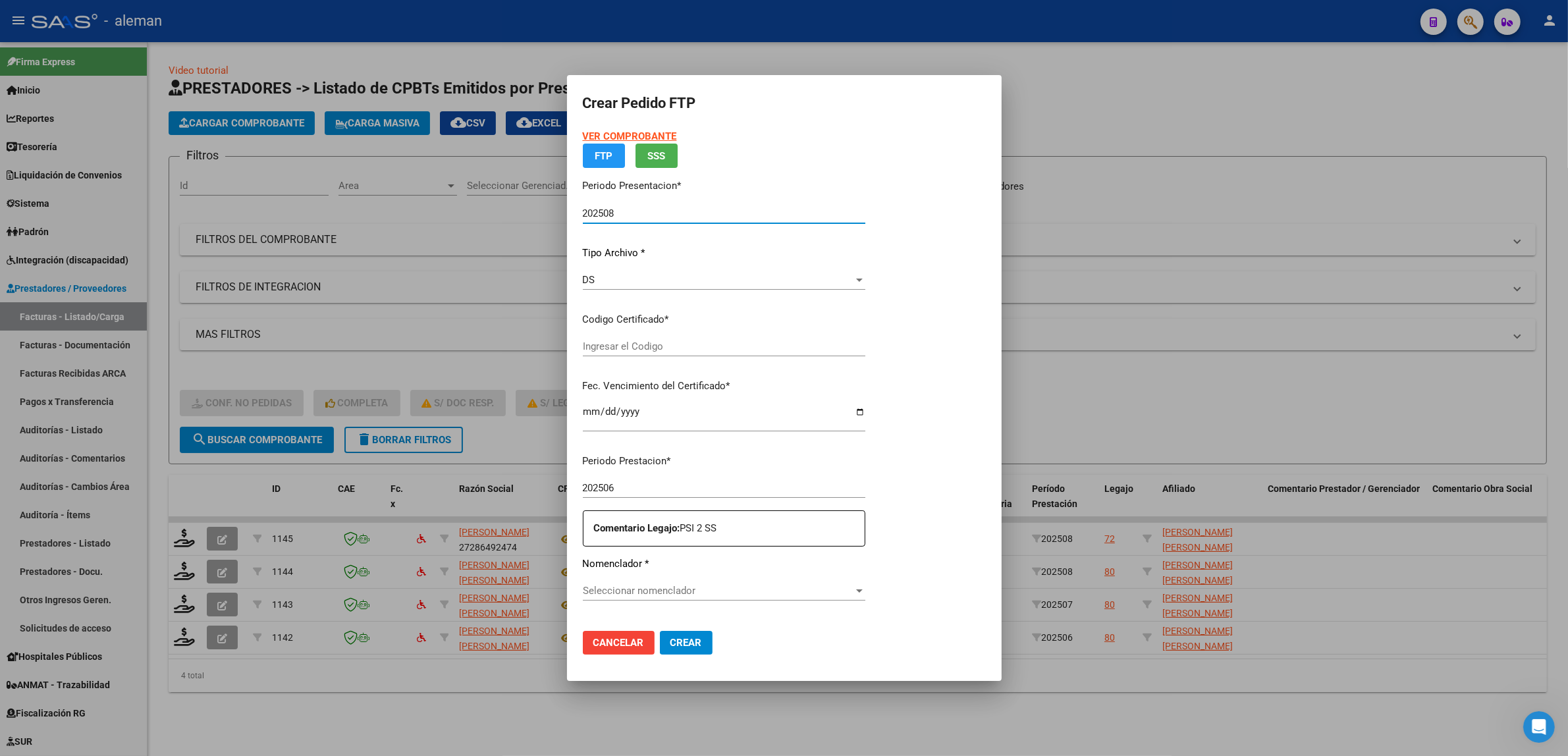
type input "ARG02000546321362024110420271104CBA13650"
type input "[DATE]"
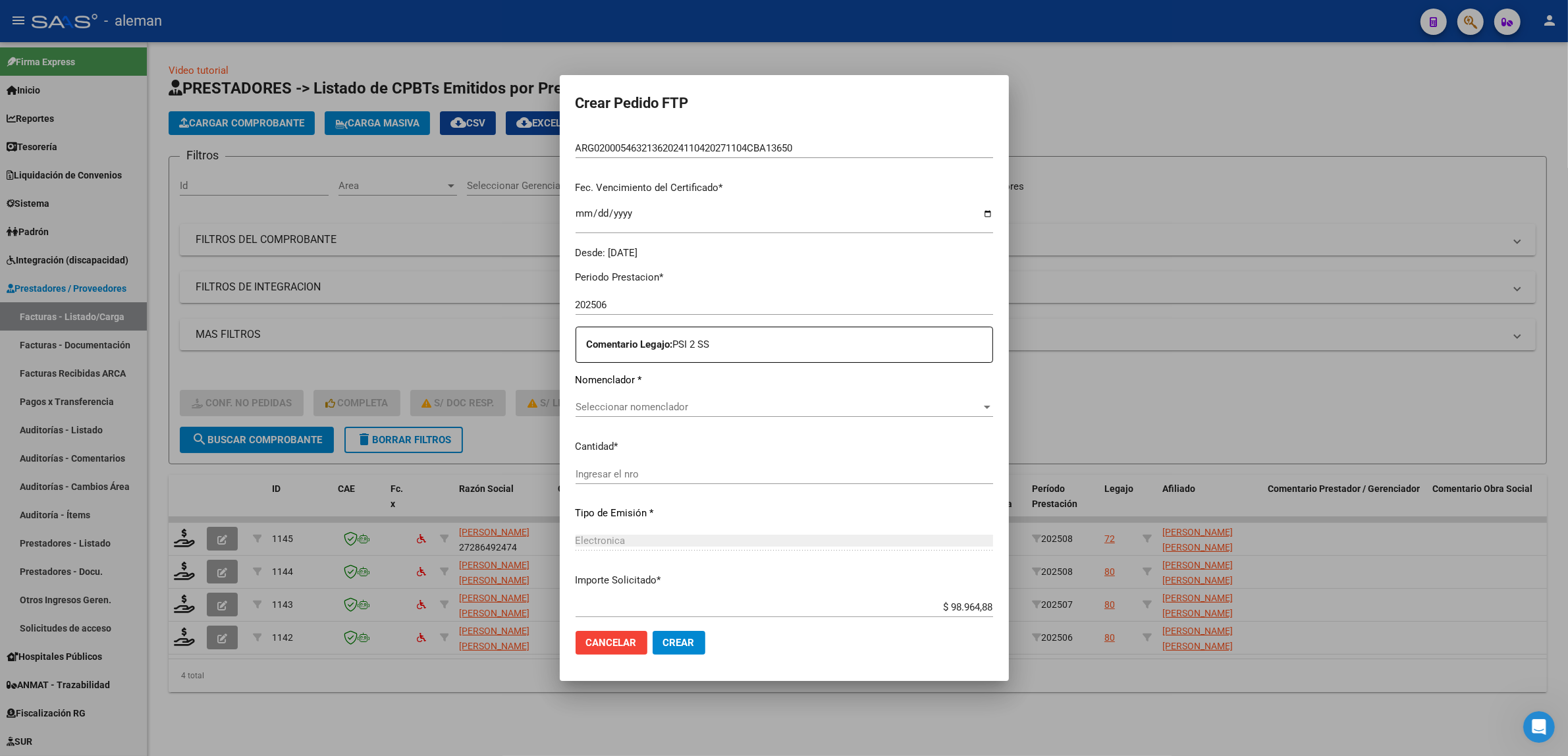
scroll to position [329, 0]
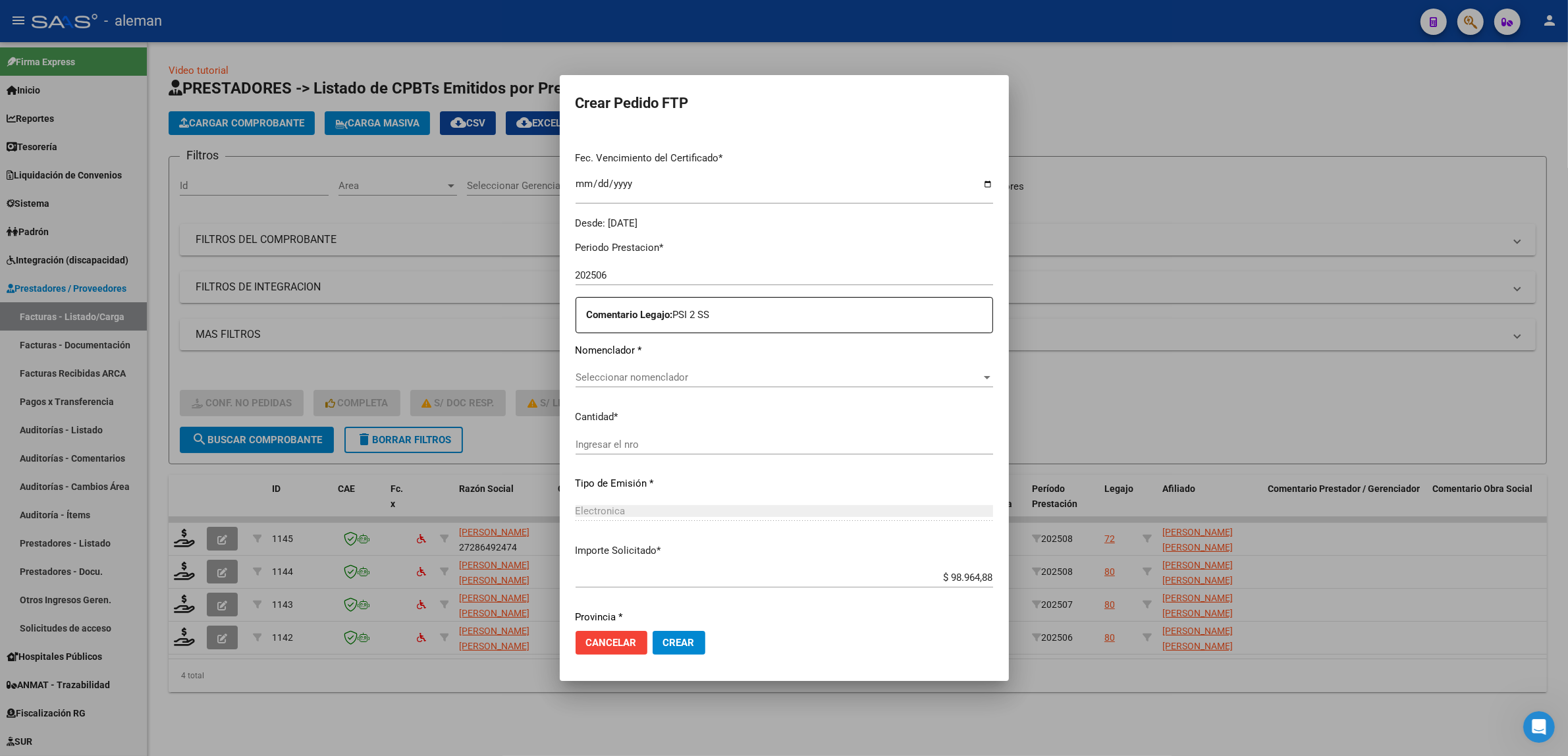
click at [739, 375] on span "Seleccionar nomenclador" at bounding box center [778, 377] width 406 height 12
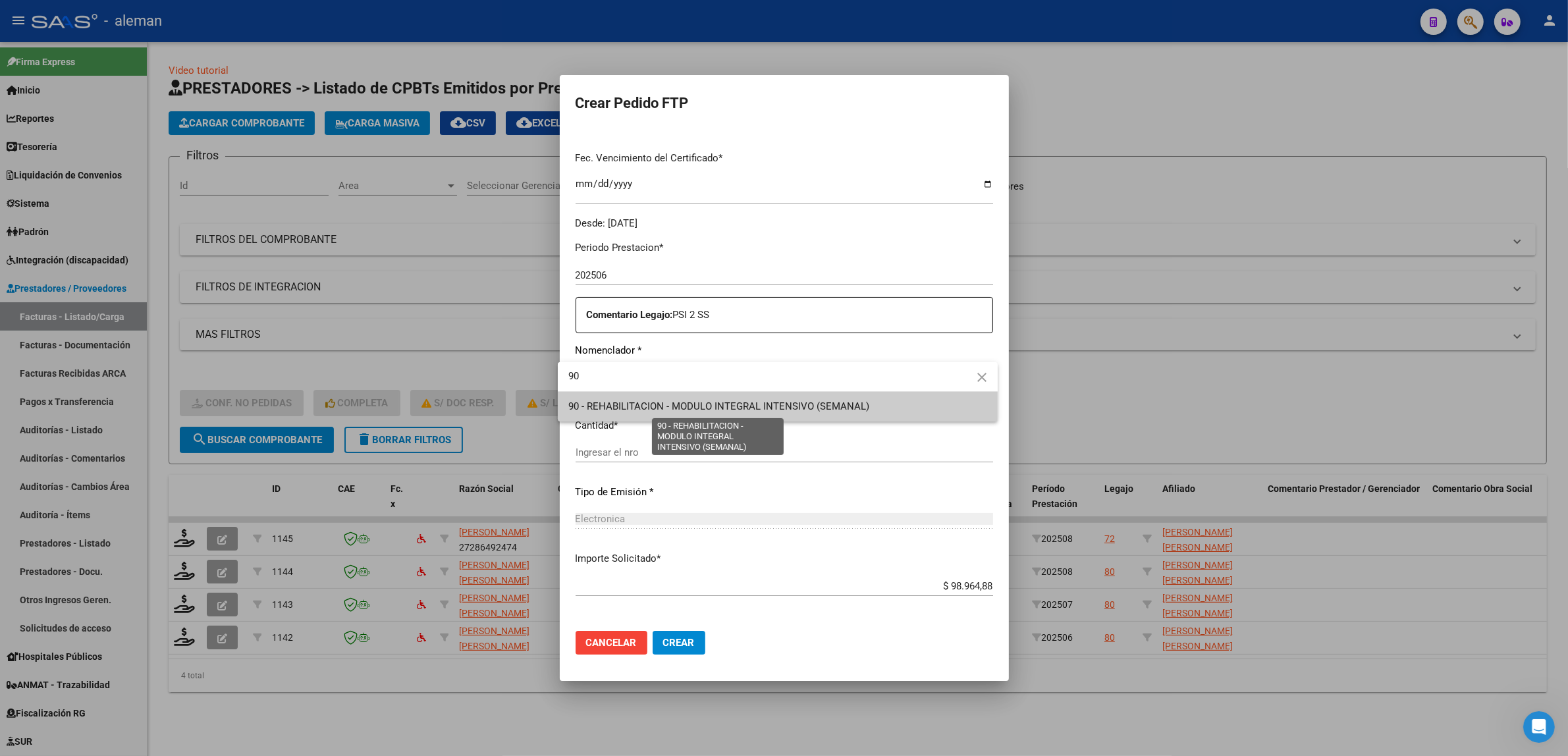
type input "90"
click at [725, 405] on span "90 - REHABILITACION - MODULO INTEGRAL INTENSIVO (SEMANAL)" at bounding box center [719, 406] width 301 height 12
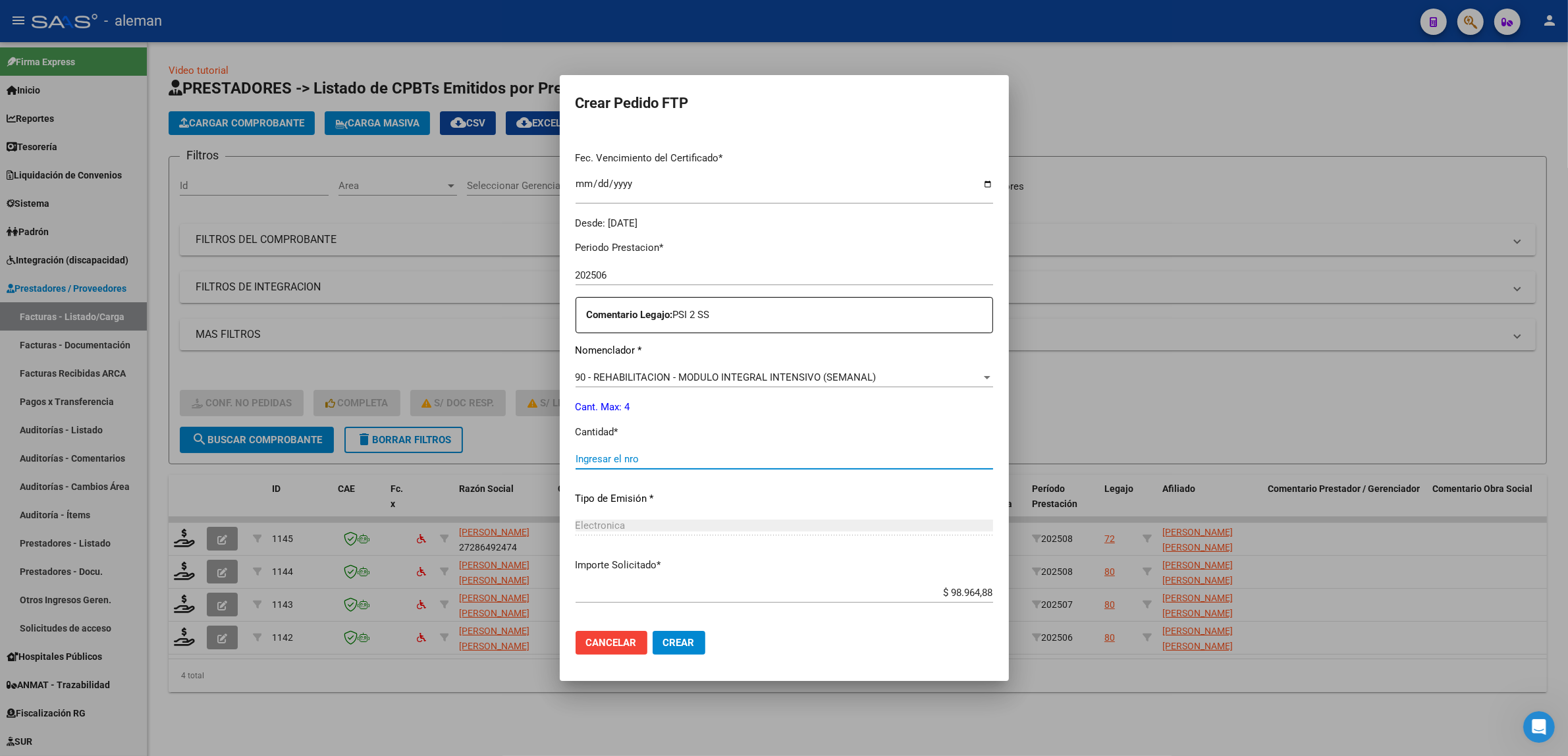
click at [595, 456] on input "Ingresar el nro" at bounding box center [784, 459] width 417 height 12
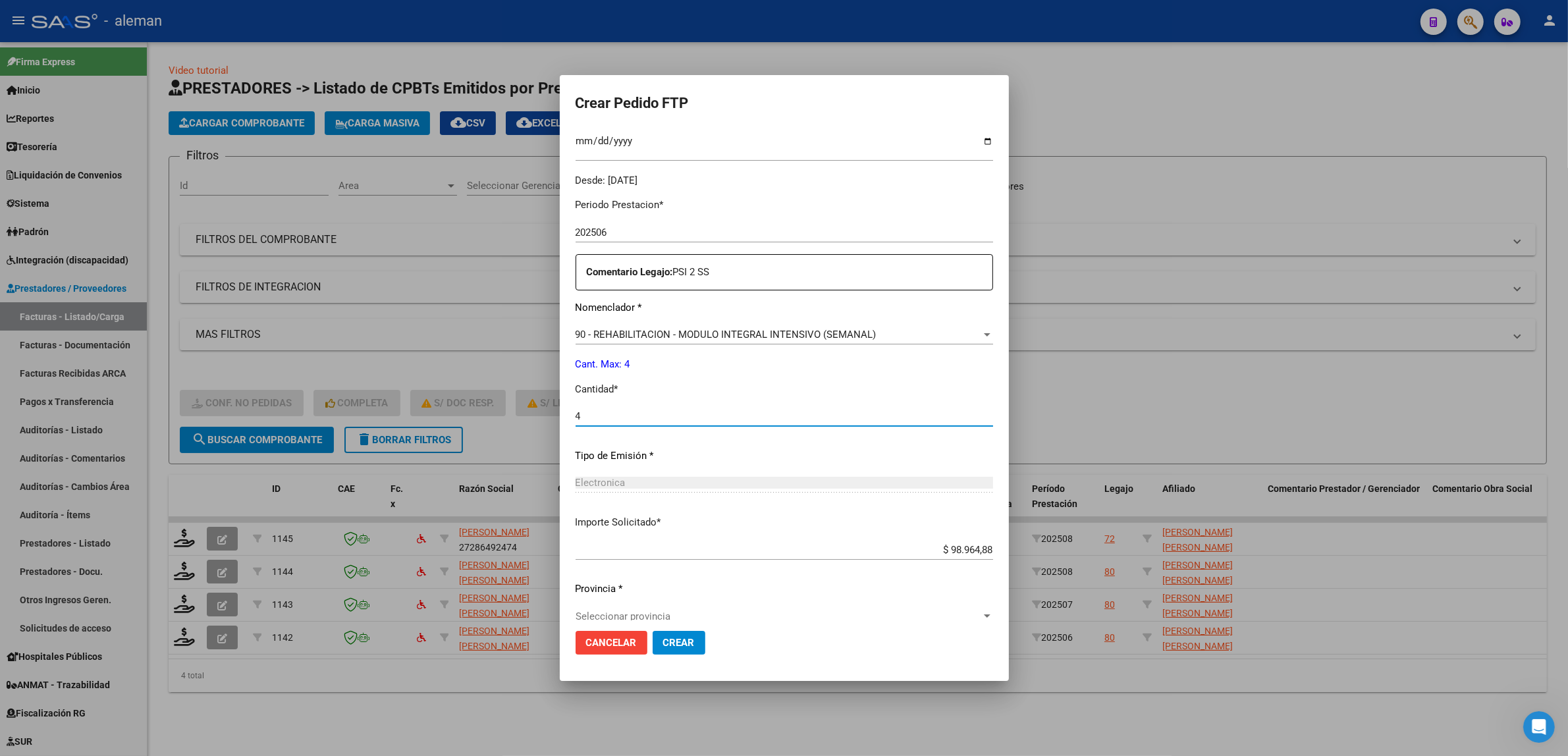
scroll to position [390, 0]
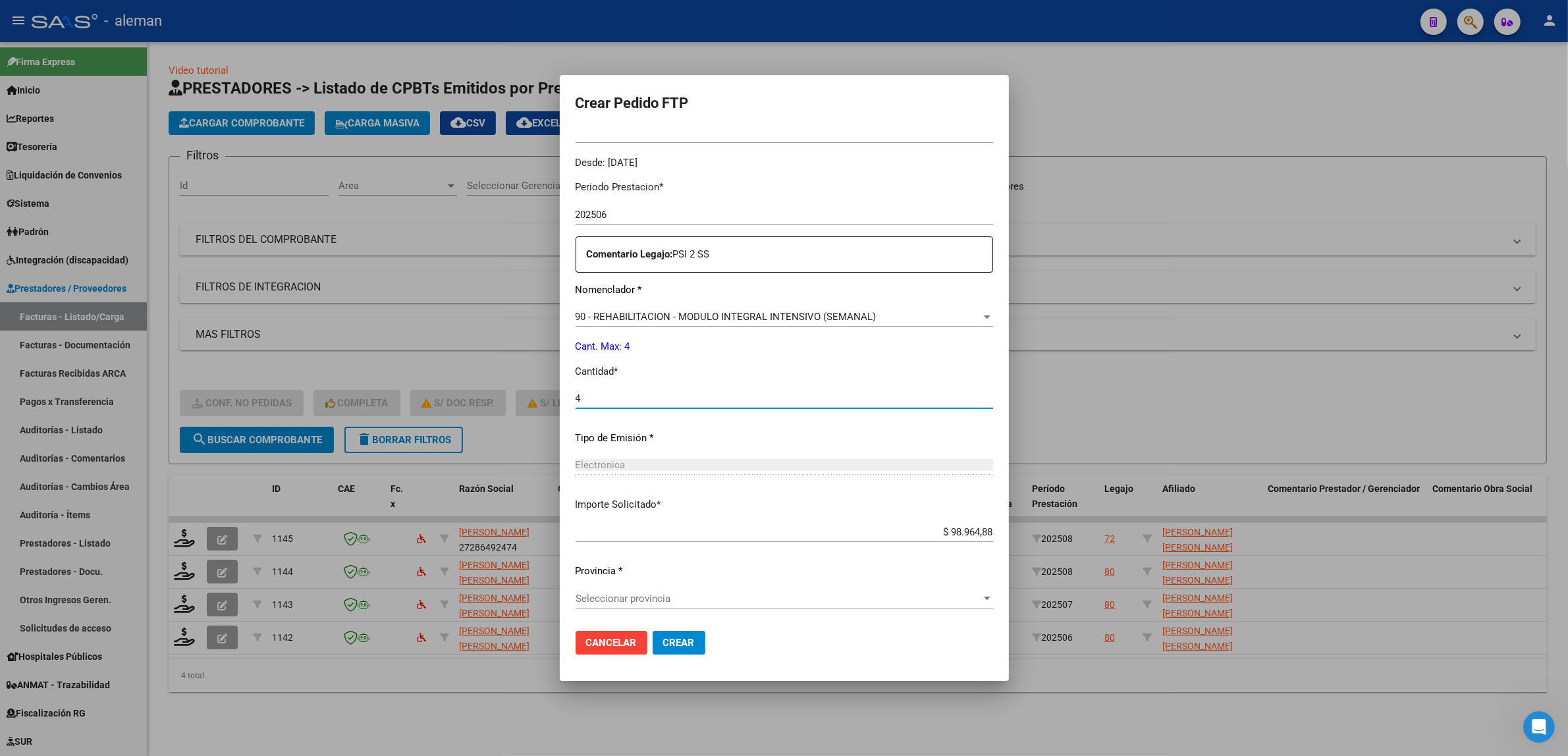
type input "4"
click at [666, 641] on span "Crear" at bounding box center [679, 643] width 31 height 12
click at [968, 597] on span "Seleccionar provincia" at bounding box center [778, 599] width 406 height 12
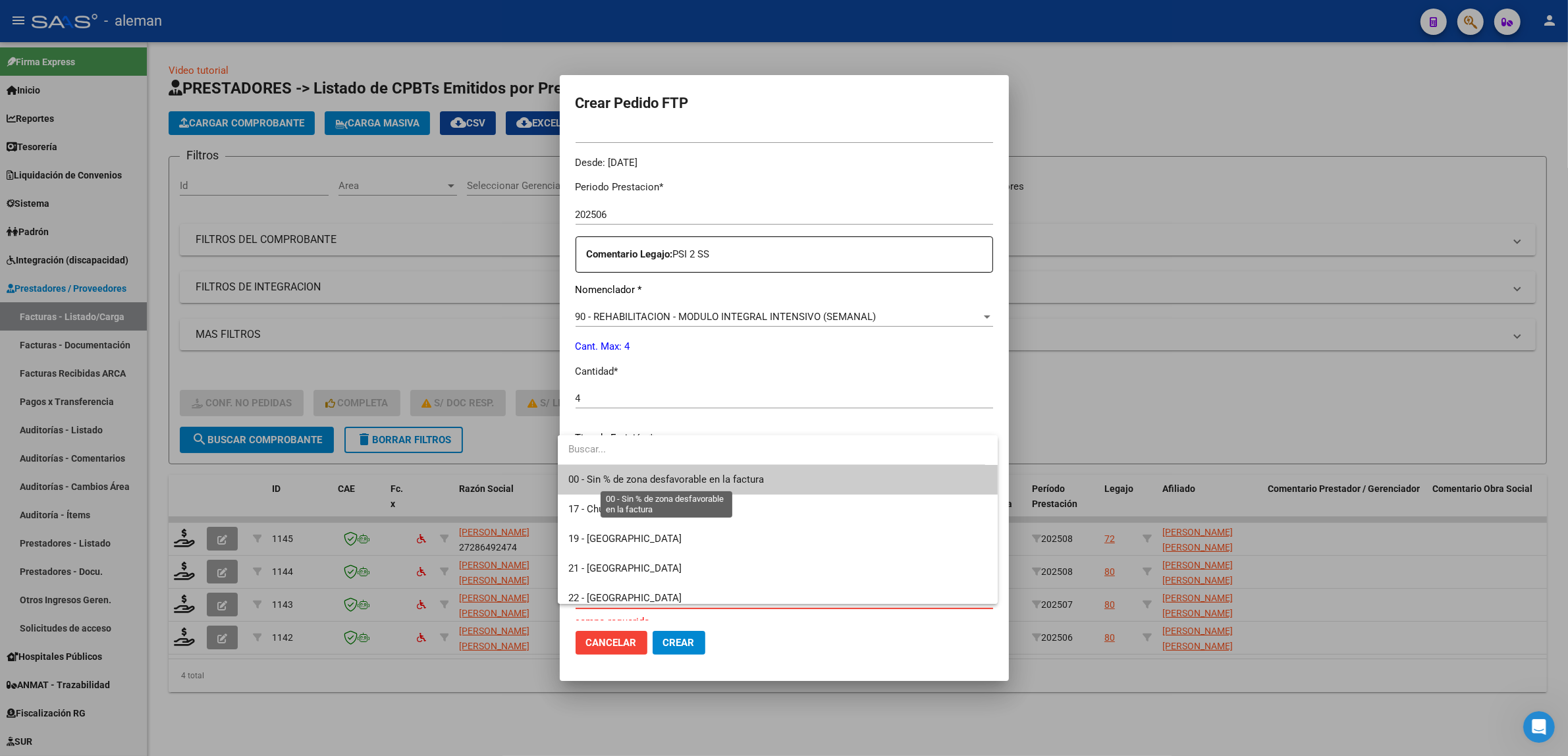
click at [664, 477] on span "00 - Sin % de zona desfavorable en la factura" at bounding box center [666, 479] width 195 height 12
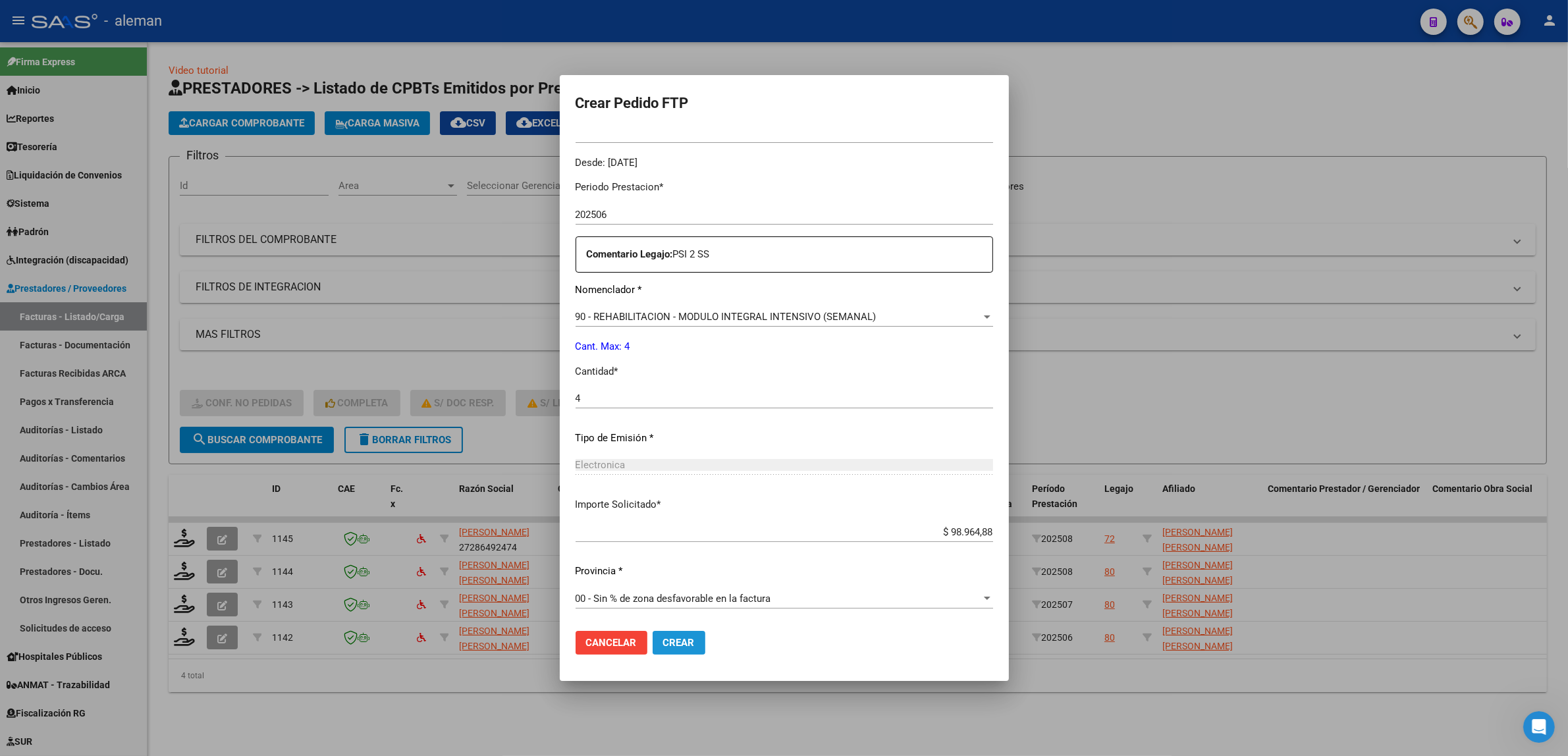
click at [653, 639] on button "Crear" at bounding box center [679, 643] width 53 height 24
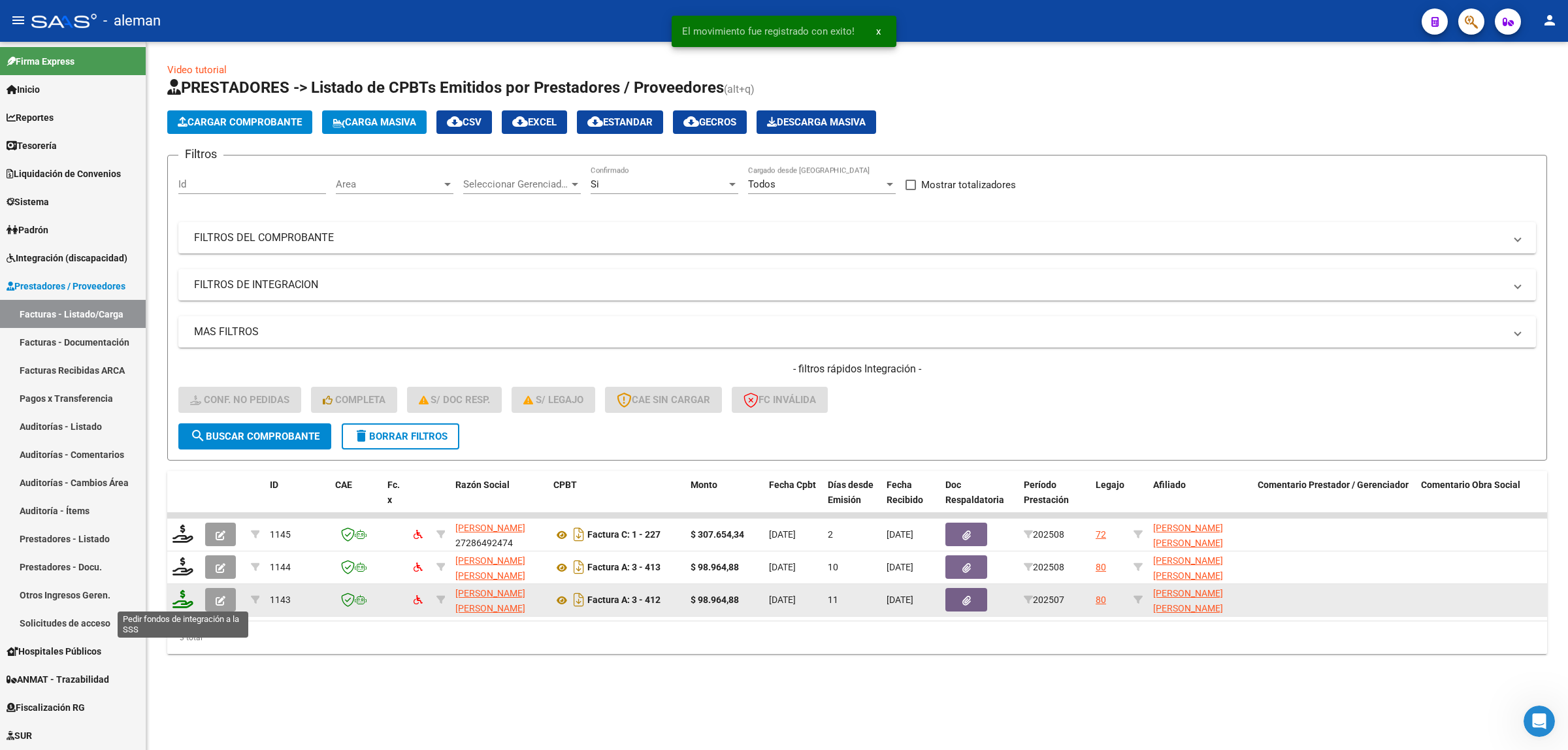
click at [186, 595] on icon at bounding box center [182, 599] width 20 height 19
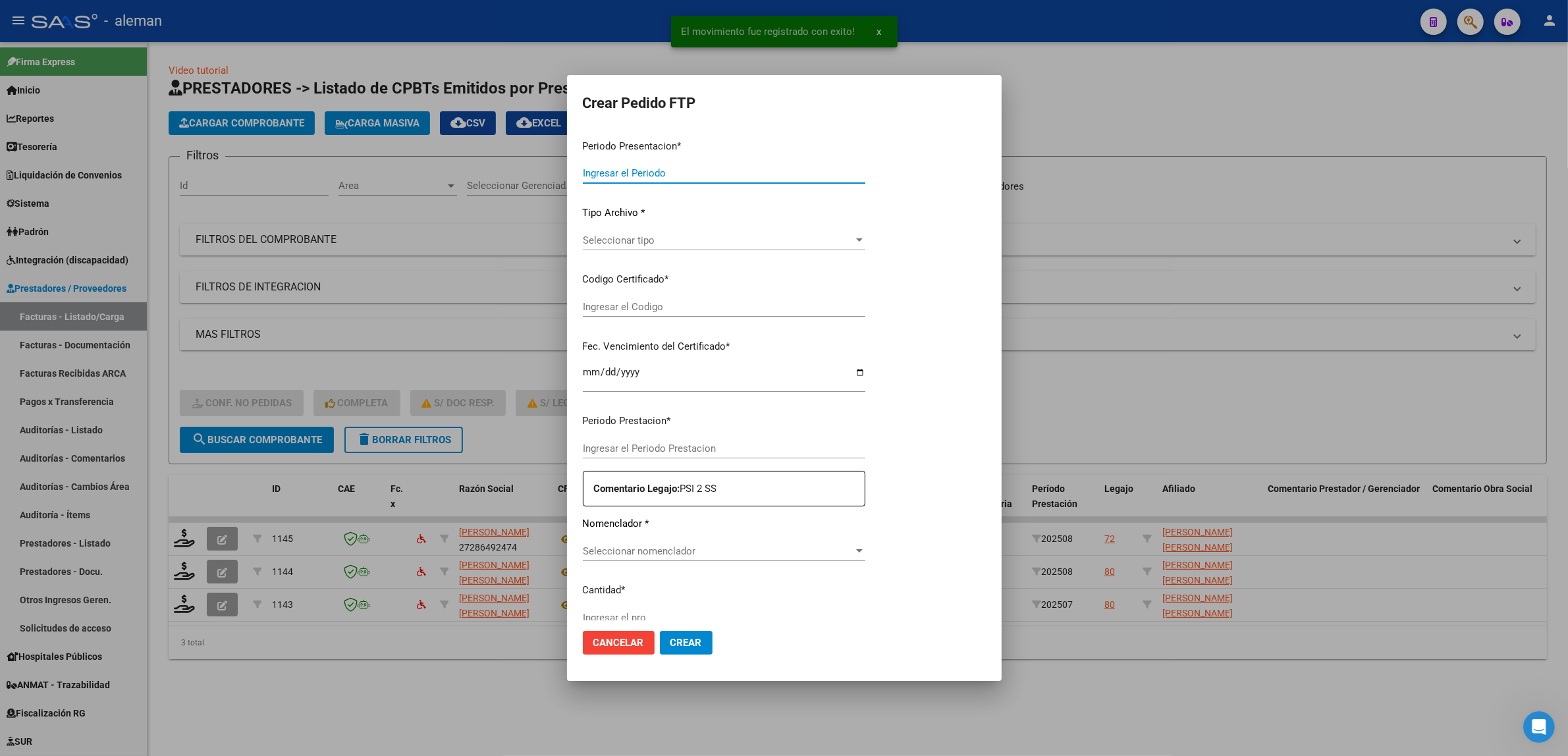
type input "202508"
type input "202507"
type input "$ 98.964,88"
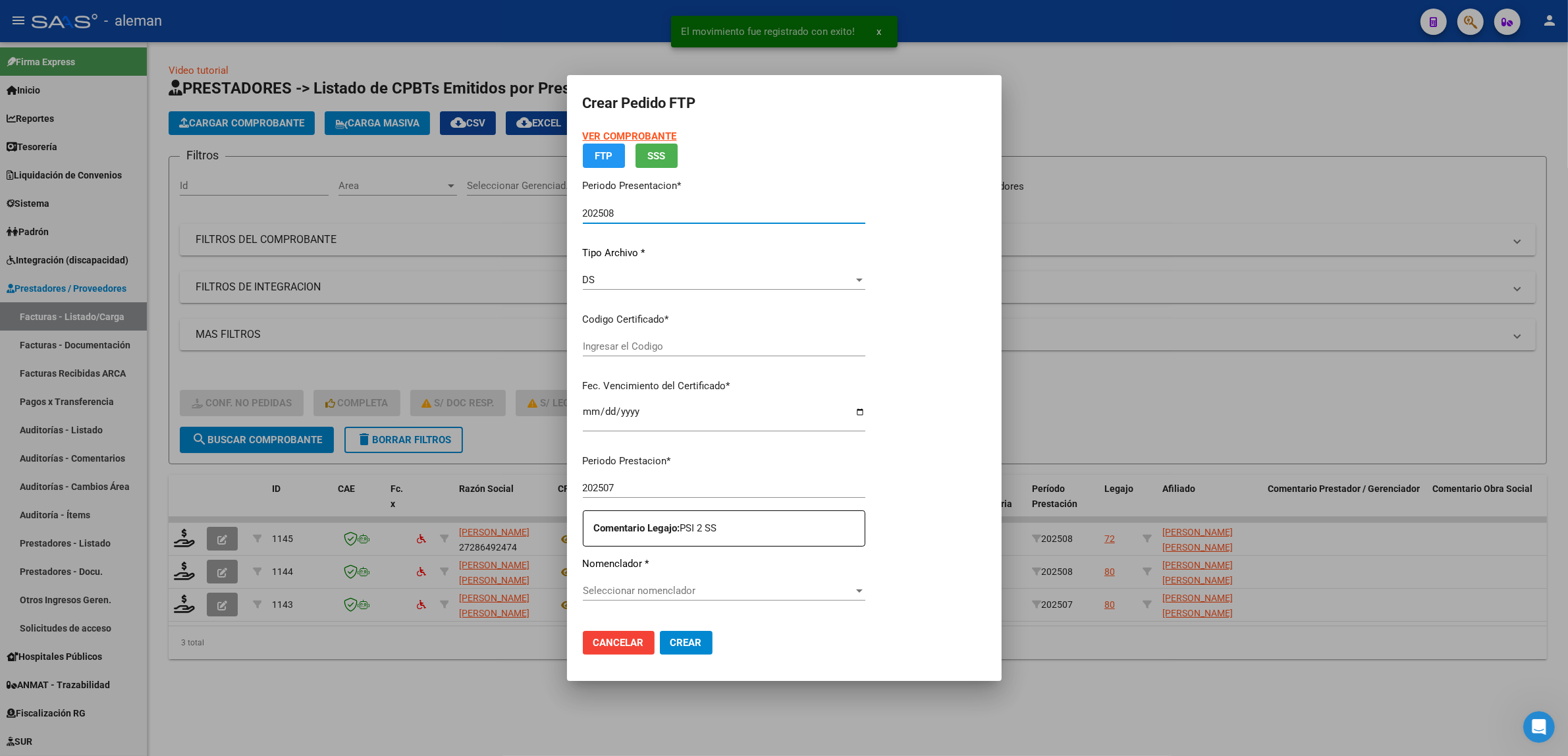
type input "ARG02000546321362024110420271104CBA13650"
type input "[DATE]"
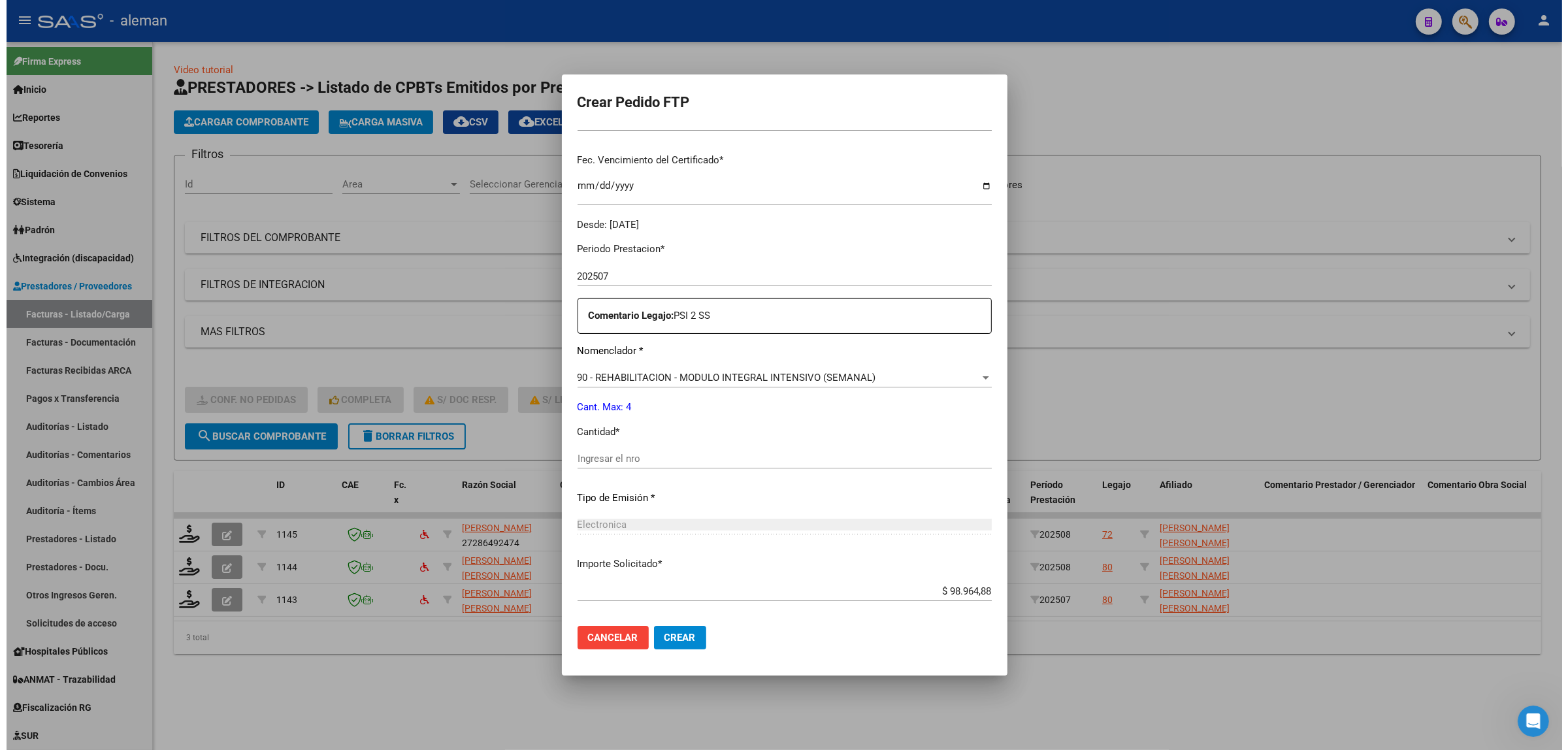
scroll to position [326, 0]
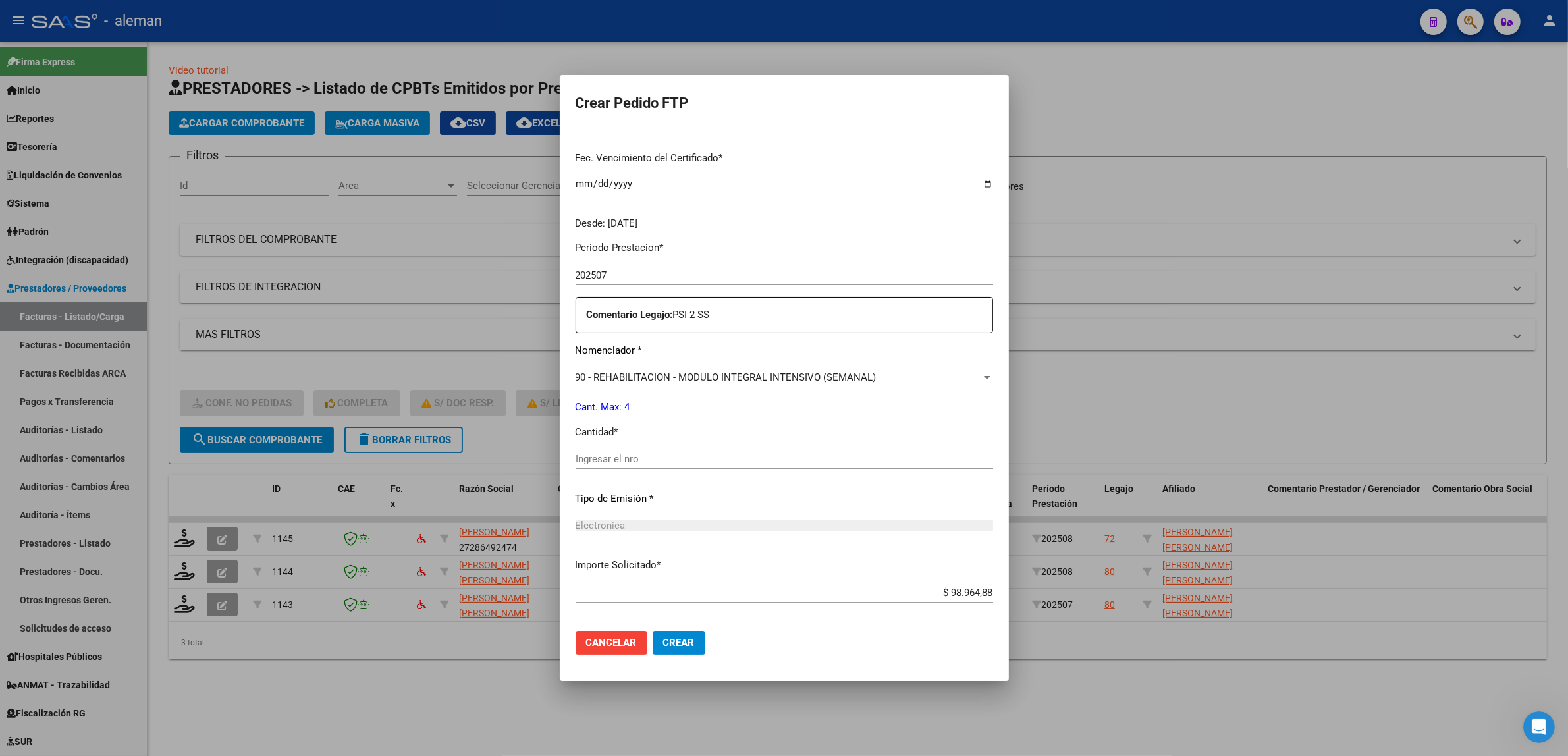
click at [691, 459] on input "Ingresar el nro" at bounding box center [784, 459] width 417 height 12
type input "4"
click at [683, 647] on span "Crear" at bounding box center [679, 643] width 31 height 12
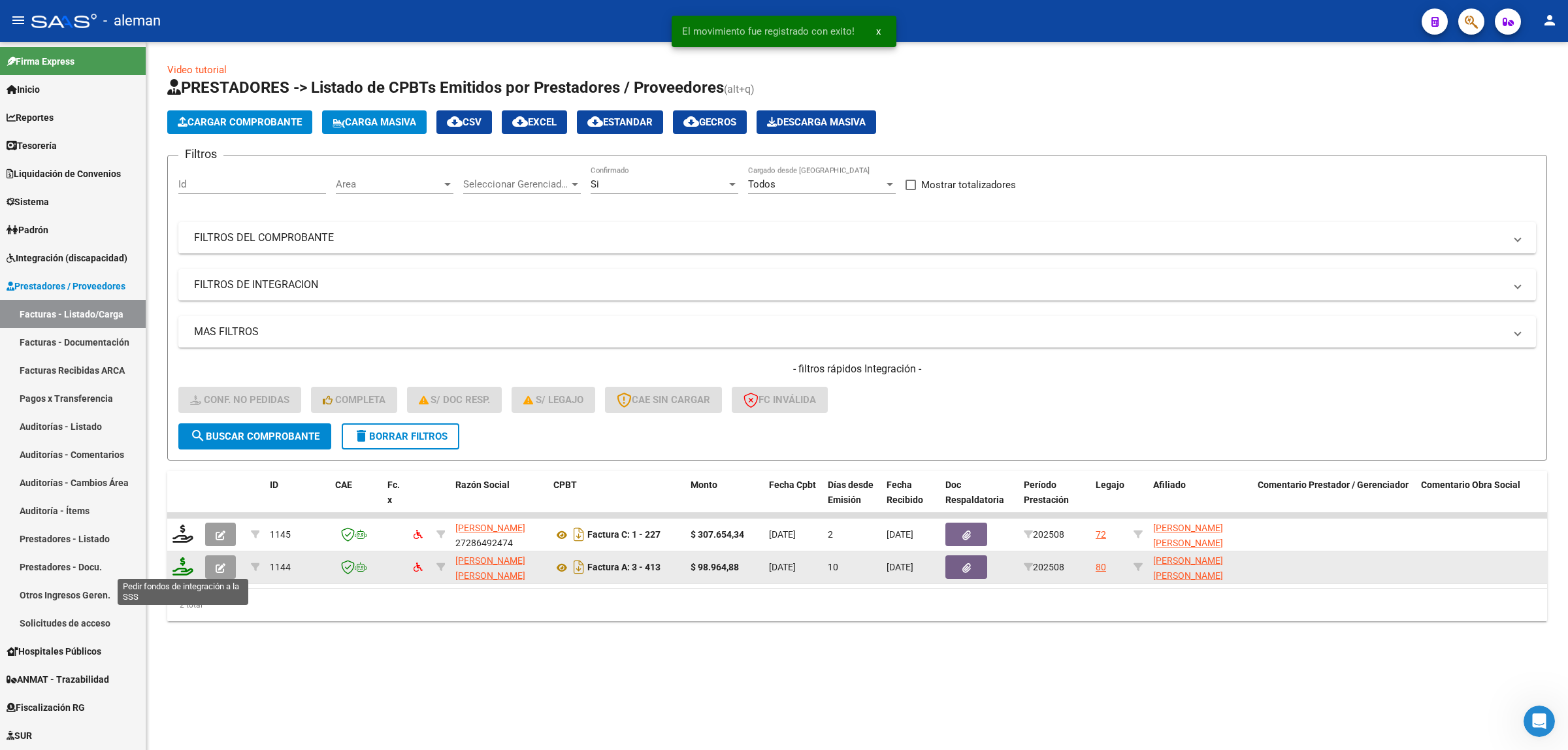
click at [186, 563] on icon at bounding box center [182, 566] width 20 height 19
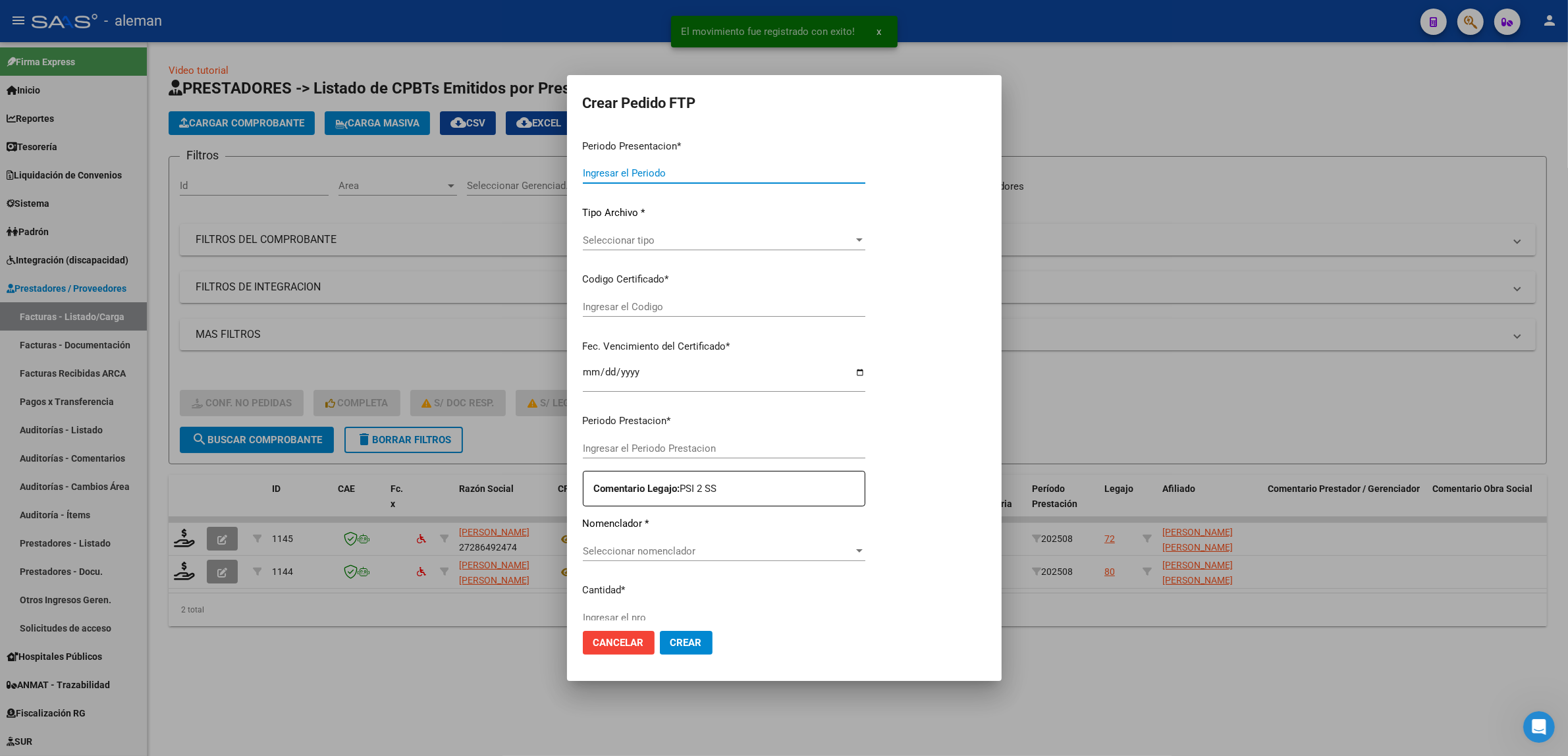
type input "202508"
type input "$ 98.964,88"
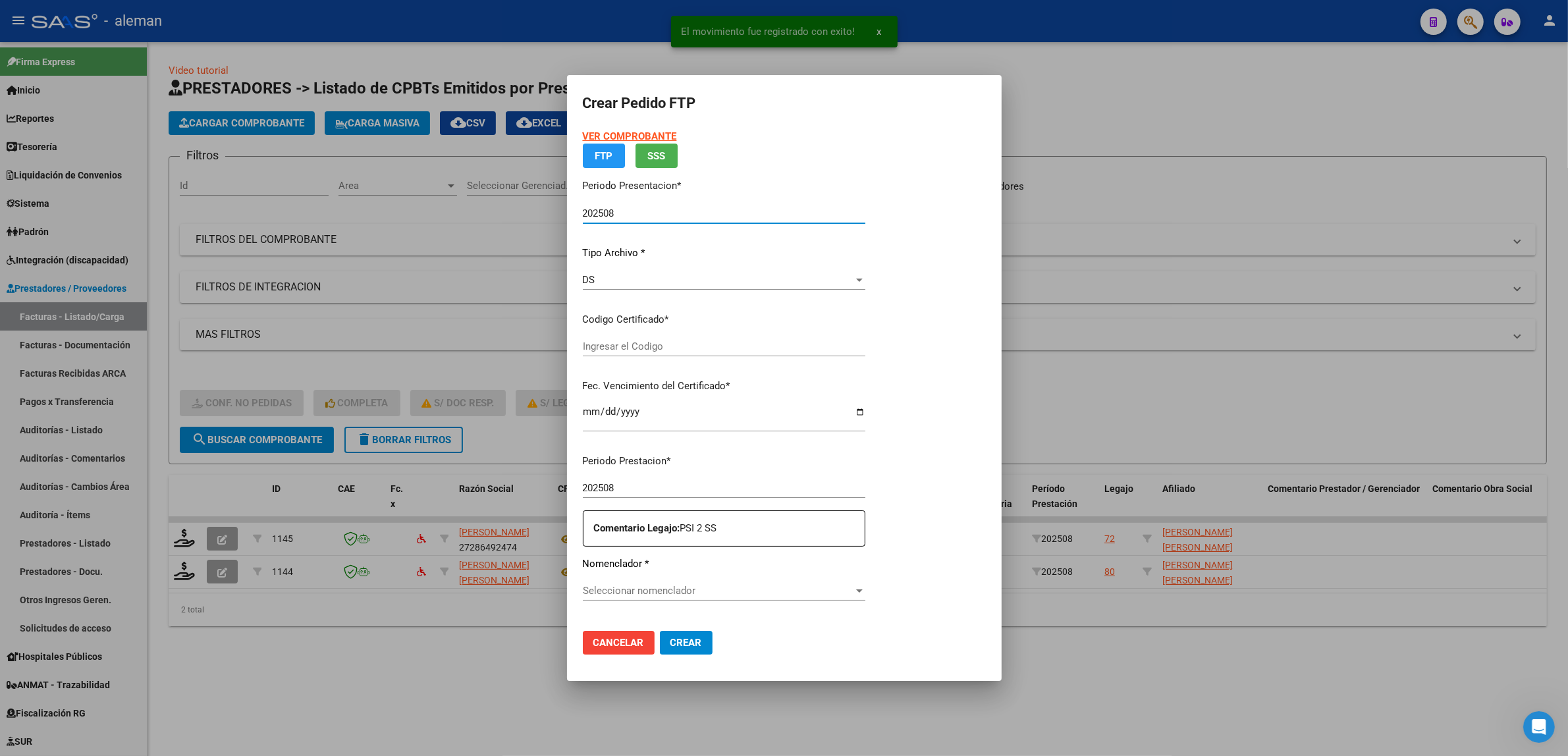
type input "ARG02000546321362024110420271104CBA13650"
type input "[DATE]"
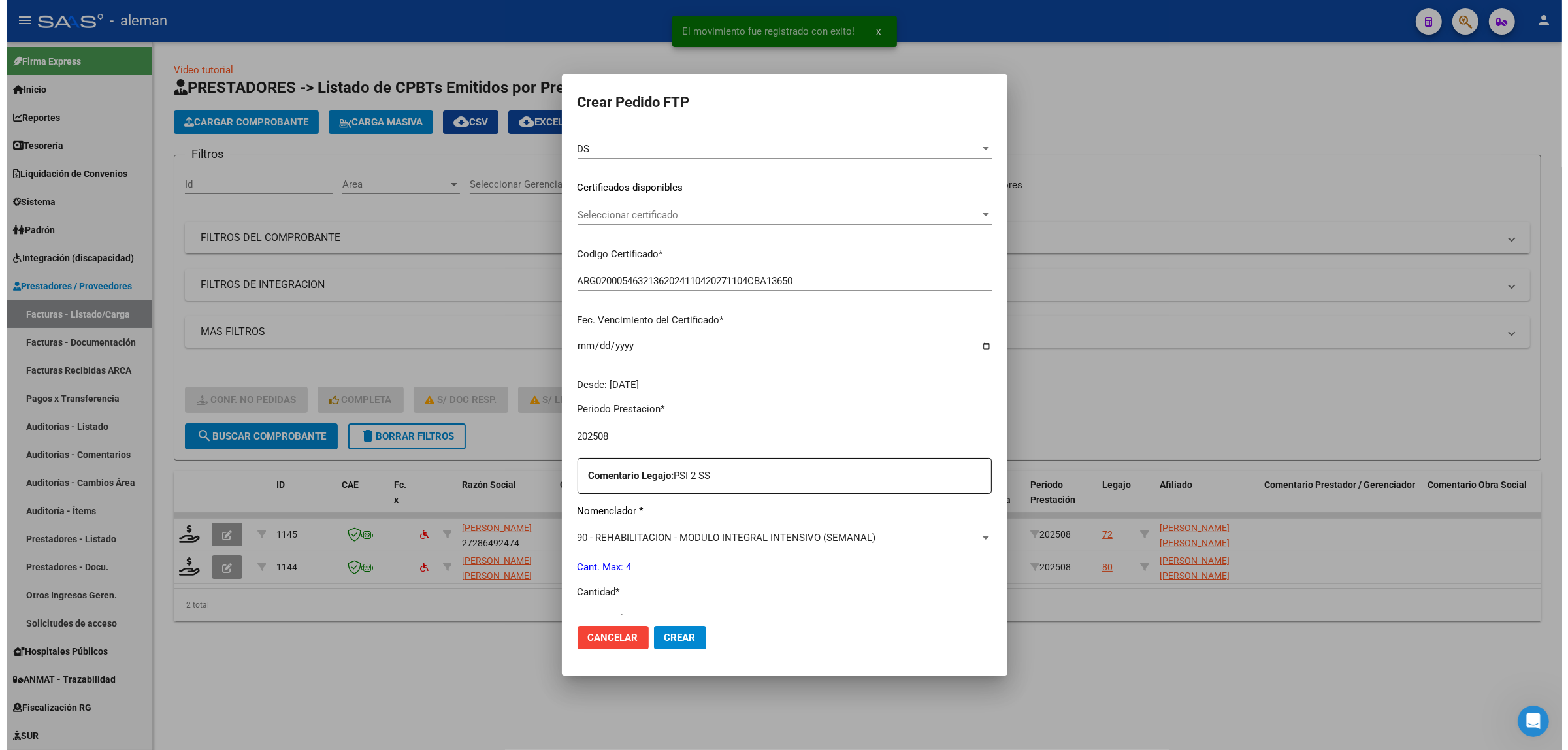
scroll to position [245, 0]
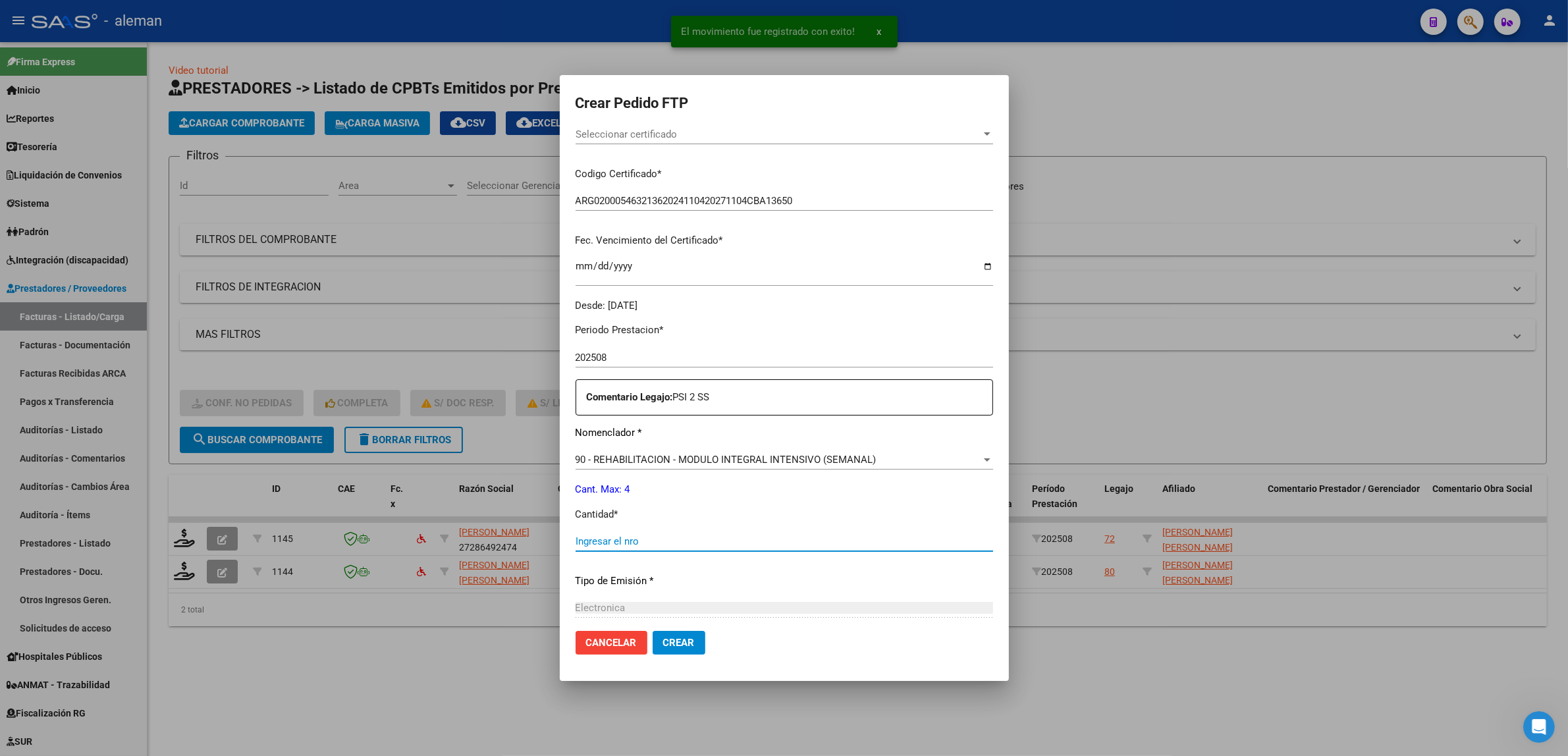
click at [663, 539] on input "Ingresar el nro" at bounding box center [784, 541] width 417 height 12
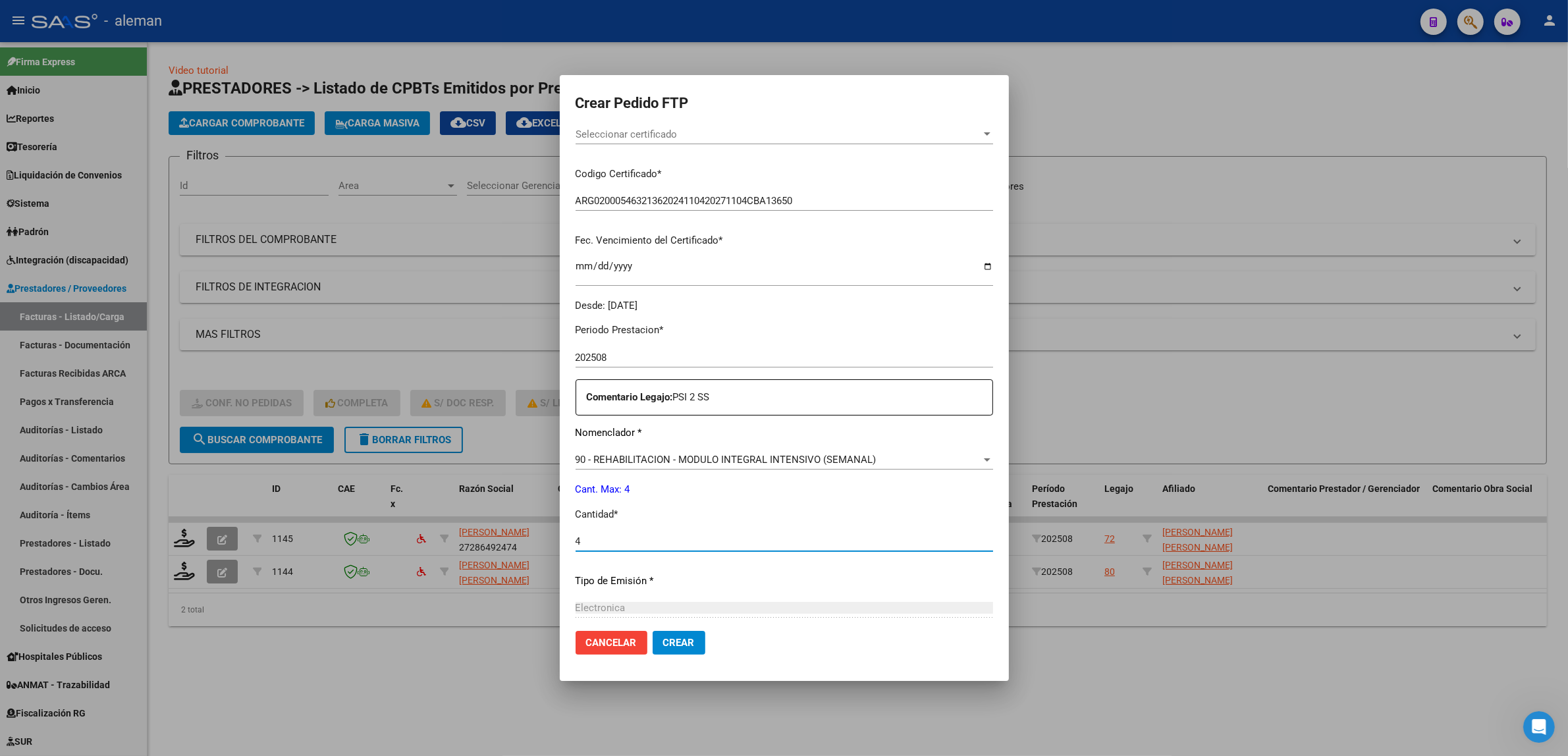
type input "4"
click at [676, 637] on span "Crear" at bounding box center [679, 643] width 31 height 12
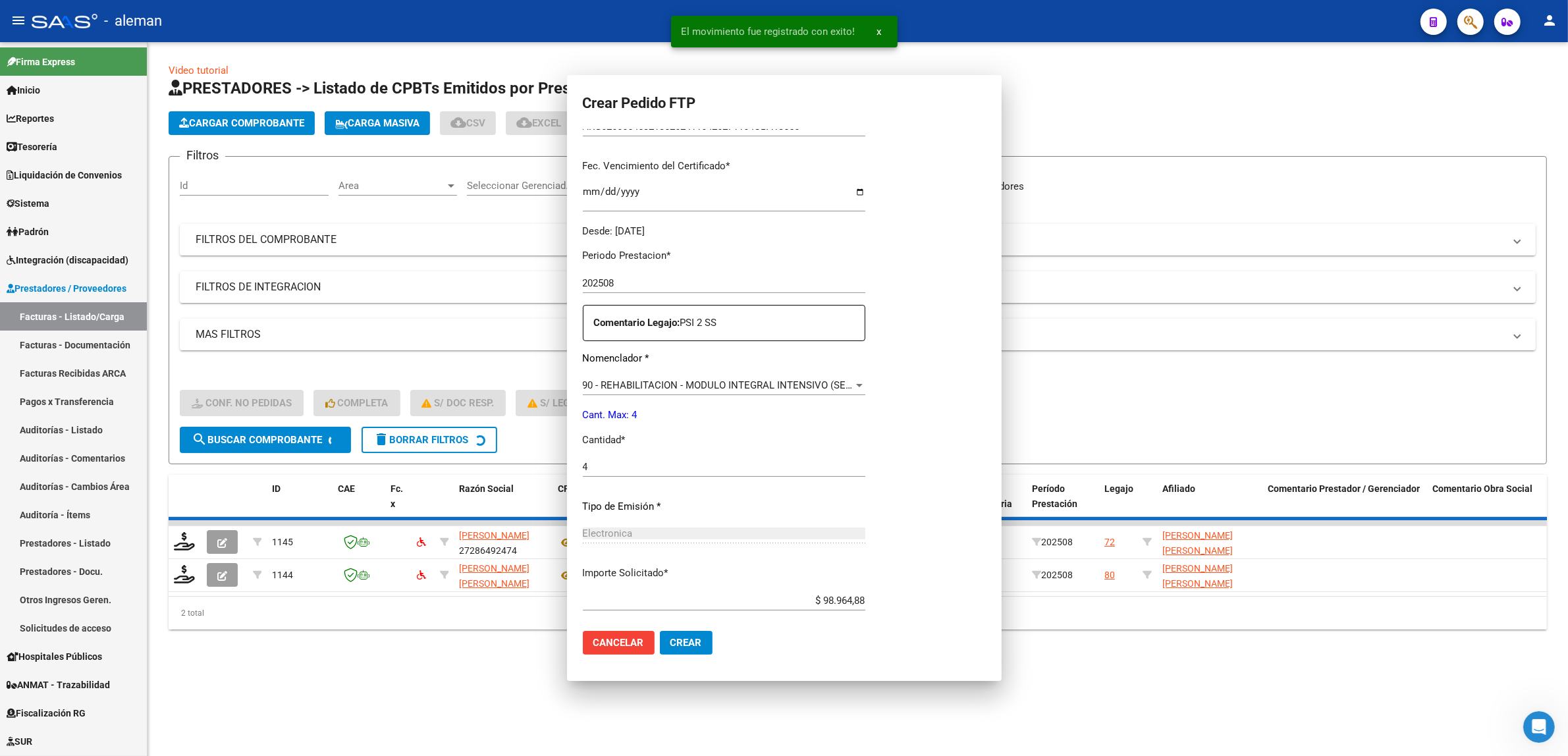
scroll to position [0, 0]
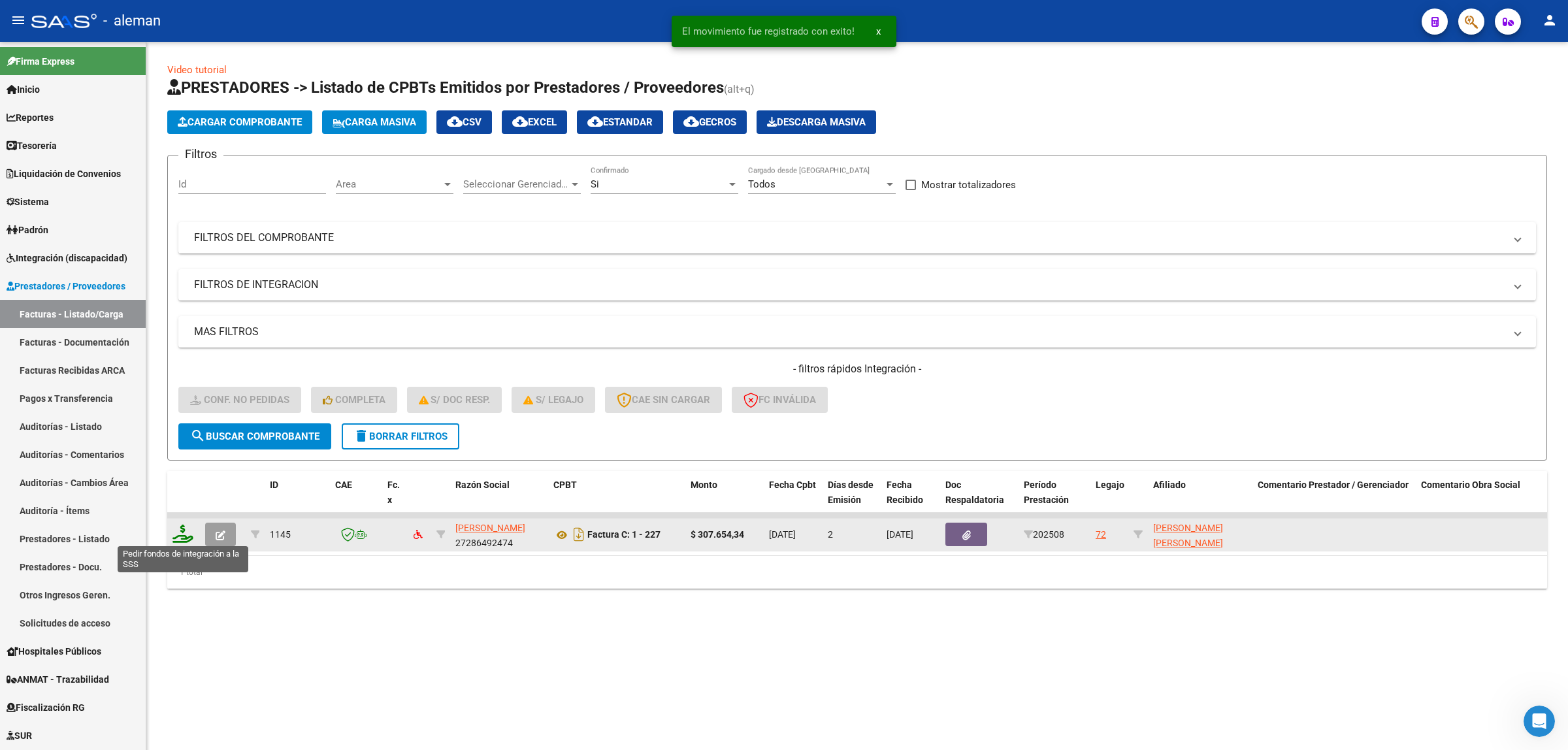
click at [186, 533] on icon at bounding box center [182, 534] width 20 height 19
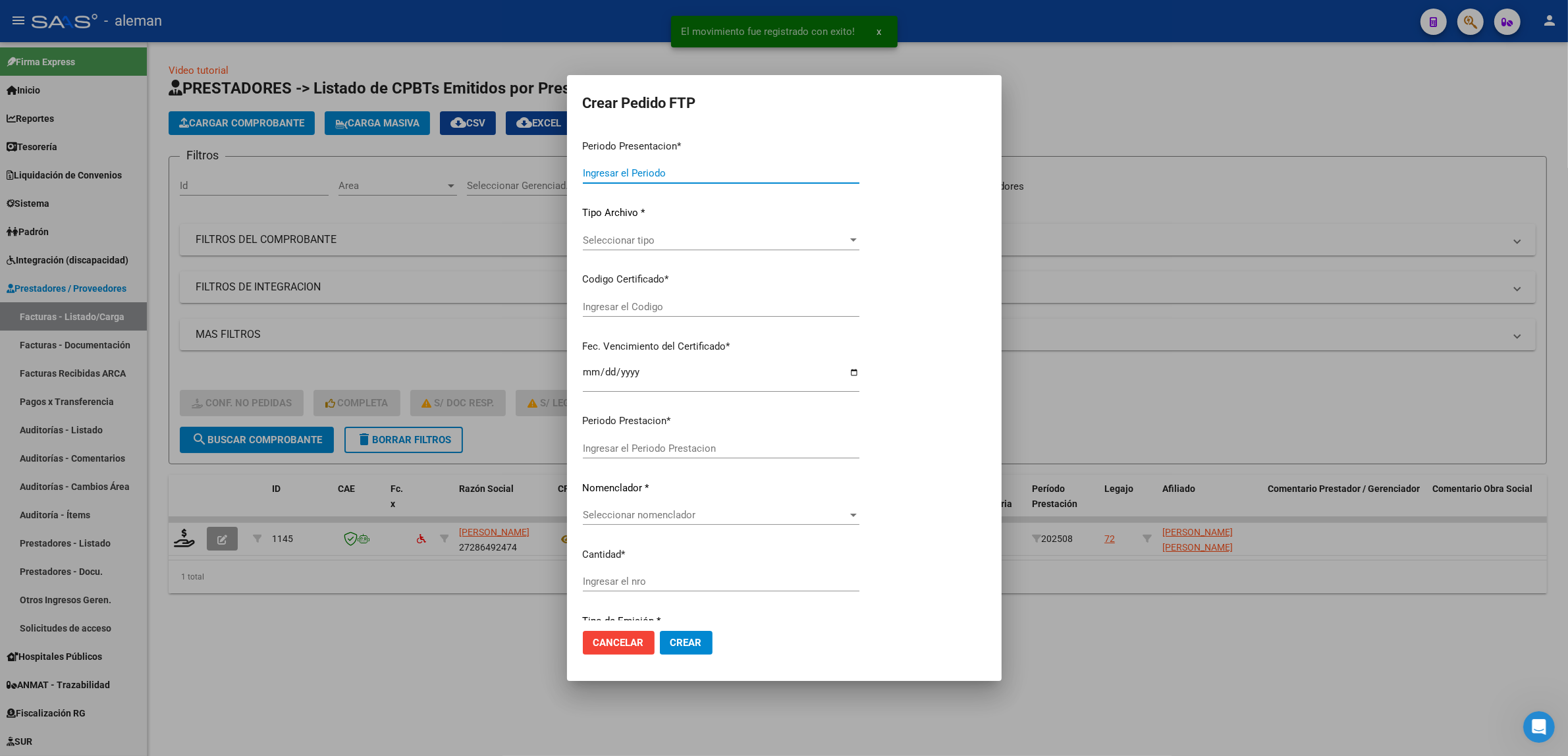
type input "202508"
type input "$ 307.654,34"
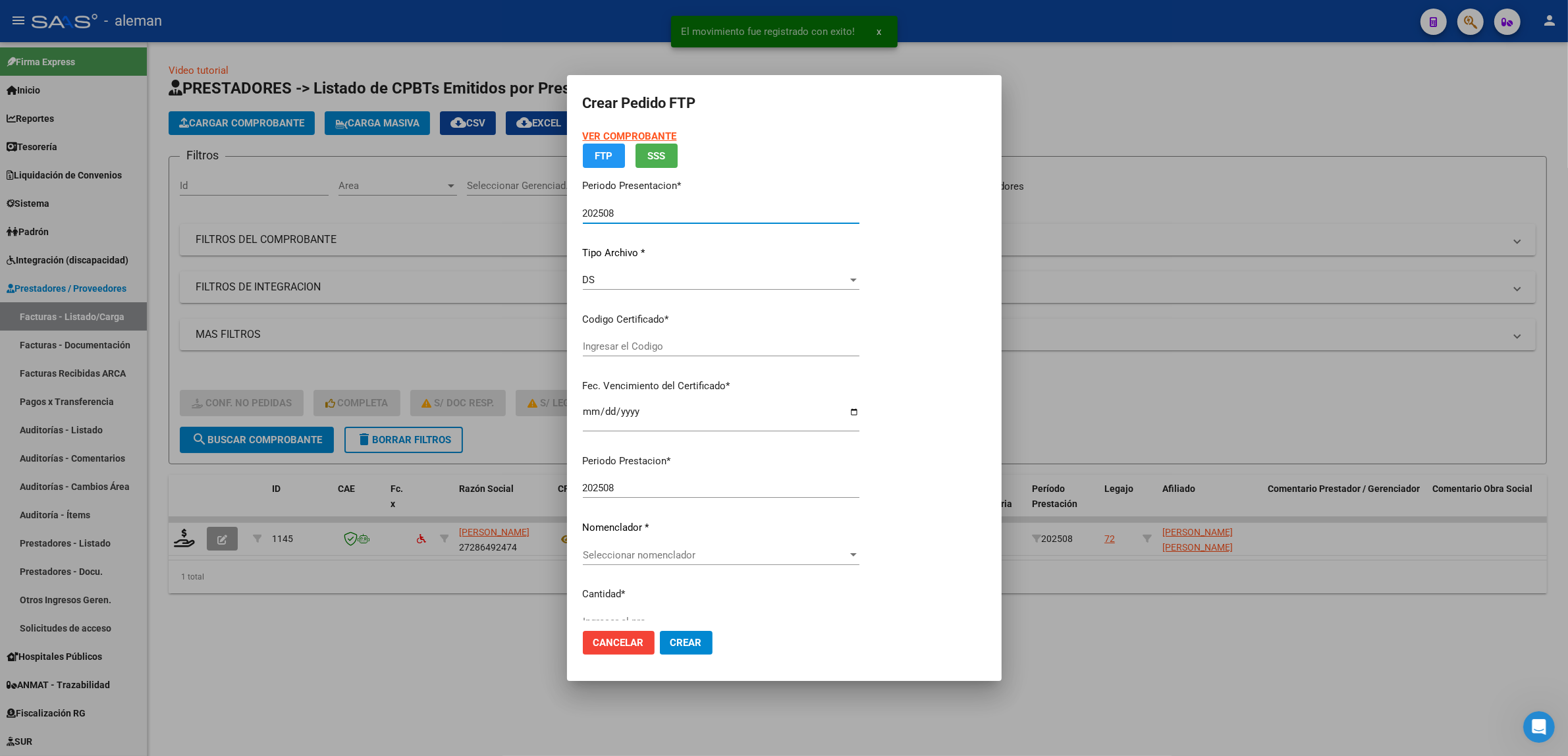
type input "ARG02000468720352018013020230130CBA536"
type input "[DATE]"
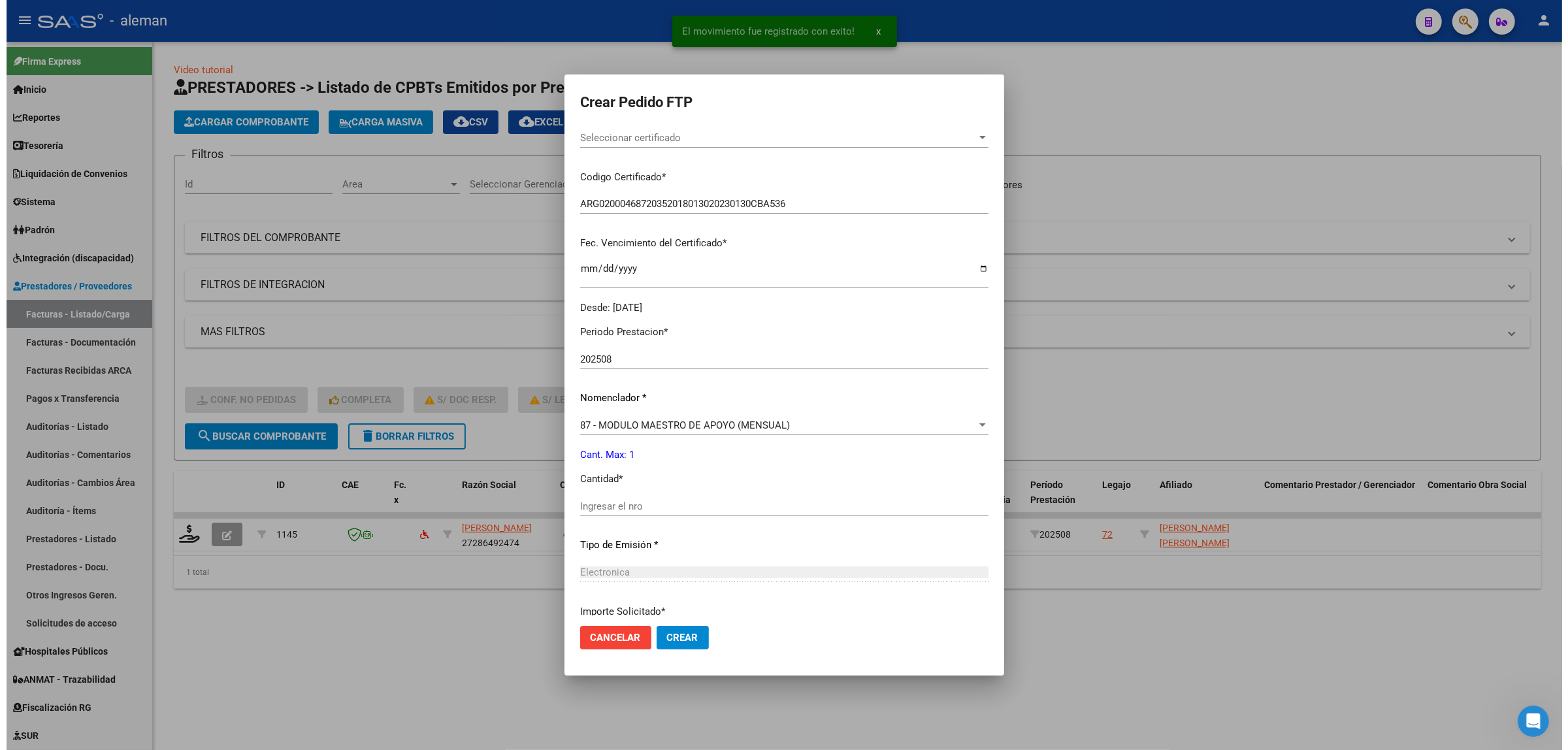
scroll to position [245, 0]
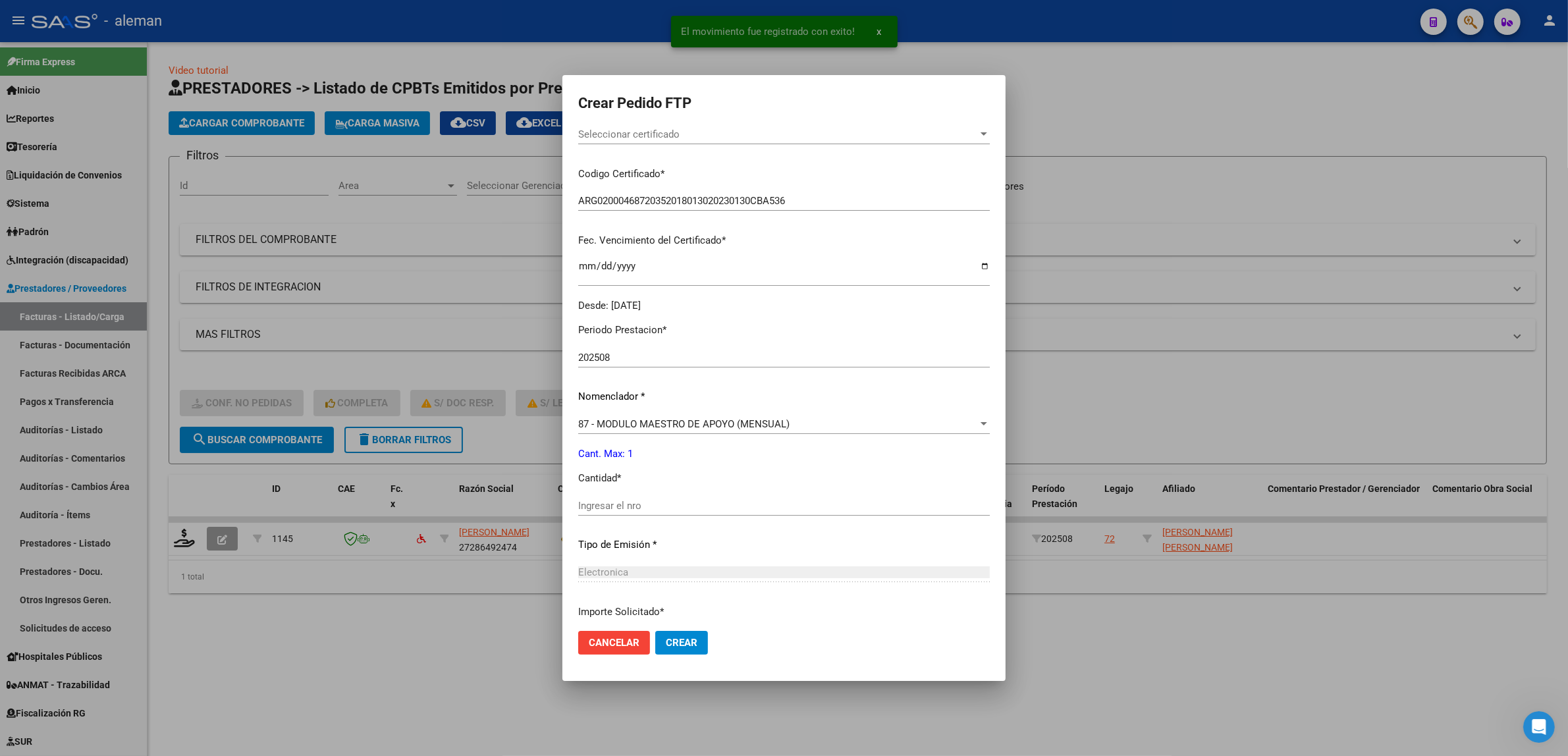
click at [670, 503] on input "Ingresar el nro" at bounding box center [784, 506] width 411 height 12
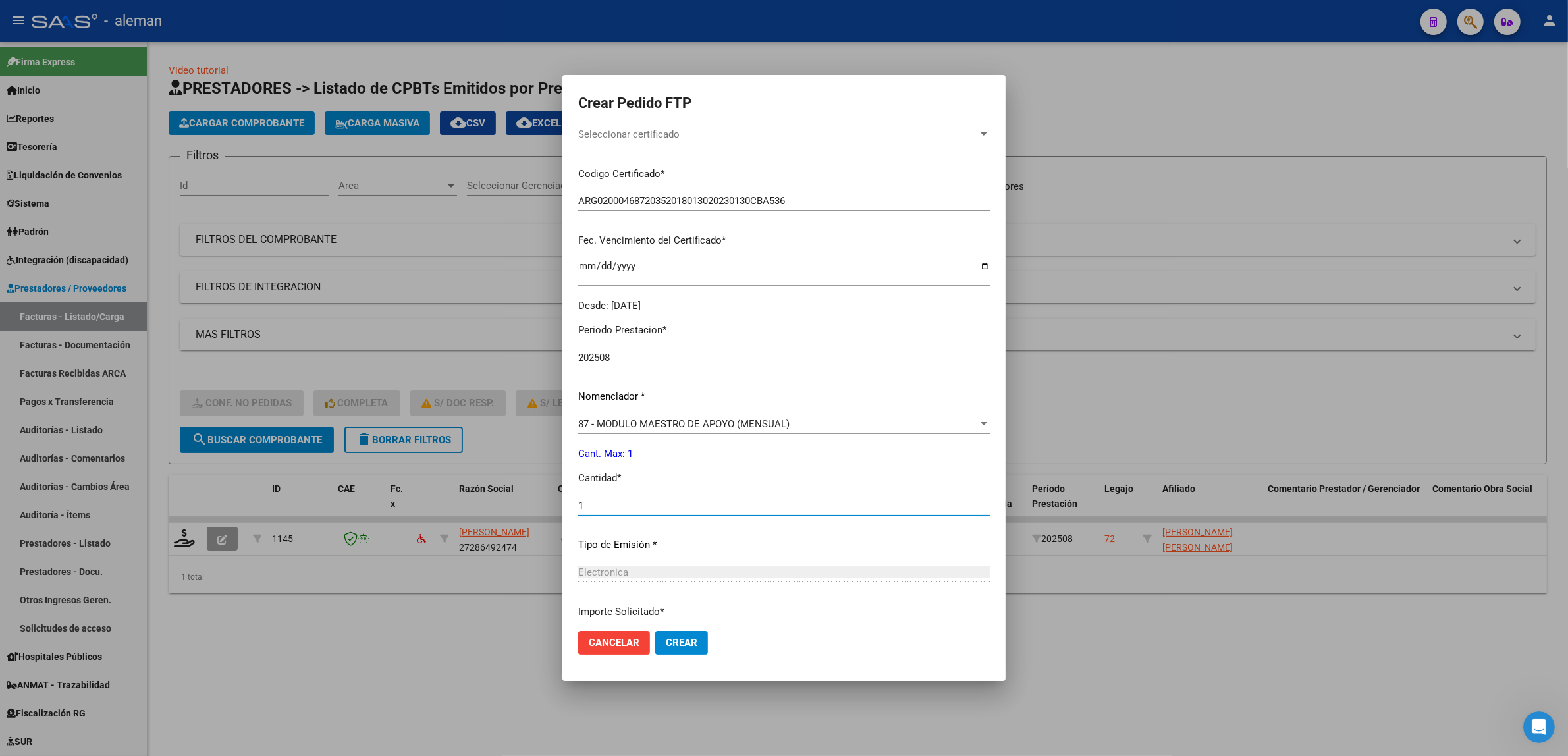
type input "1"
click at [666, 647] on span "Crear" at bounding box center [681, 643] width 31 height 12
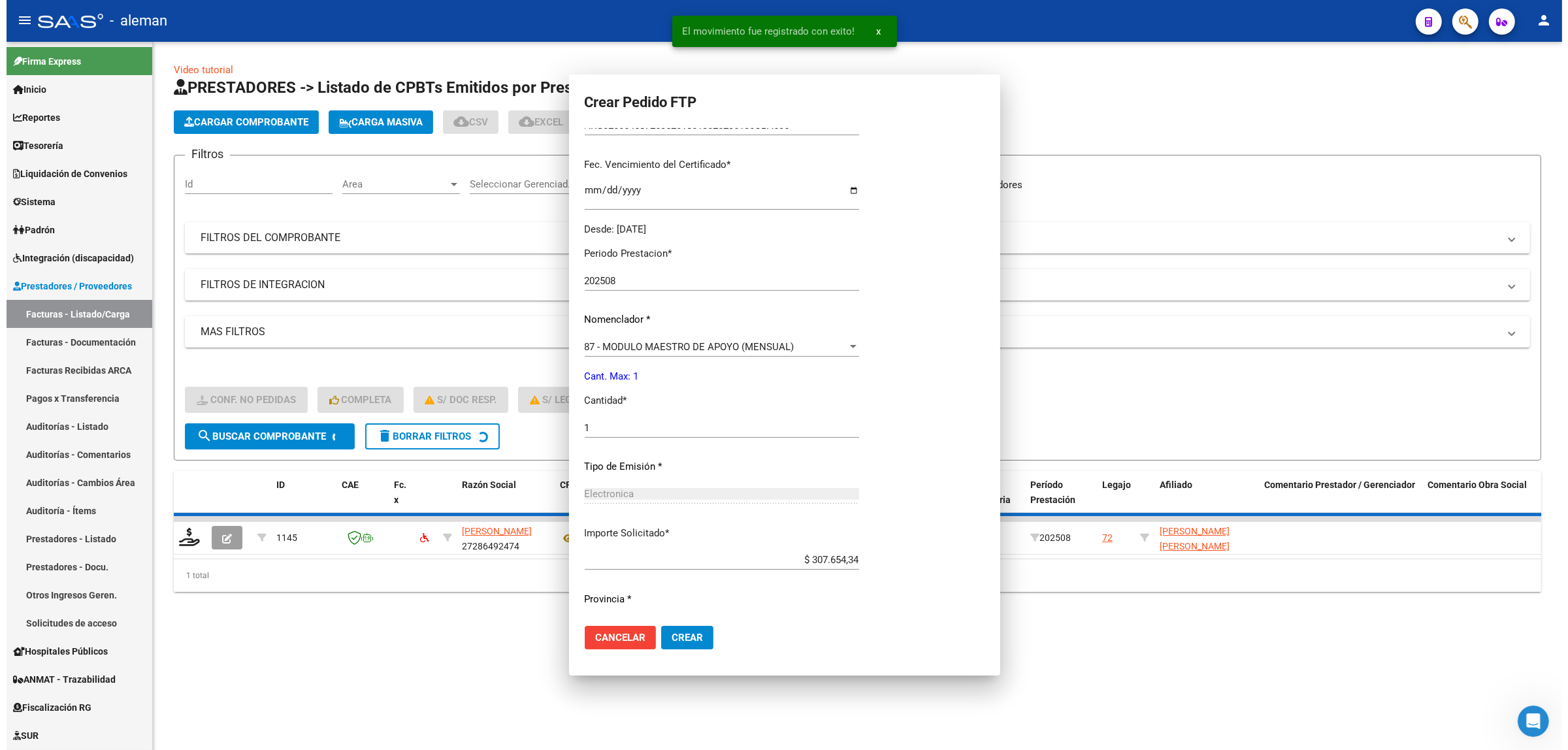
scroll to position [0, 0]
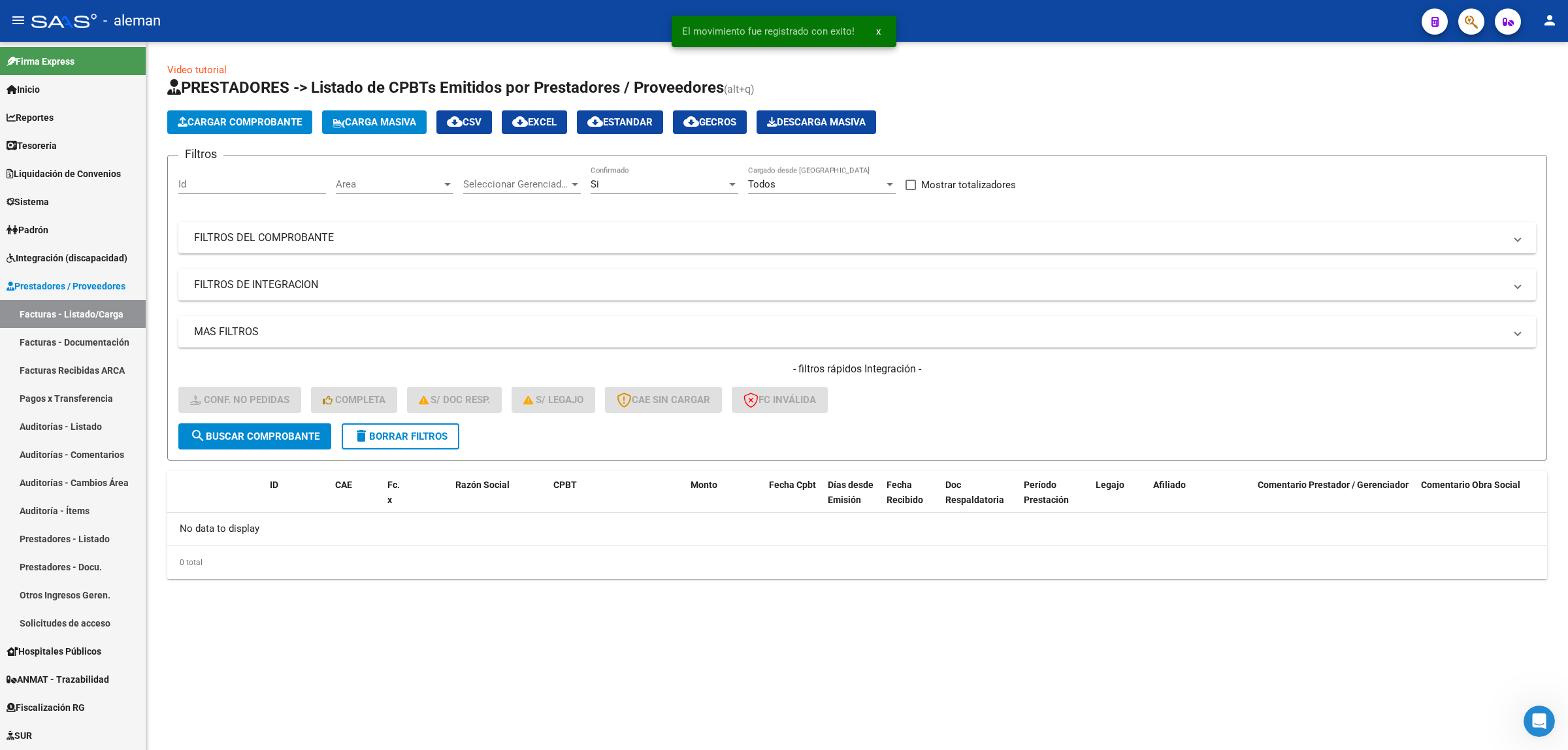
click at [527, 670] on mat-sidenav-content "Video tutorial PRESTADORES -> Listado de CPBTs Emitidos por Prestadores / Prove…" at bounding box center [857, 395] width 1422 height 708
click at [68, 259] on span "Integración (discapacidad)" at bounding box center [67, 258] width 121 height 15
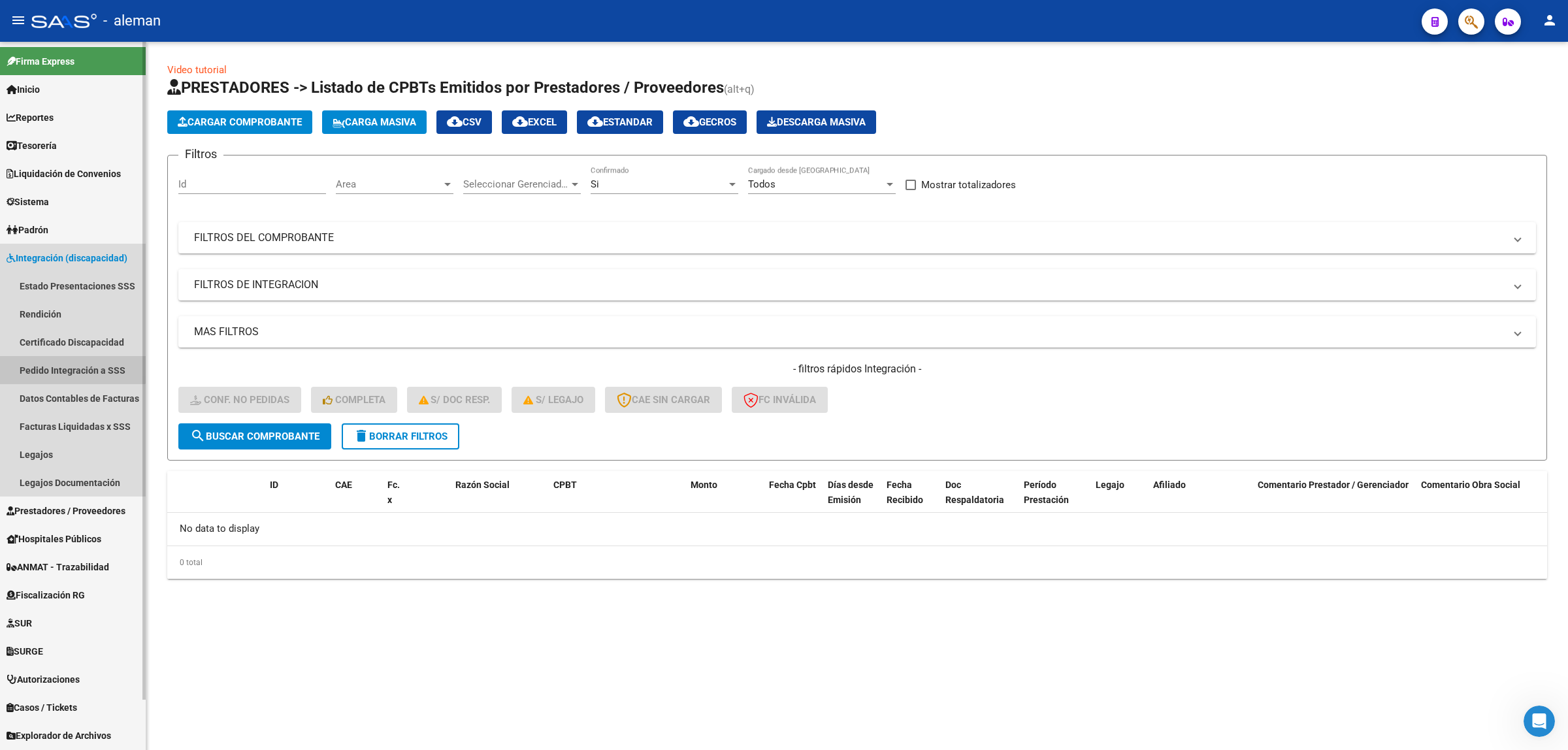
click at [66, 364] on link "Pedido Integración a SSS" at bounding box center [73, 370] width 146 height 28
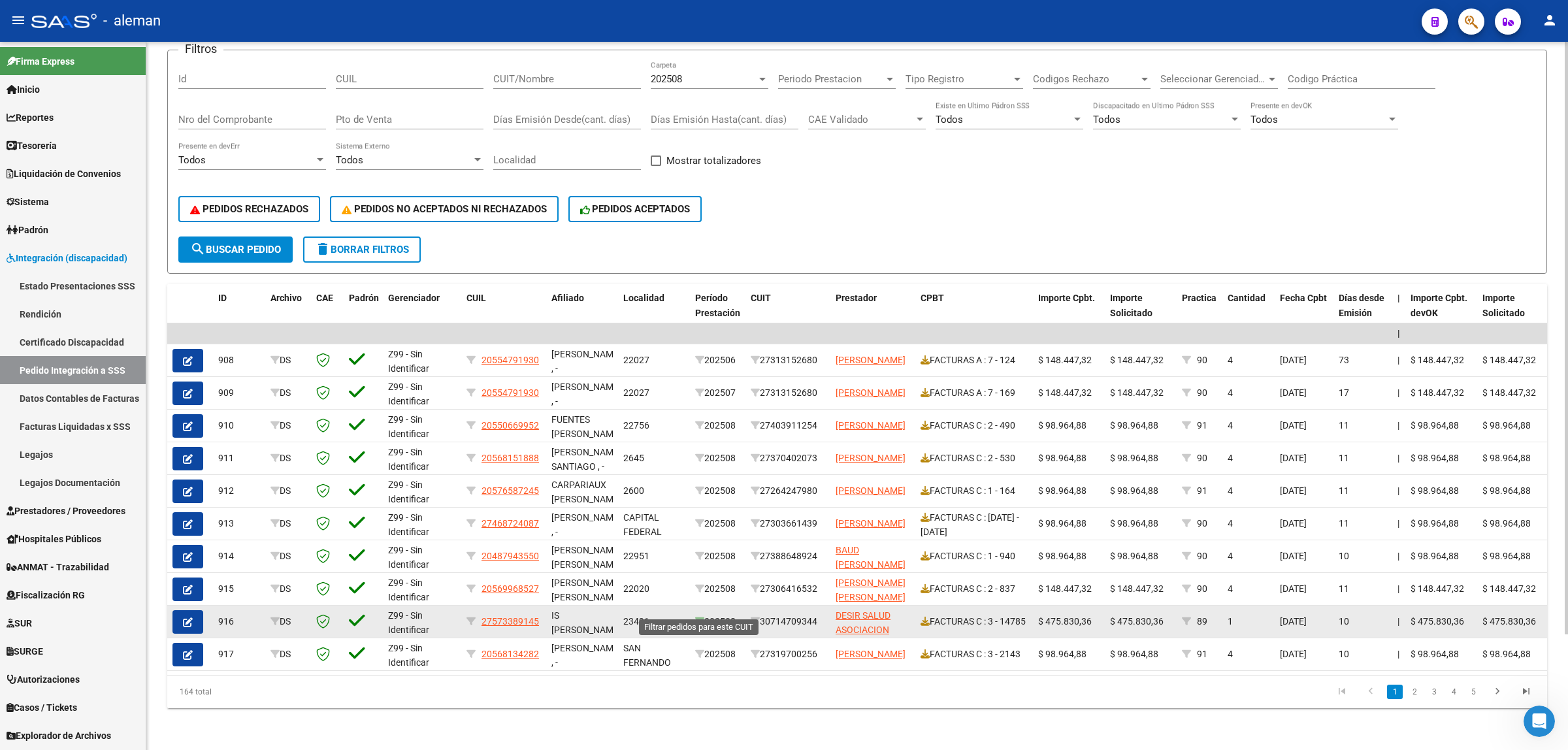
scroll to position [56, 0]
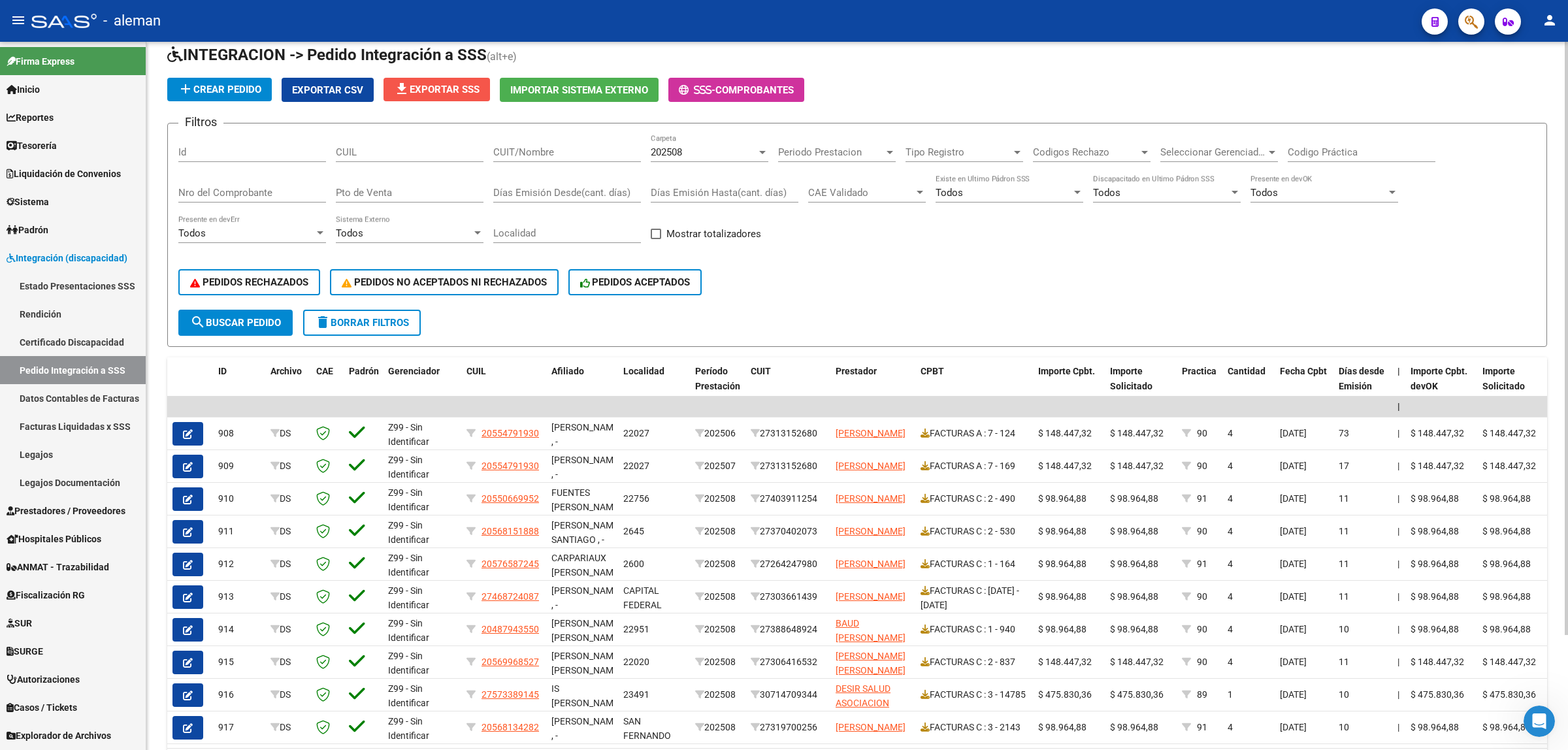
click at [455, 89] on span "file_download Exportar SSS" at bounding box center [437, 90] width 86 height 12
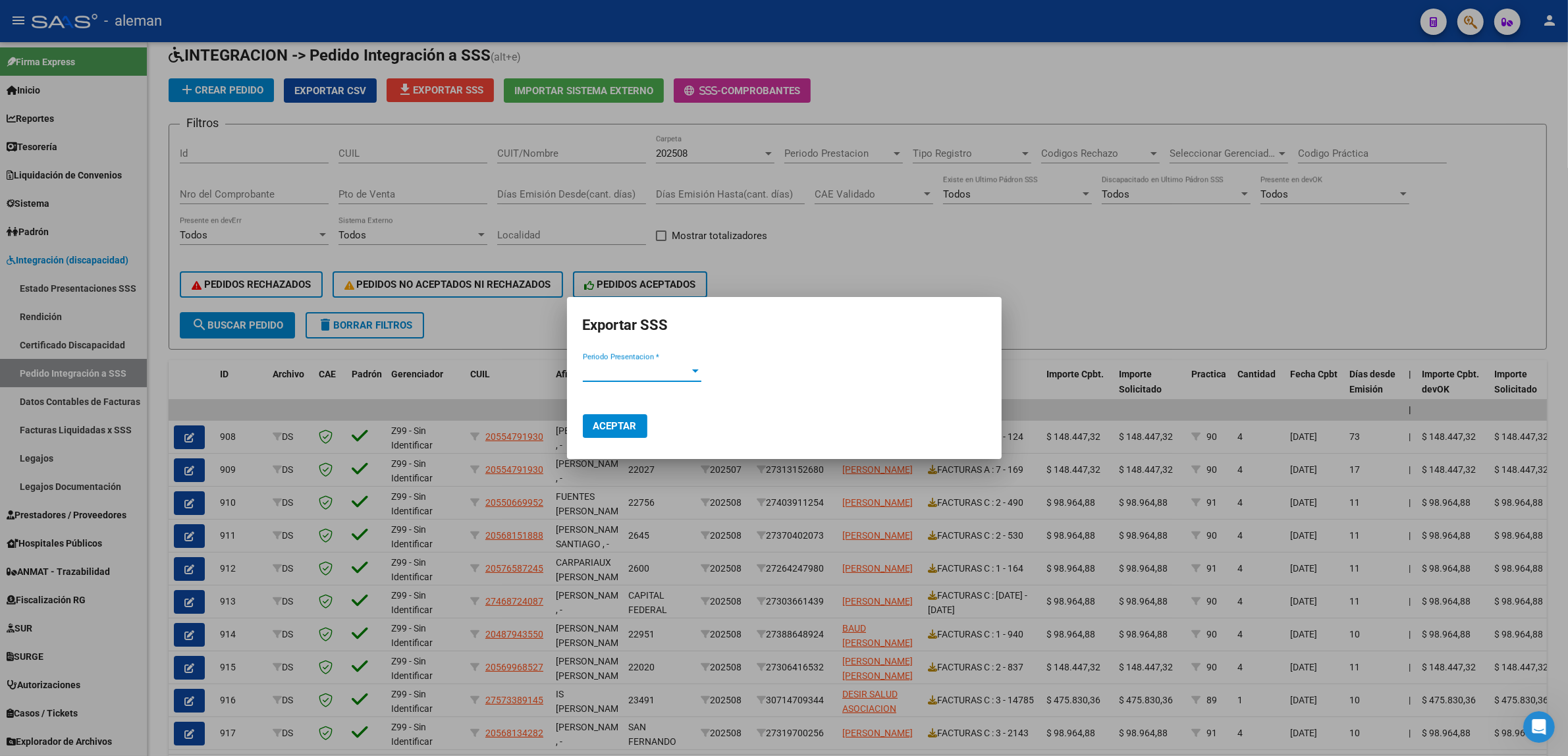
click at [692, 371] on div at bounding box center [695, 370] width 7 height 3
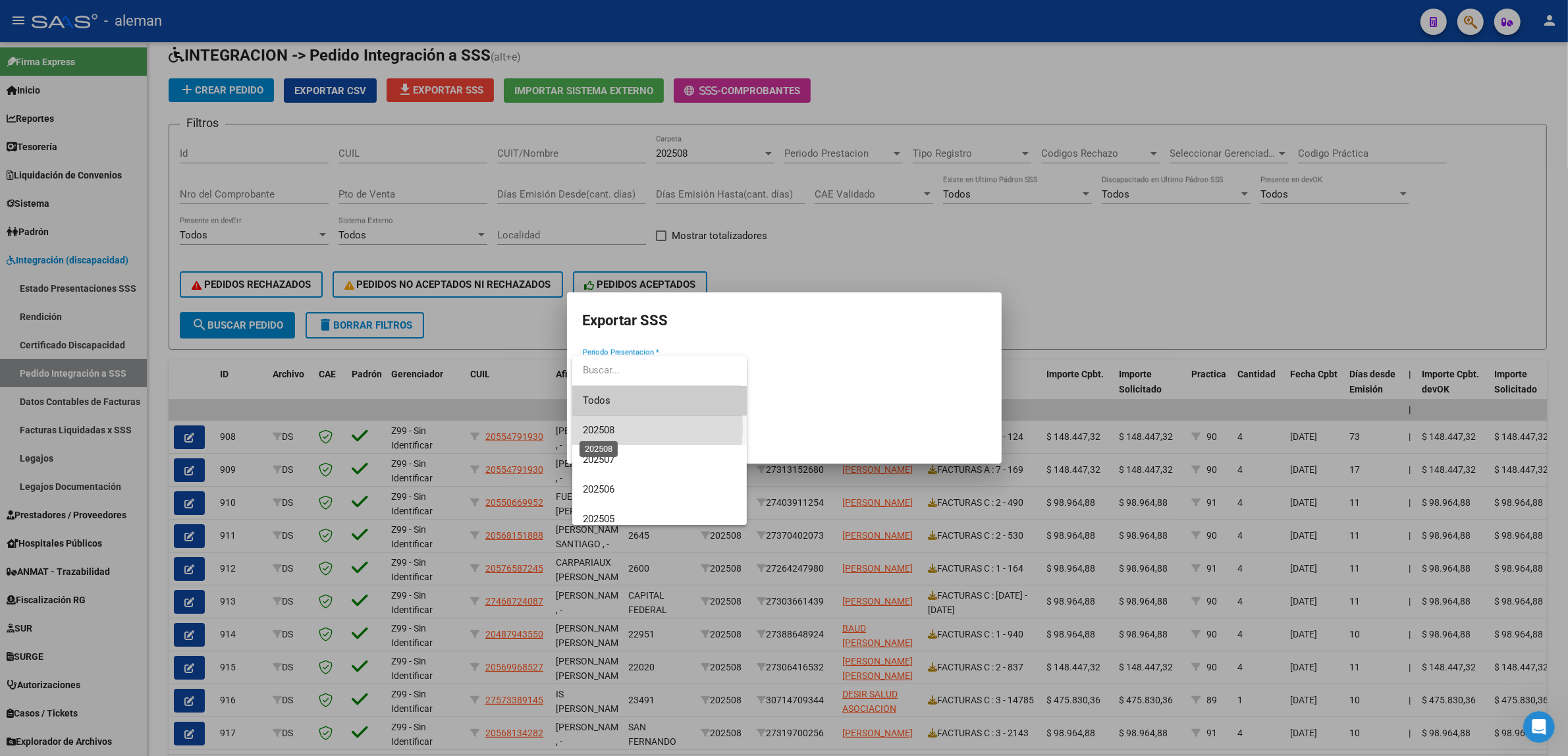
click at [607, 426] on span "202508" at bounding box center [599, 430] width 31 height 12
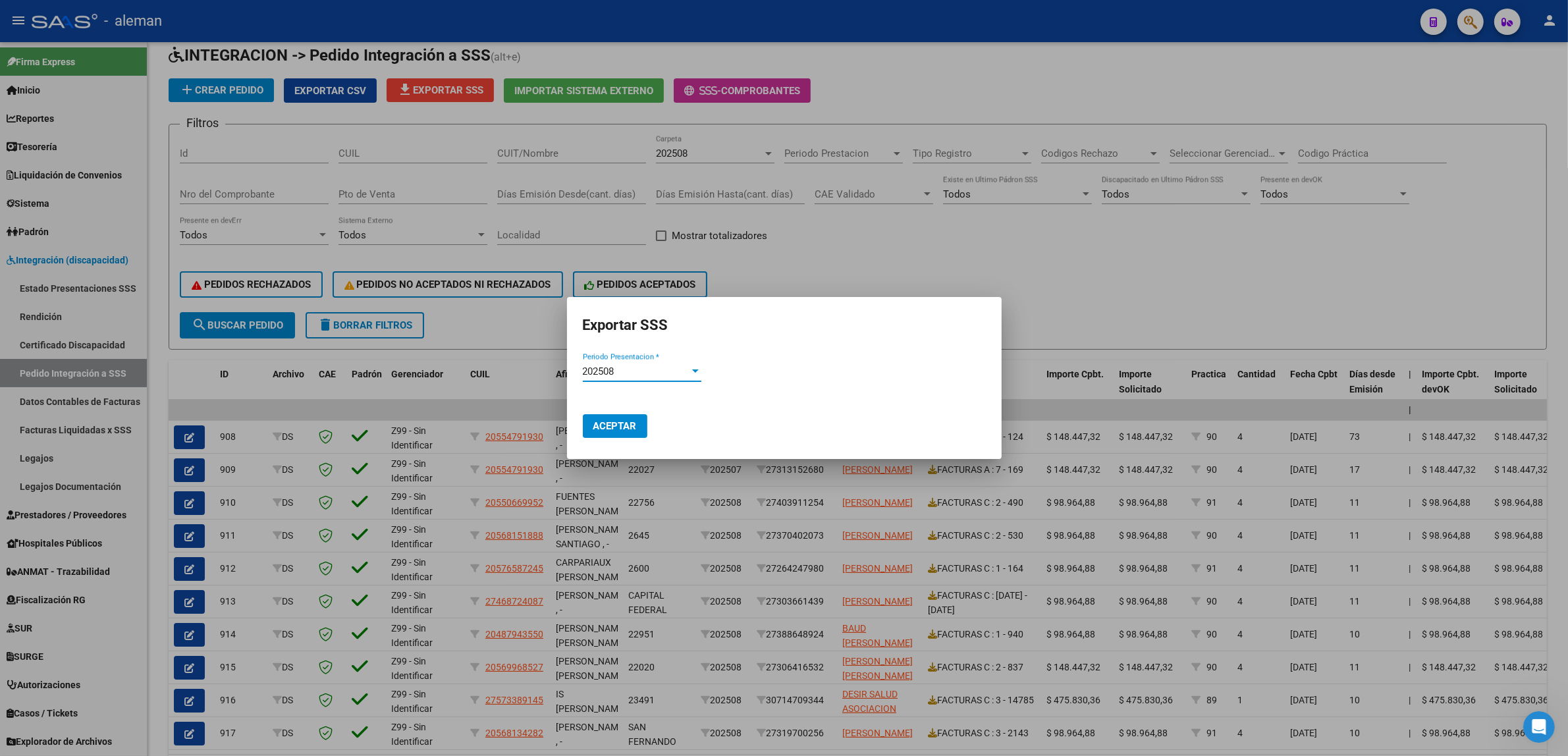
click at [625, 433] on button "Aceptar" at bounding box center [616, 426] width 65 height 24
click at [1212, 463] on div at bounding box center [784, 378] width 1568 height 756
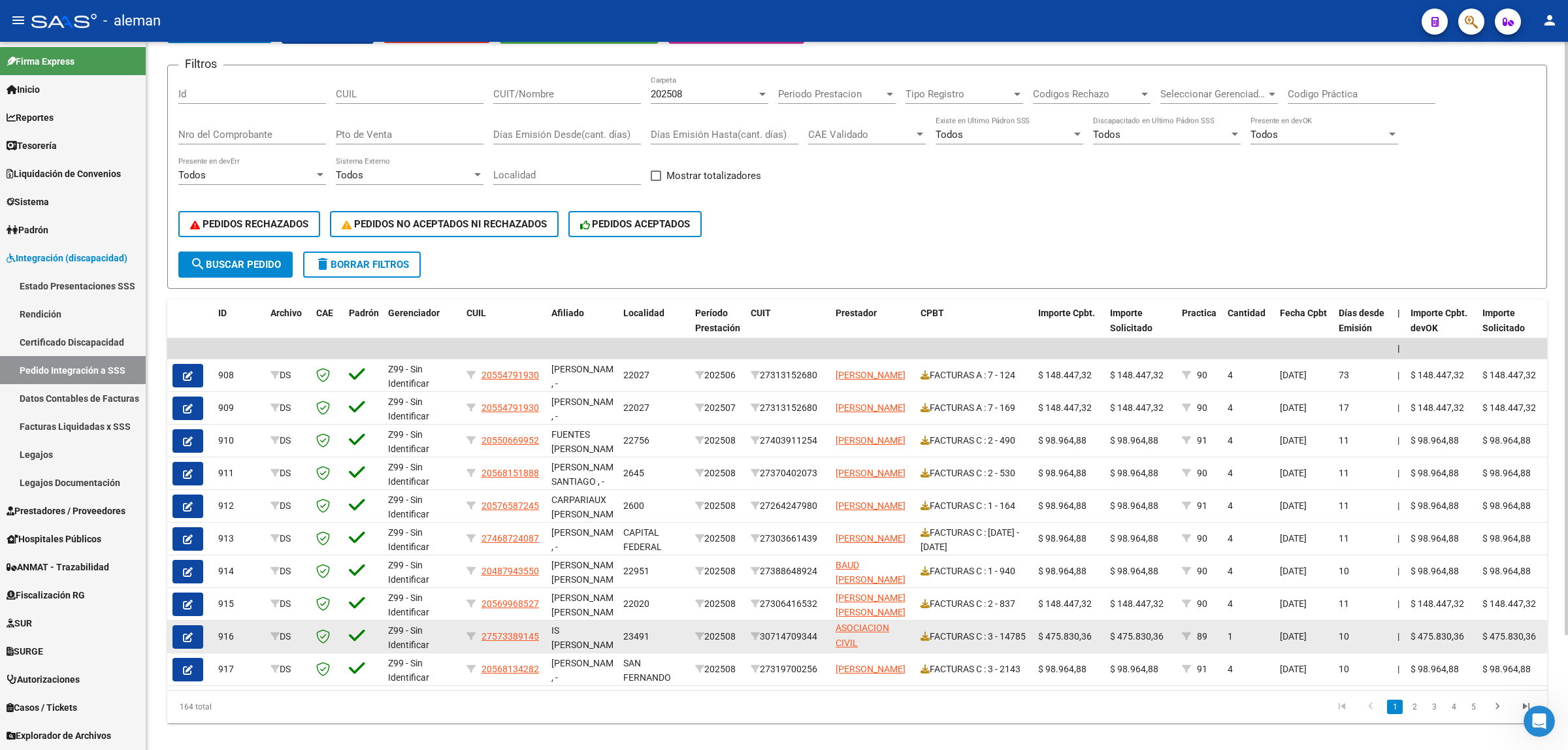
scroll to position [138, 0]
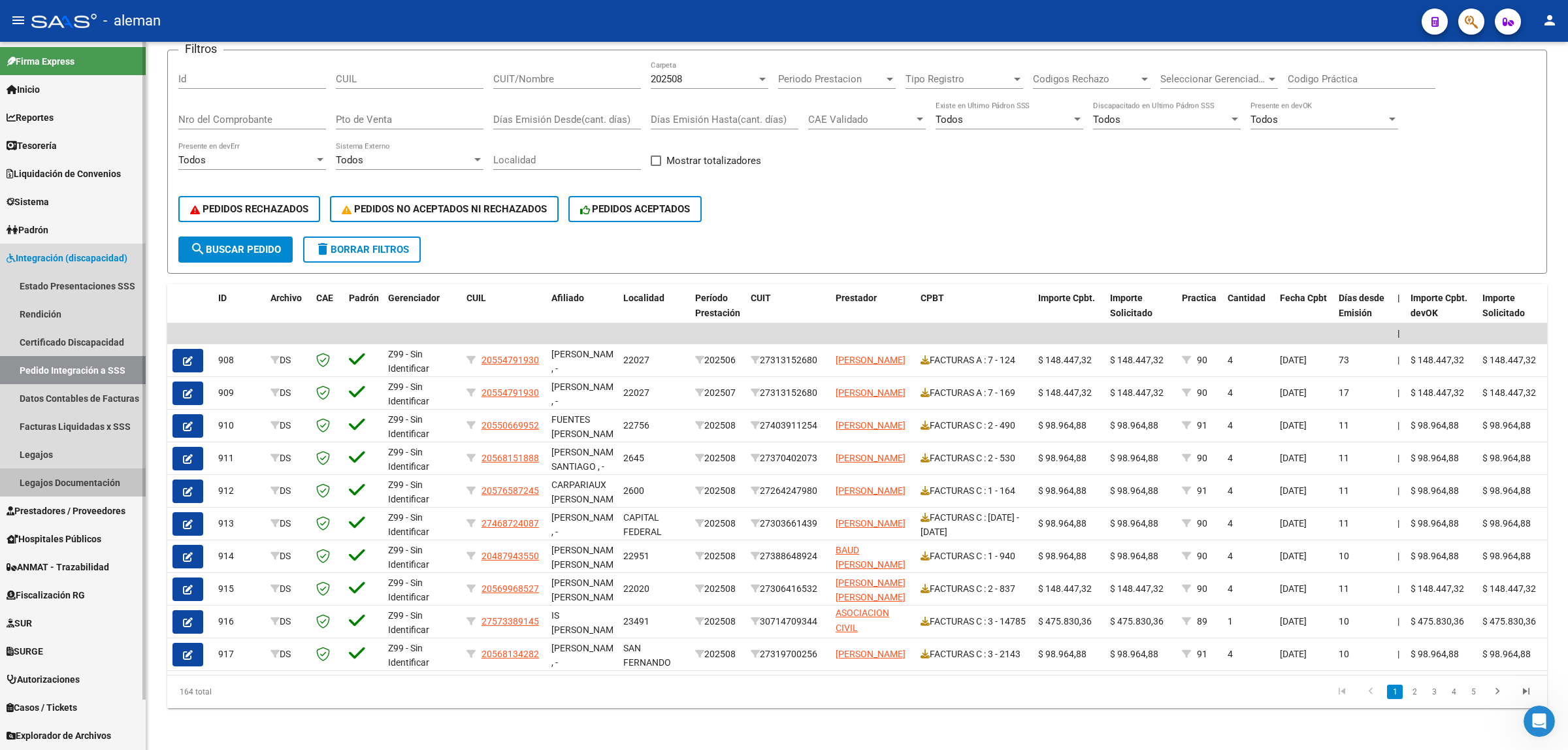
click at [89, 479] on link "Legajos Documentación" at bounding box center [73, 482] width 146 height 28
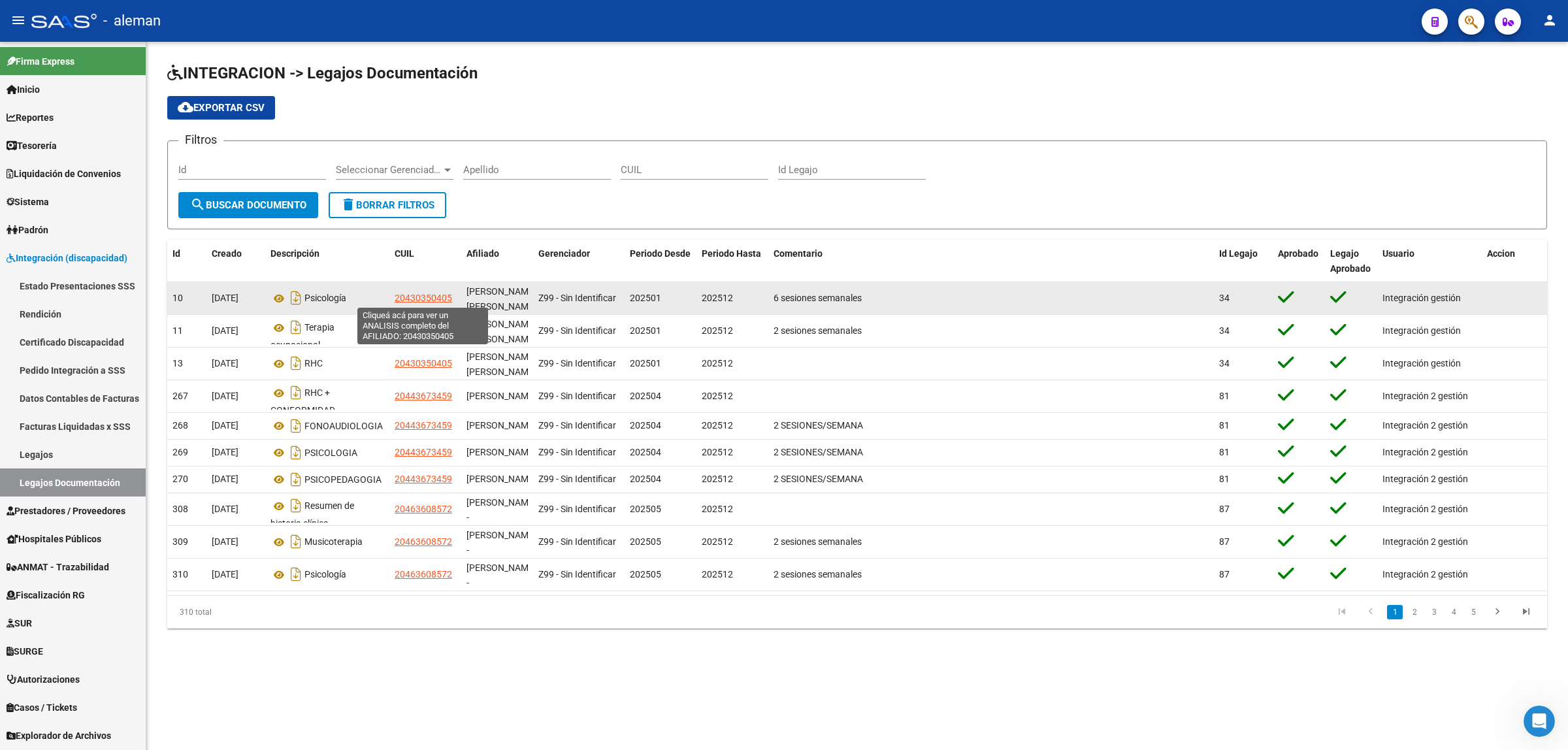
click at [412, 299] on span "20430350405" at bounding box center [423, 298] width 57 height 11
type textarea "20430350405"
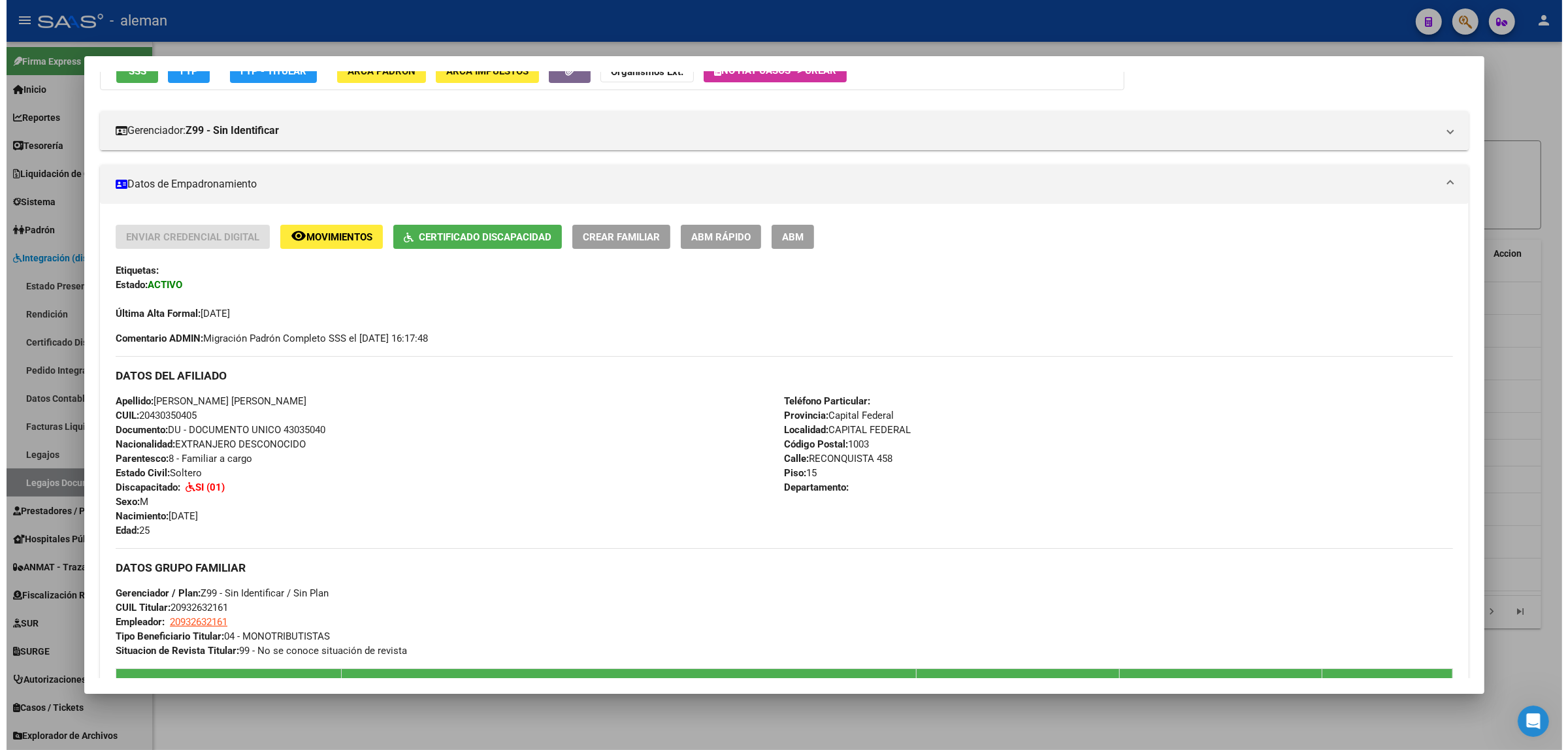
scroll to position [164, 0]
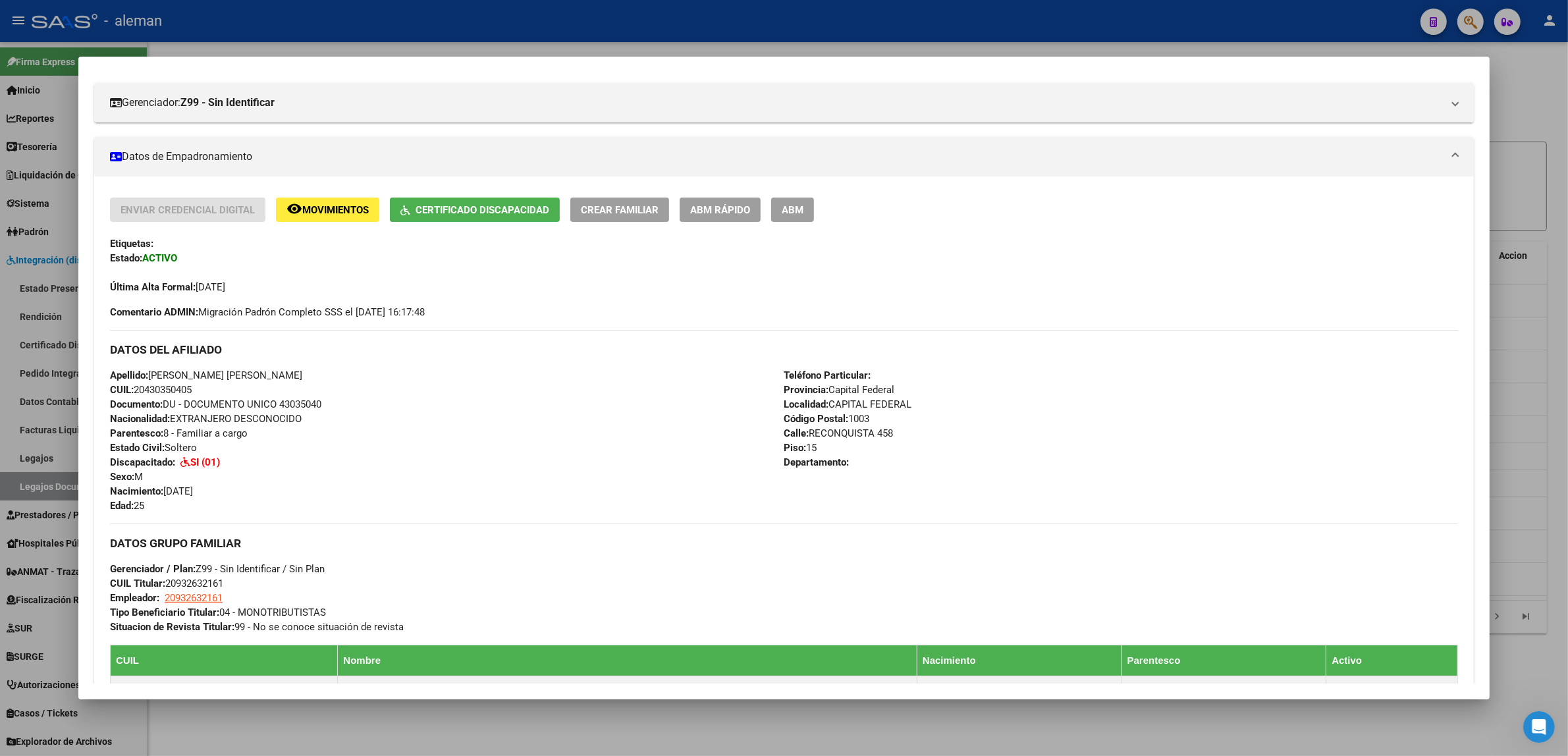
click at [1532, 366] on div at bounding box center [784, 378] width 1568 height 756
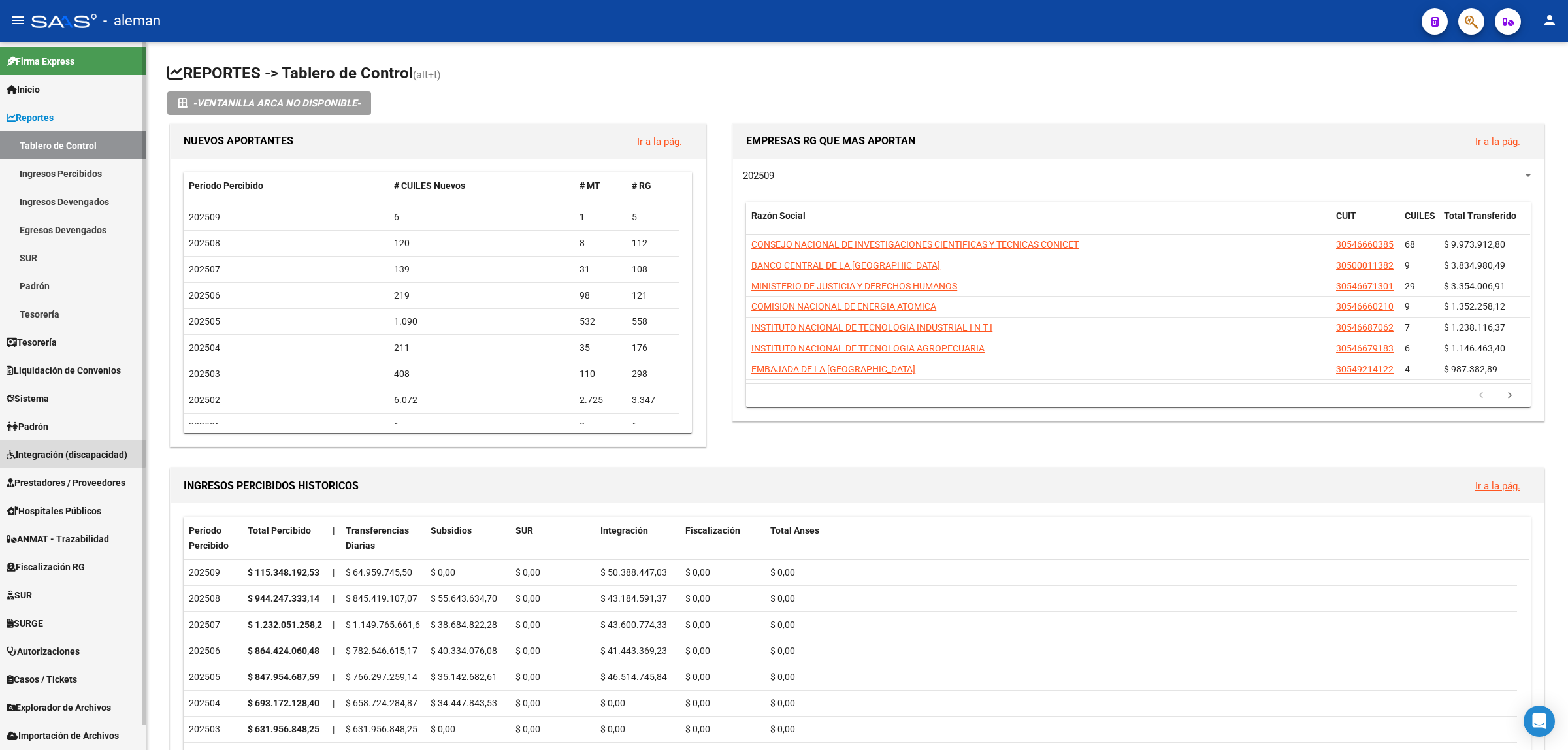
click at [53, 445] on link "Integración (discapacidad)" at bounding box center [73, 454] width 146 height 28
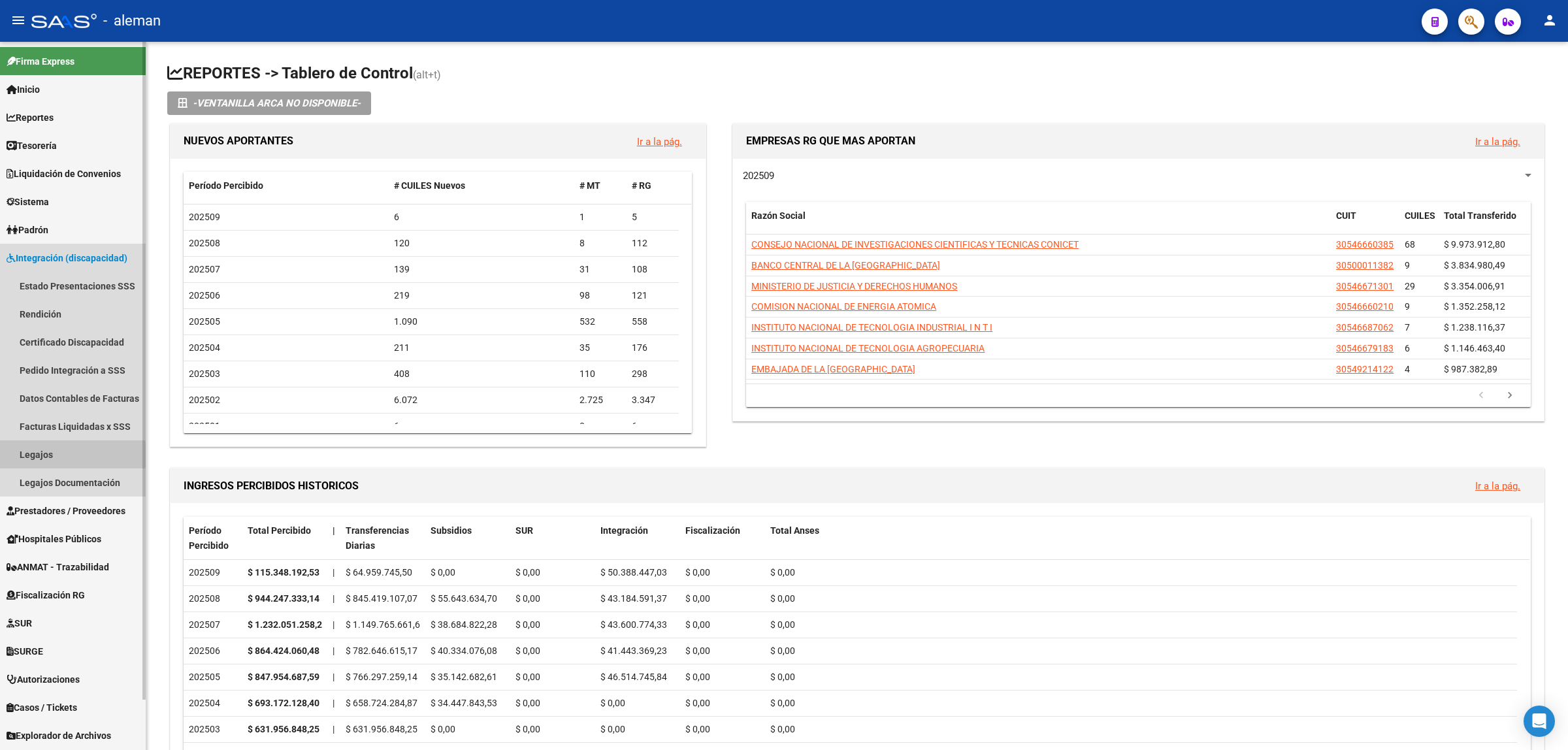
click at [50, 455] on link "Legajos" at bounding box center [73, 454] width 146 height 28
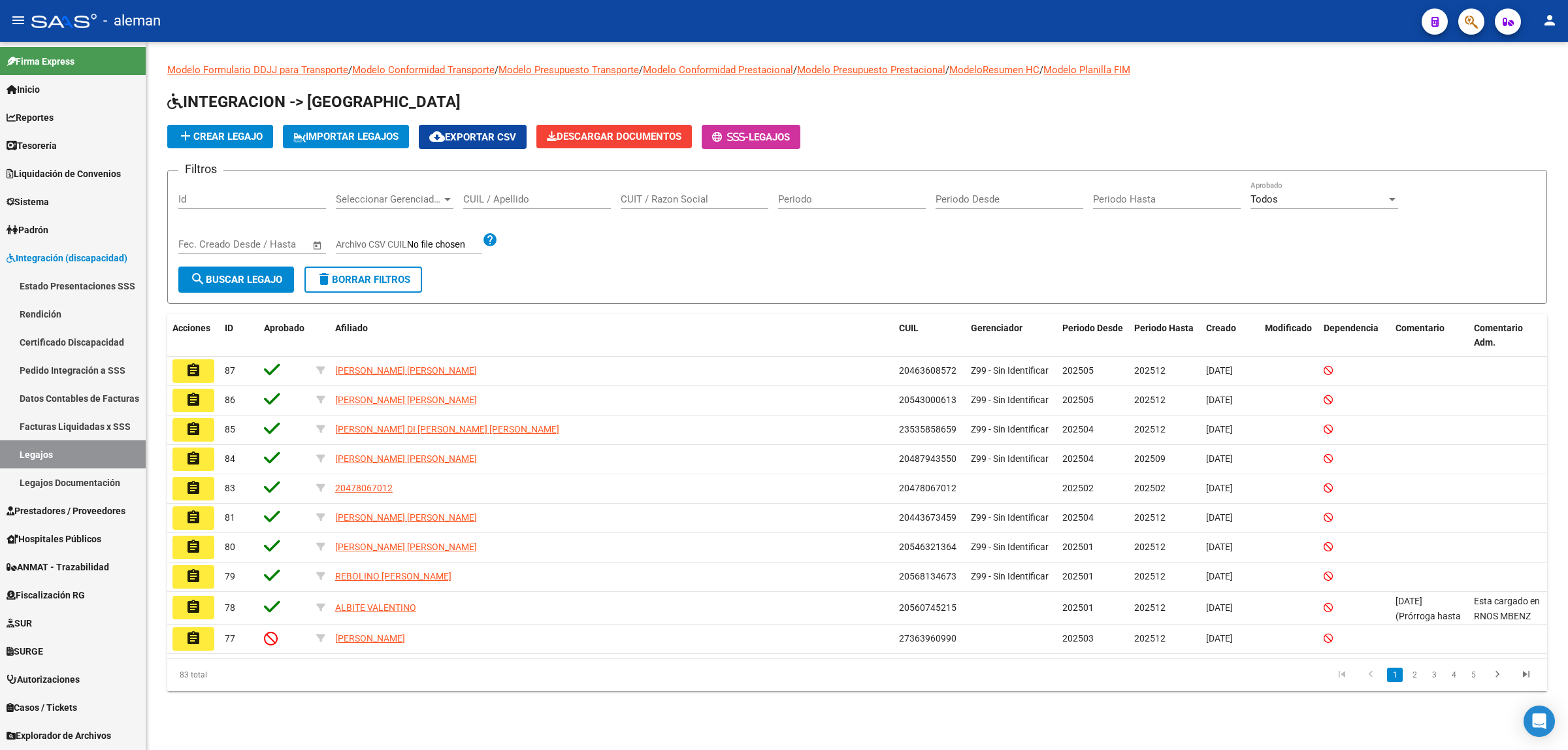
click at [527, 204] on input "CUIL / Apellido" at bounding box center [538, 200] width 148 height 12
paste input "20468720354"
type input "20468720354"
click at [271, 278] on span "search Buscar Legajo" at bounding box center [236, 280] width 93 height 12
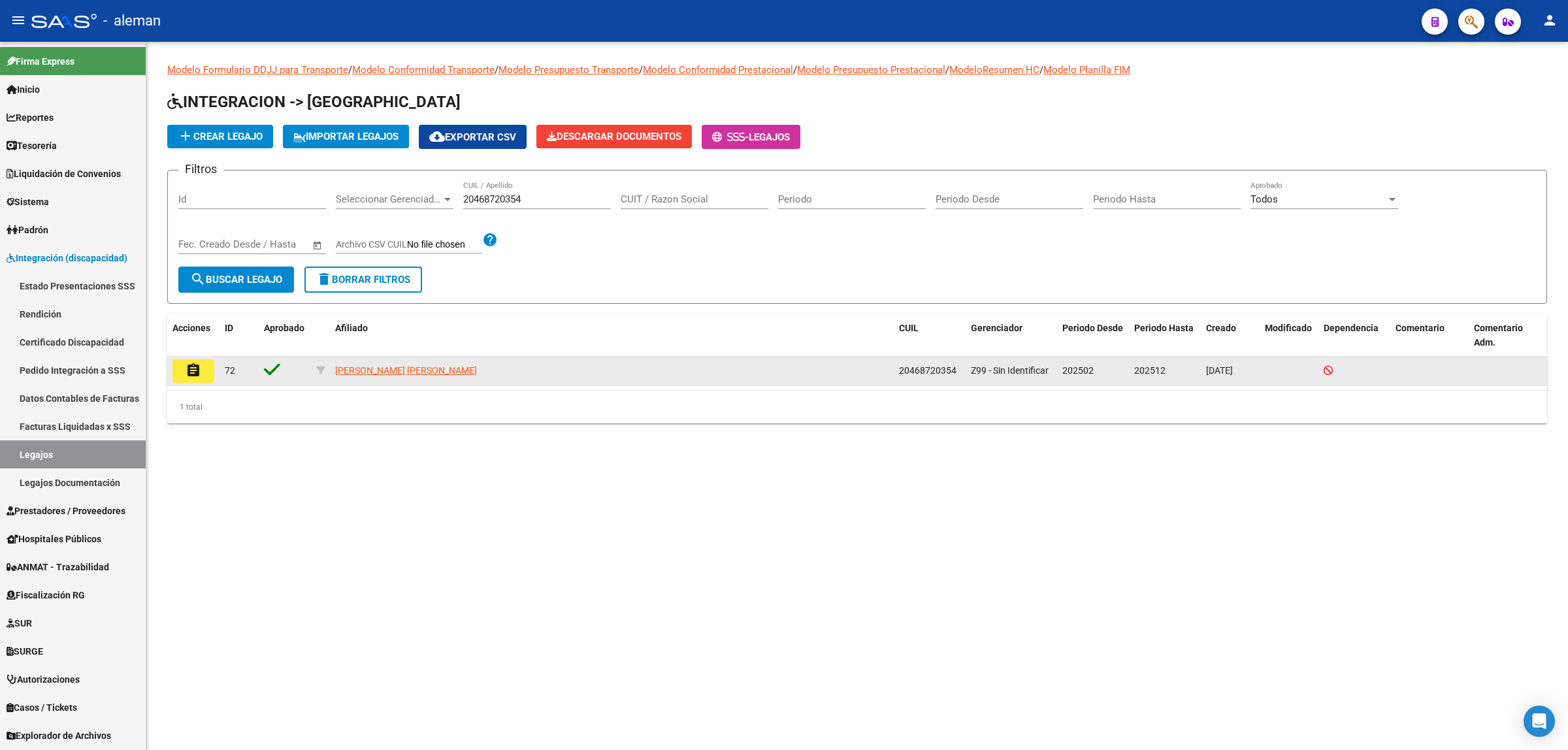
click at [196, 370] on mat-icon "assignment" at bounding box center [194, 370] width 16 height 16
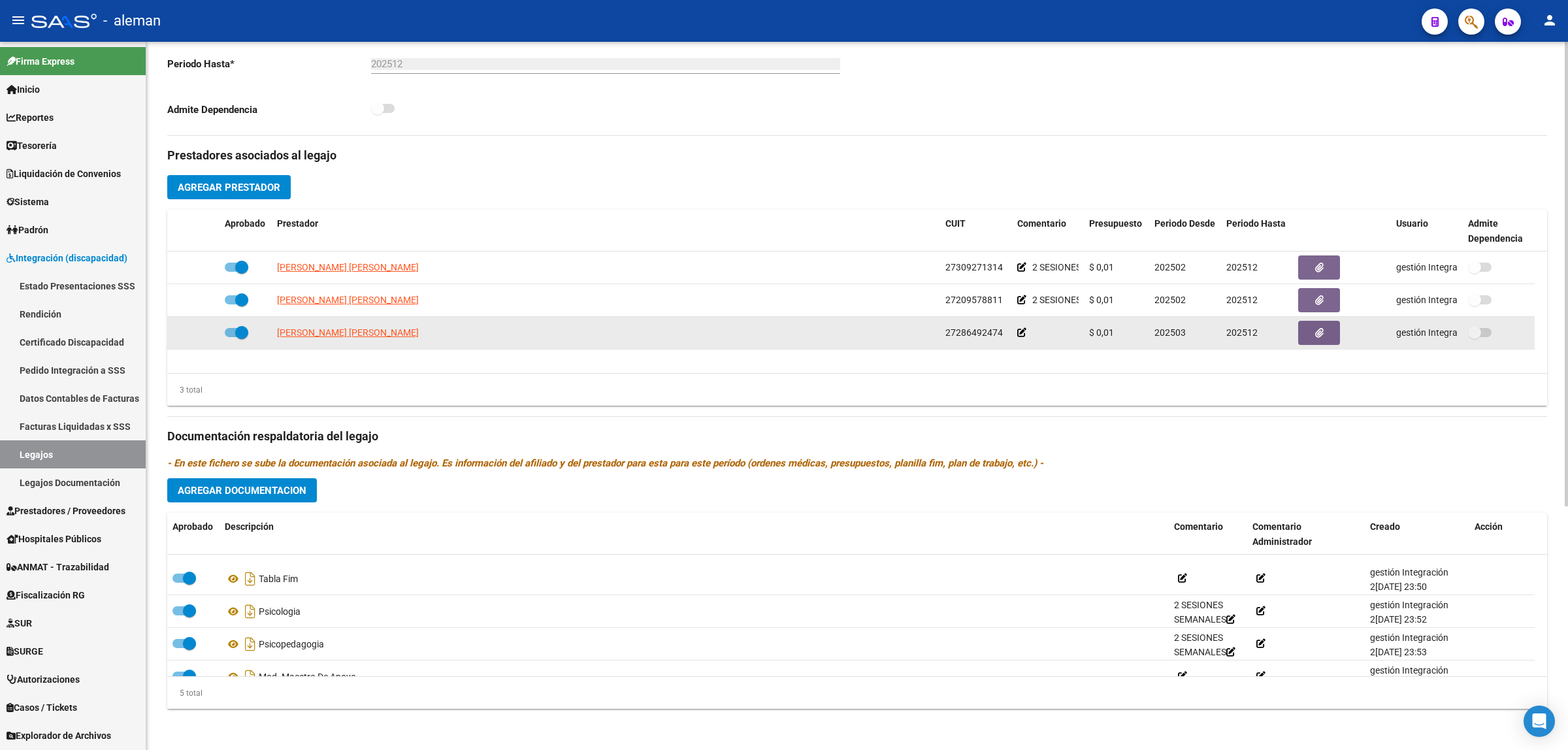
scroll to position [47, 0]
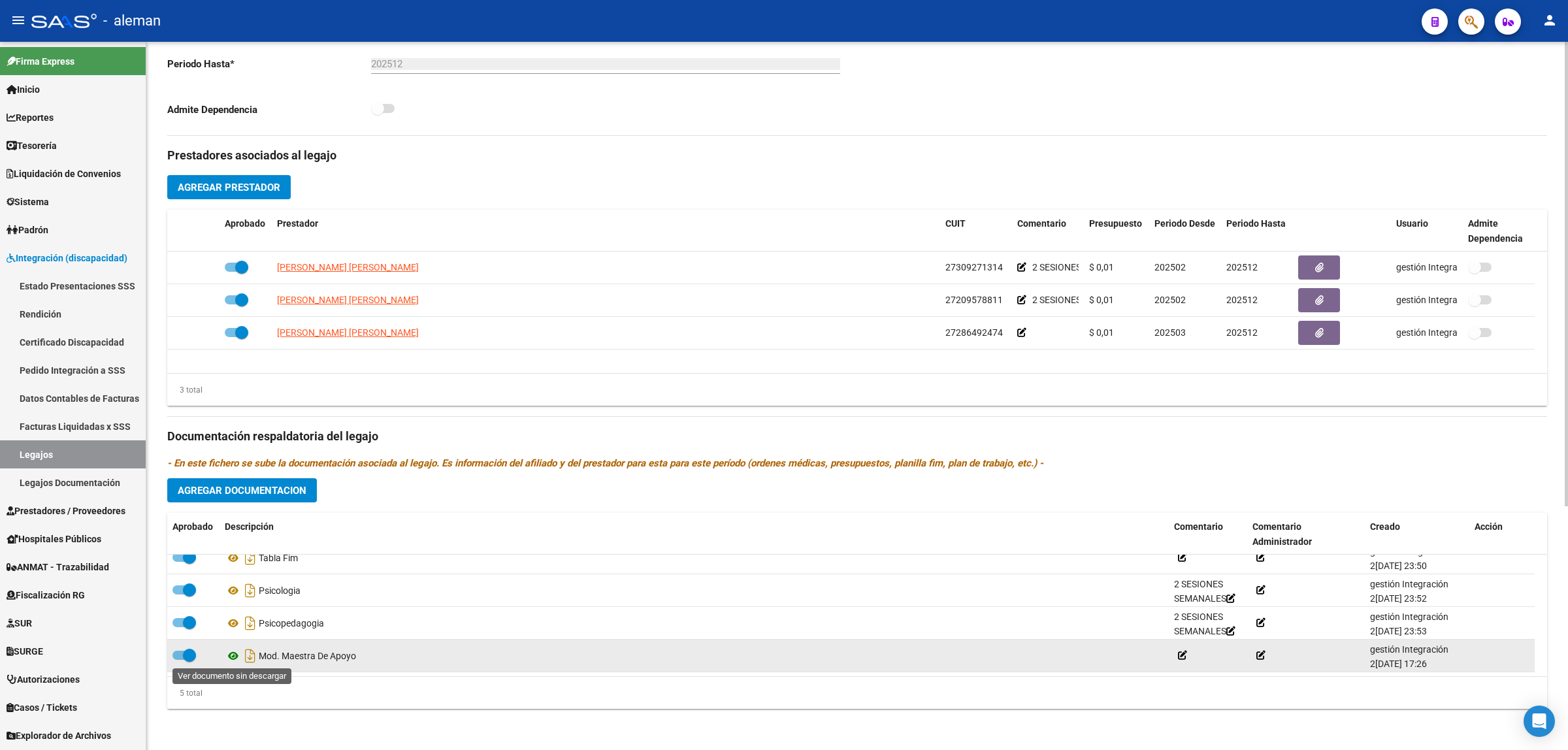
click at [237, 654] on icon at bounding box center [233, 656] width 17 height 16
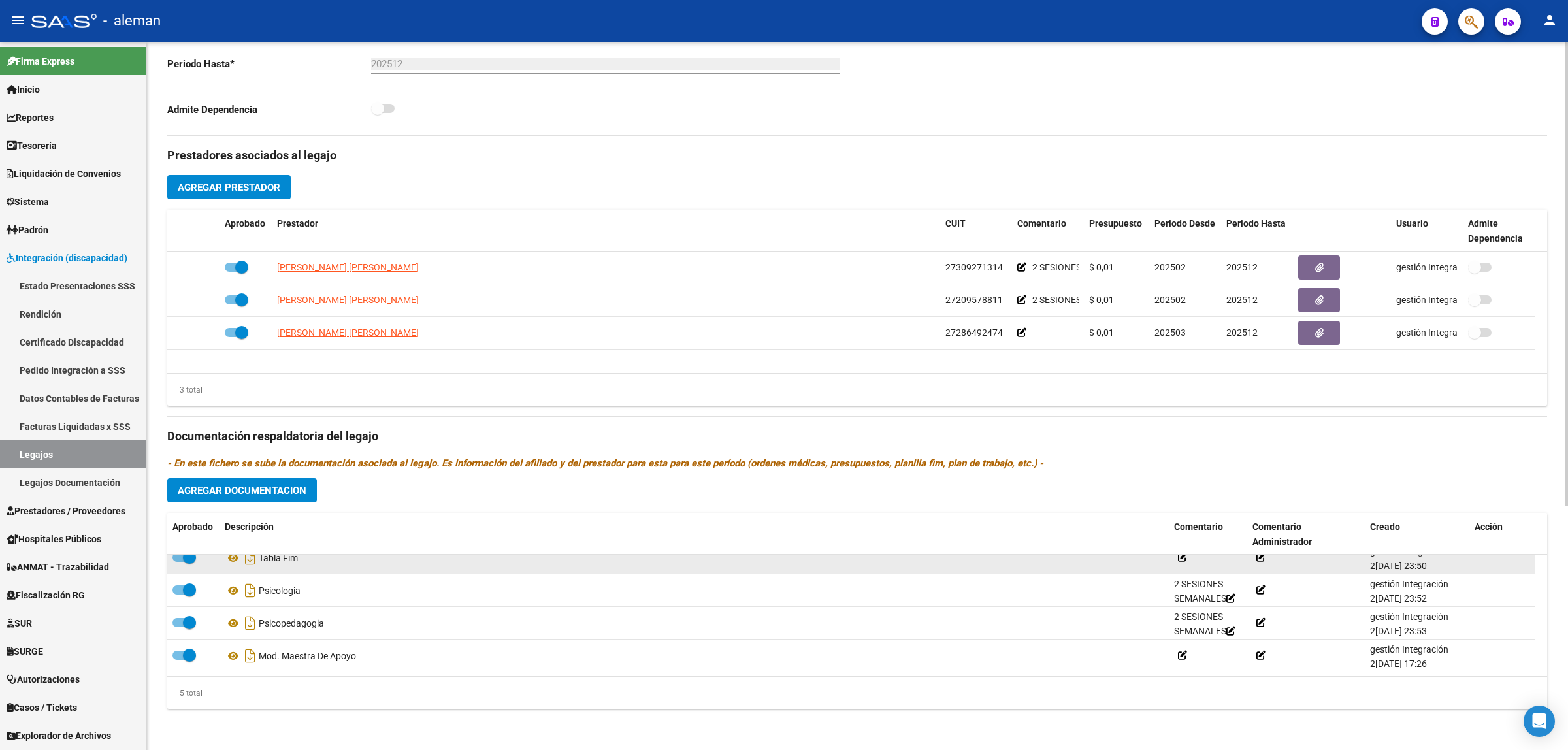
scroll to position [0, 0]
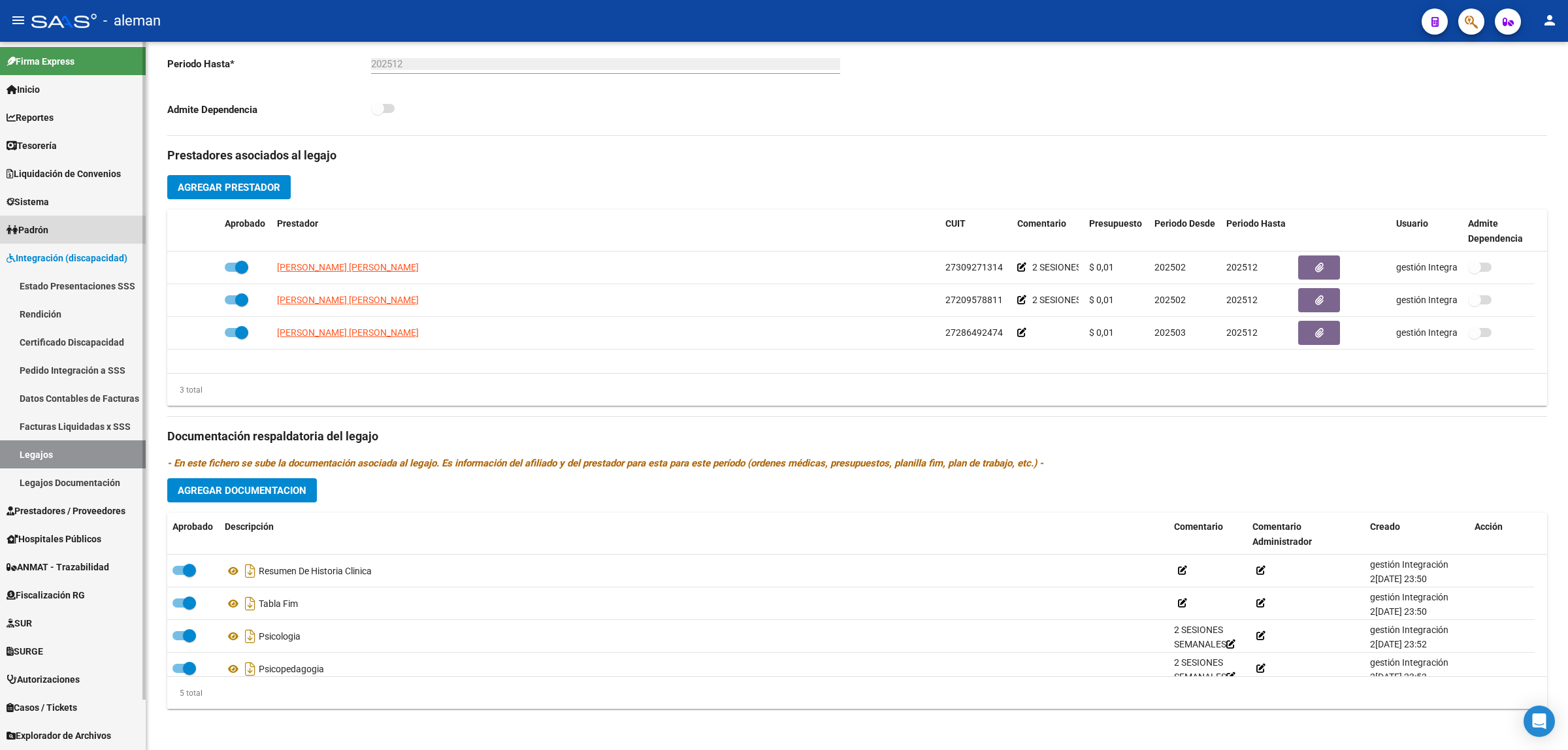
click at [41, 224] on span "Padrón" at bounding box center [27, 230] width 42 height 15
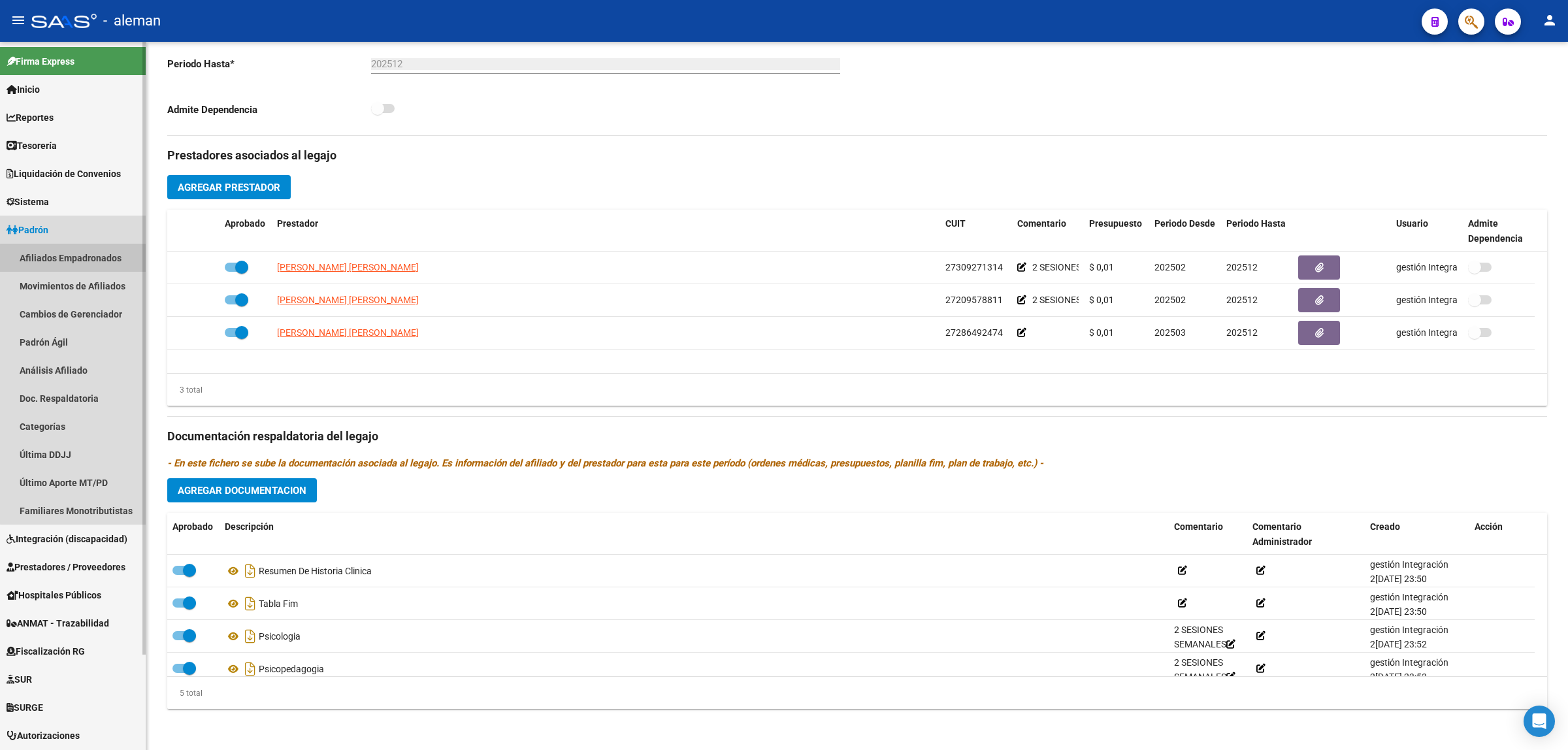
click at [76, 258] on link "Afiliados Empadronados" at bounding box center [73, 257] width 146 height 28
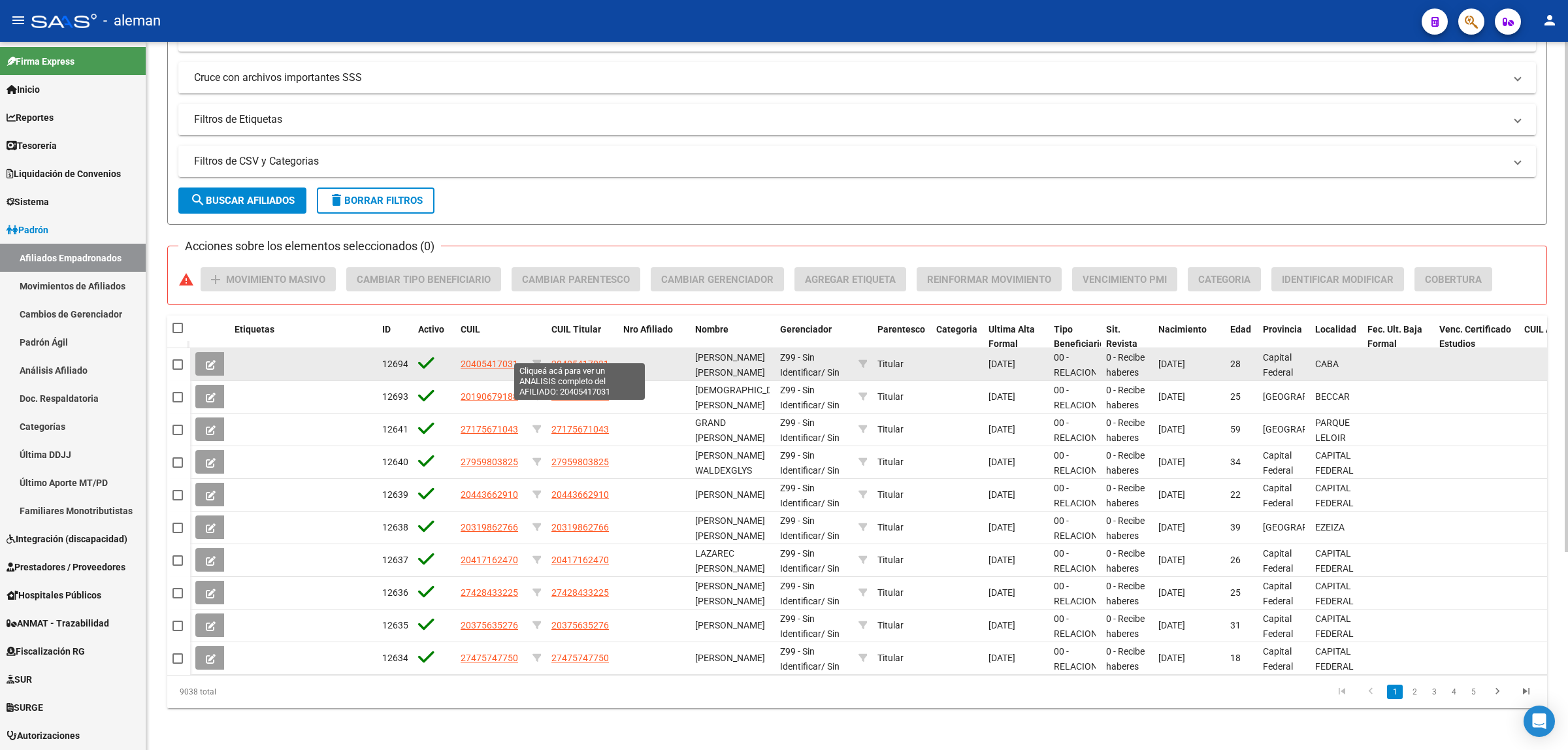
click at [569, 358] on span "20405417031" at bounding box center [579, 363] width 57 height 11
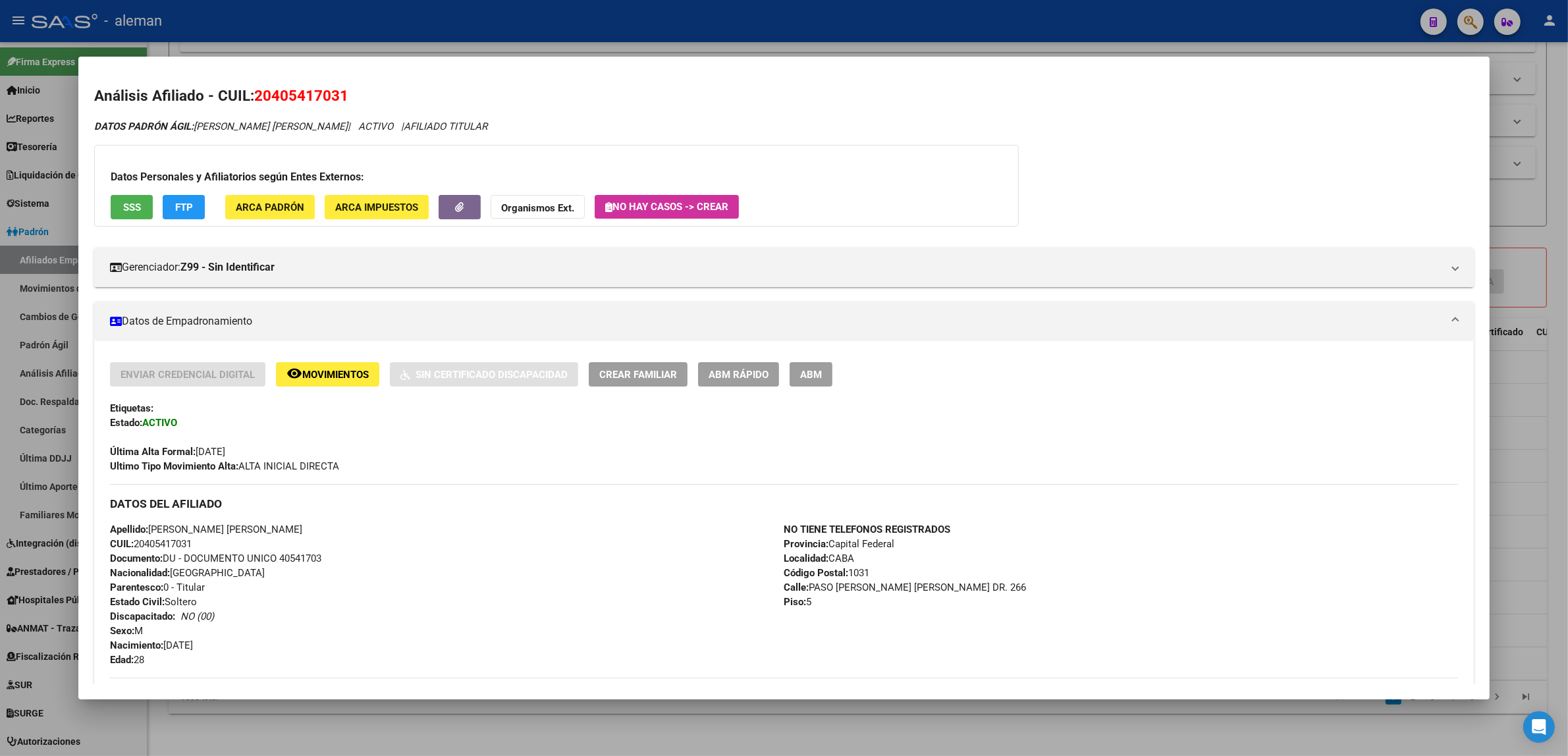
click at [1530, 406] on div at bounding box center [784, 378] width 1568 height 756
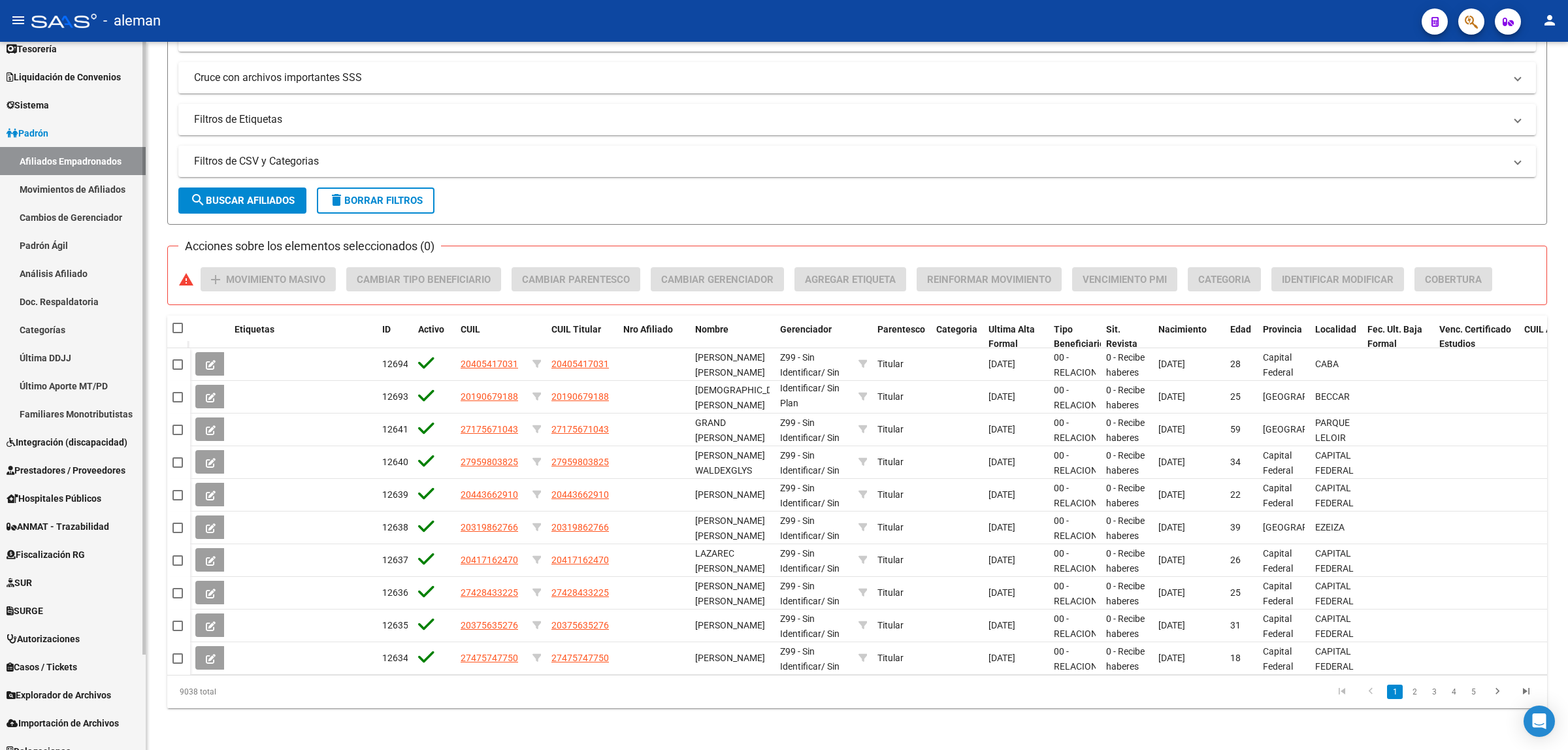
scroll to position [111, 0]
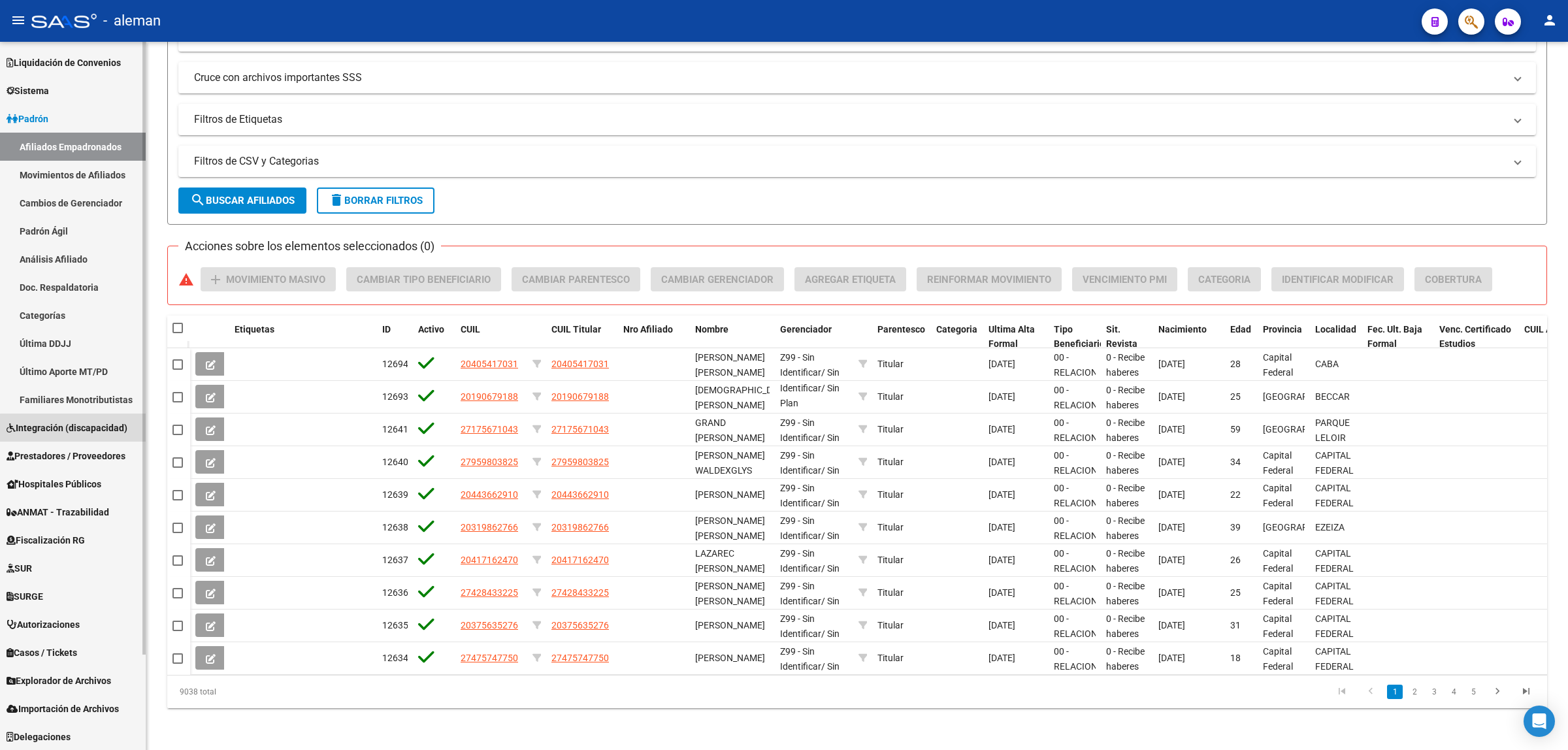
click at [84, 429] on span "Integración (discapacidad)" at bounding box center [67, 428] width 121 height 15
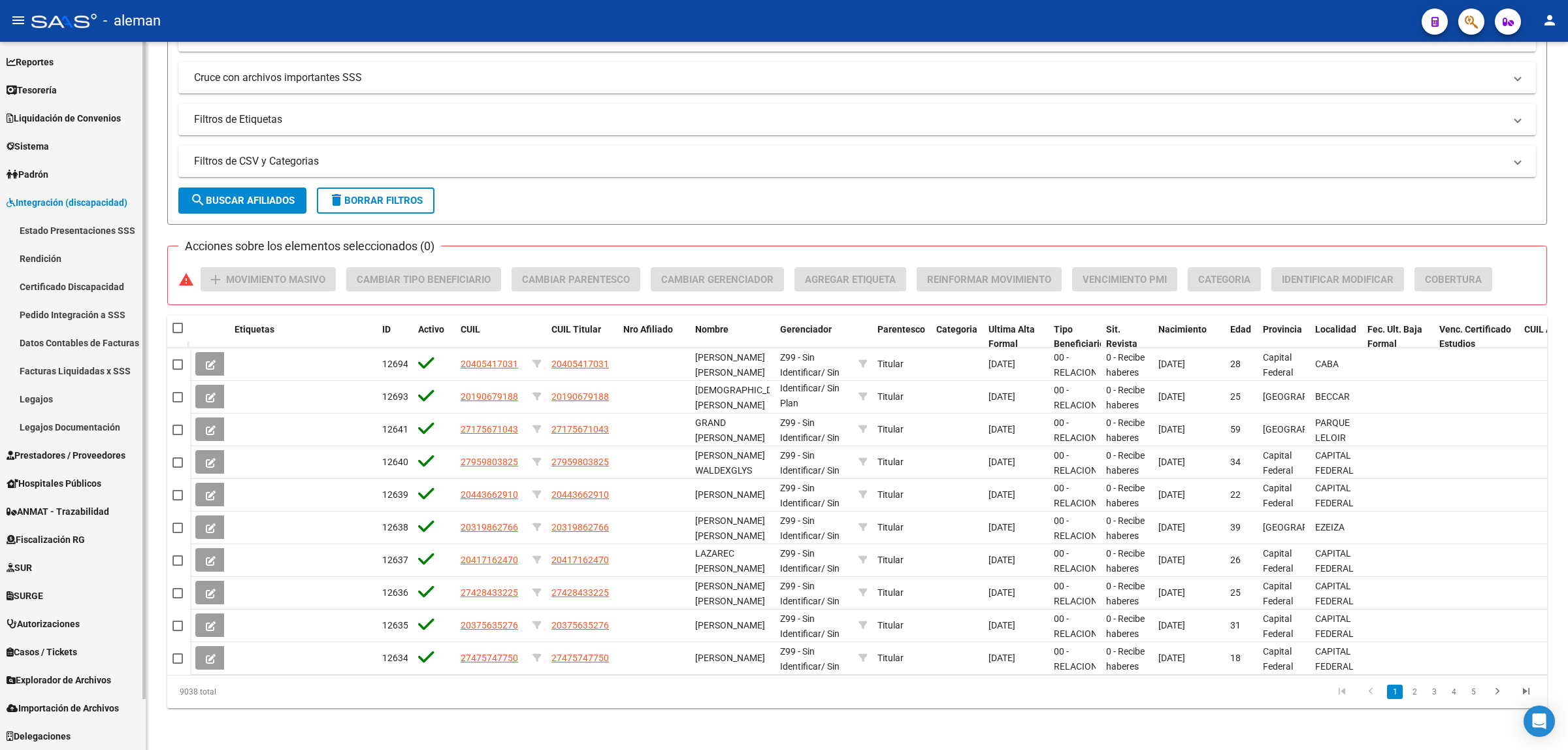
scroll to position [55, 0]
click at [50, 398] on link "Legajos" at bounding box center [73, 399] width 146 height 28
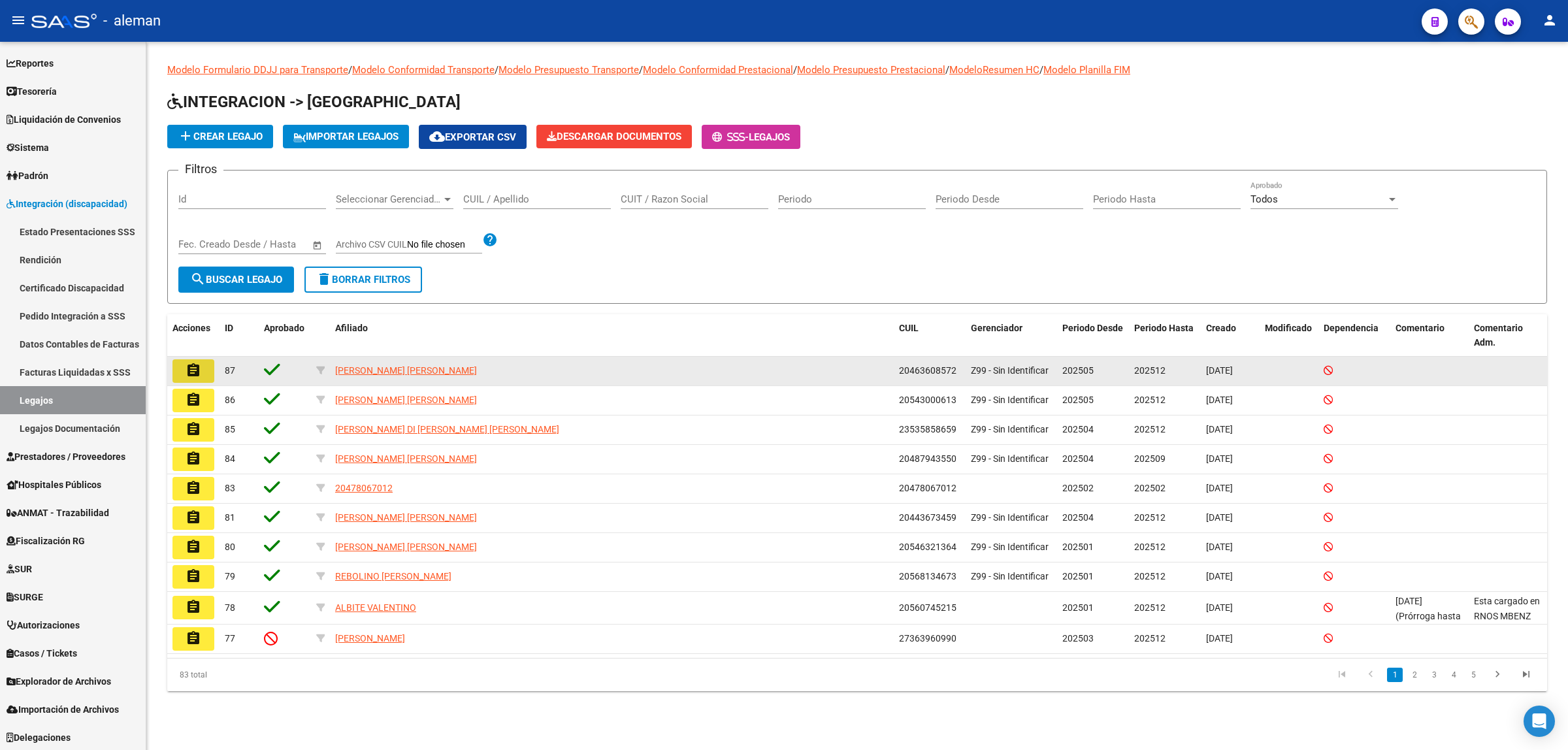
click at [196, 374] on mat-icon "assignment" at bounding box center [194, 370] width 16 height 16
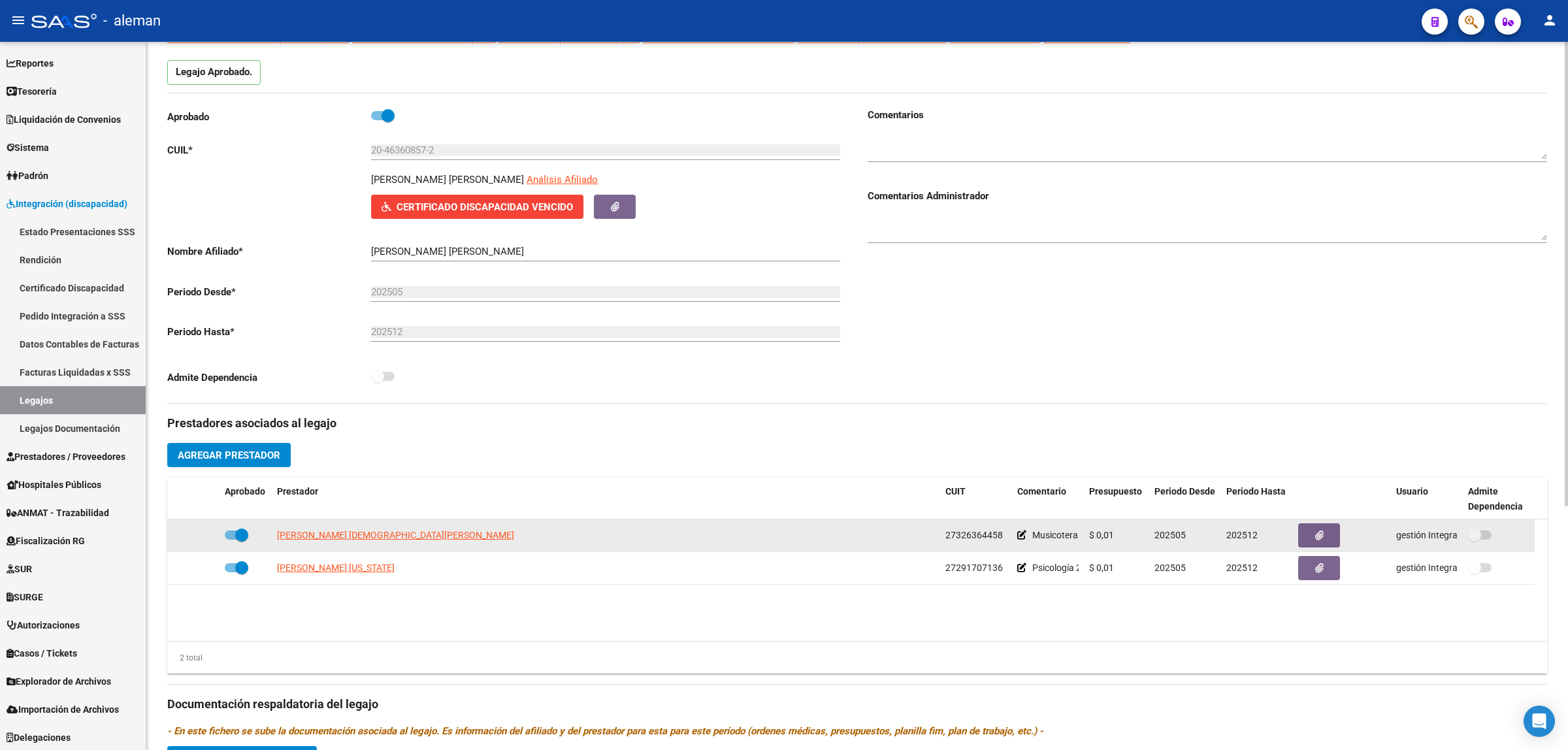
scroll to position [164, 0]
